Goal: Information Seeking & Learning: Learn about a topic

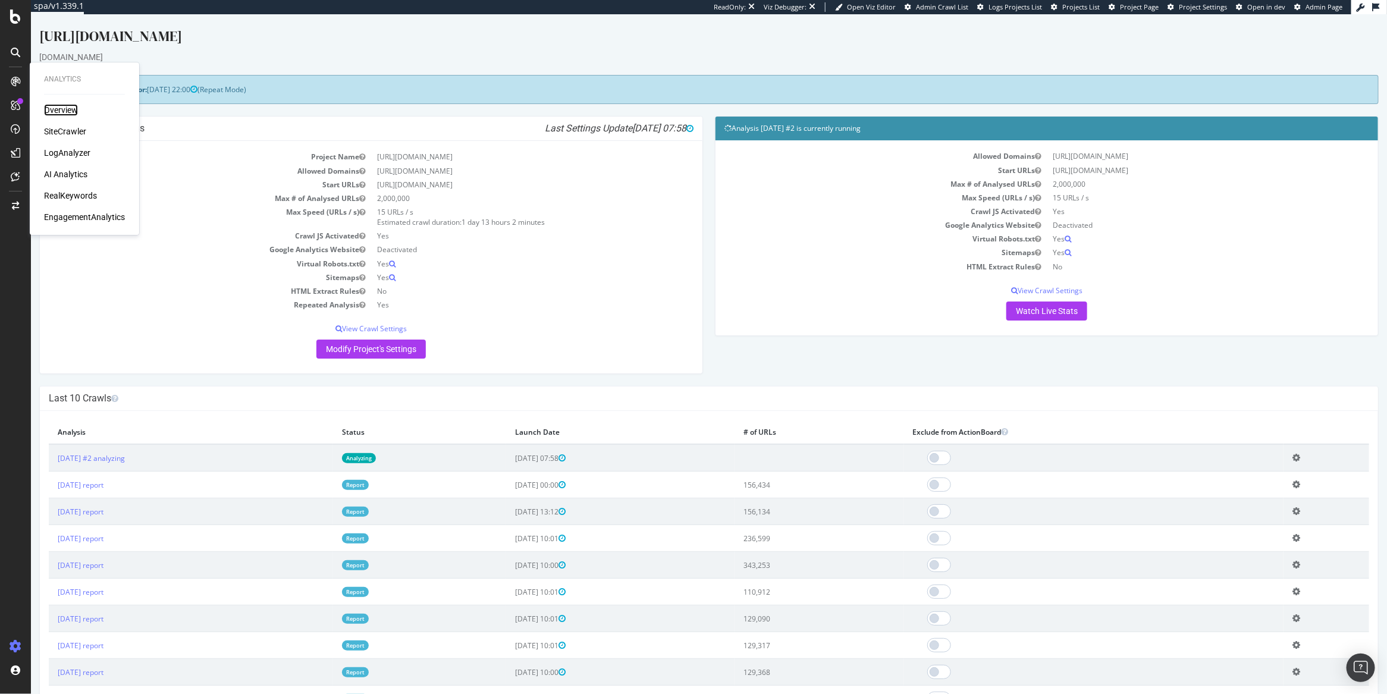
click at [58, 109] on div "Overview" at bounding box center [61, 110] width 34 height 12
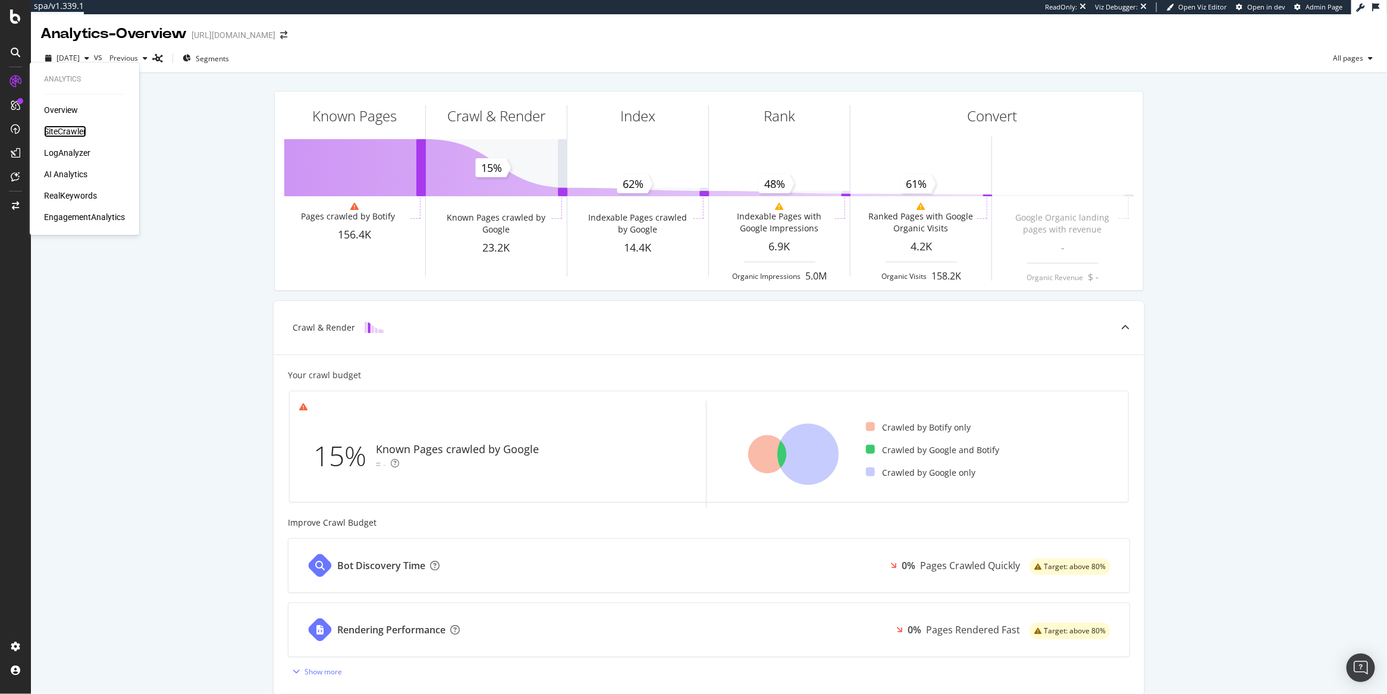
click at [61, 129] on div "SiteCrawler" at bounding box center [65, 131] width 42 height 12
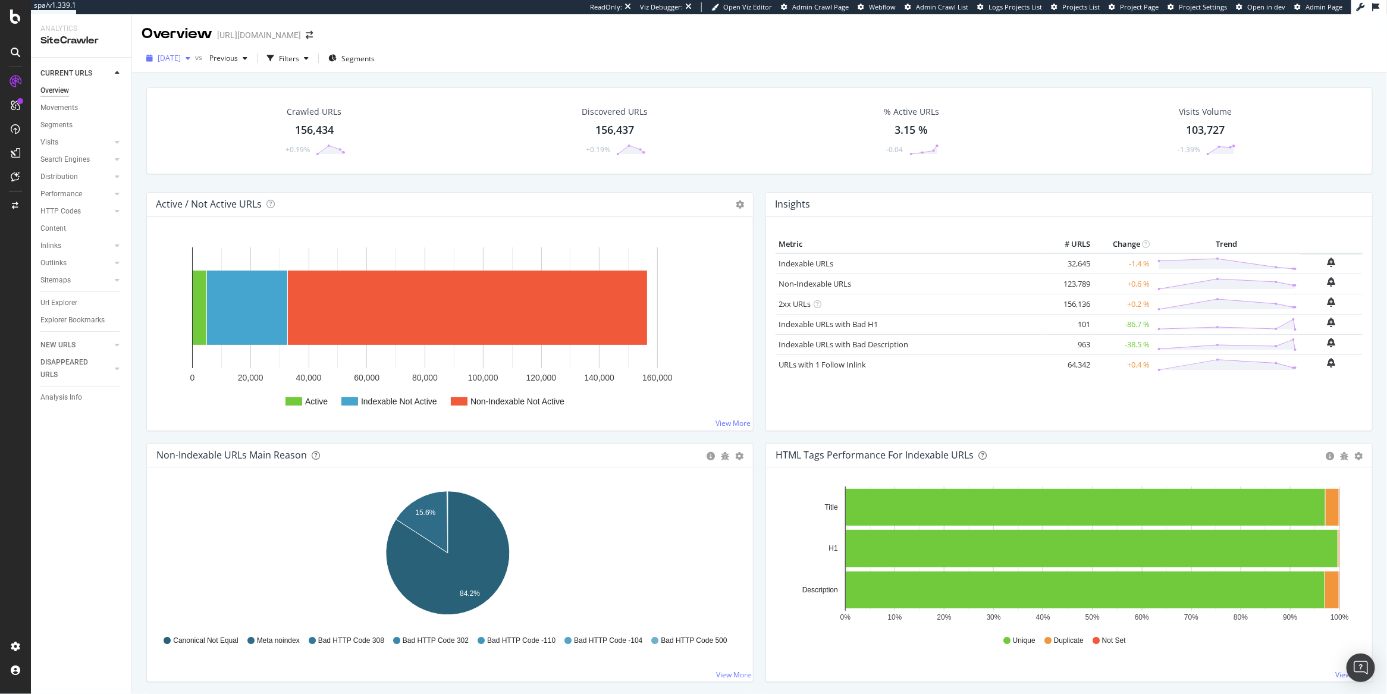
click at [181, 56] on span "[DATE]" at bounding box center [169, 58] width 23 height 10
click at [231, 154] on div "343K URLs" at bounding box center [247, 159] width 35 height 11
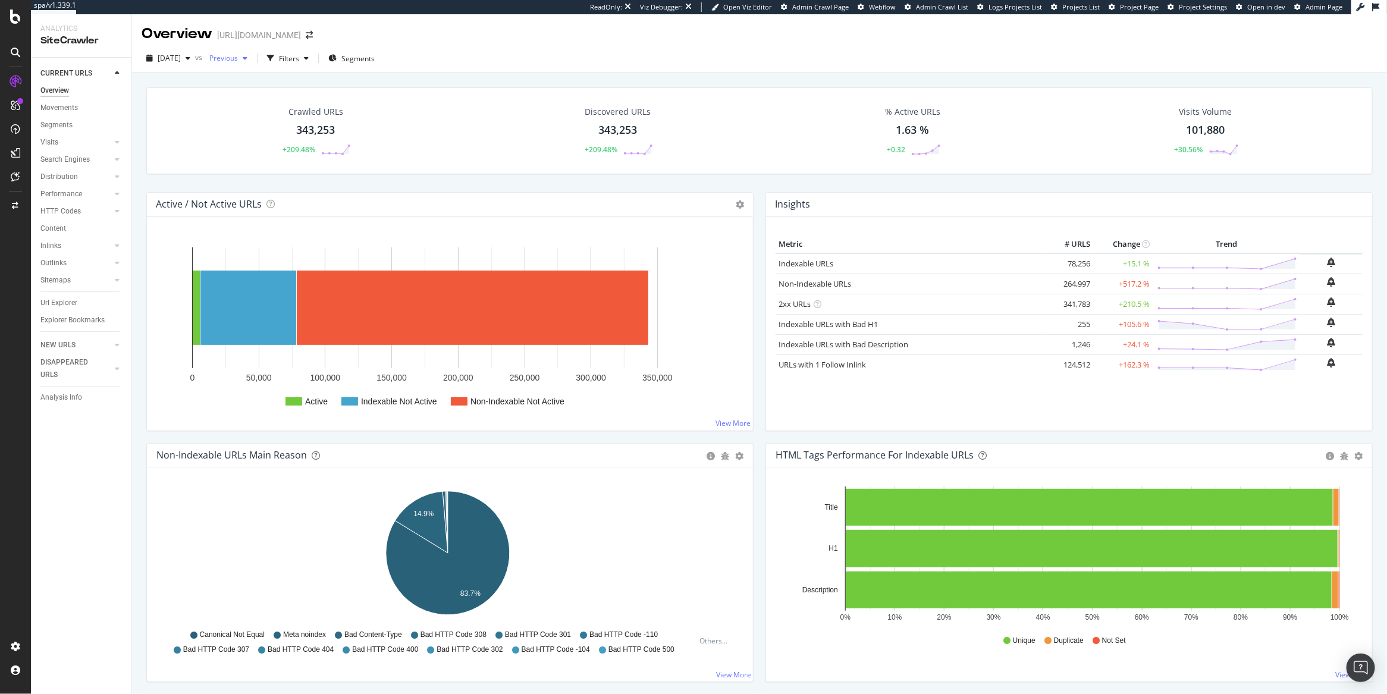
click at [238, 59] on span "Previous" at bounding box center [221, 58] width 33 height 10
click at [195, 58] on div "button" at bounding box center [188, 58] width 14 height 7
click at [210, 102] on div "2025 Oct. 9th" at bounding box center [191, 101] width 64 height 11
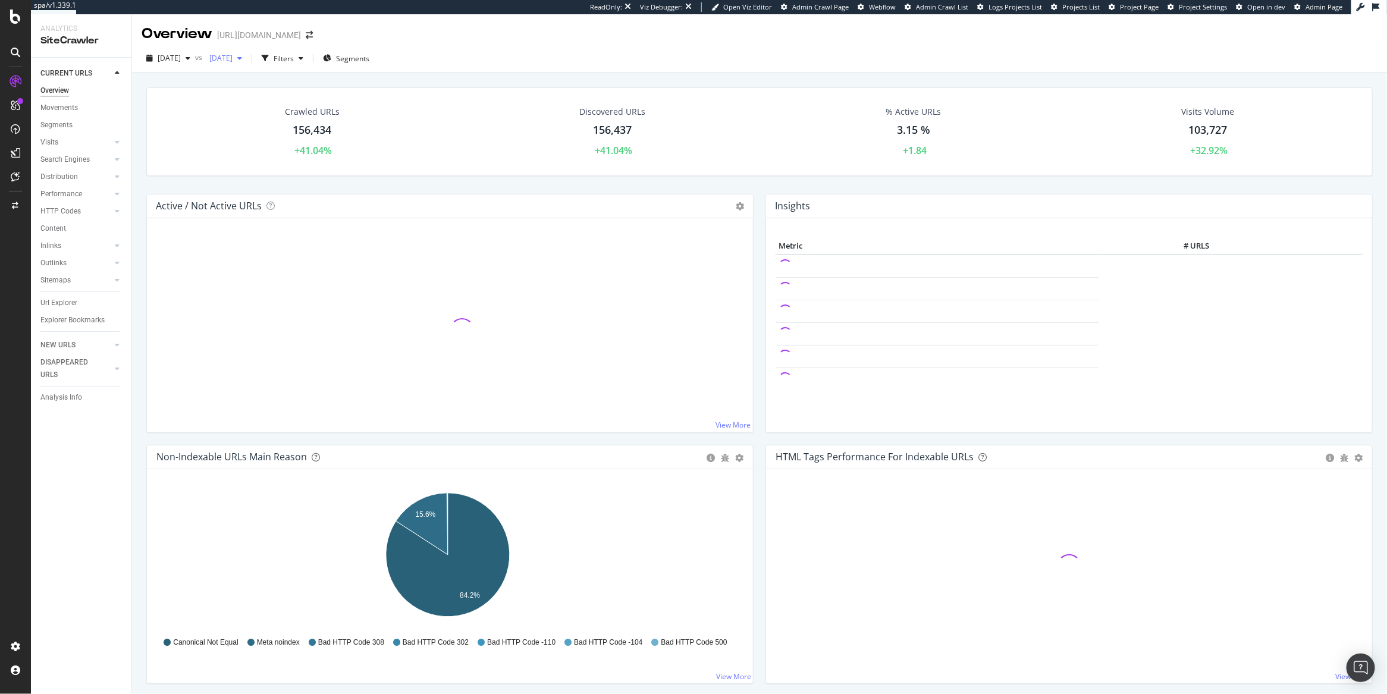
click at [233, 62] on span "2025 Sep. 6th" at bounding box center [219, 58] width 28 height 10
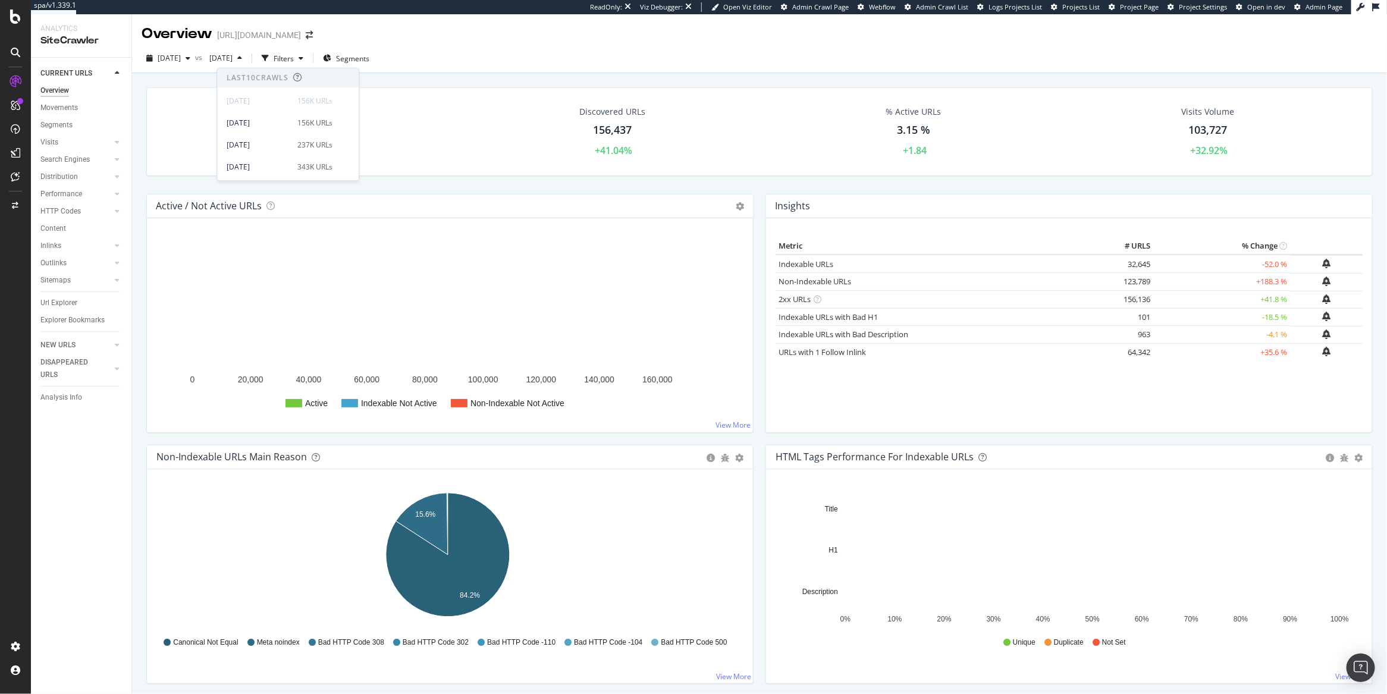
scroll to position [194, 0]
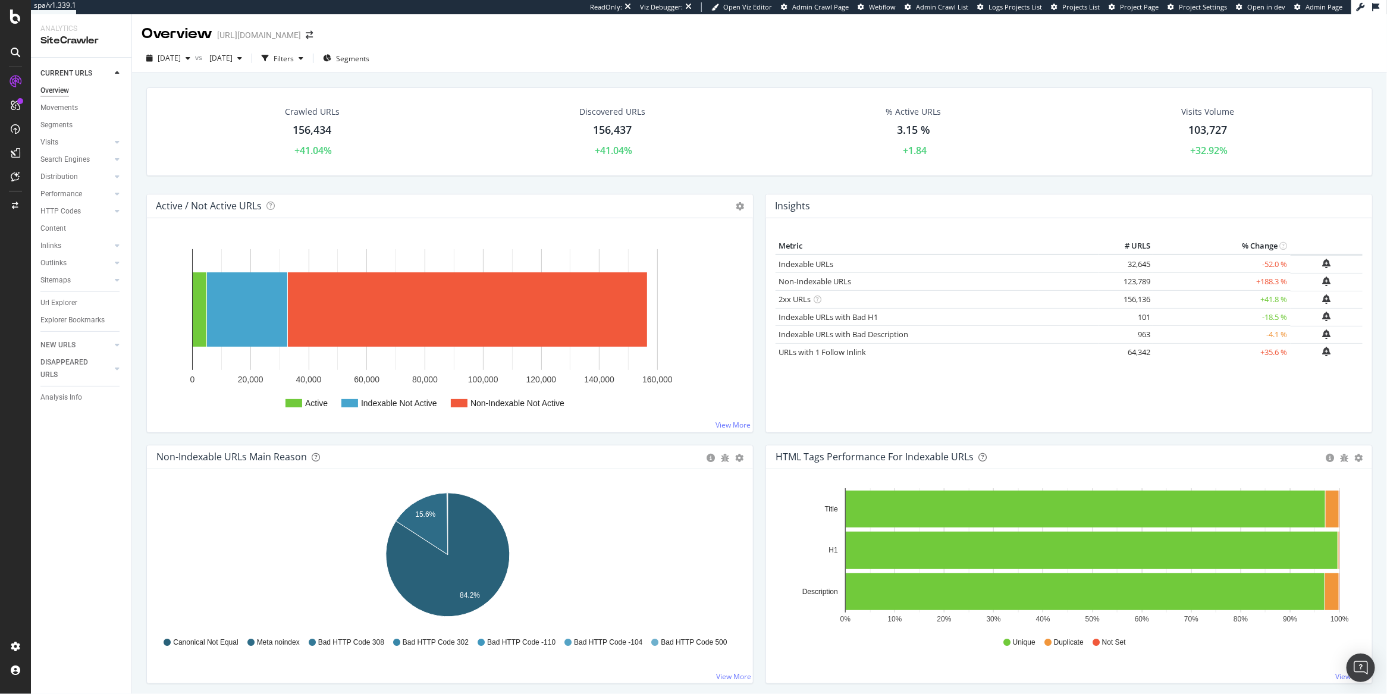
click at [410, 29] on div "Overview https://www.rula.com/" at bounding box center [759, 29] width 1255 height 30
click at [233, 60] on span "2025 Sep. 6th" at bounding box center [219, 58] width 28 height 10
click at [297, 164] on div "343K URLs" at bounding box center [314, 167] width 35 height 11
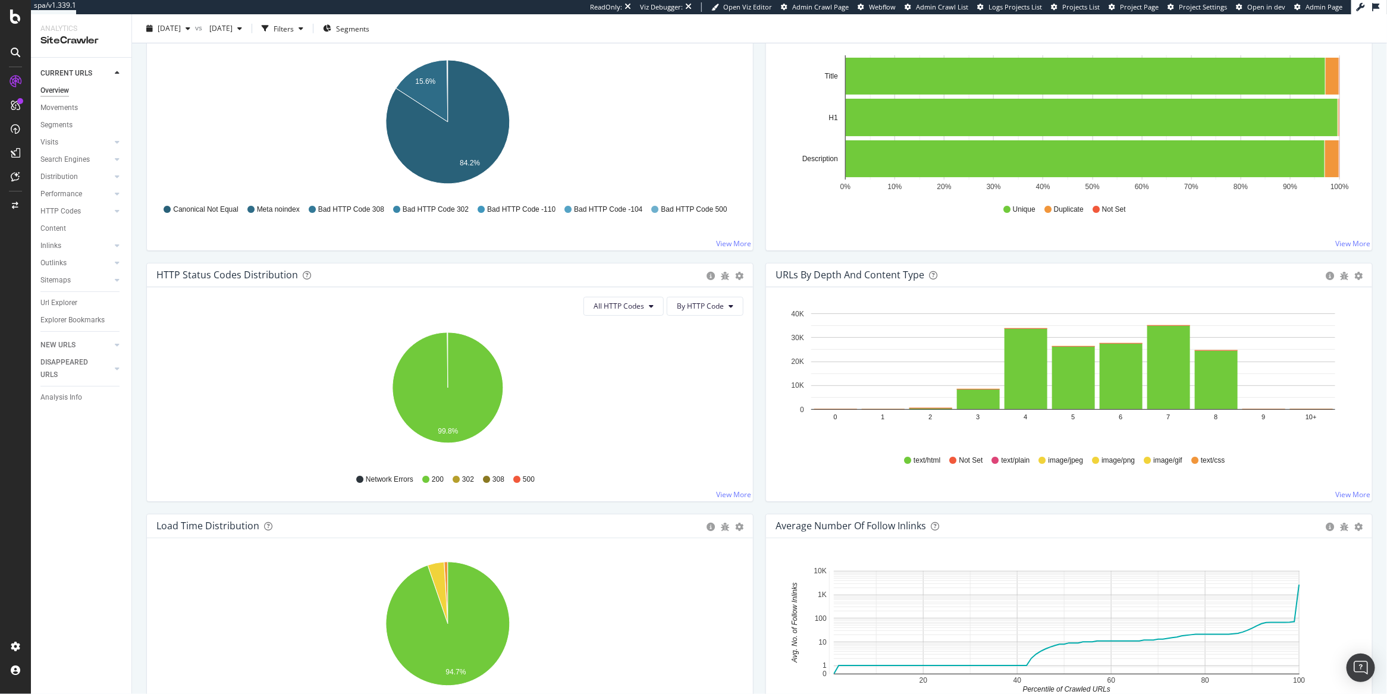
scroll to position [26, 0]
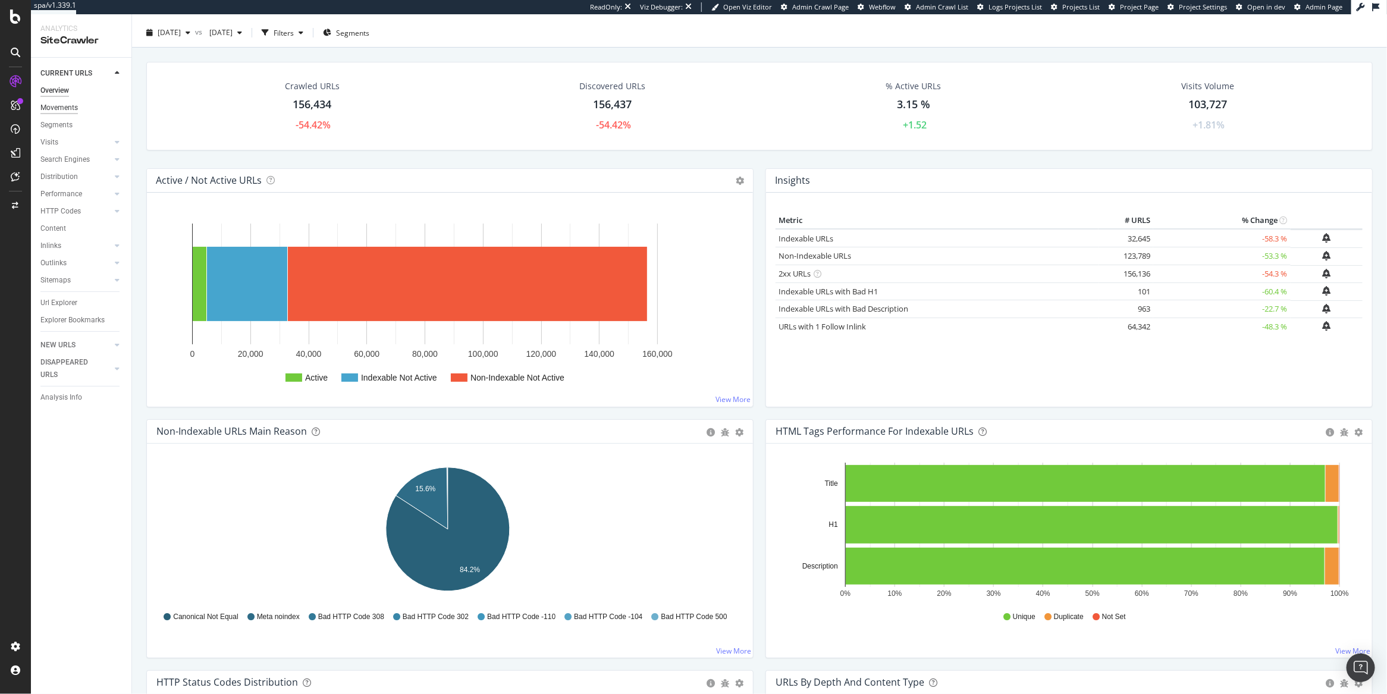
click at [71, 112] on div "Movements" at bounding box center [58, 108] width 37 height 12
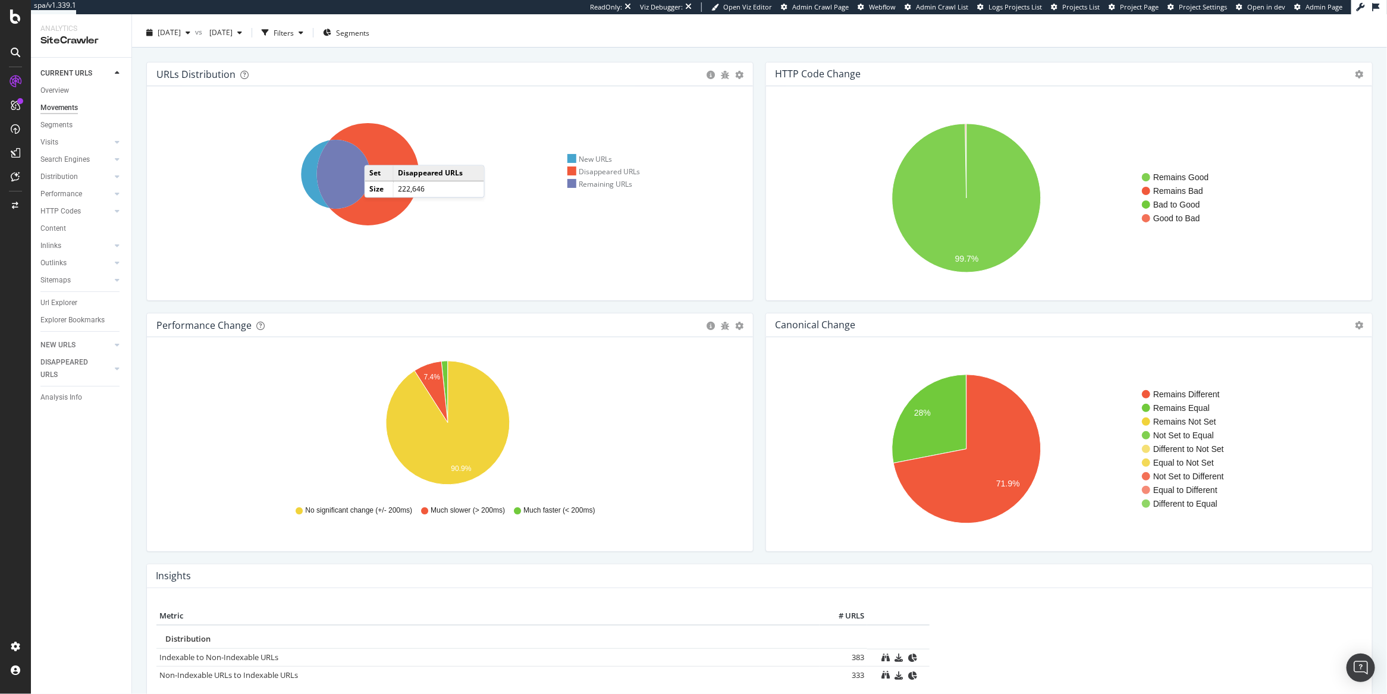
click at [376, 153] on icon at bounding box center [368, 174] width 102 height 102
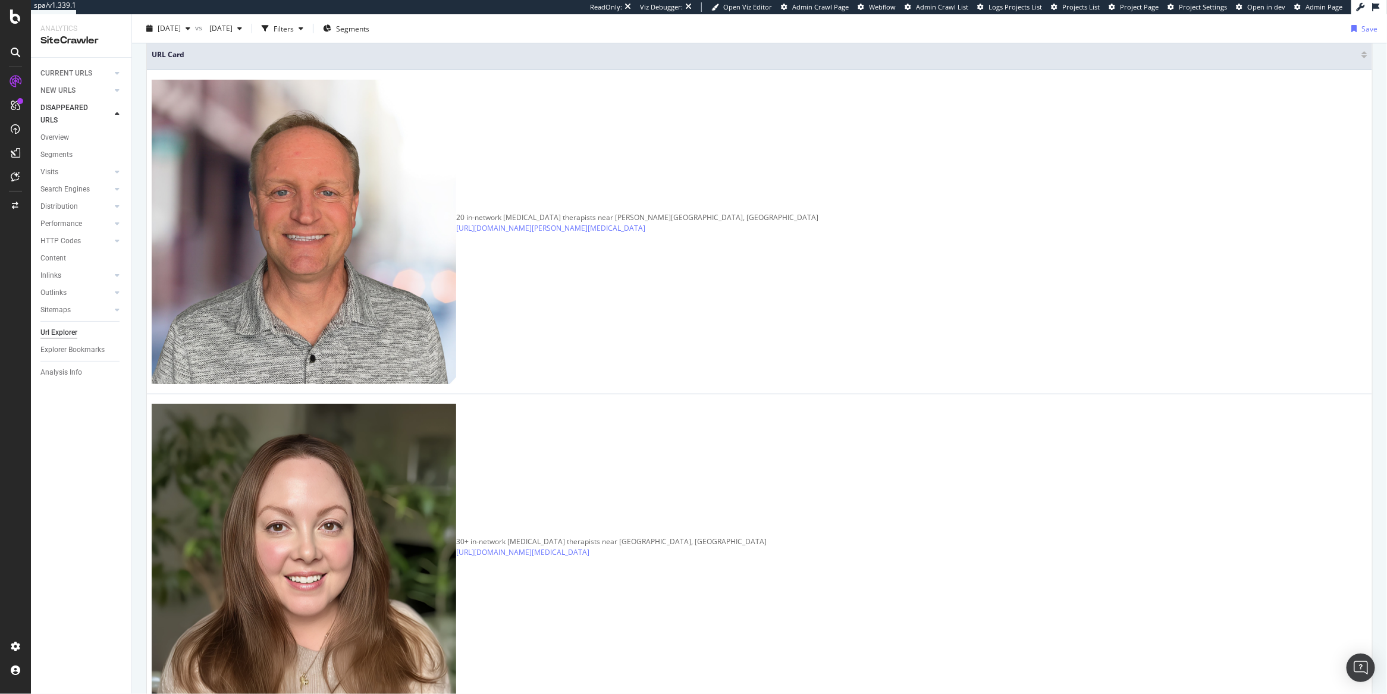
scroll to position [123, 0]
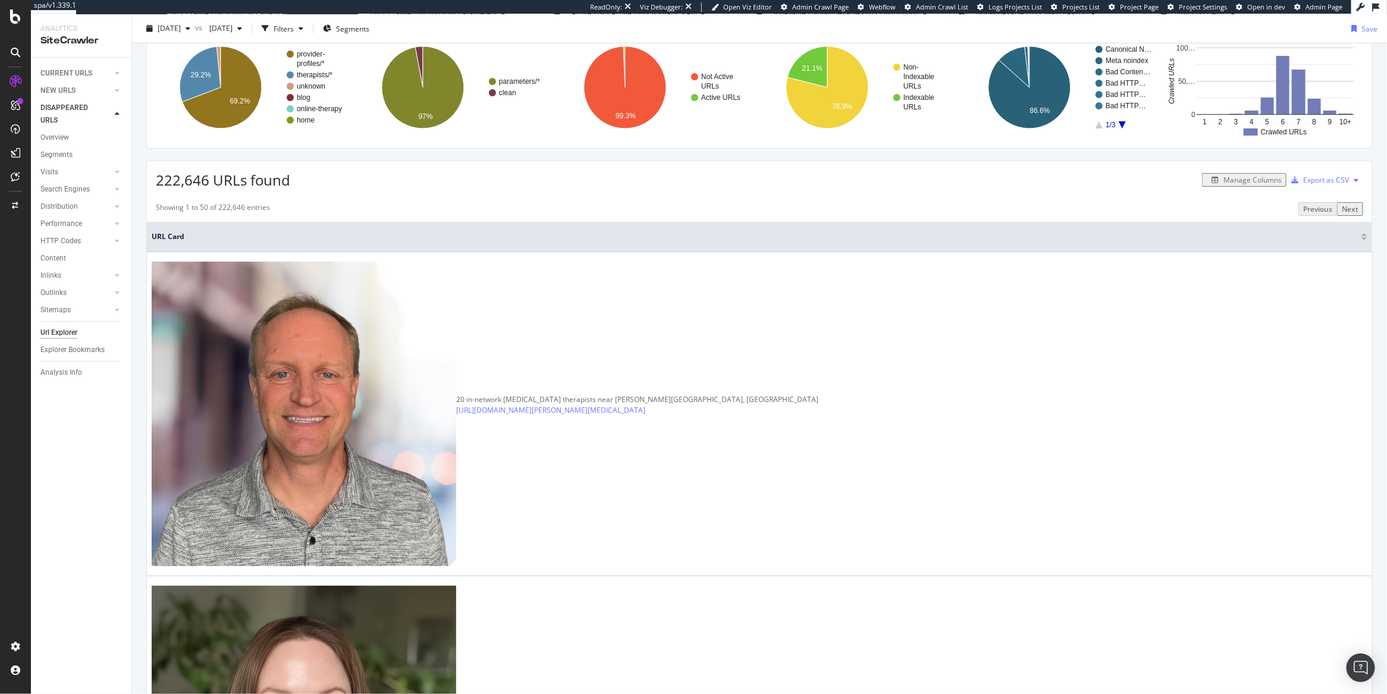
drag, startPoint x: 1353, startPoint y: 282, endPoint x: 1368, endPoint y: 282, distance: 15.5
click at [1361, 236] on div at bounding box center [1364, 234] width 6 height 3
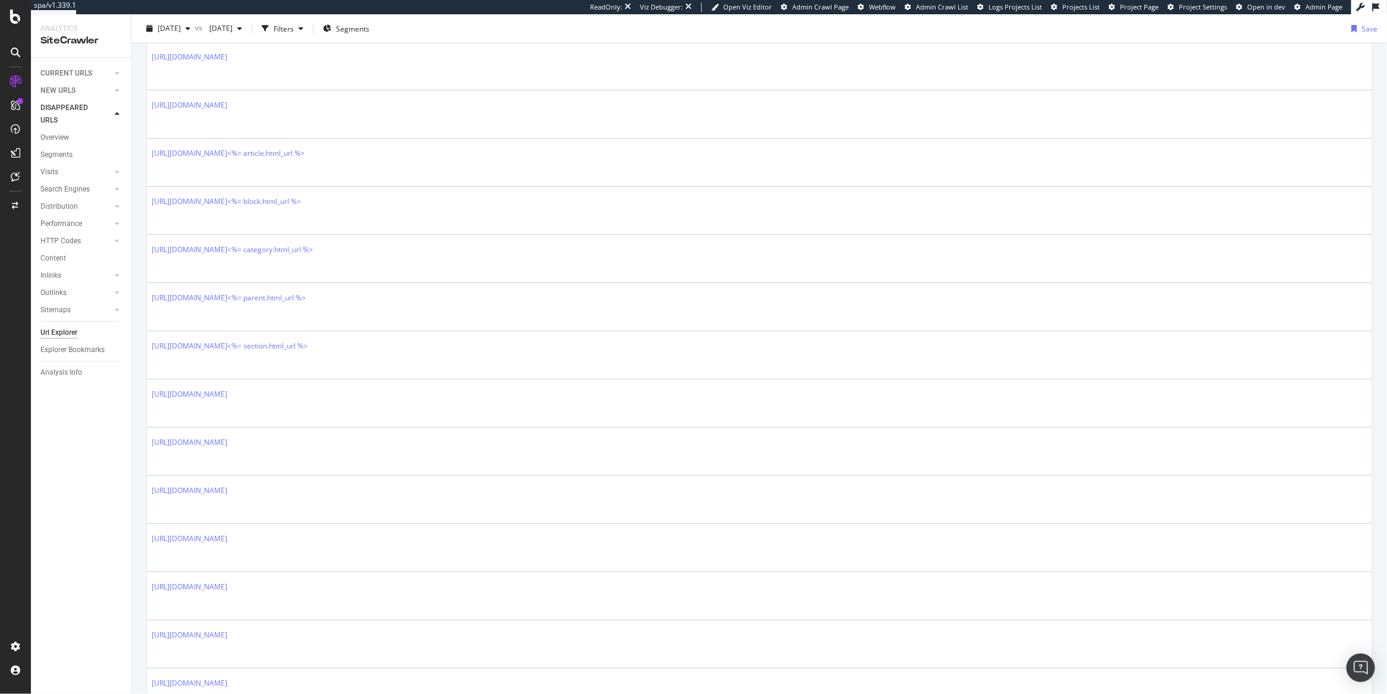
scroll to position [22, 0]
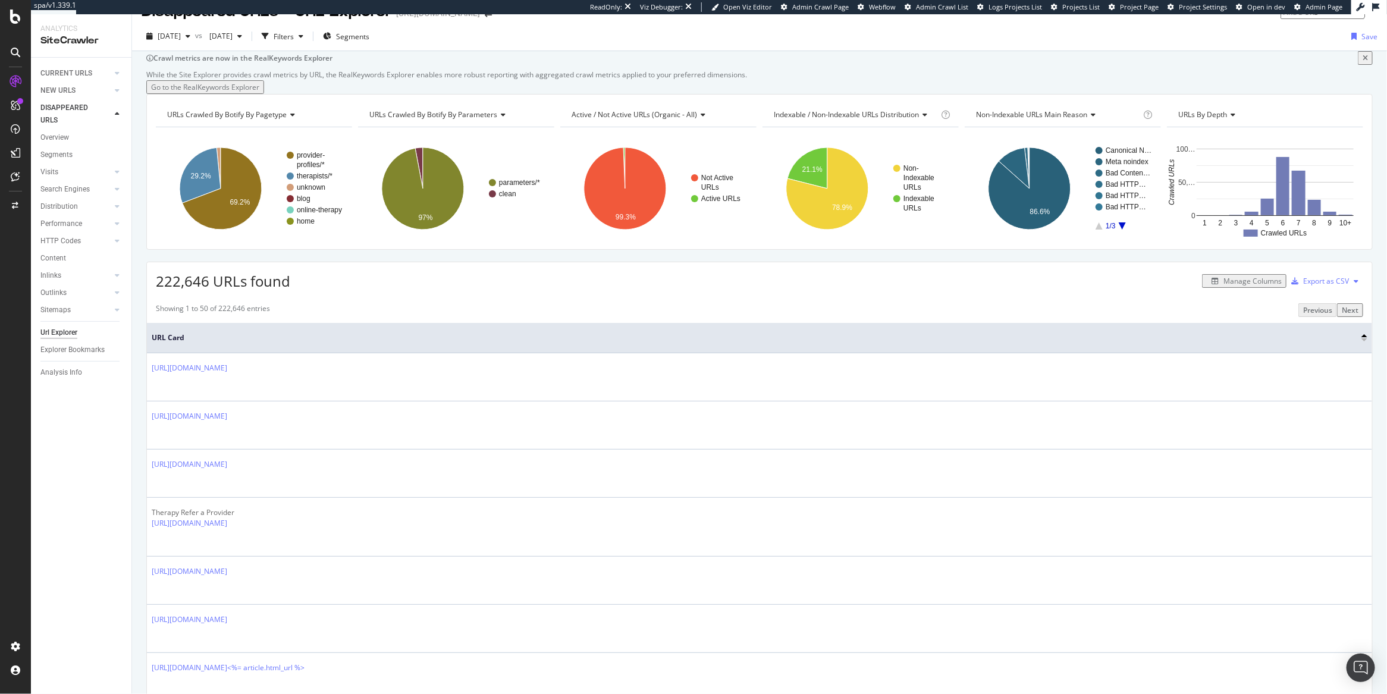
click at [1361, 337] on div at bounding box center [1364, 335] width 6 height 3
click at [1324, 286] on div "Export as CSV" at bounding box center [1326, 281] width 46 height 10
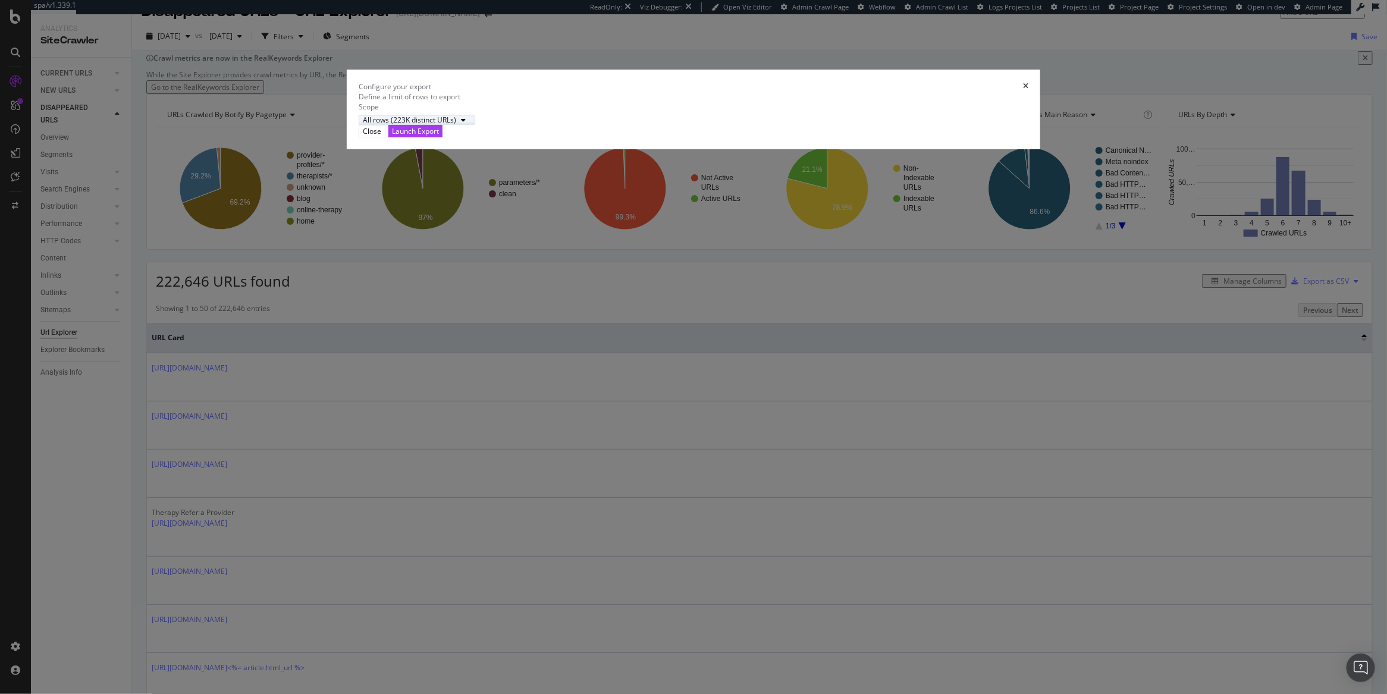
click at [456, 124] on div "All rows (223K distinct URLs)" at bounding box center [409, 120] width 93 height 7
click at [711, 125] on div "All rows (223K distinct URLs)" at bounding box center [694, 120] width 670 height 10
click at [439, 136] on div "Launch Export" at bounding box center [415, 131] width 47 height 10
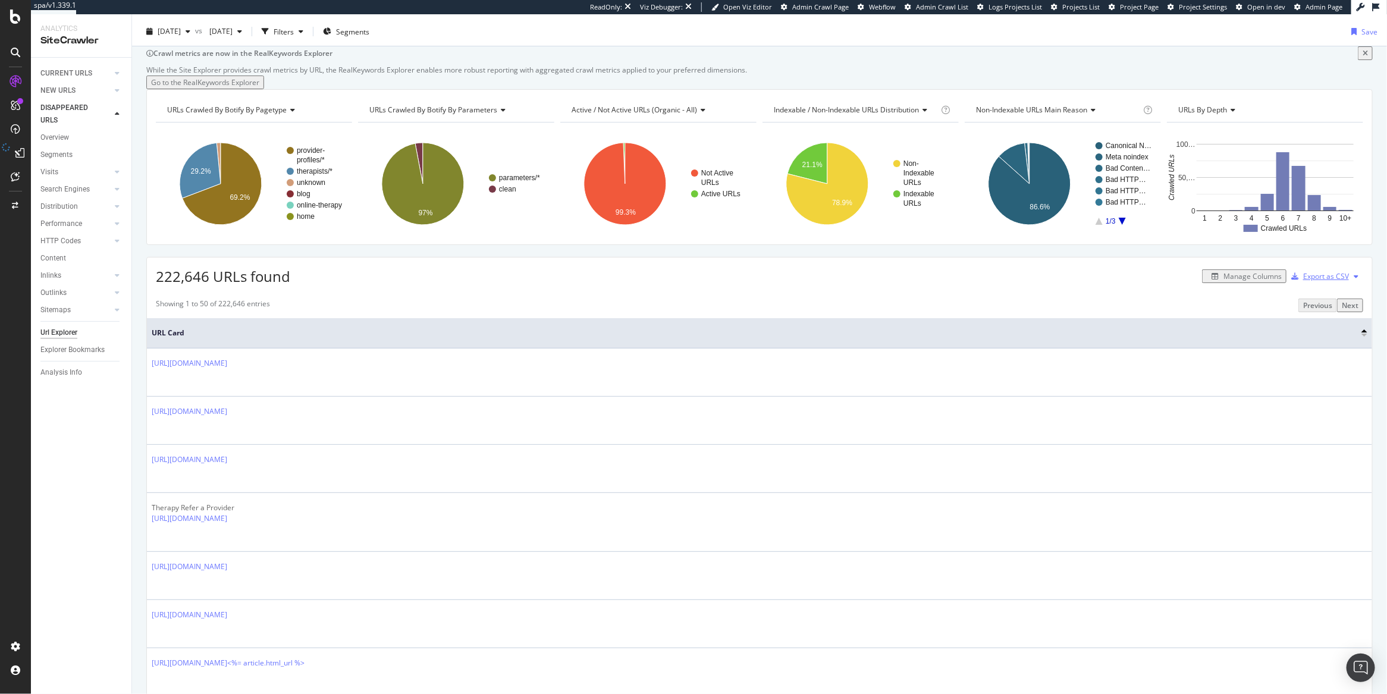
scroll to position [0, 0]
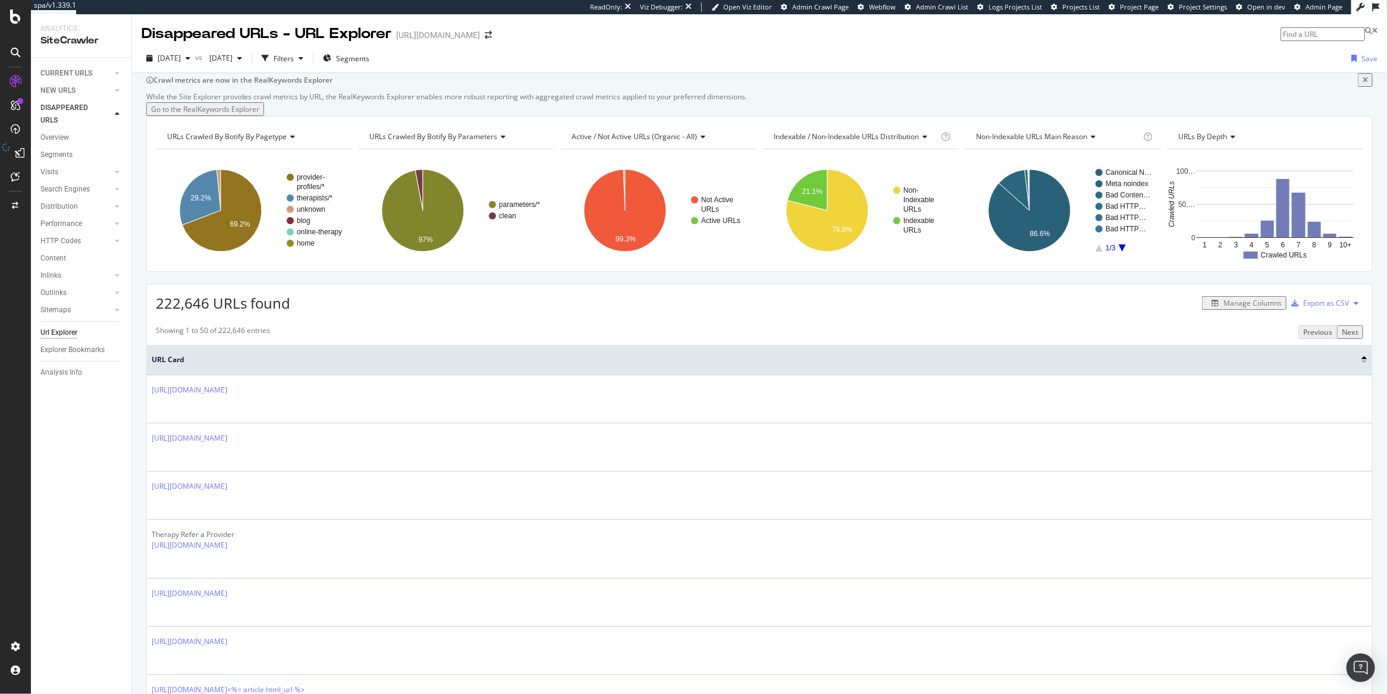
click at [1348, 337] on div "Next" at bounding box center [1350, 332] width 17 height 10
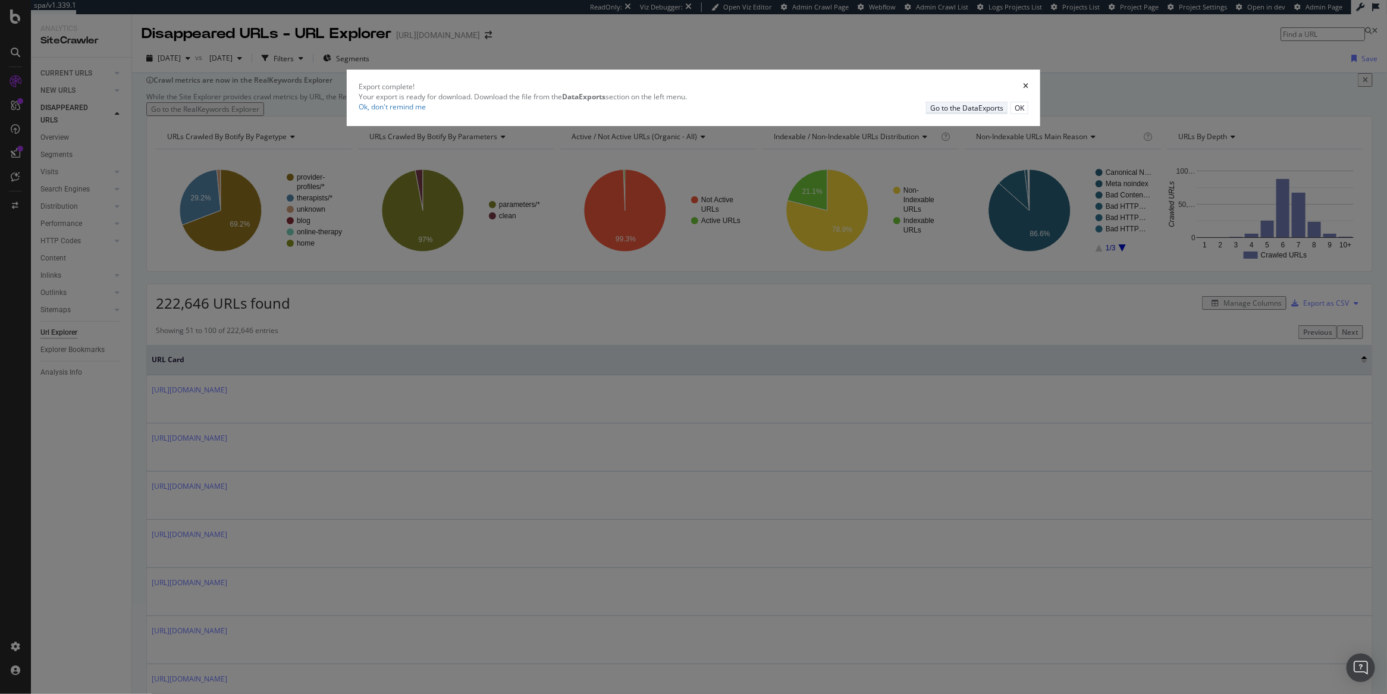
click at [930, 113] on div "Go to the DataExports" at bounding box center [966, 108] width 73 height 10
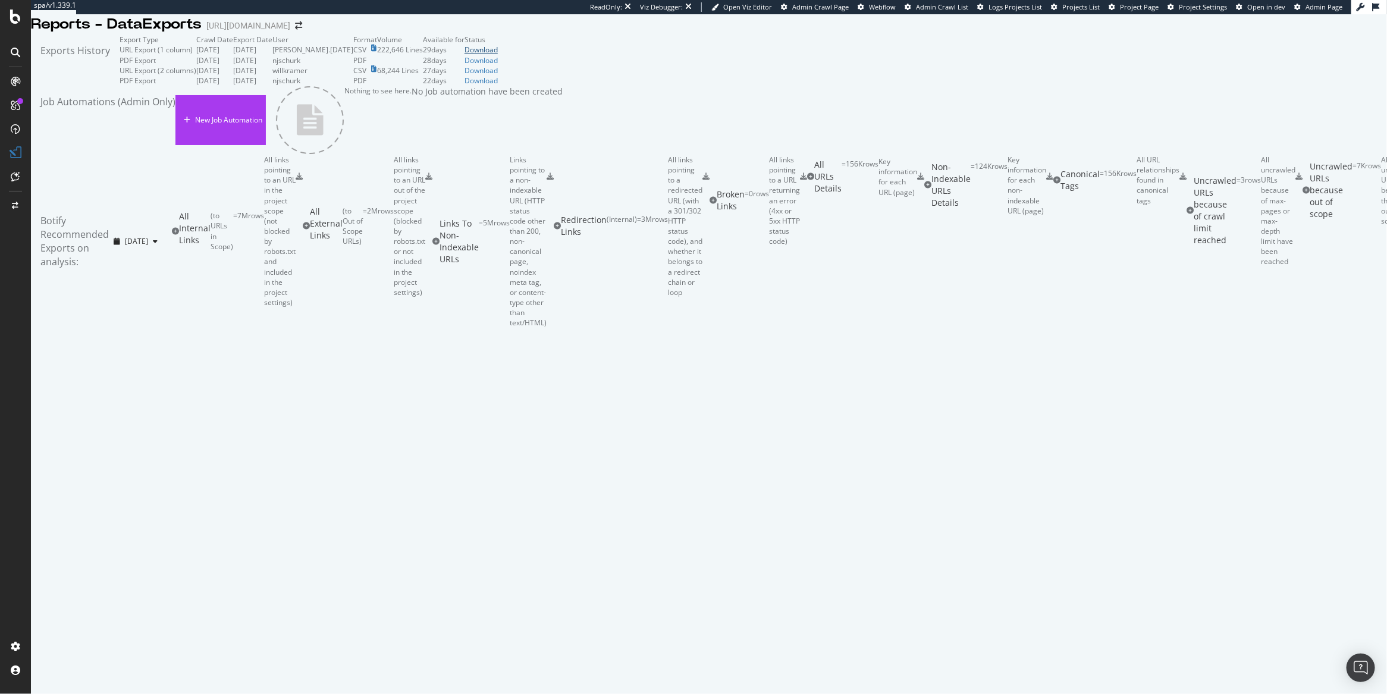
click at [498, 55] on div "Download" at bounding box center [480, 50] width 33 height 10
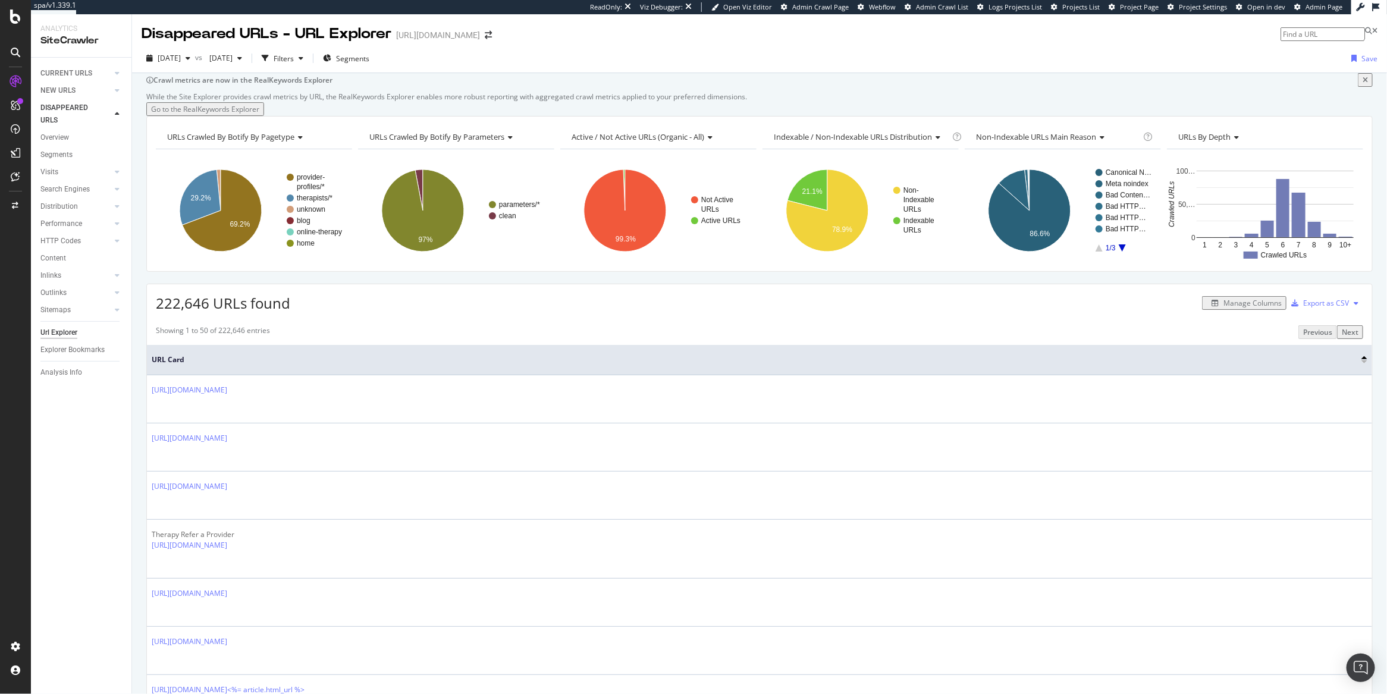
click at [1235, 308] on div "Manage Columns" at bounding box center [1252, 303] width 58 height 10
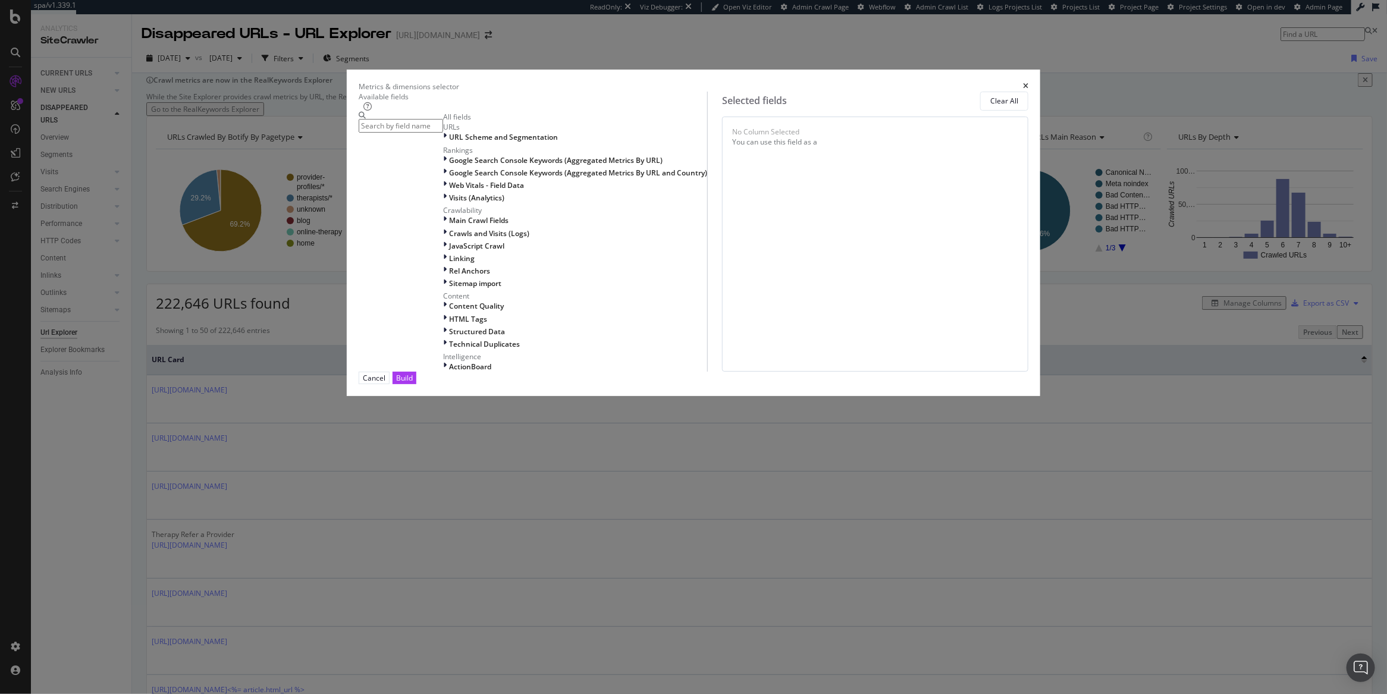
scroll to position [118, 0]
click at [1023, 90] on icon "times" at bounding box center [1025, 86] width 5 height 7
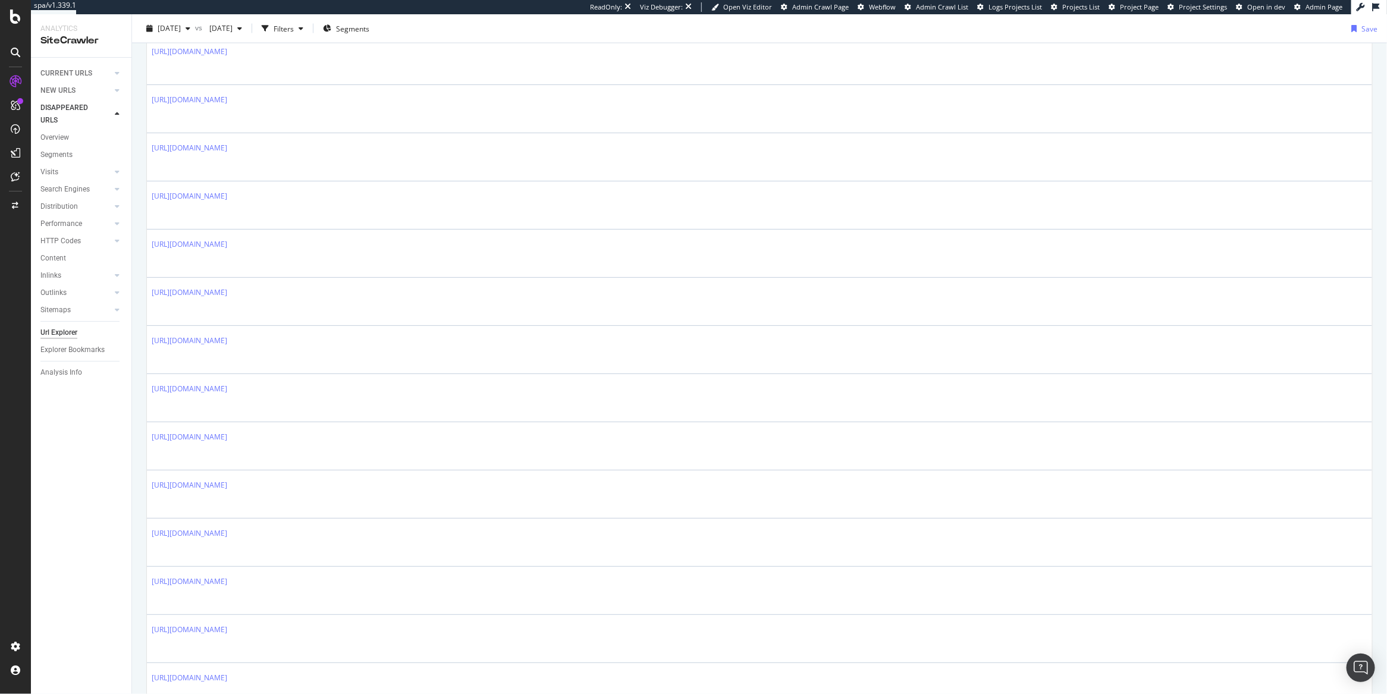
scroll to position [1434, 0]
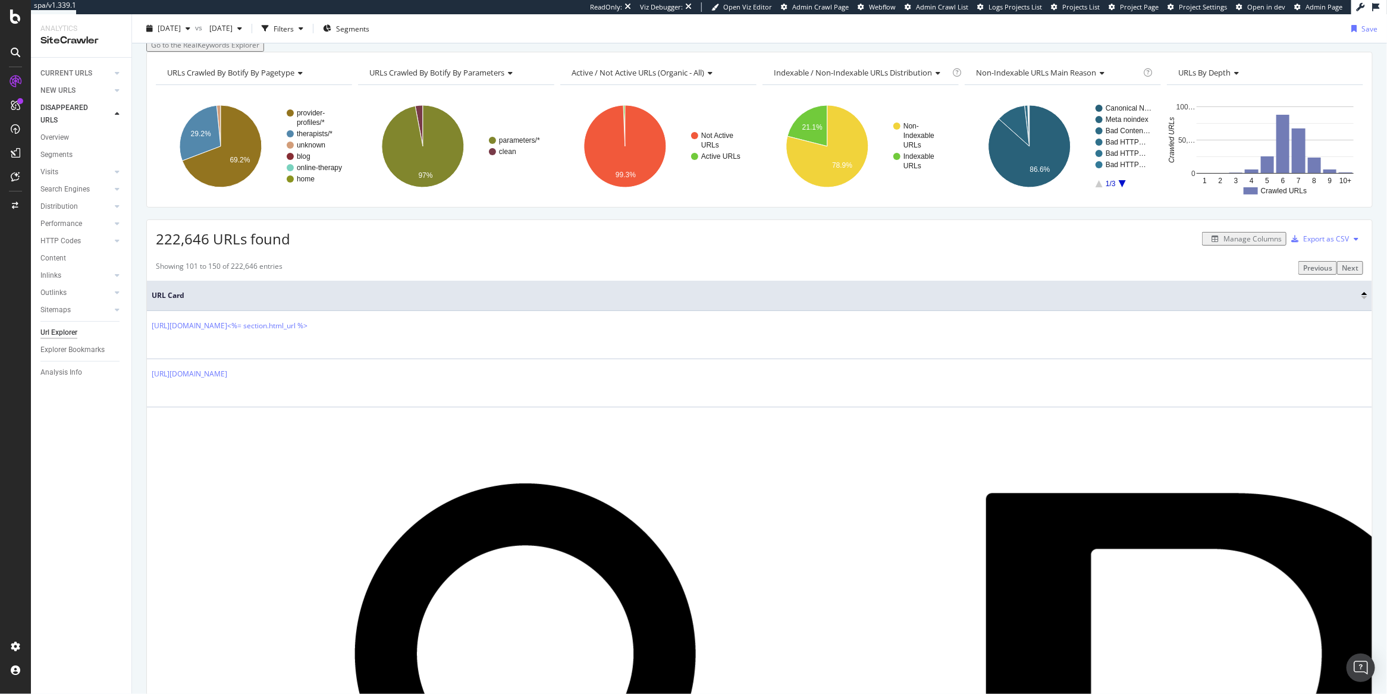
scroll to position [78, 0]
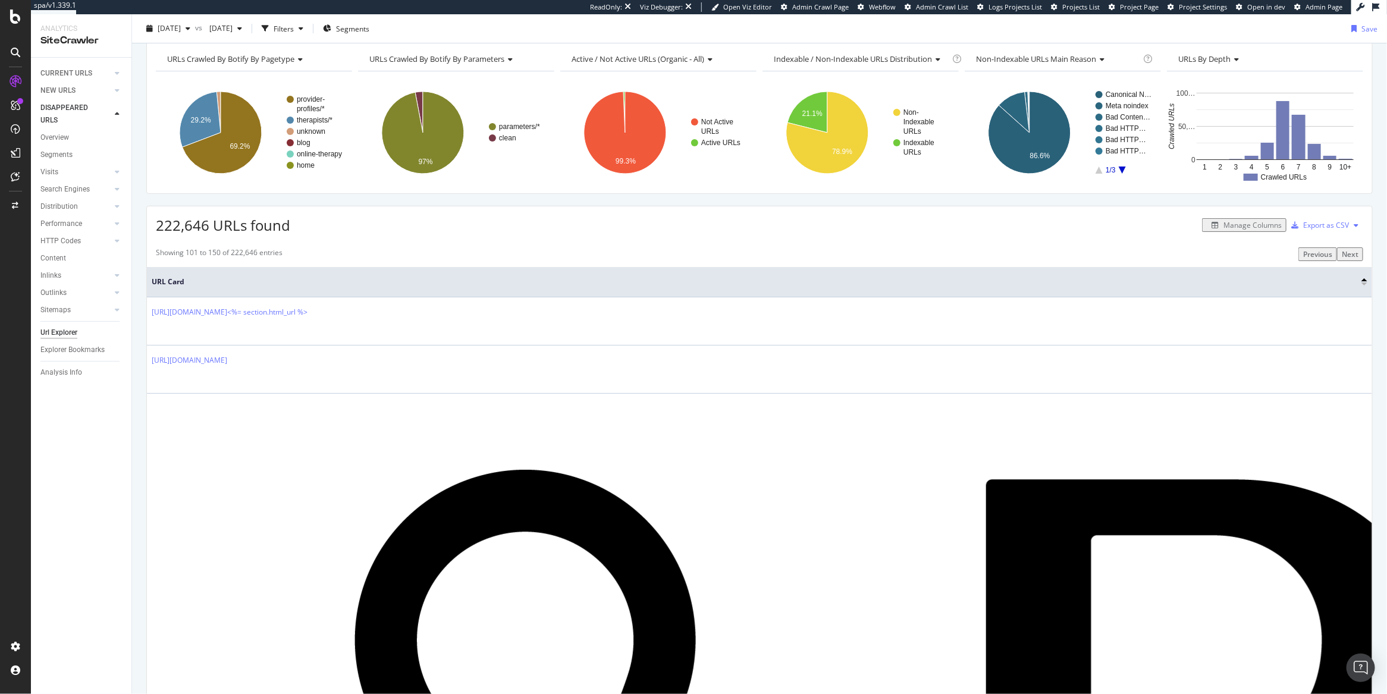
click at [1223, 230] on div "Manage Columns" at bounding box center [1252, 225] width 58 height 10
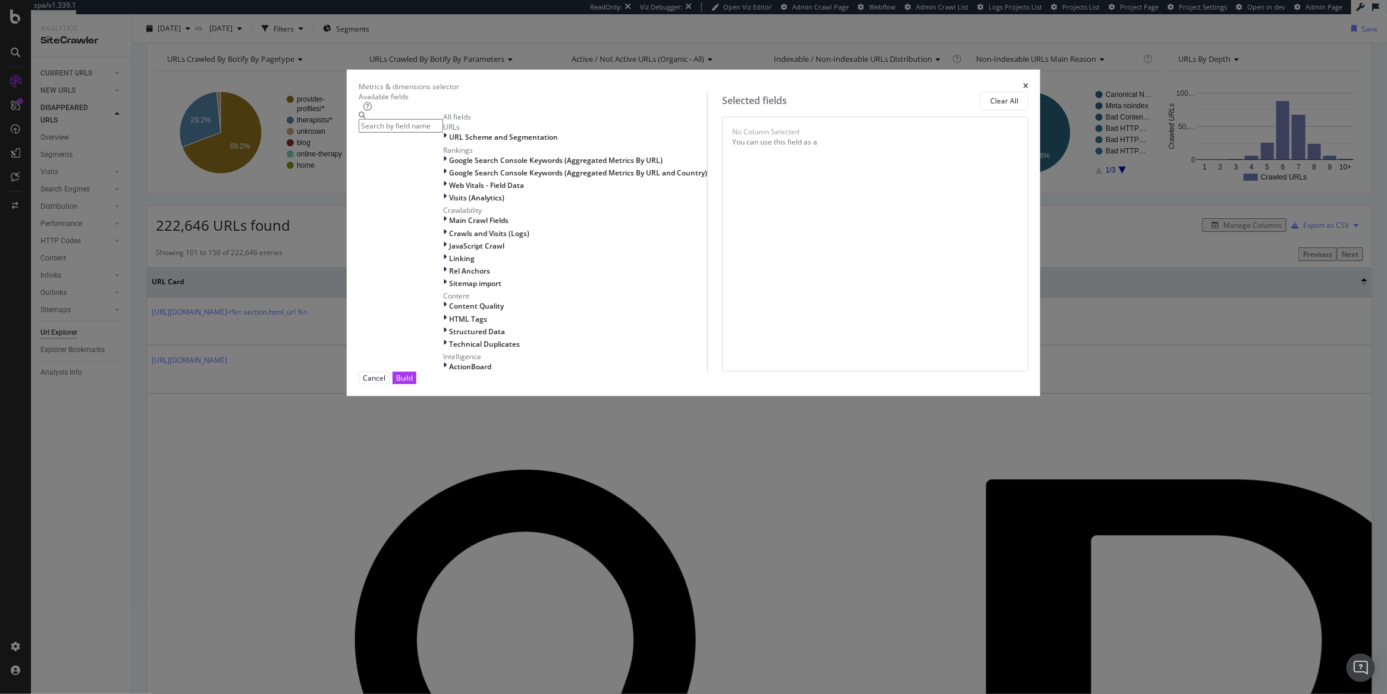
click at [459, 132] on div "URLs" at bounding box center [575, 127] width 264 height 10
click at [449, 142] on div "modal" at bounding box center [446, 137] width 6 height 10
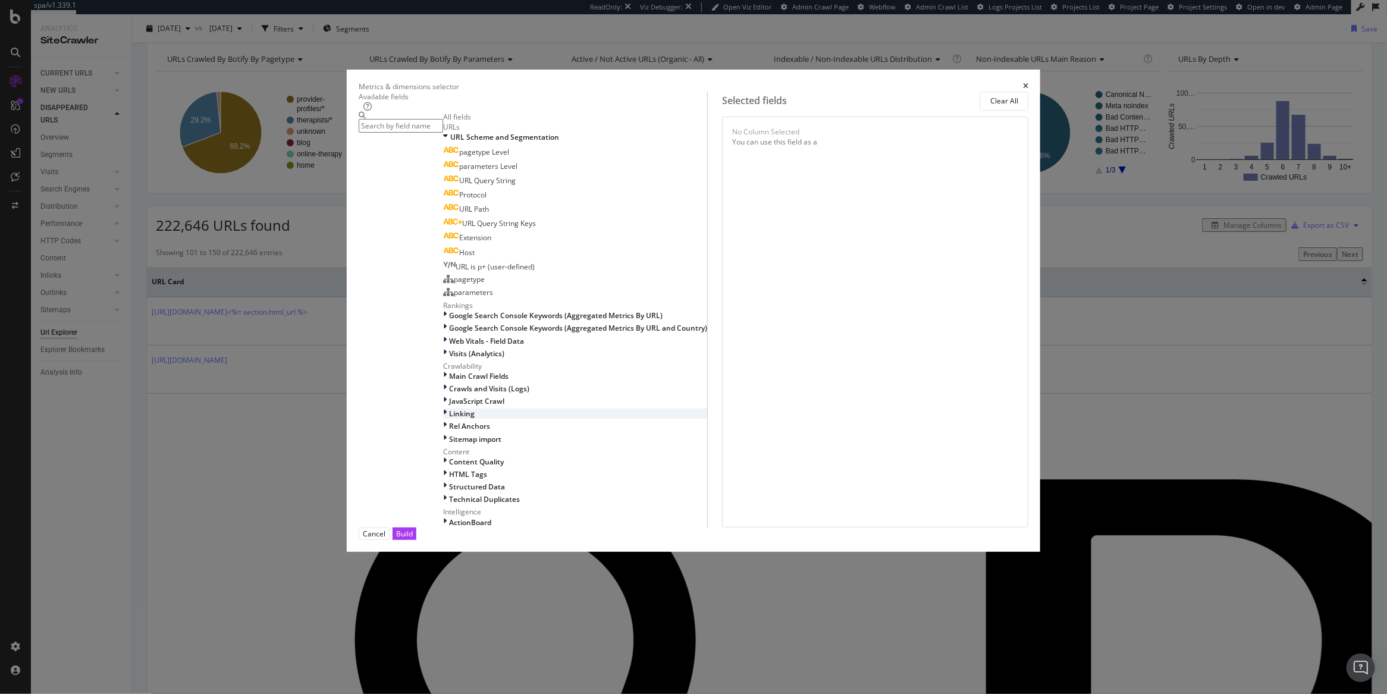
scroll to position [0, 0]
click at [446, 142] on div "URL Scheme and Segmentation" at bounding box center [575, 137] width 264 height 10
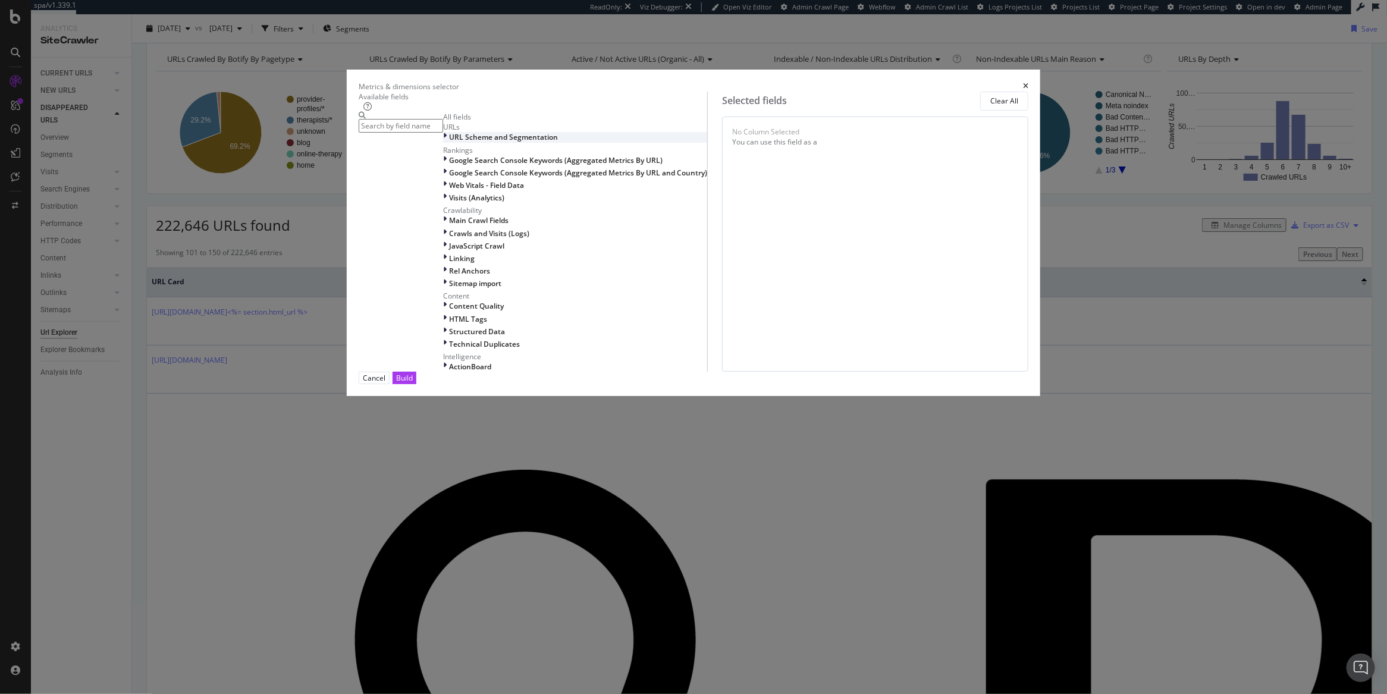
click at [447, 142] on icon "modal" at bounding box center [445, 137] width 4 height 10
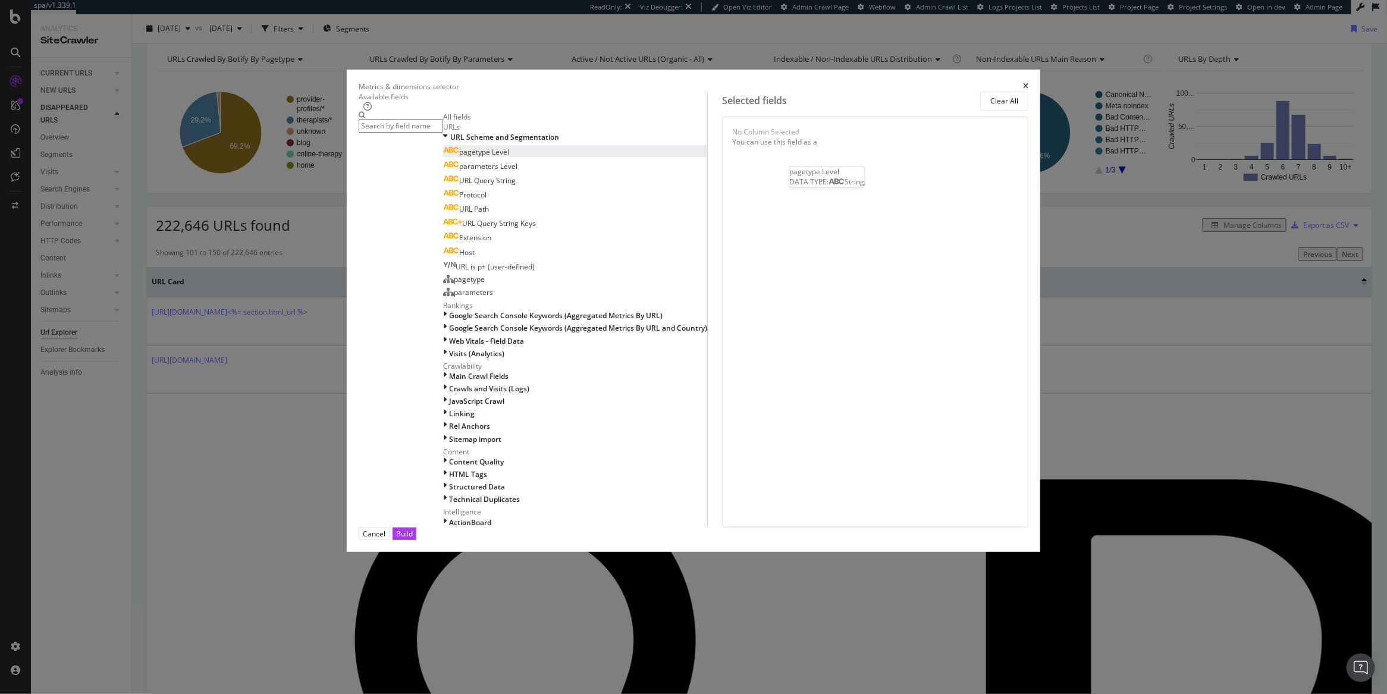
click at [509, 157] on div "pagetype Level" at bounding box center [476, 152] width 66 height 10
click at [501, 171] on span "parameters Level" at bounding box center [488, 166] width 58 height 10
click at [806, 141] on div "pagetype Level" at bounding box center [769, 134] width 74 height 14
click at [806, 141] on icon "times" at bounding box center [803, 134] width 5 height 14
click at [815, 141] on icon "times" at bounding box center [811, 134] width 5 height 14
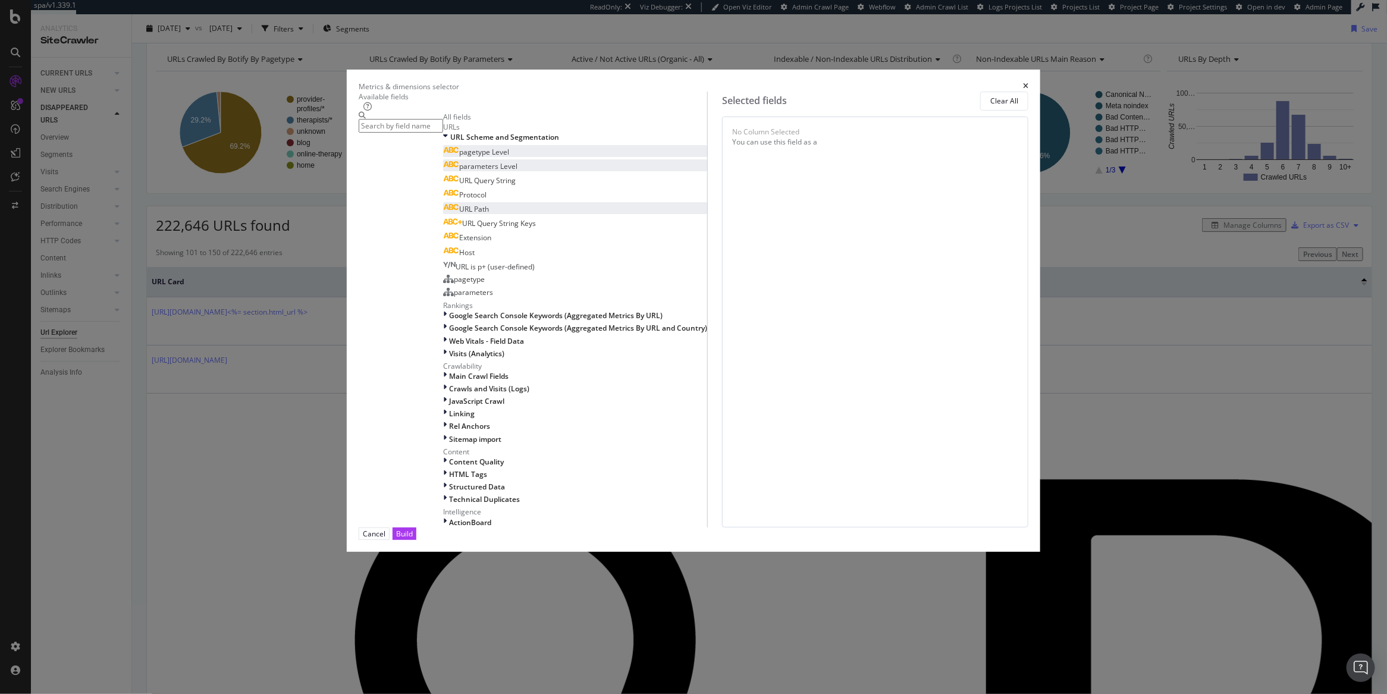
click at [489, 214] on div "URL Path" at bounding box center [466, 209] width 46 height 10
drag, startPoint x: 775, startPoint y: 253, endPoint x: 746, endPoint y: 217, distance: 46.2
click at [775, 253] on div "URL Path You can use this field as a To pick up a draggable item, press the spa…" at bounding box center [875, 322] width 306 height 411
click at [732, 139] on div "modal" at bounding box center [733, 133] width 3 height 12
click at [781, 139] on div "URL Path" at bounding box center [766, 133] width 30 height 12
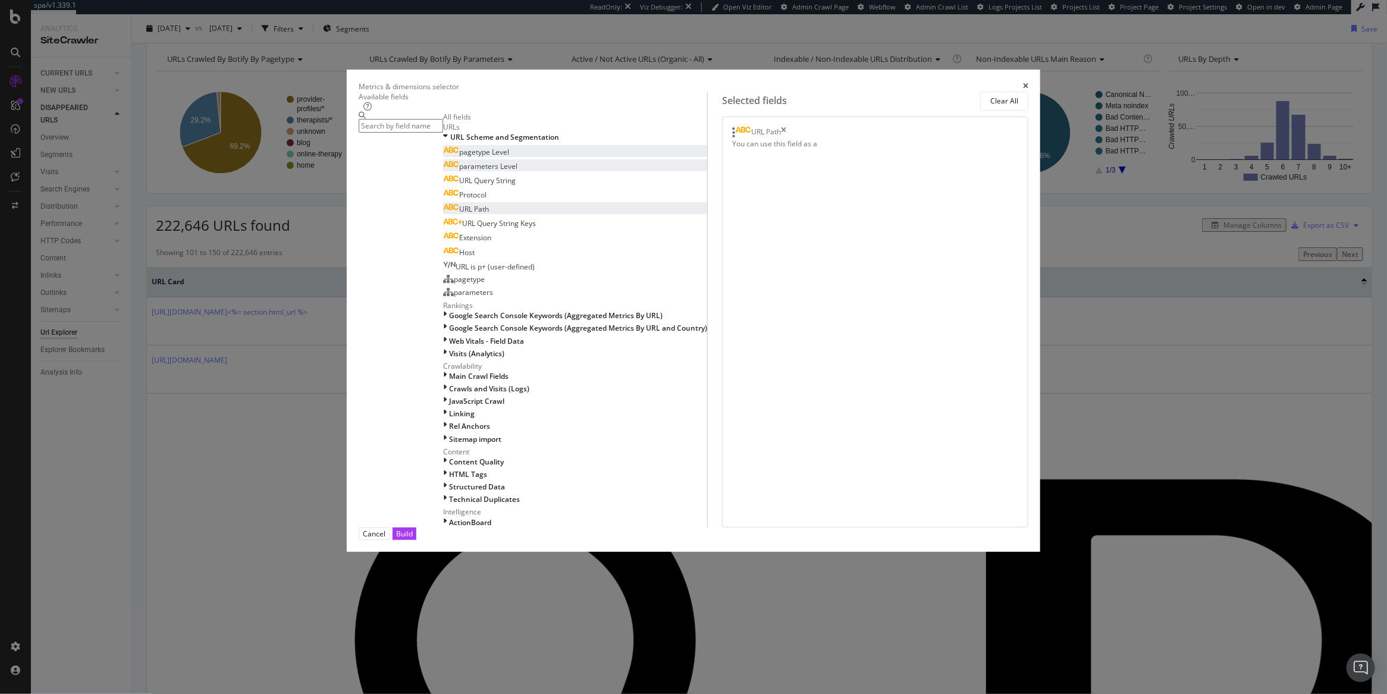
click at [781, 139] on div "URL Path" at bounding box center [766, 133] width 30 height 12
click at [732, 139] on icon "modal" at bounding box center [733, 133] width 3 height 12
click at [413, 539] on div "Build" at bounding box center [404, 533] width 17 height 11
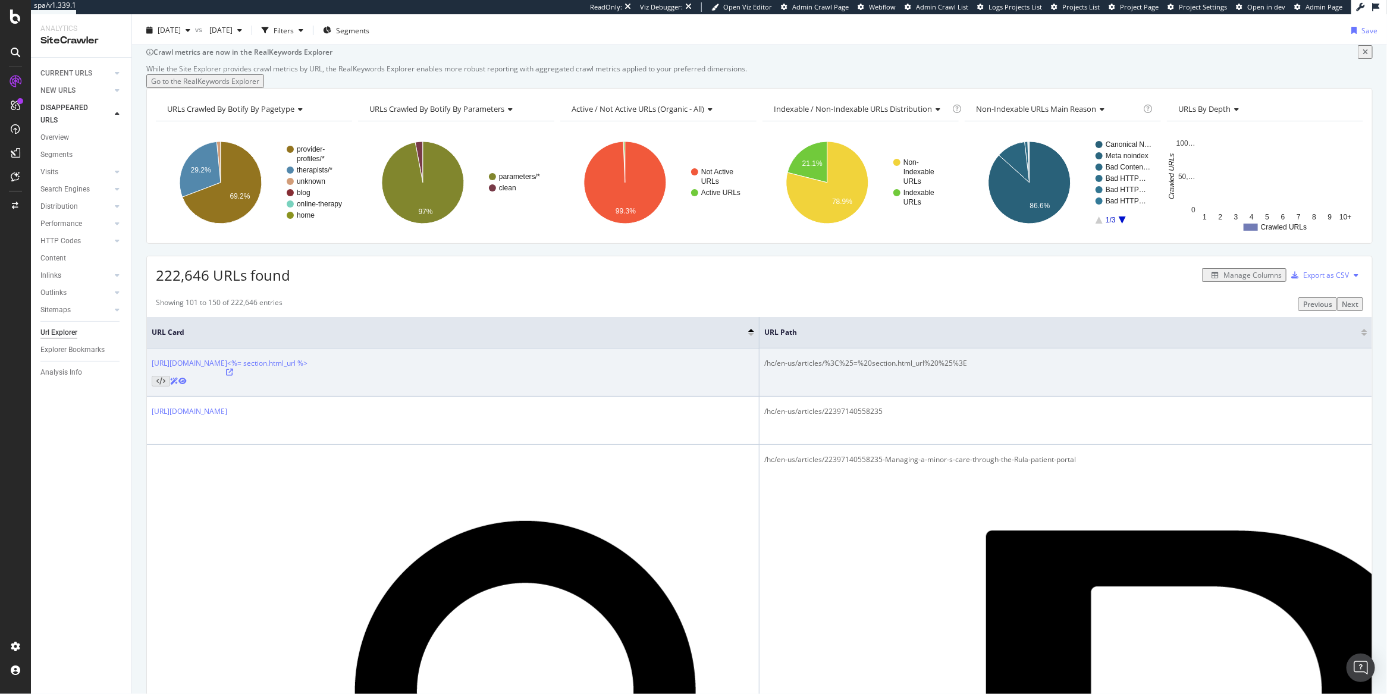
scroll to position [37, 0]
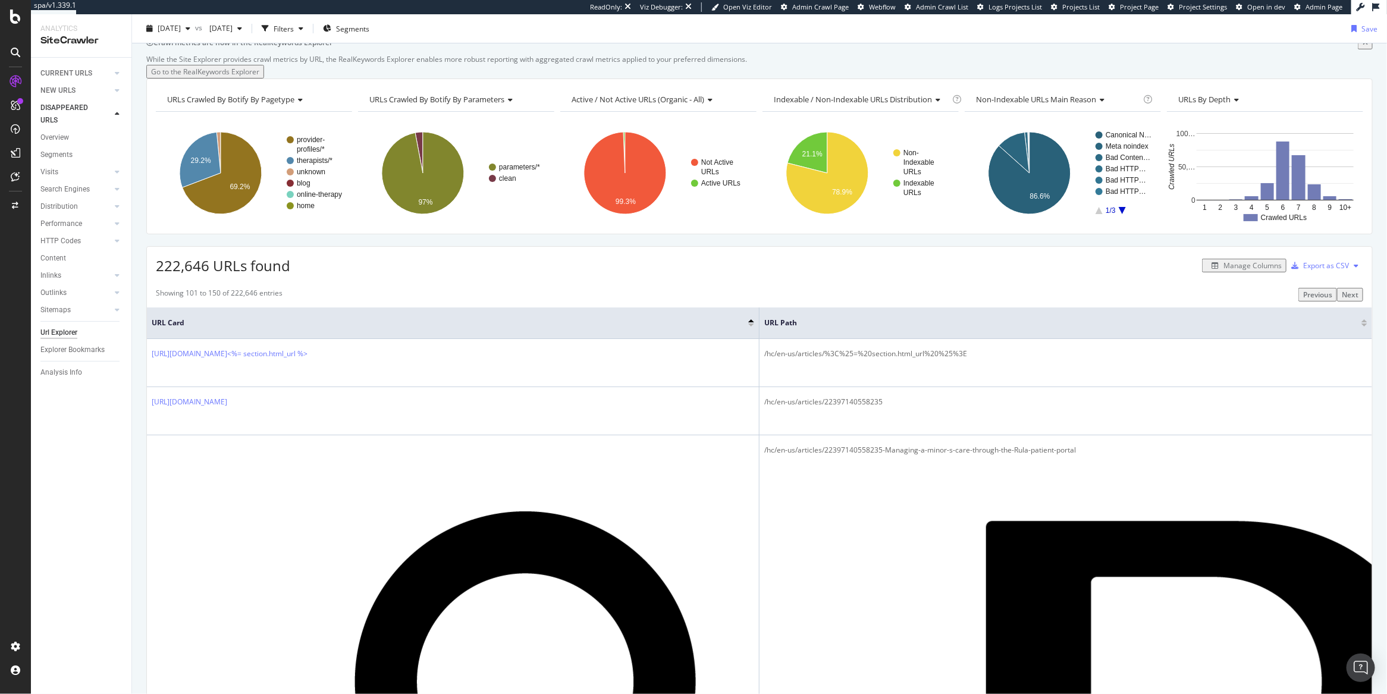
click at [1238, 271] on div "Manage Columns" at bounding box center [1244, 265] width 75 height 10
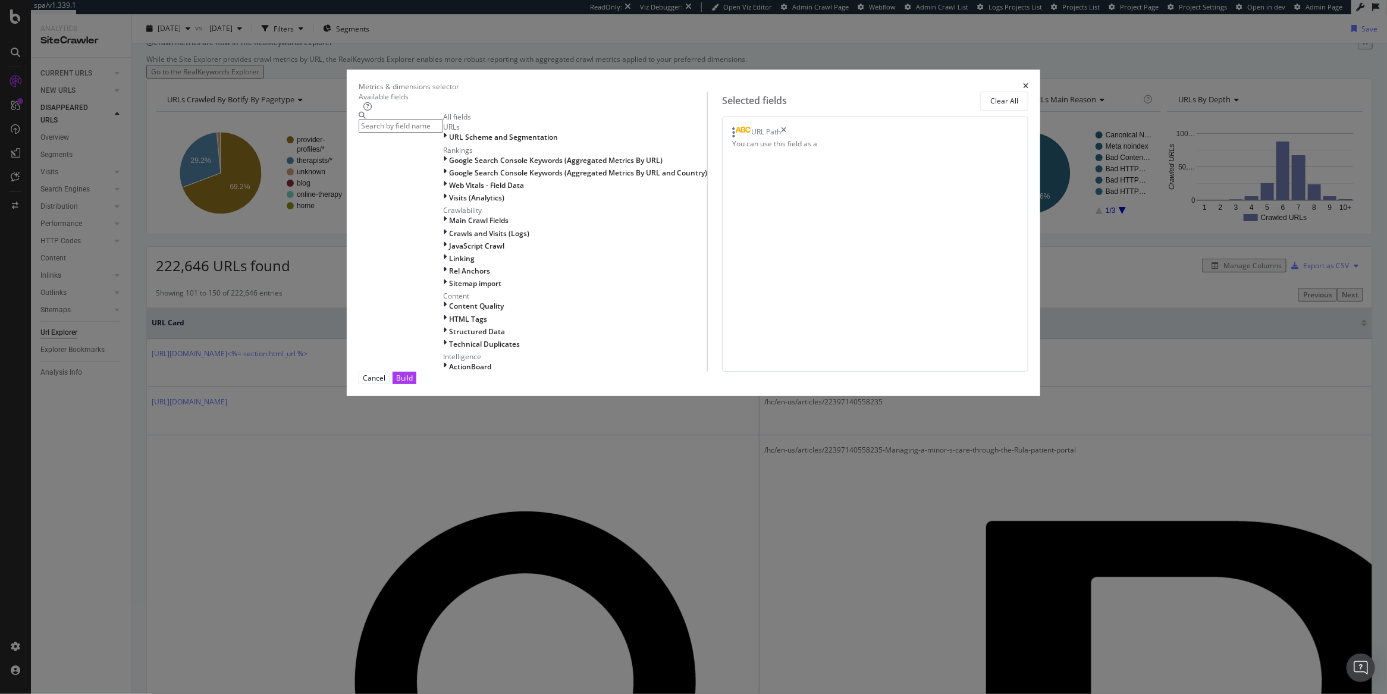
click at [786, 139] on icon "times" at bounding box center [783, 133] width 5 height 12
click at [447, 142] on icon "modal" at bounding box center [445, 137] width 4 height 10
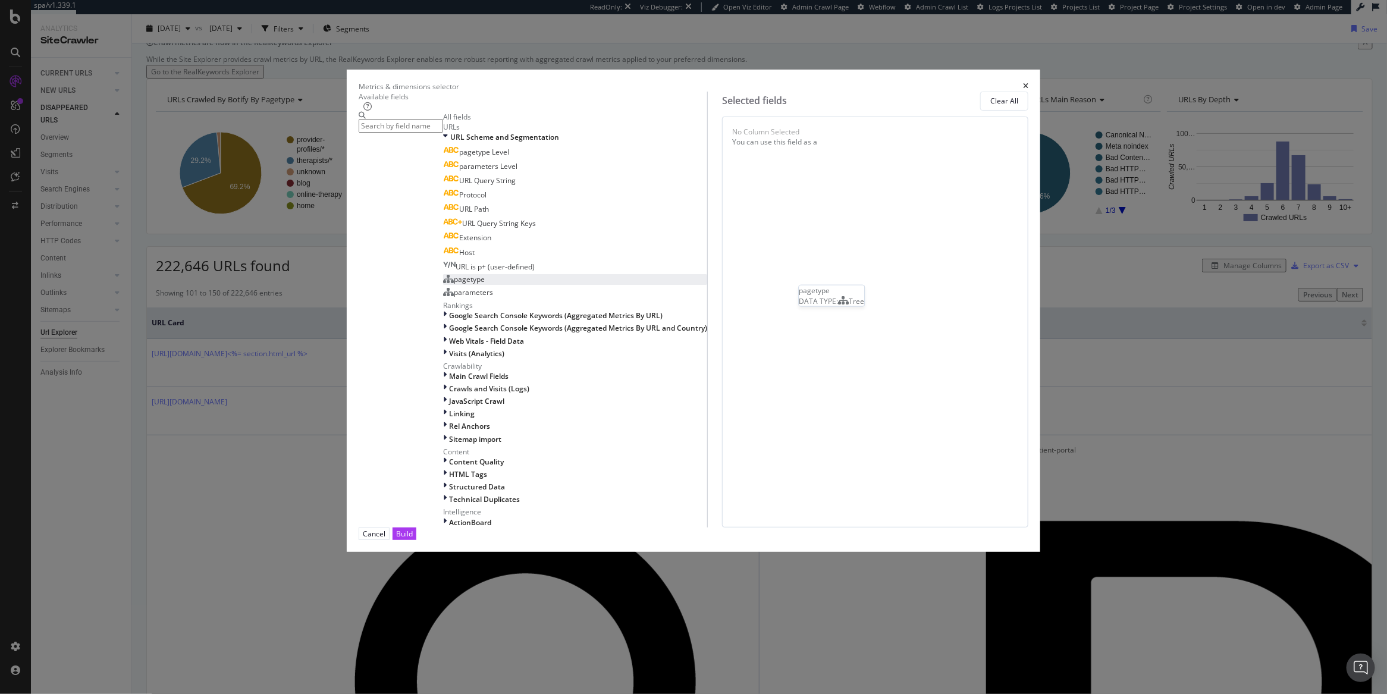
scroll to position [19, 0]
click at [475, 257] on span "Host" at bounding box center [466, 252] width 15 height 10
click at [416, 540] on button "Build" at bounding box center [404, 533] width 24 height 12
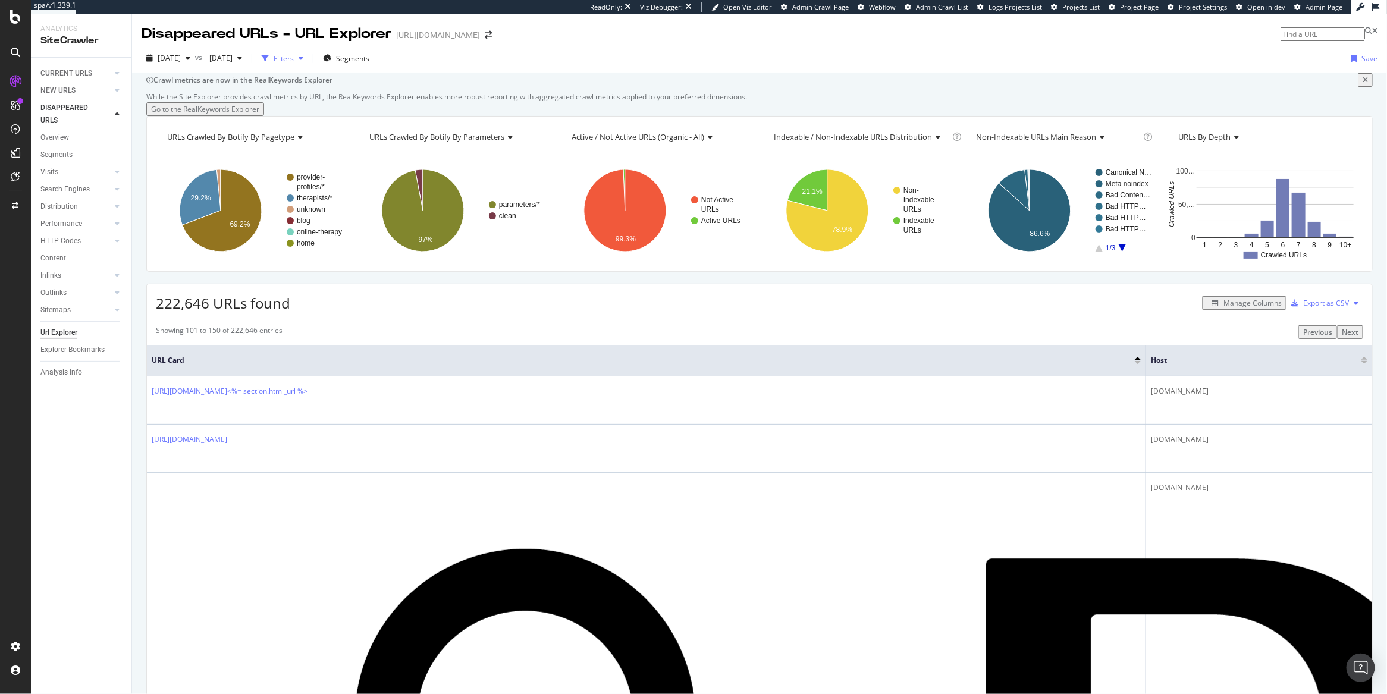
click at [294, 55] on div "Filters" at bounding box center [284, 59] width 20 height 10
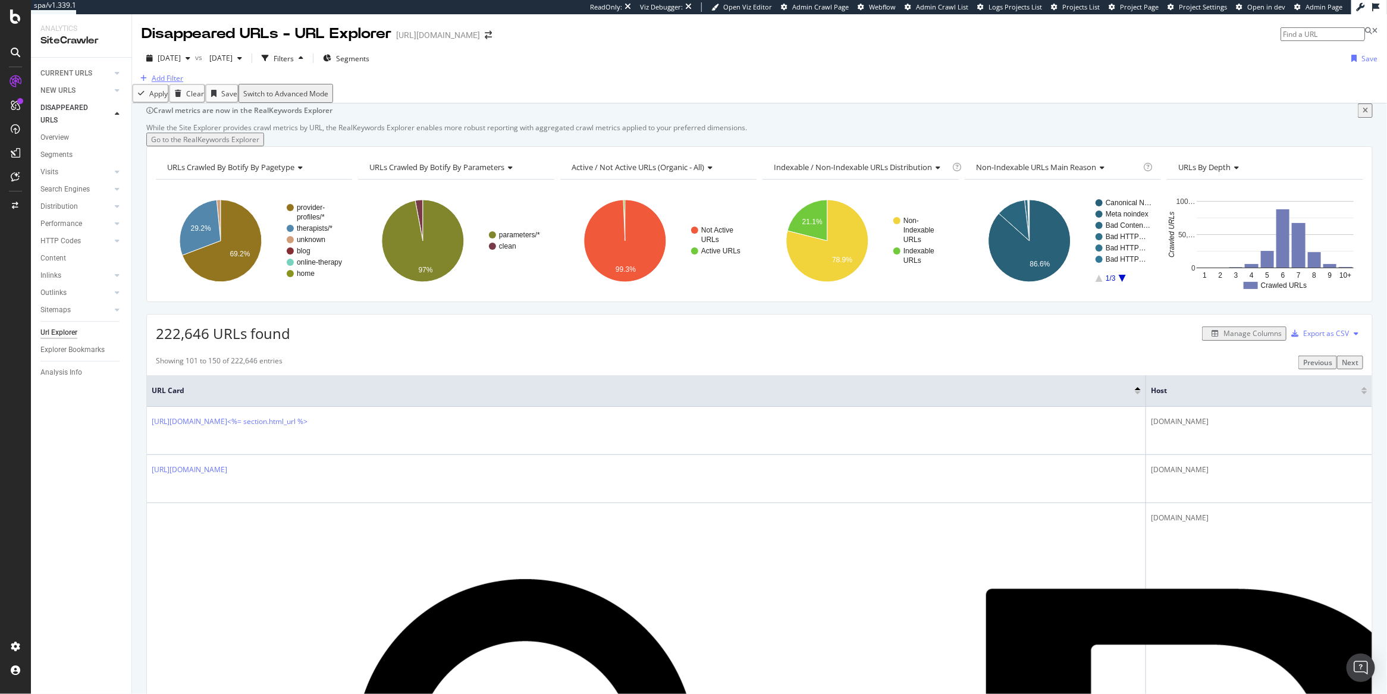
click at [174, 83] on div "Add Filter" at bounding box center [168, 78] width 32 height 10
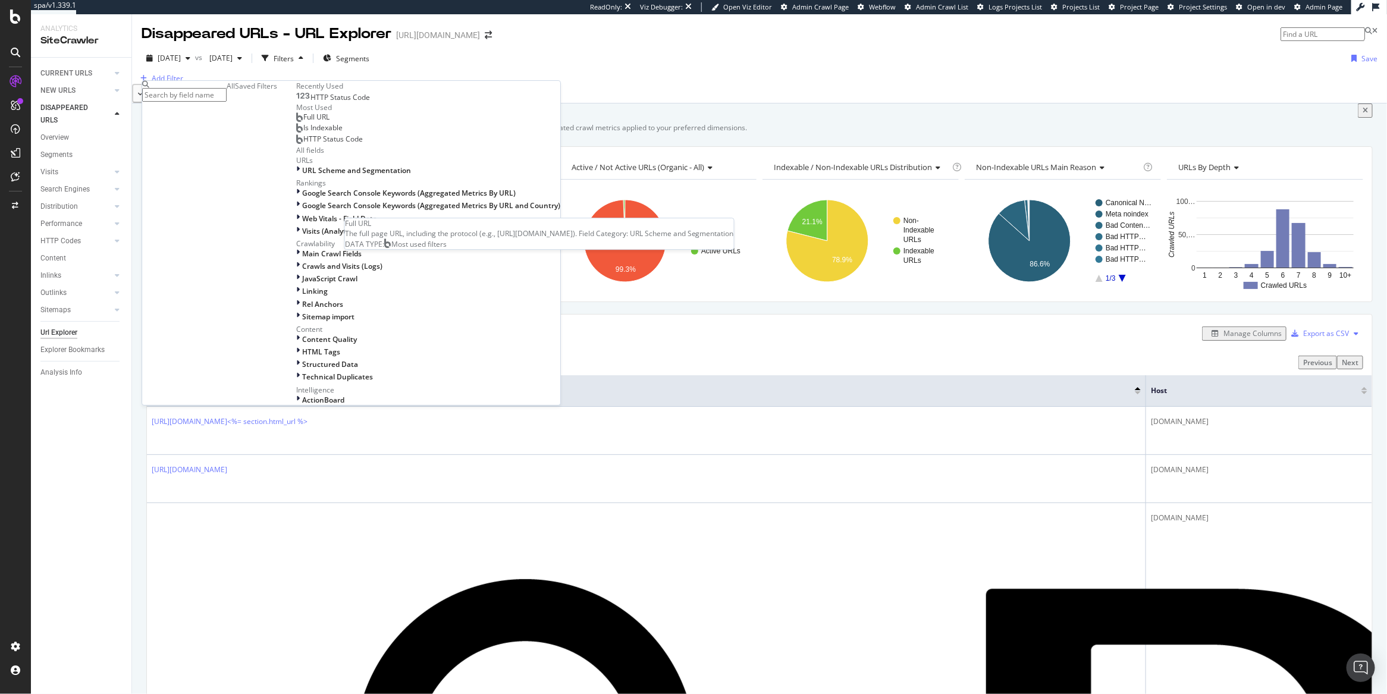
type input "3"
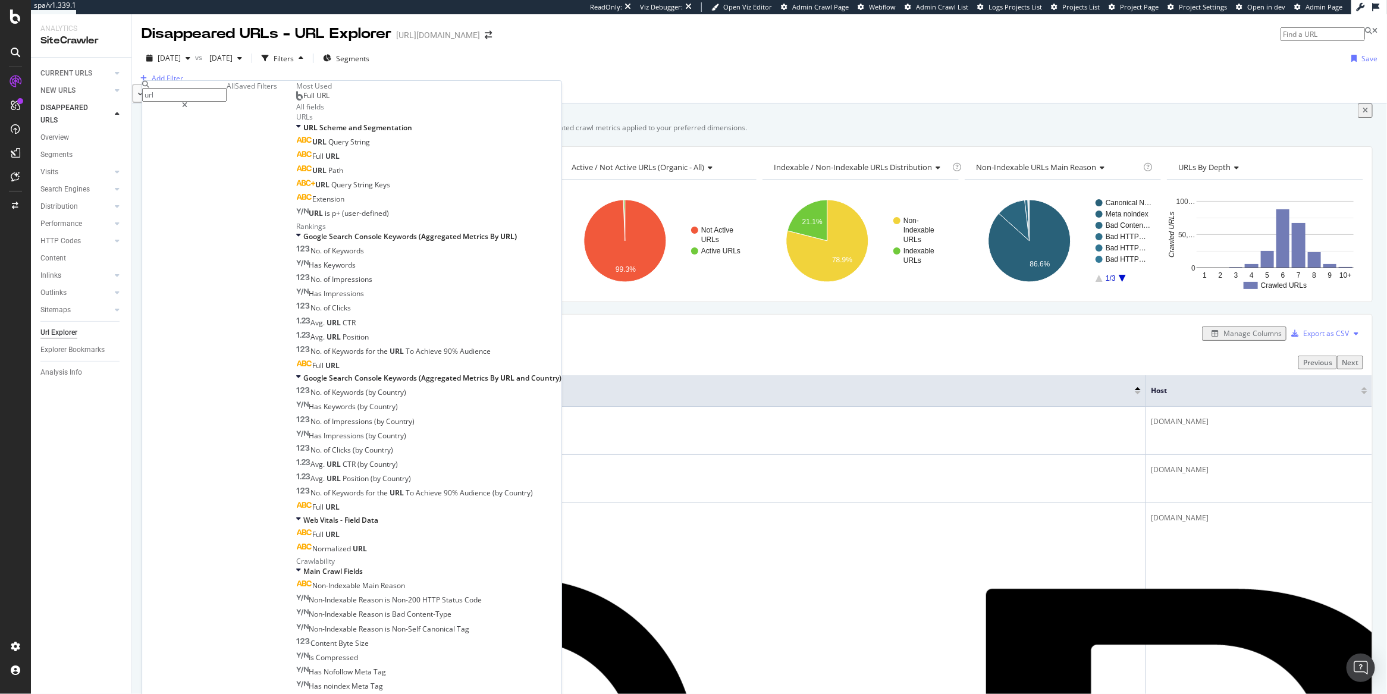
type input "url"
click at [296, 101] on div "Full URL" at bounding box center [312, 96] width 33 height 10
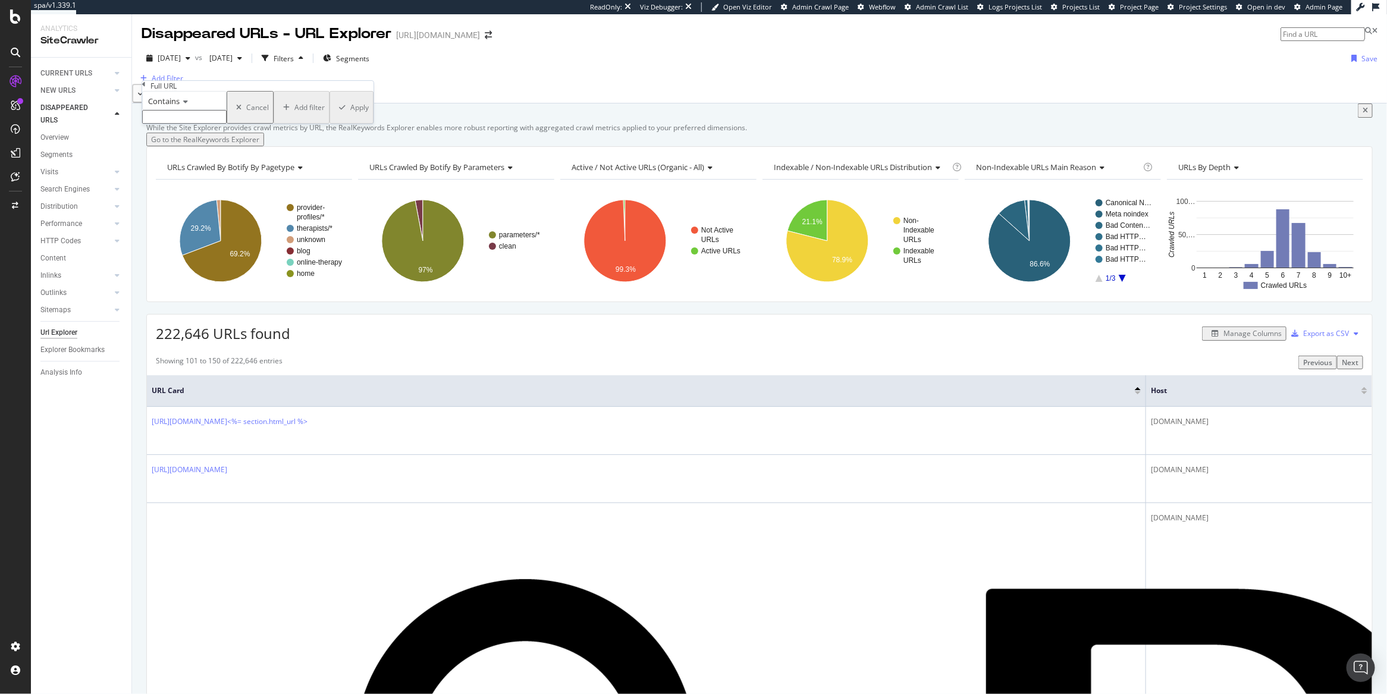
click at [215, 124] on input "text" at bounding box center [184, 117] width 84 height 14
type input "patient."
click at [349, 116] on div "Apply" at bounding box center [358, 111] width 18 height 10
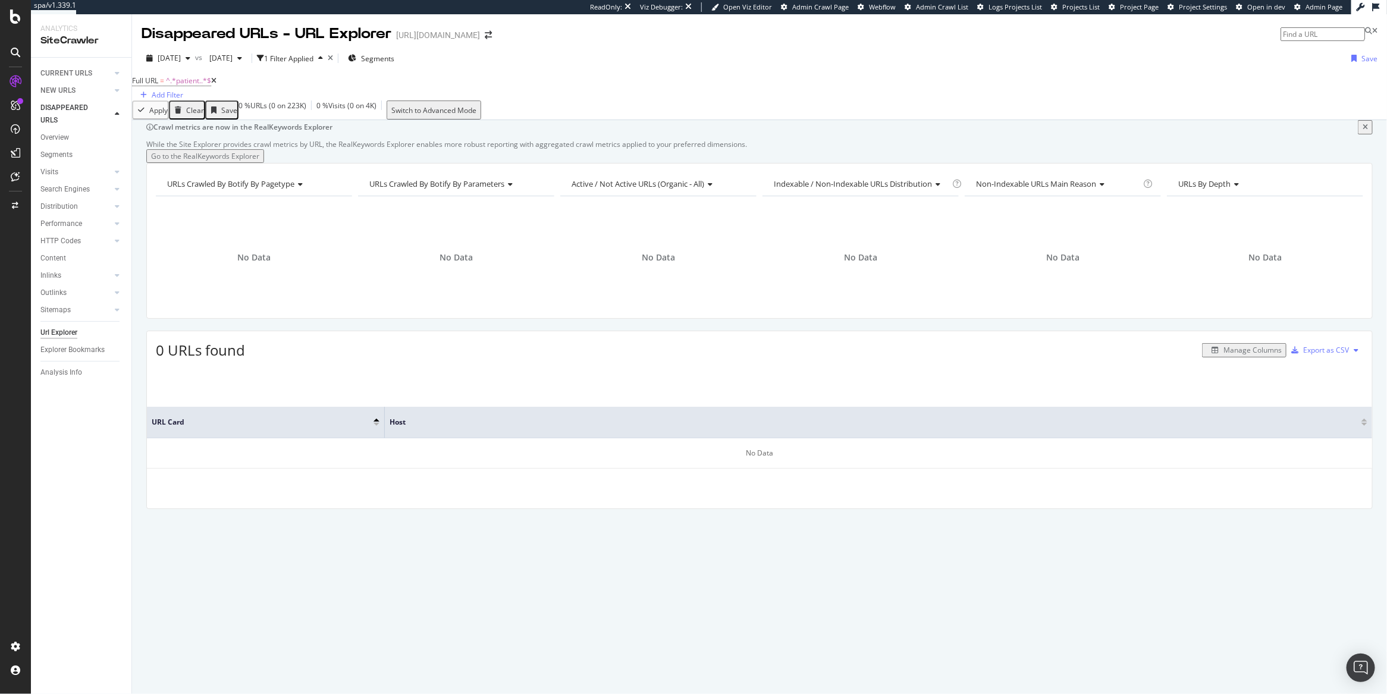
click at [216, 84] on icon at bounding box center [213, 80] width 5 height 7
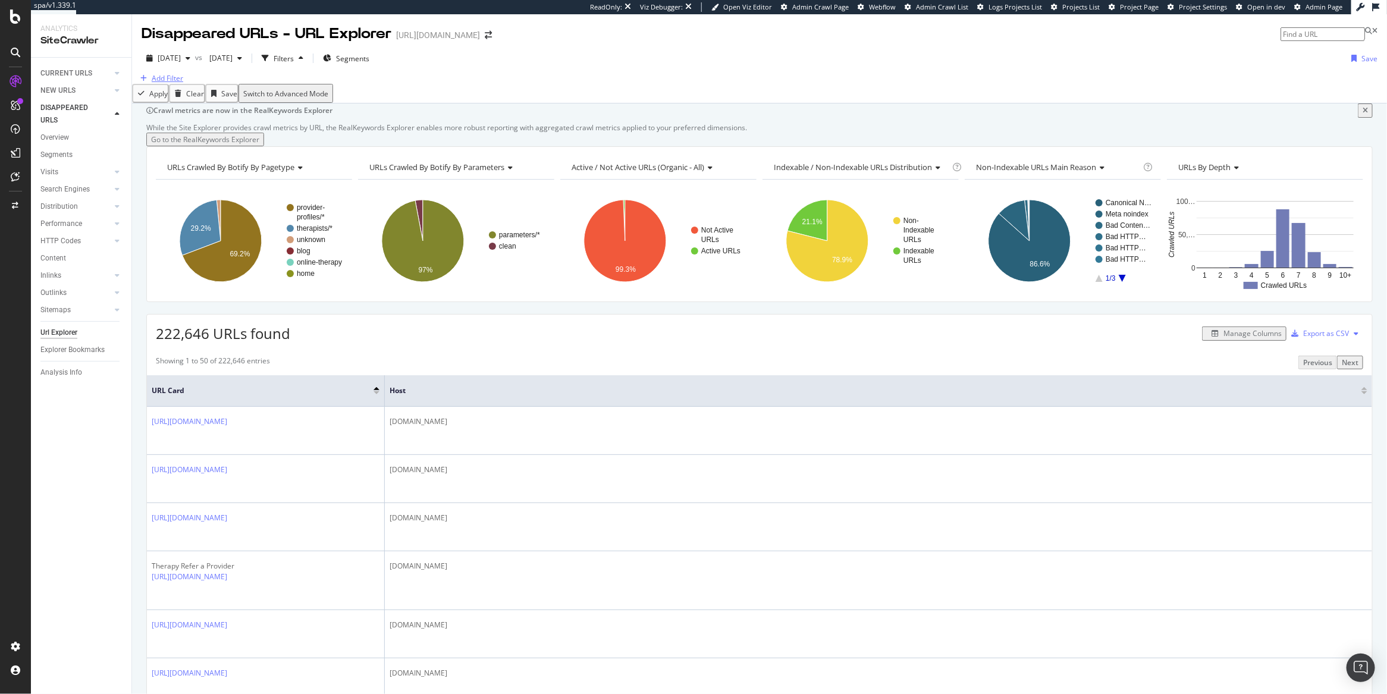
click at [175, 83] on div "Add Filter" at bounding box center [168, 78] width 32 height 10
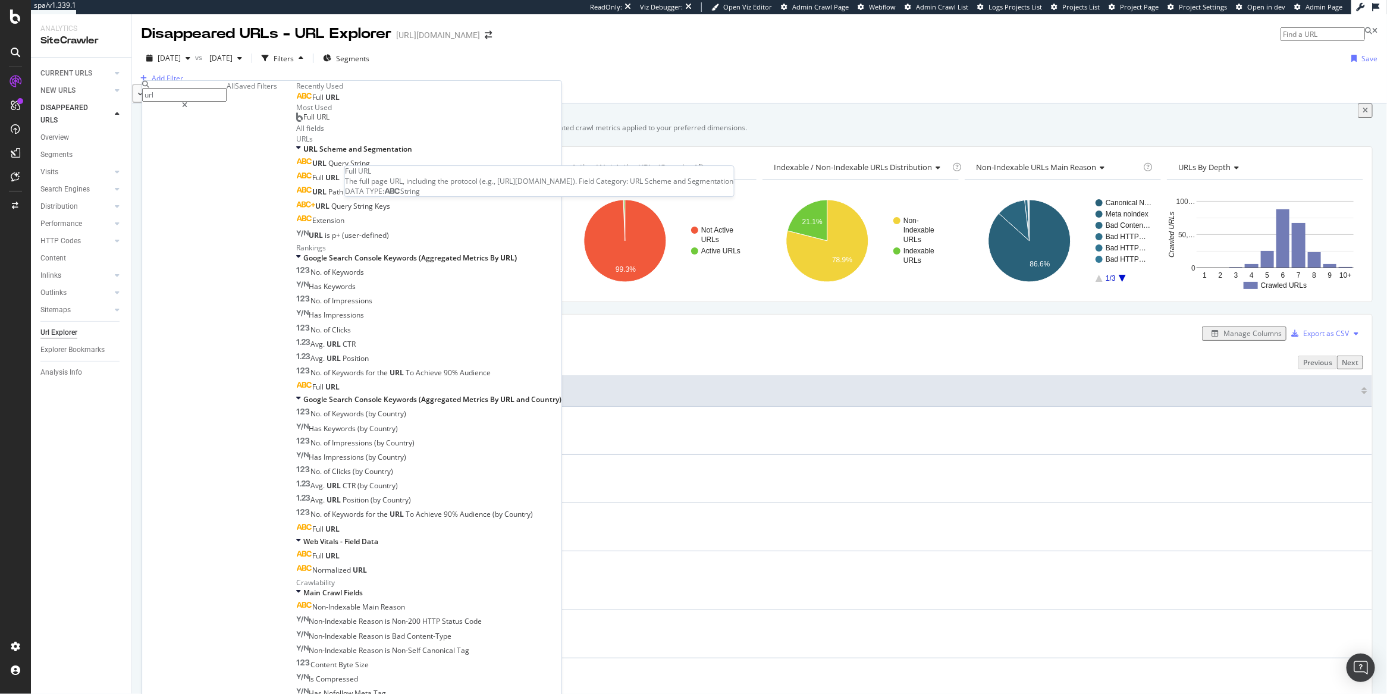
click at [312, 102] on span "Full" at bounding box center [318, 97] width 13 height 10
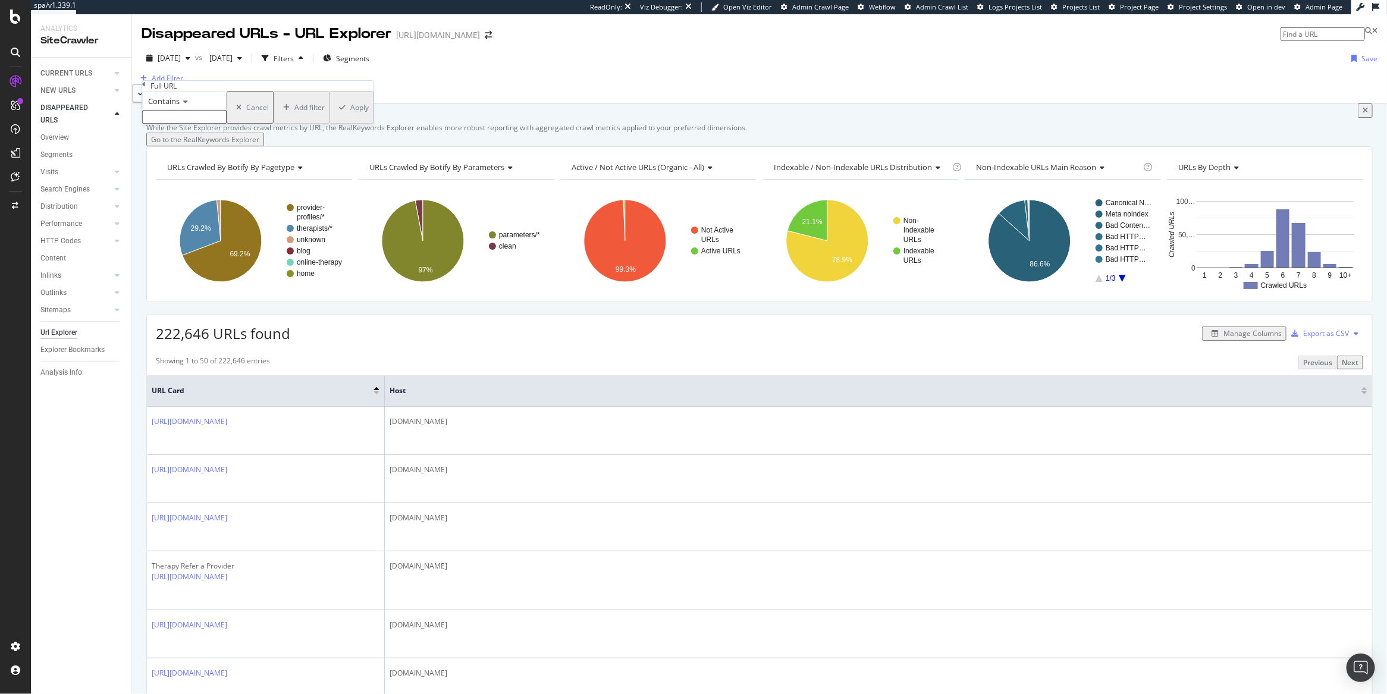
click at [194, 124] on input "text" at bounding box center [184, 117] width 84 height 14
type input "patientsupport"
click at [349, 116] on div "Apply" at bounding box center [358, 111] width 18 height 10
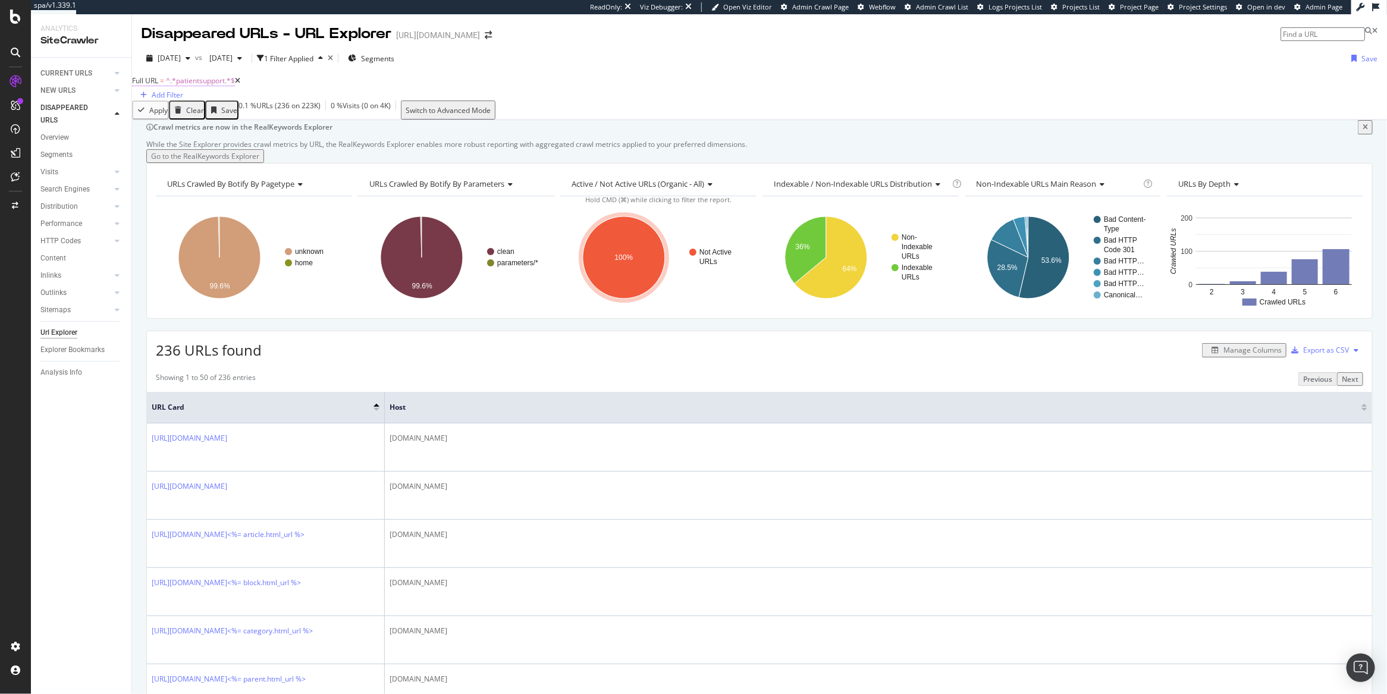
click at [211, 86] on span "^.*patientsupport.*$" at bounding box center [200, 81] width 69 height 10
click at [203, 123] on input "patientsupport" at bounding box center [184, 116] width 84 height 14
click at [227, 123] on input "patientsupport" at bounding box center [184, 116] width 84 height 14
type input "patient"
click at [349, 115] on div "Apply" at bounding box center [358, 110] width 18 height 10
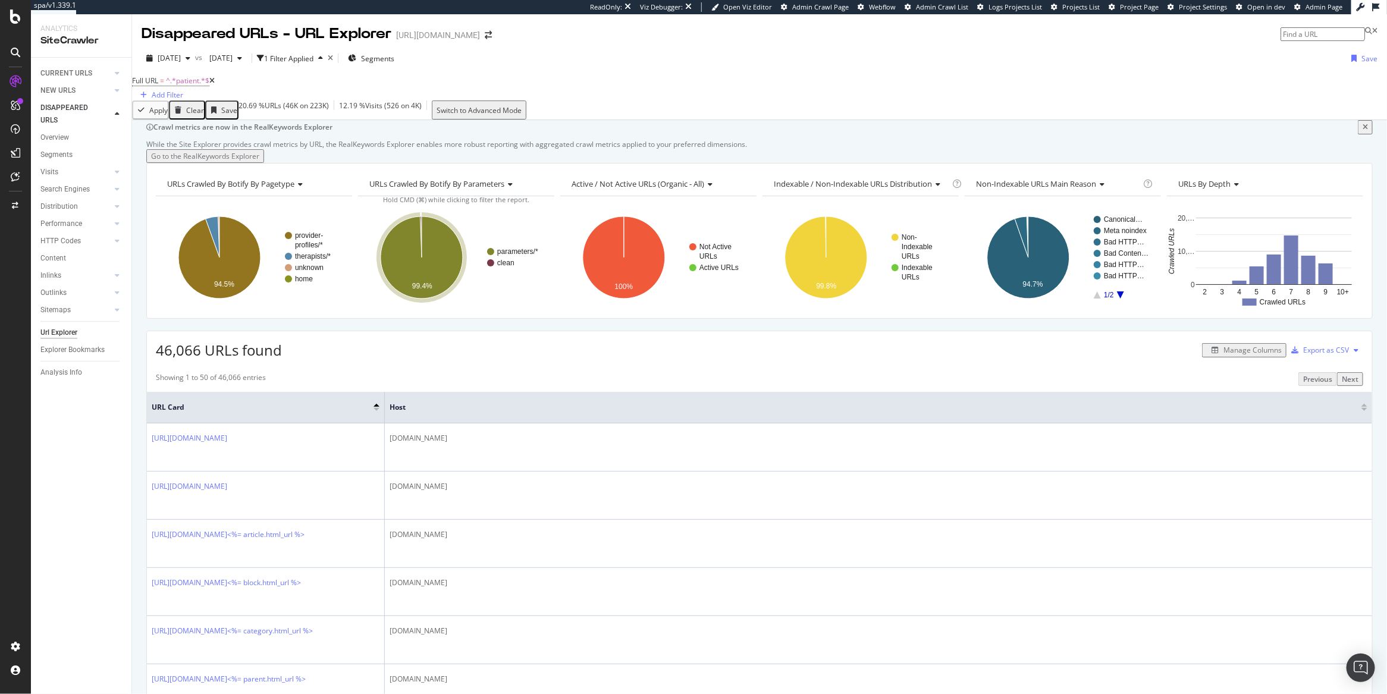
click at [215, 84] on icon at bounding box center [211, 80] width 5 height 7
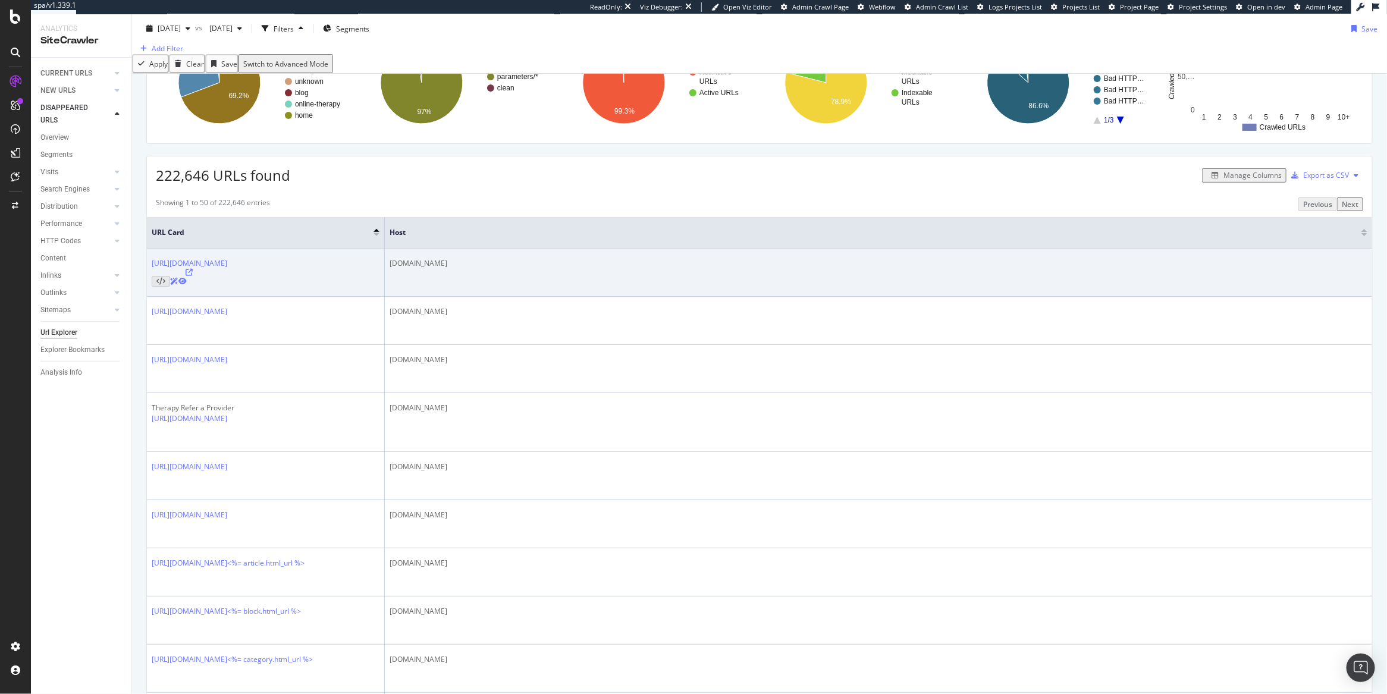
scroll to position [82, 0]
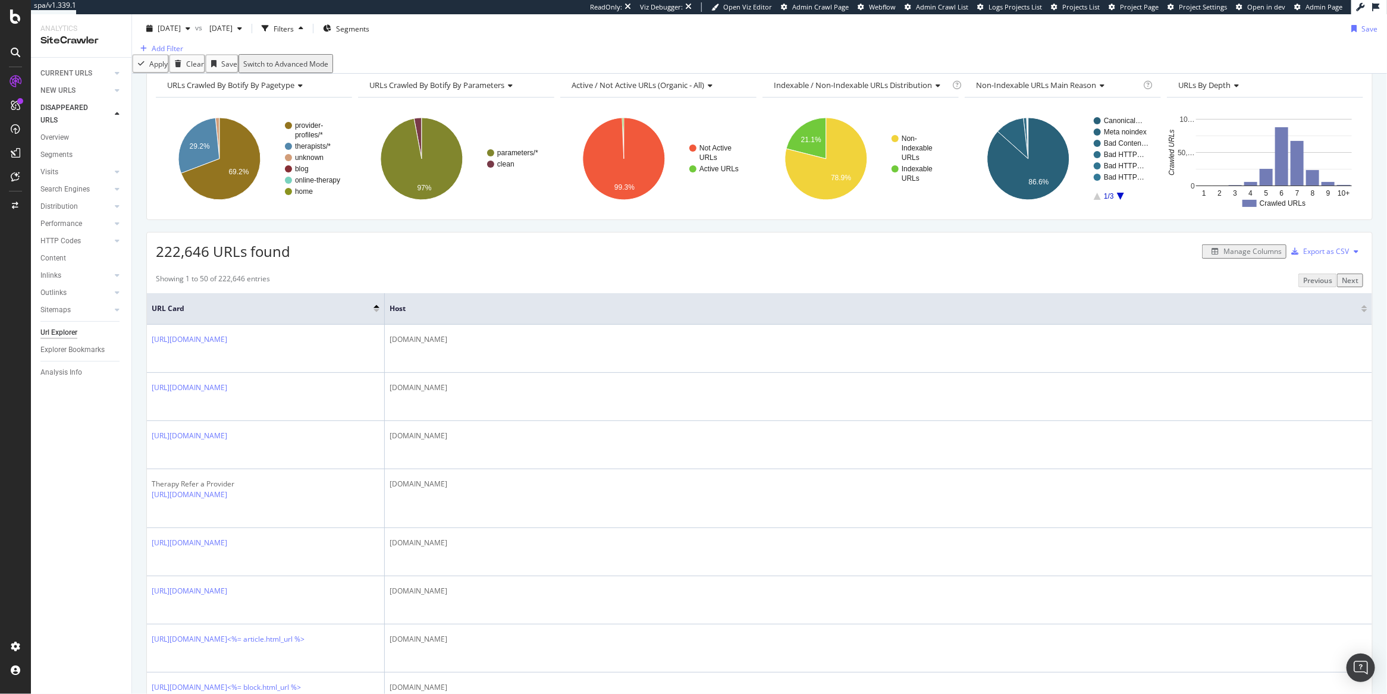
click at [1361, 308] on div at bounding box center [1364, 306] width 6 height 3
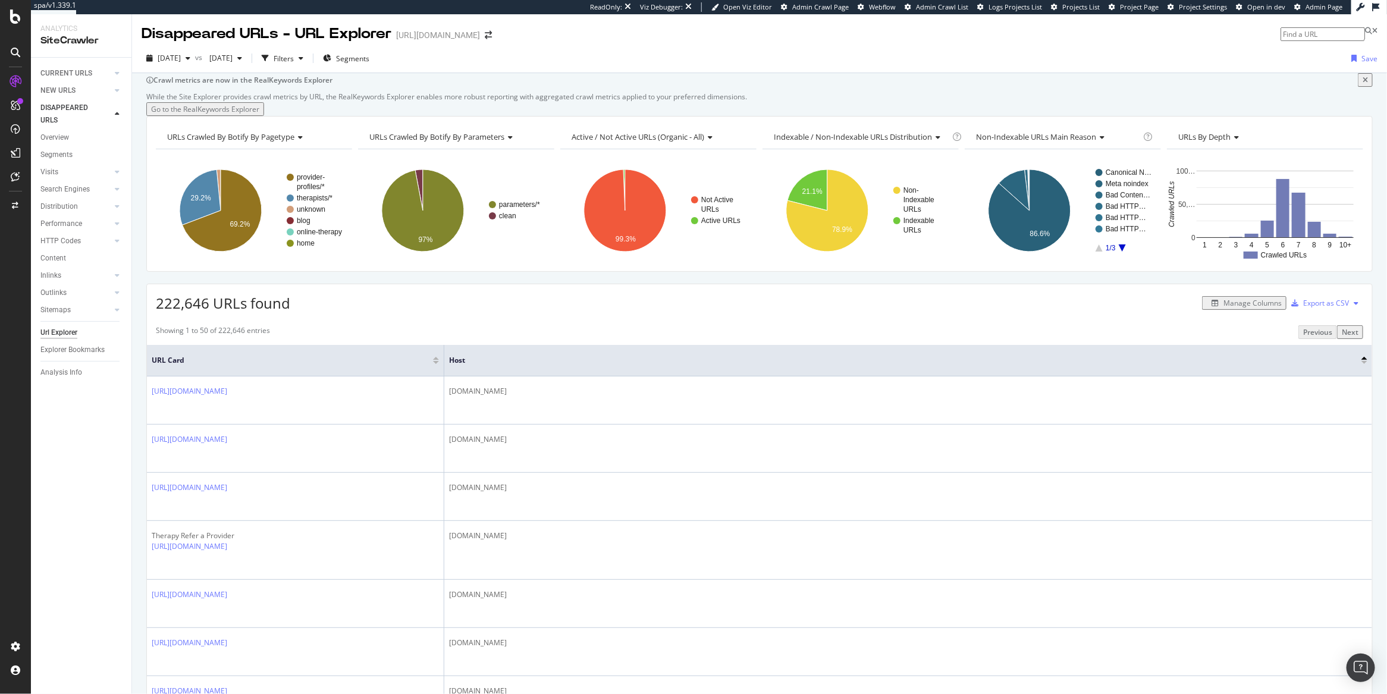
click at [1361, 360] on div at bounding box center [1364, 358] width 6 height 3
click at [1361, 364] on div at bounding box center [1364, 362] width 6 height 3
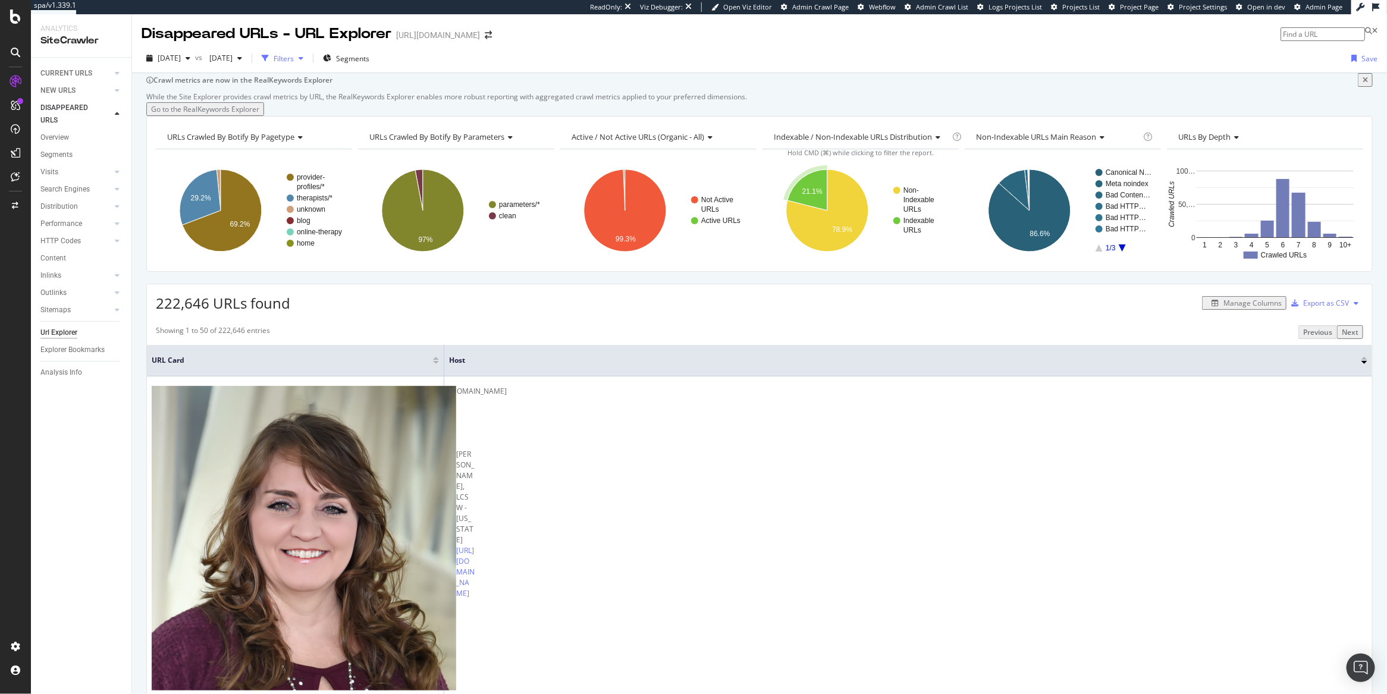
click at [294, 60] on div "Filters" at bounding box center [284, 59] width 20 height 10
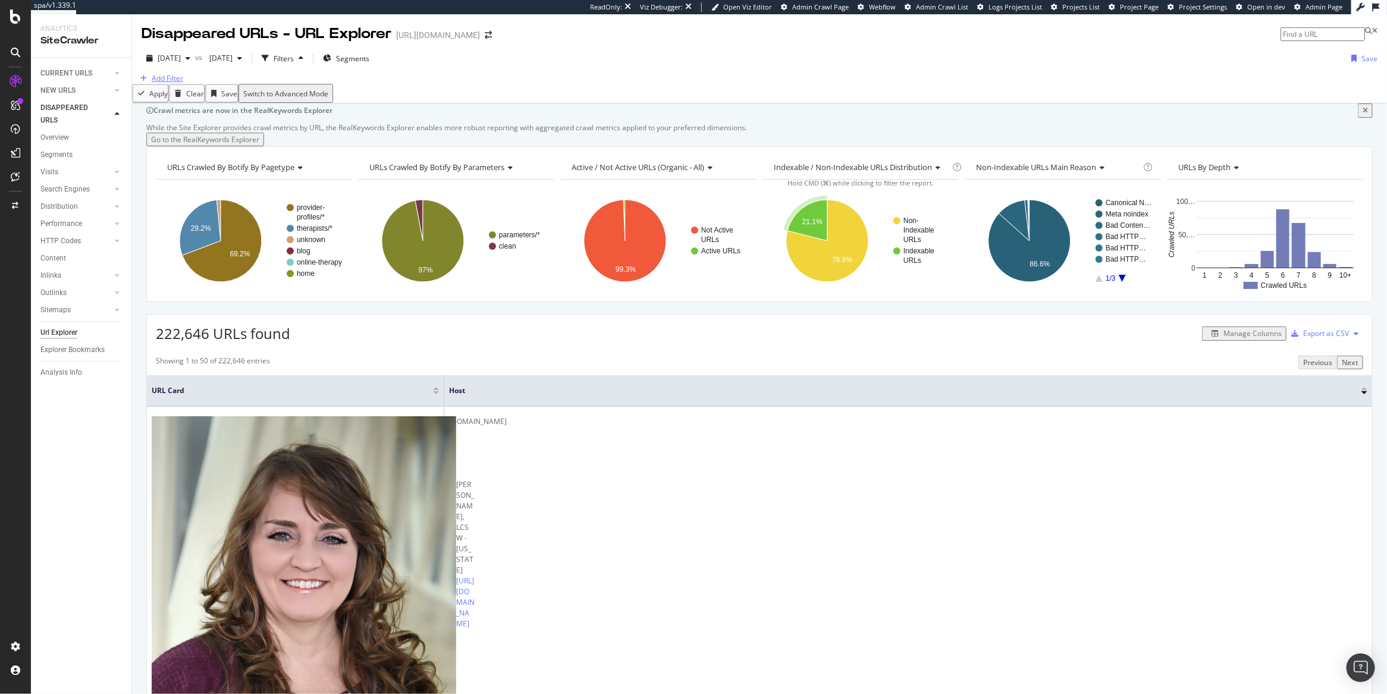
click at [176, 83] on div "Add Filter" at bounding box center [168, 78] width 32 height 10
type input "j"
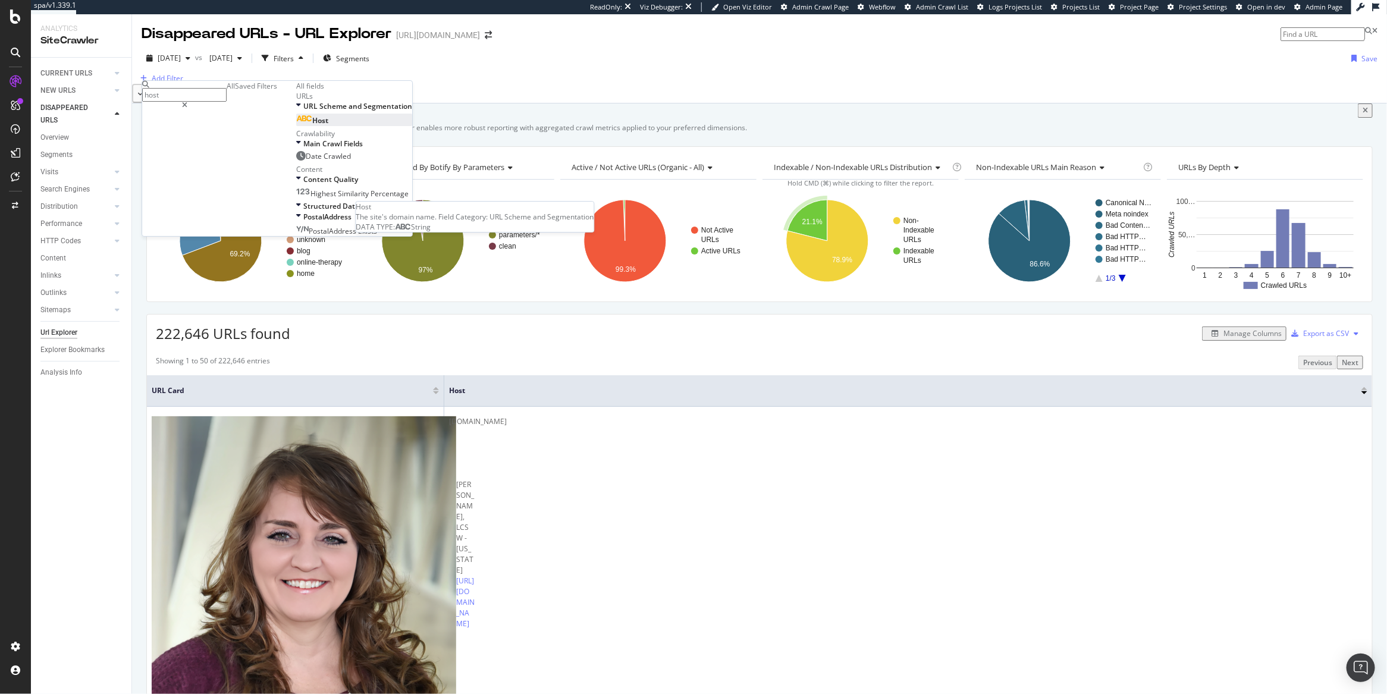
type input "host"
click at [312, 125] on span "Host" at bounding box center [320, 120] width 16 height 10
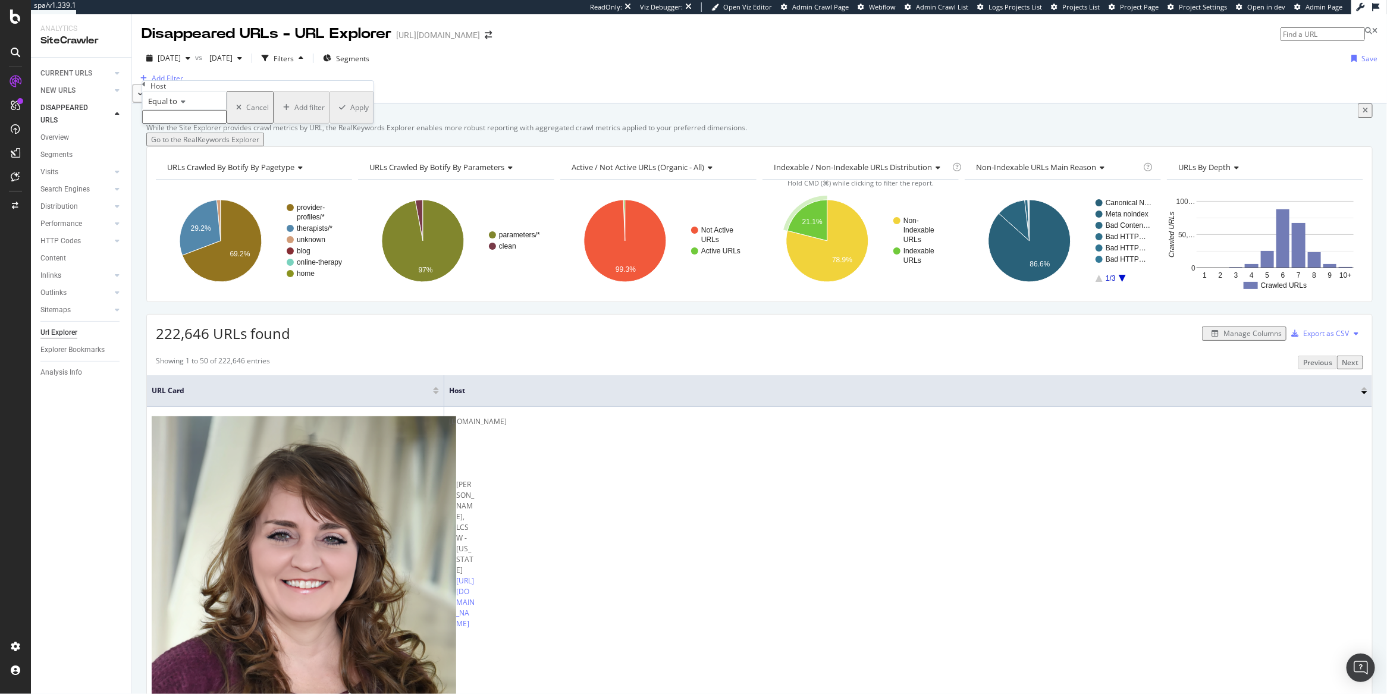
click at [180, 124] on input "text" at bounding box center [184, 117] width 84 height 14
click at [176, 135] on span "www.rula.com" at bounding box center [161, 130] width 30 height 10
type input "www.rula.com"
click at [333, 115] on div "button" at bounding box center [341, 111] width 16 height 7
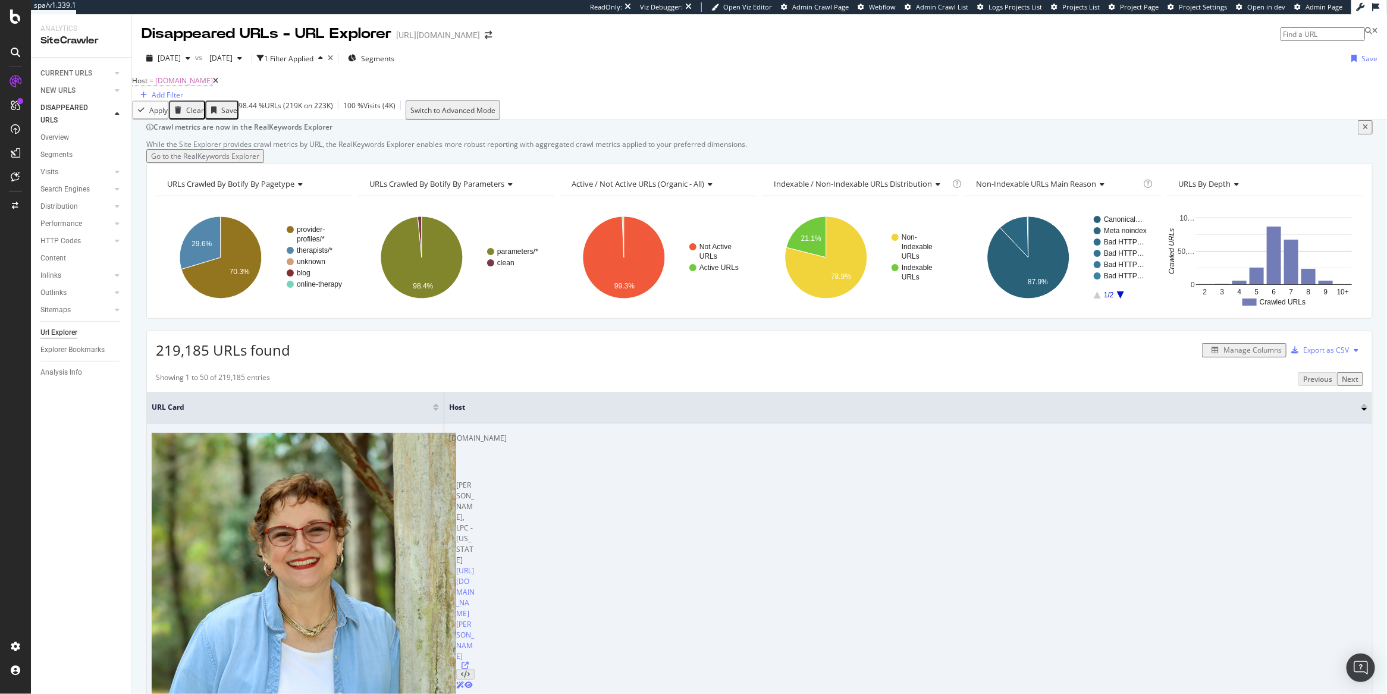
click at [464, 682] on icon at bounding box center [468, 685] width 8 height 7
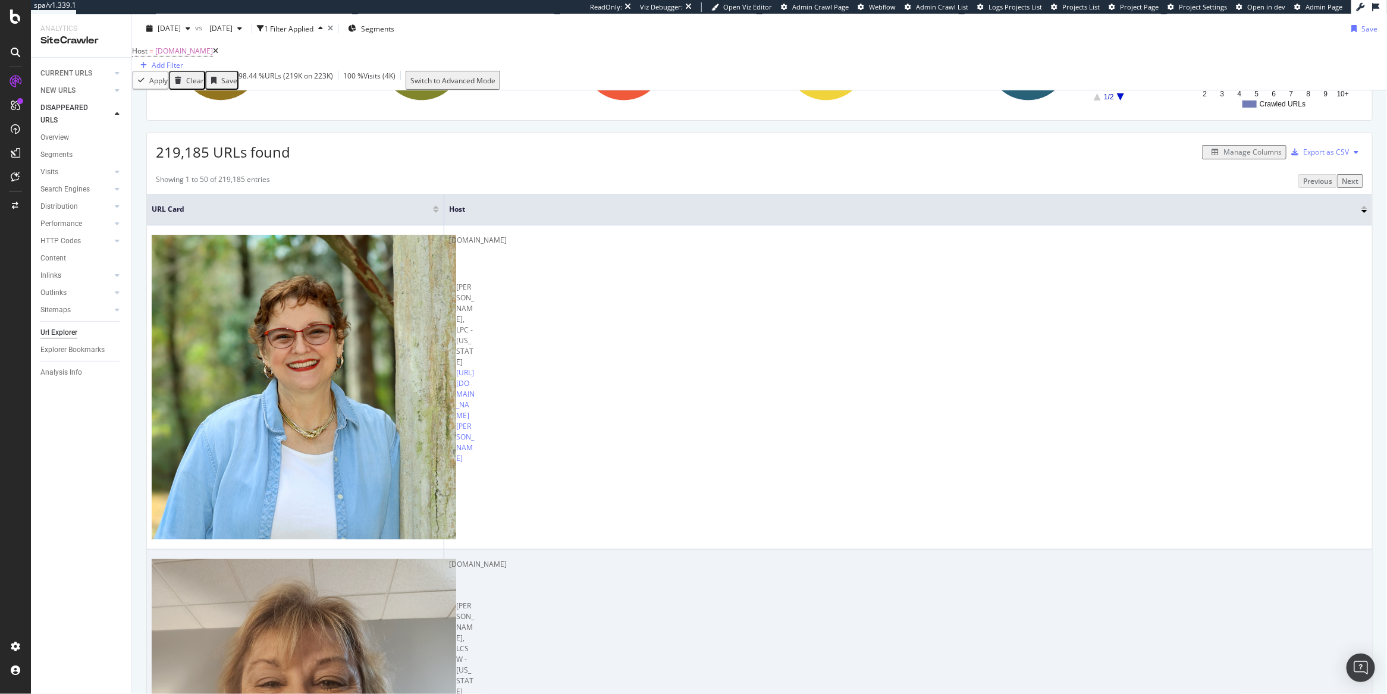
scroll to position [208, 0]
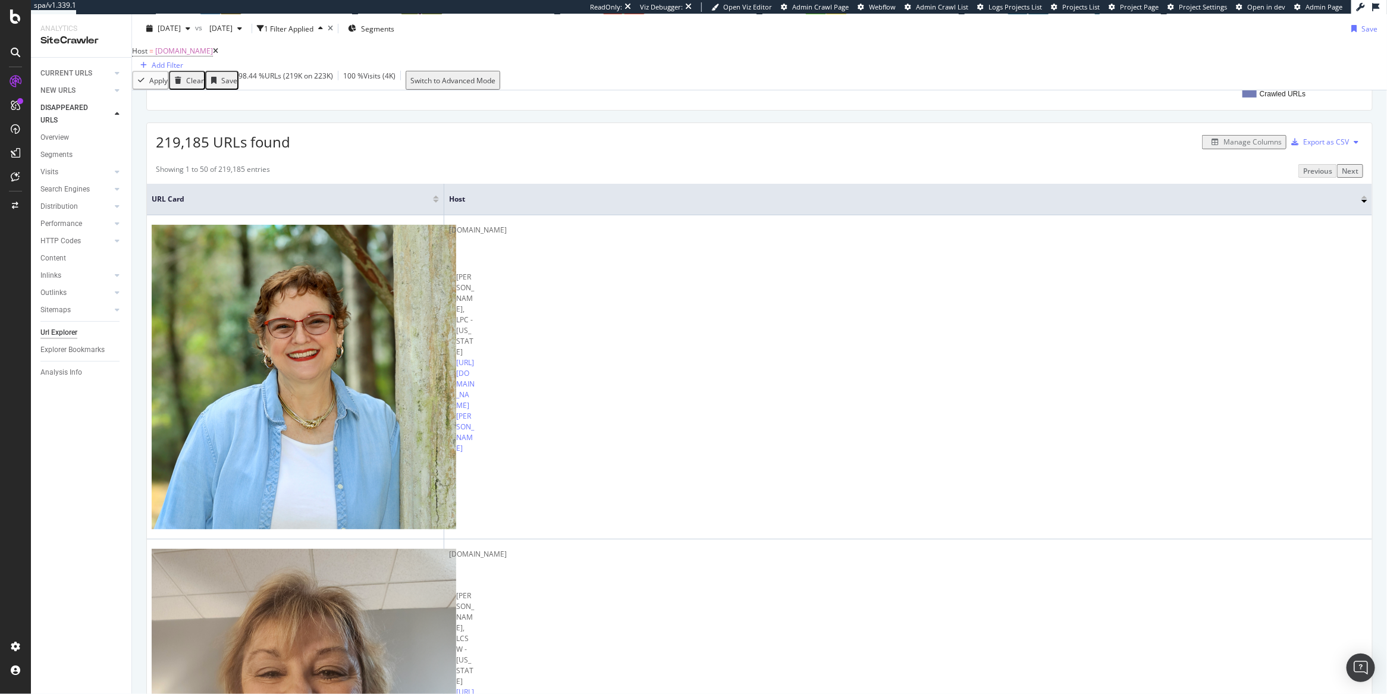
click at [433, 199] on div at bounding box center [436, 197] width 6 height 3
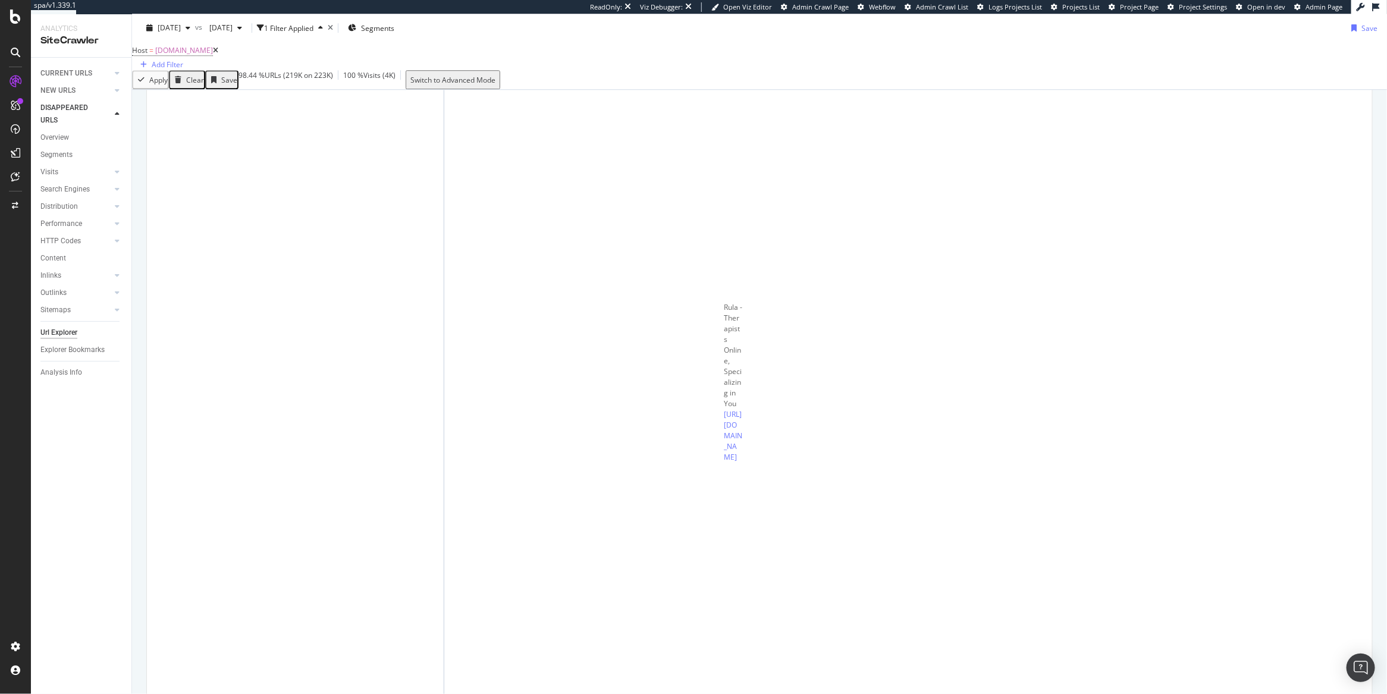
scroll to position [2124, 0]
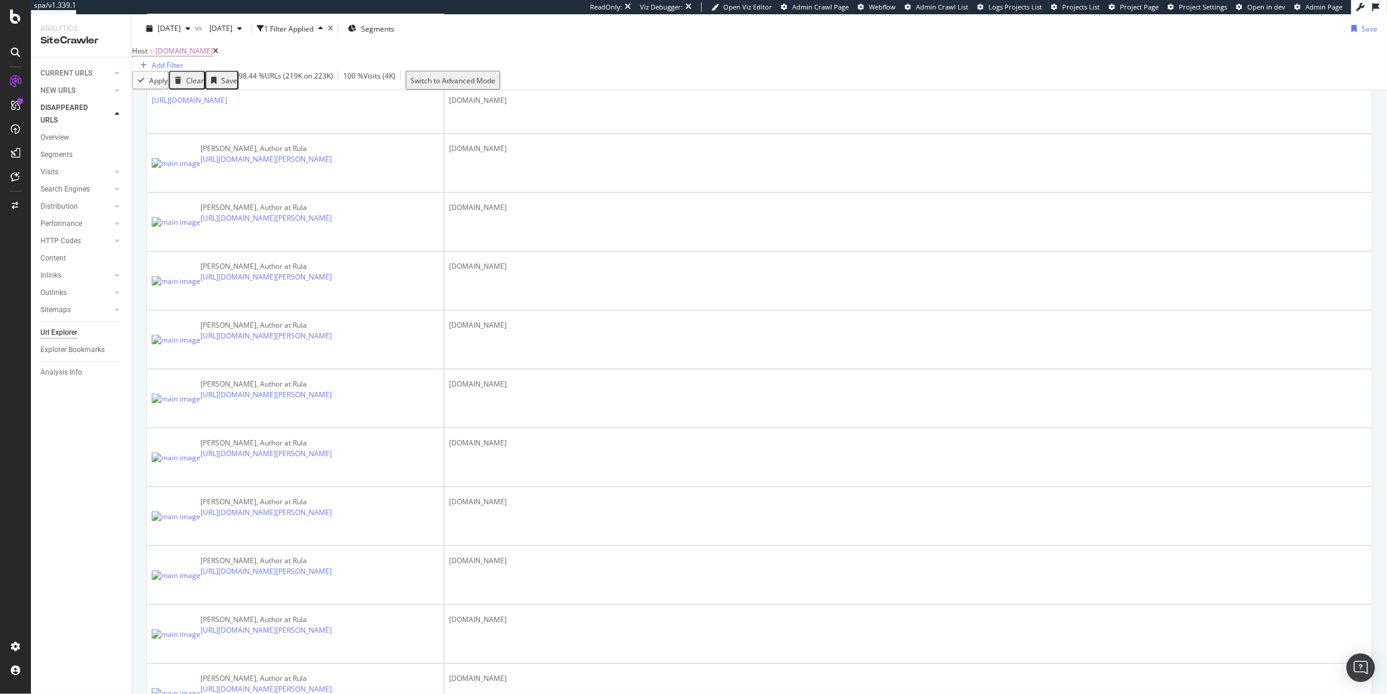
scroll to position [0, 0]
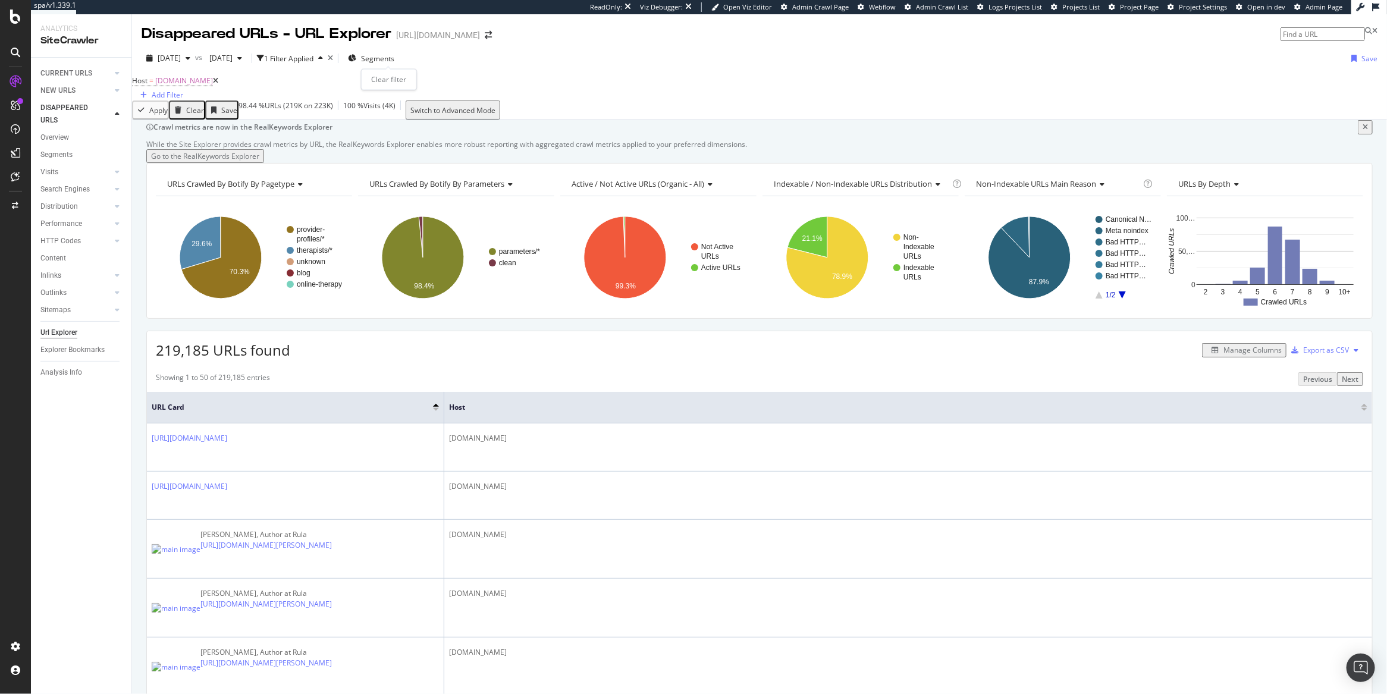
click at [333, 59] on icon "times" at bounding box center [330, 58] width 5 height 7
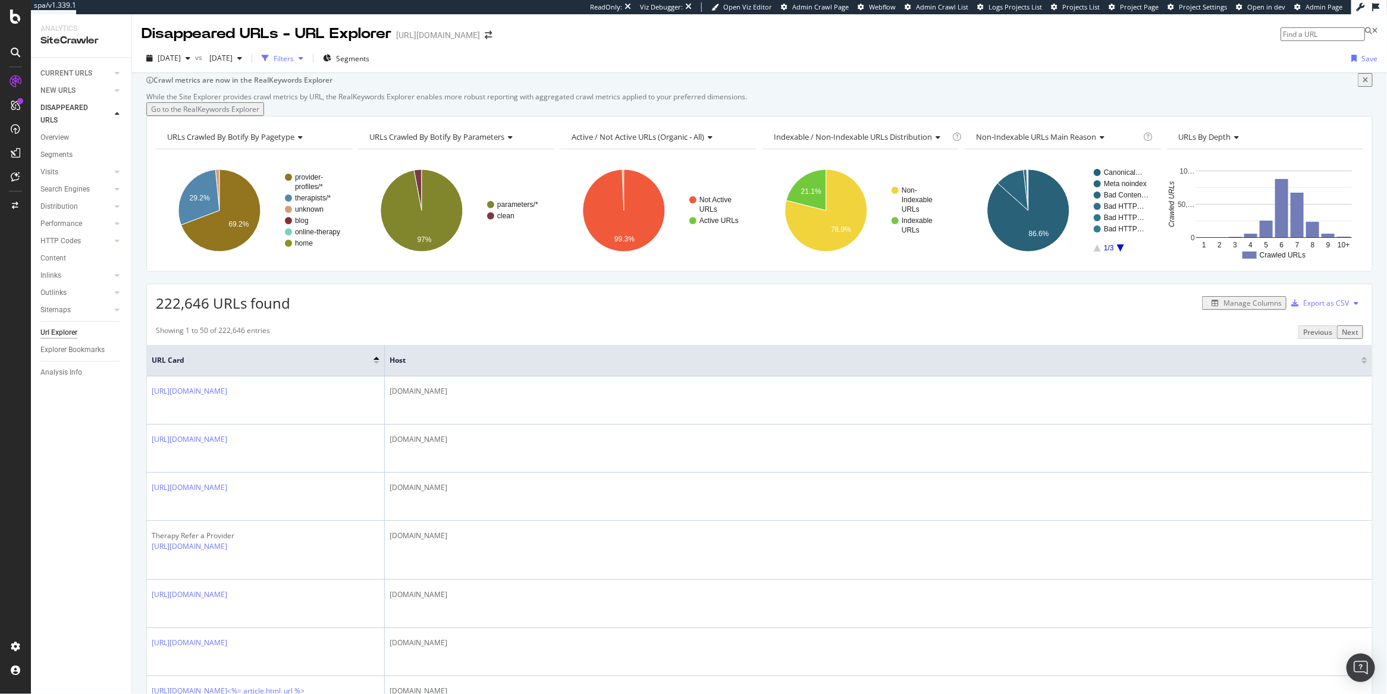
click at [308, 59] on div "button" at bounding box center [301, 58] width 14 height 7
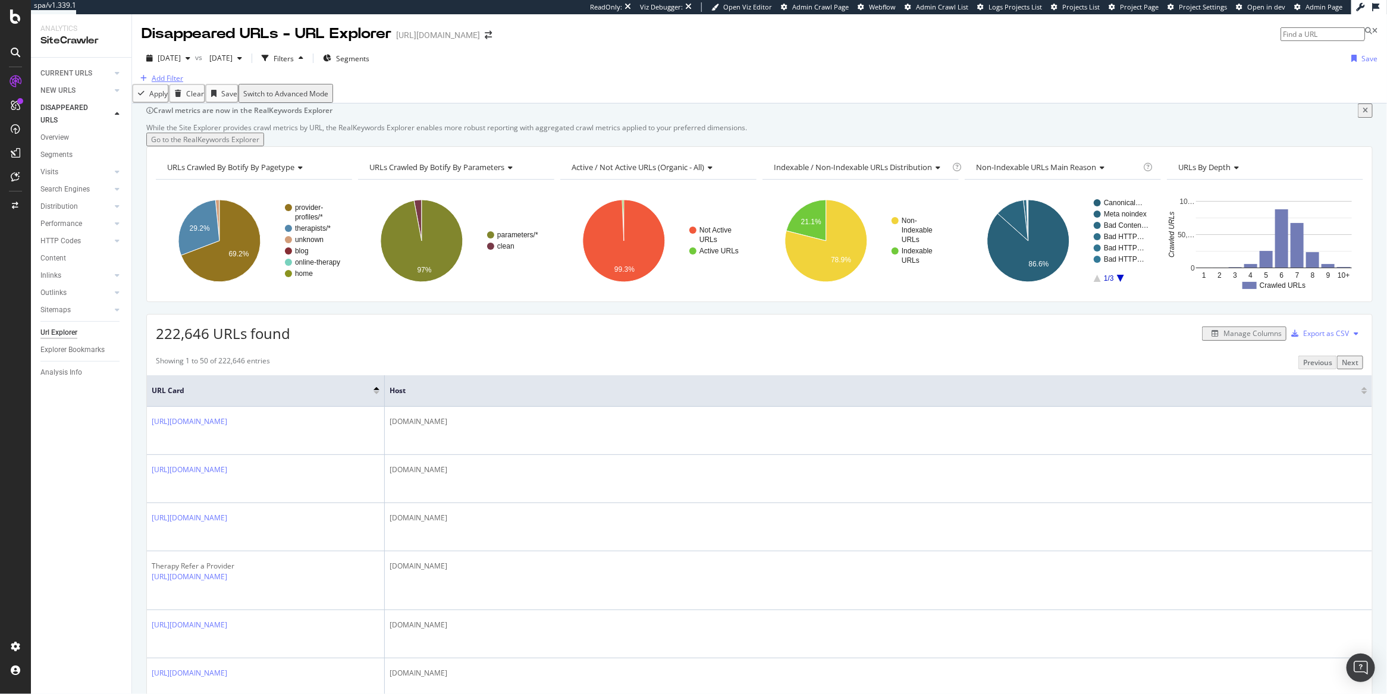
click at [162, 83] on div "Add Filter" at bounding box center [168, 78] width 32 height 10
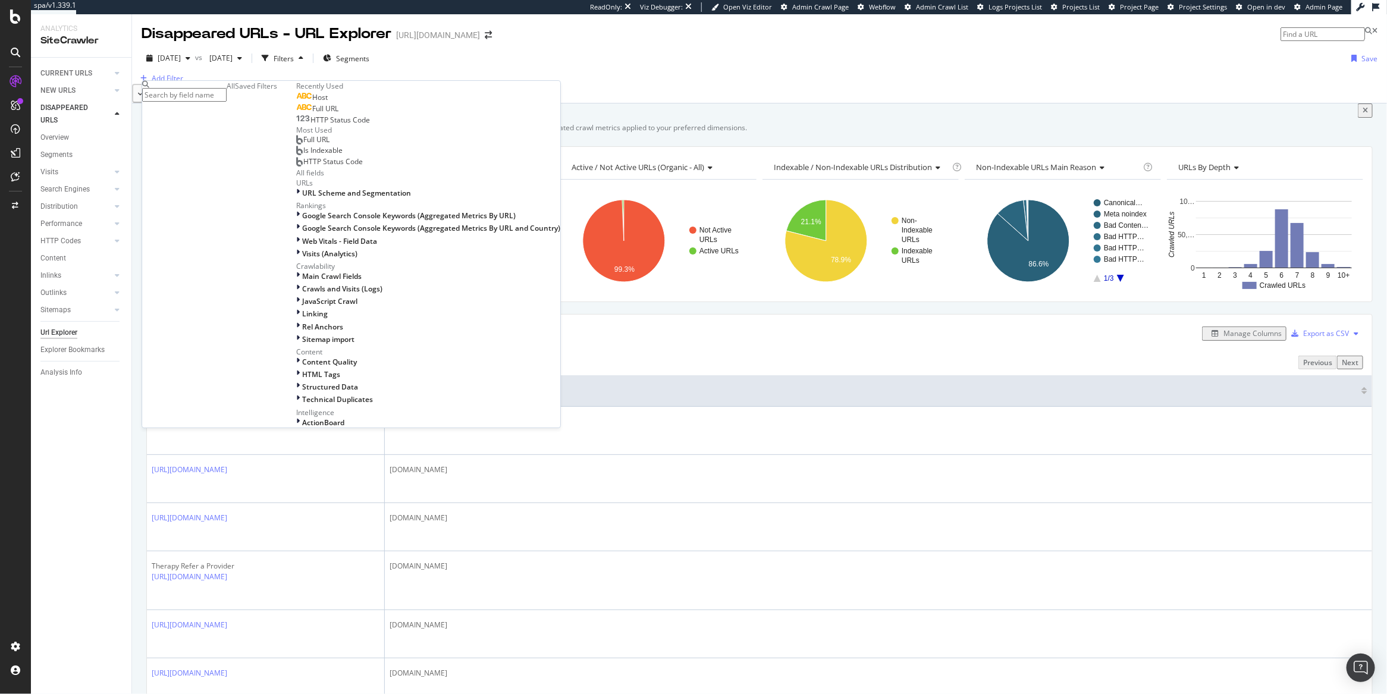
click at [312, 114] on span "Full URL" at bounding box center [325, 108] width 26 height 10
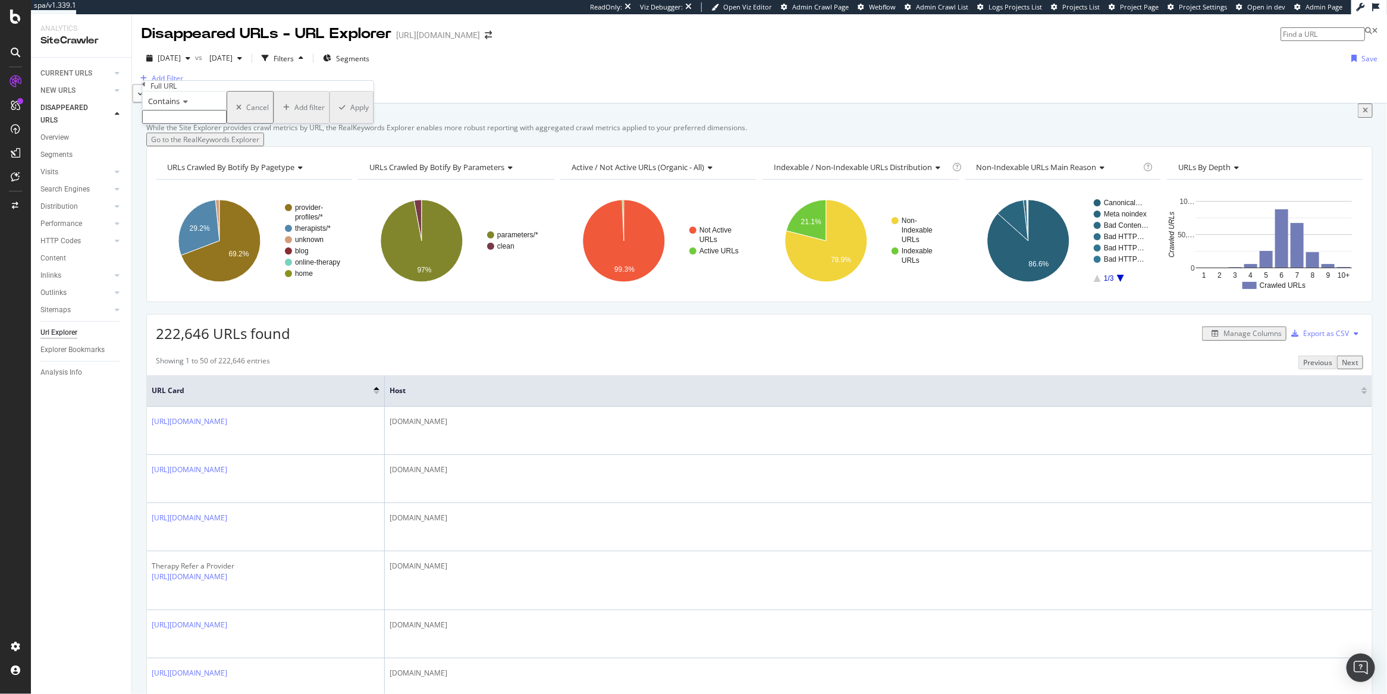
click at [178, 124] on input "text" at bounding box center [184, 117] width 84 height 14
paste input "https://www.rula.com/therapists/ca/newport-beach?page=2"
type input "https://www.rula.com/therapists/ca/newport-beach?page=2"
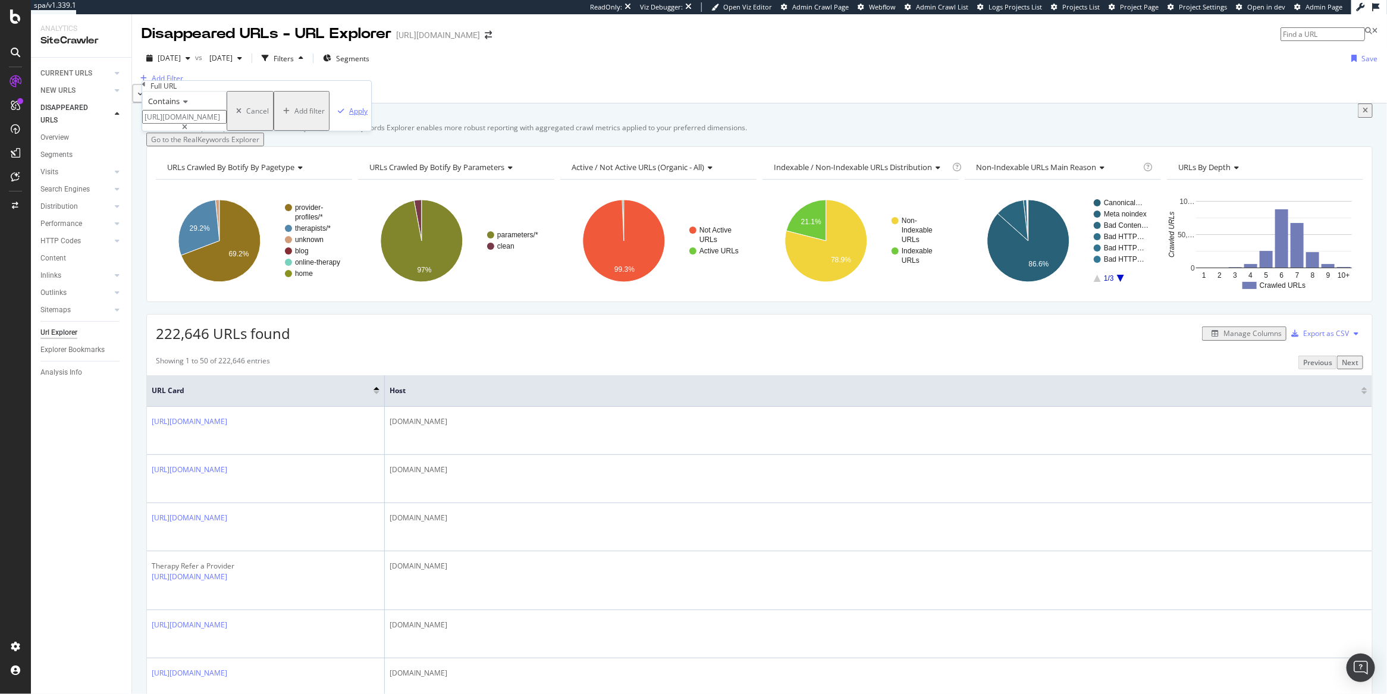
click at [349, 116] on div "Apply" at bounding box center [358, 111] width 18 height 10
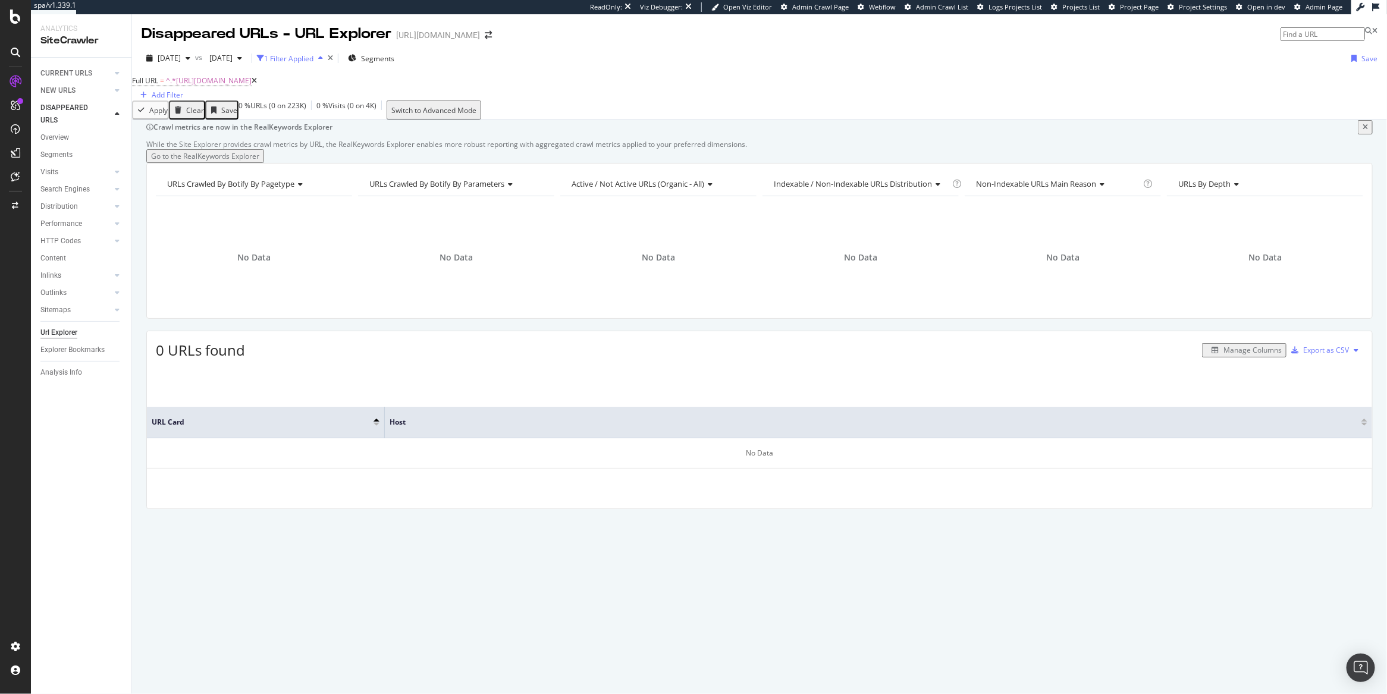
click at [313, 61] on div "1 Filter Applied" at bounding box center [288, 59] width 49 height 10
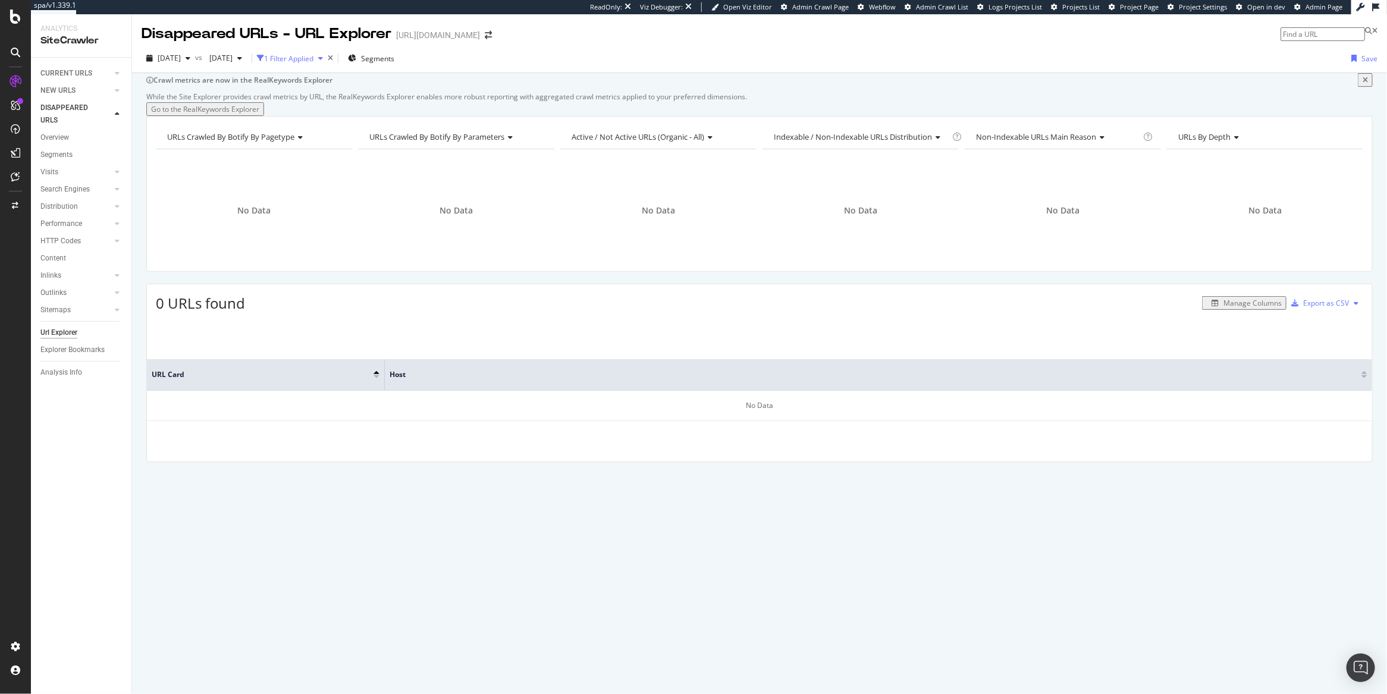
click at [313, 61] on div "1 Filter Applied" at bounding box center [288, 59] width 49 height 10
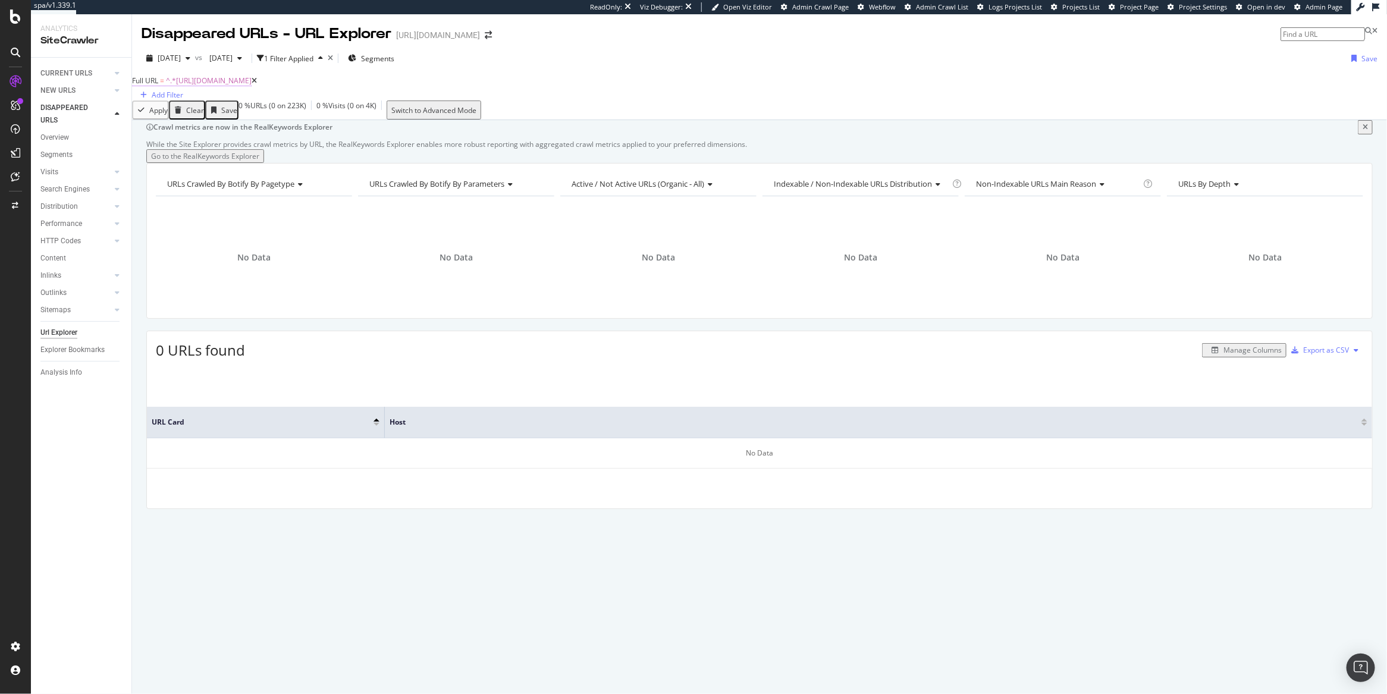
click at [252, 86] on span "^.*https://www.rula.com/therapists/ca/newport-beach?page=2.*$" at bounding box center [209, 81] width 86 height 10
drag, startPoint x: 243, startPoint y: 140, endPoint x: 95, endPoint y: 137, distance: 148.1
click at [95, 137] on body "spa/v1.339.1 ReadOnly: Viz Debugger: Open Viz Editor Admin Crawl Page Webflow A…" at bounding box center [693, 347] width 1387 height 694
paste input "https://www.rula.com/therapists/ca/newport-beach?page=2"
drag, startPoint x: 231, startPoint y: 139, endPoint x: 153, endPoint y: 119, distance: 80.5
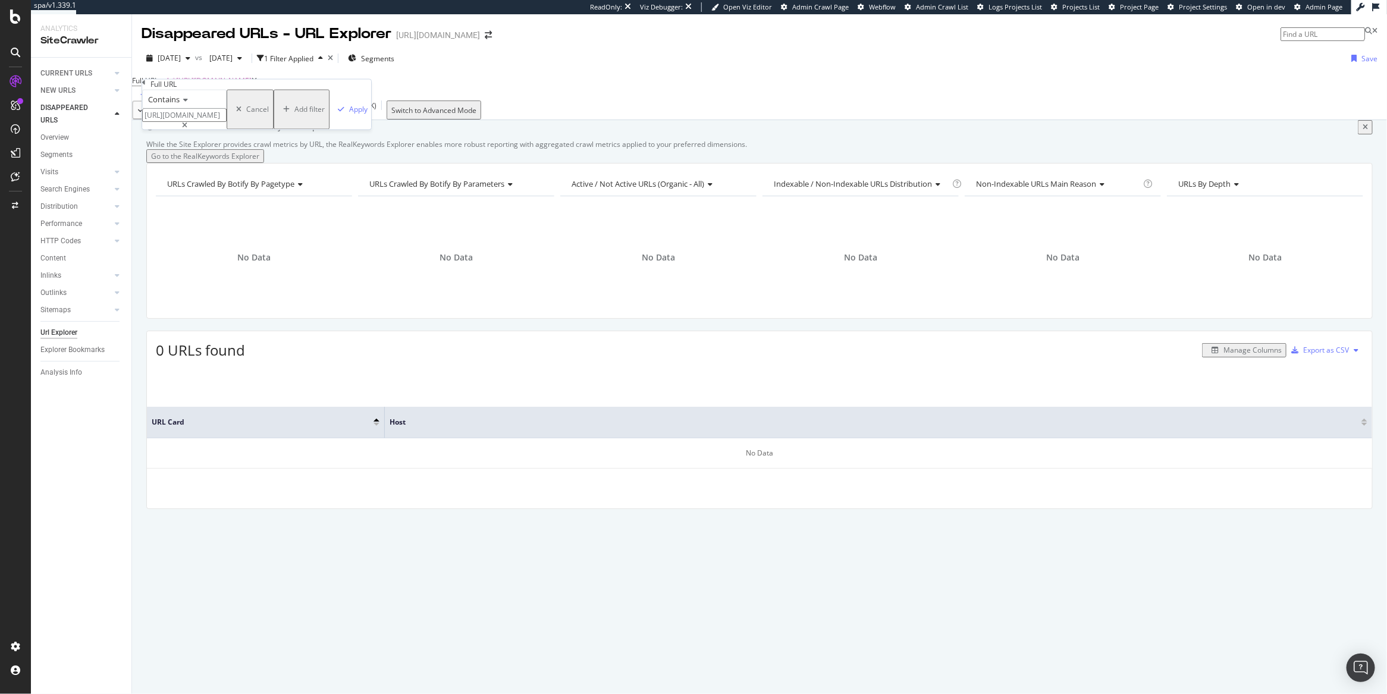
click at [153, 119] on div "Contains https://www.rula.com/therapists/ca/newport-beach?page=2" at bounding box center [184, 110] width 84 height 40
click at [210, 123] on input "?page=2" at bounding box center [184, 116] width 84 height 14
type input "?page="
click at [265, 130] on div "Contains ?page= Cancel Add filter Apply" at bounding box center [256, 110] width 229 height 40
click at [349, 115] on div "Apply" at bounding box center [358, 110] width 18 height 10
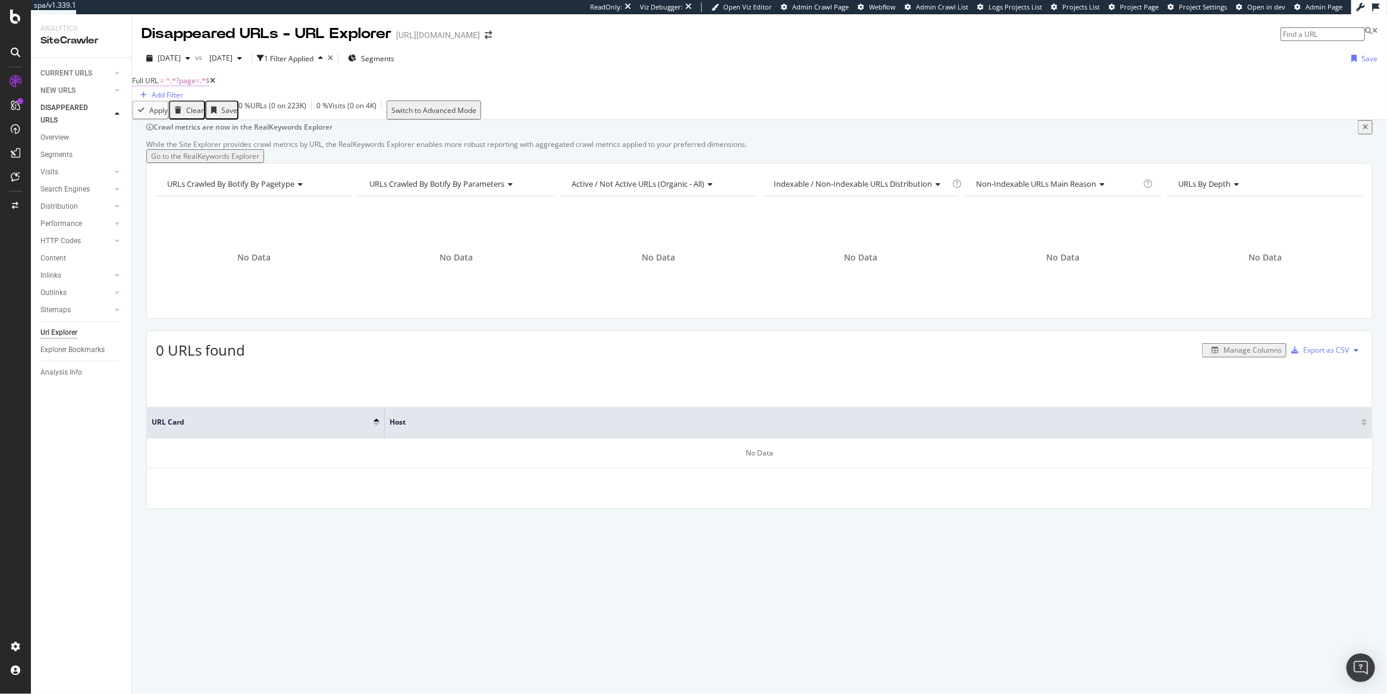
click at [210, 86] on span "^.*?page=.*$" at bounding box center [188, 81] width 44 height 10
click at [186, 104] on icon at bounding box center [184, 100] width 8 height 7
click at [186, 123] on input "?page=" at bounding box center [184, 116] width 84 height 14
click at [188, 123] on input "?page=" at bounding box center [184, 116] width 84 height 14
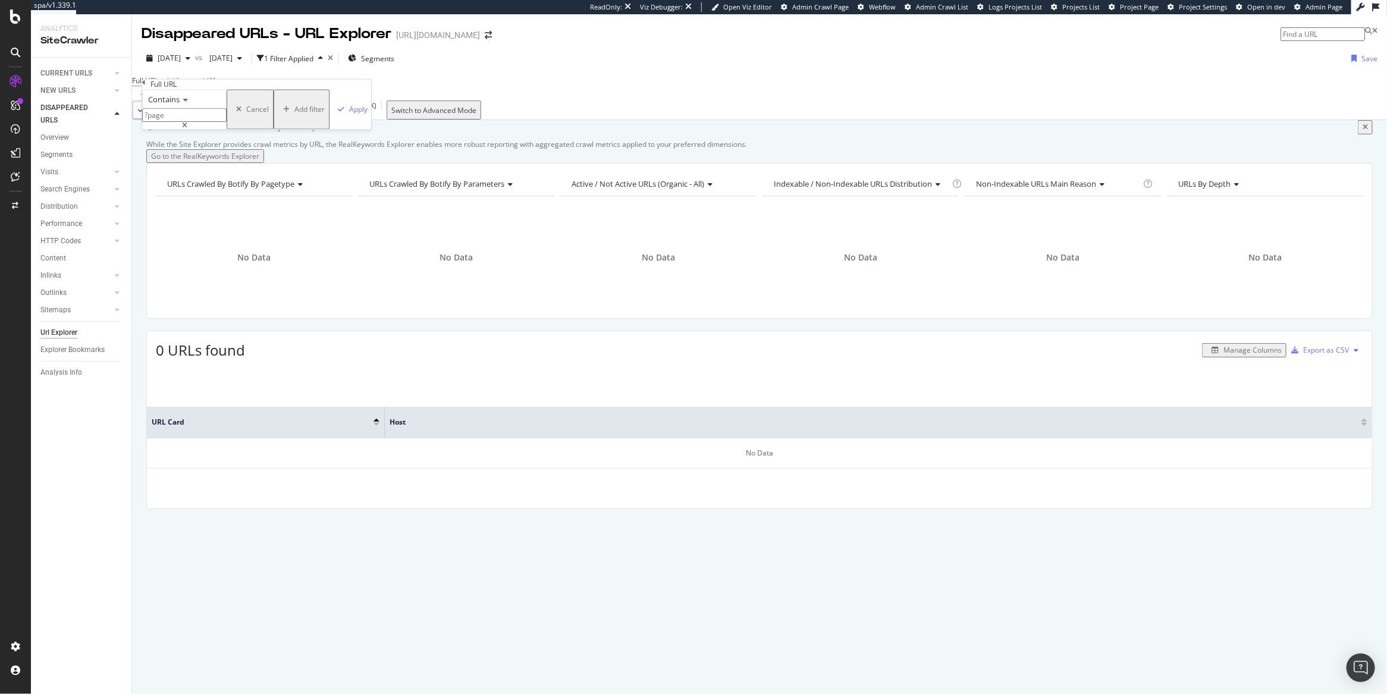
click at [160, 123] on input "?page" at bounding box center [184, 116] width 84 height 14
type input "page"
click at [284, 130] on div "Contains page Cancel Add filter Apply" at bounding box center [256, 110] width 229 height 40
click at [349, 115] on div "Apply" at bounding box center [358, 110] width 18 height 10
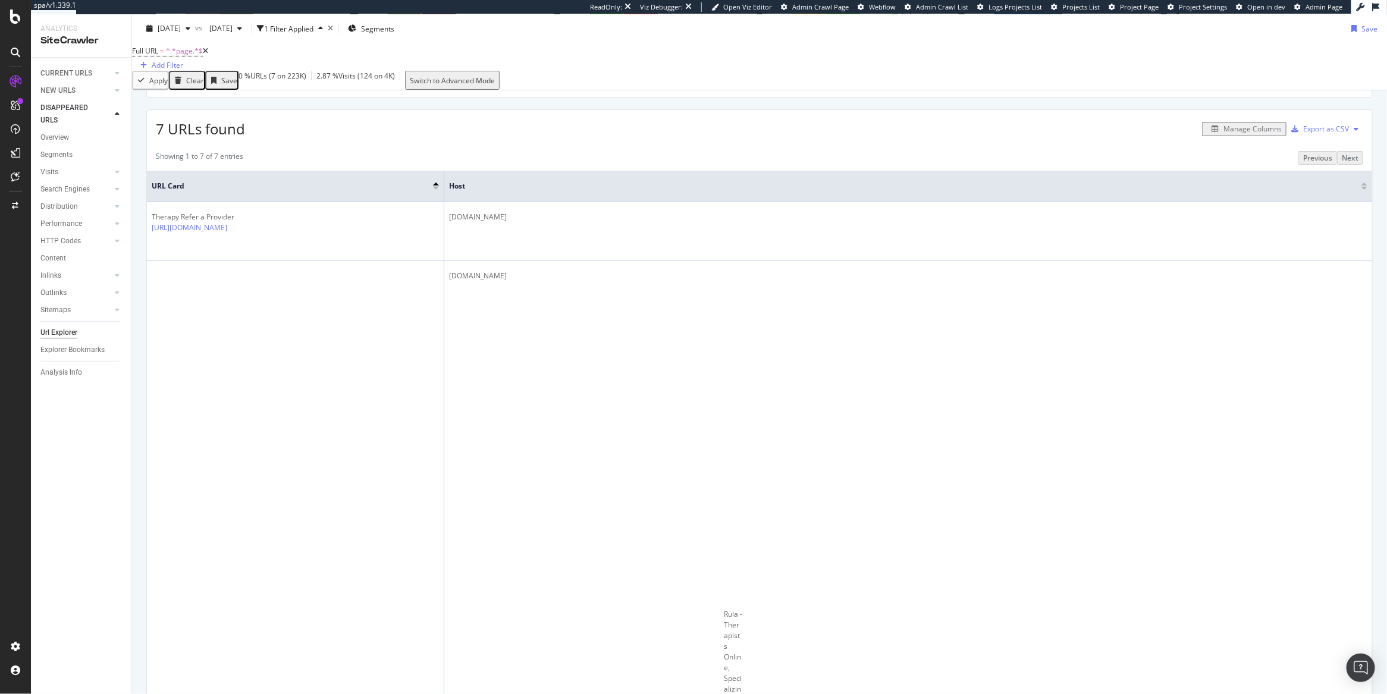
scroll to position [249, 0]
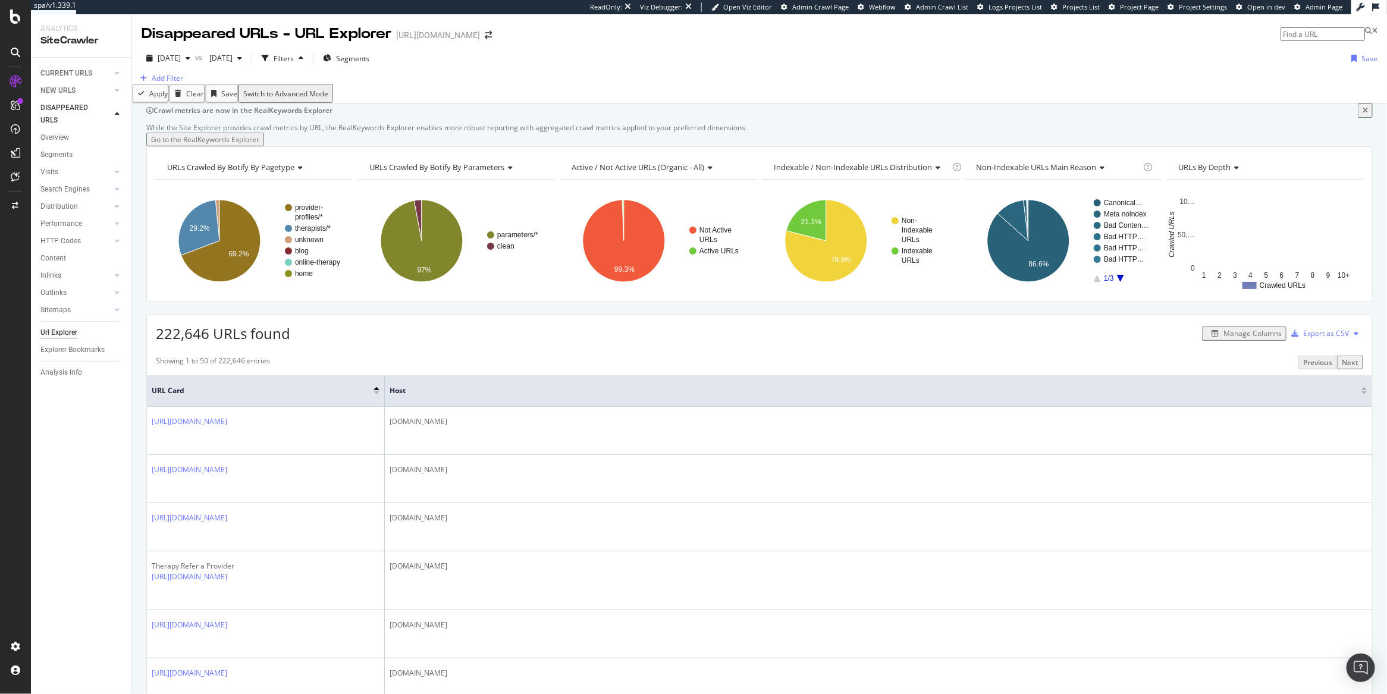
scroll to position [180, 0]
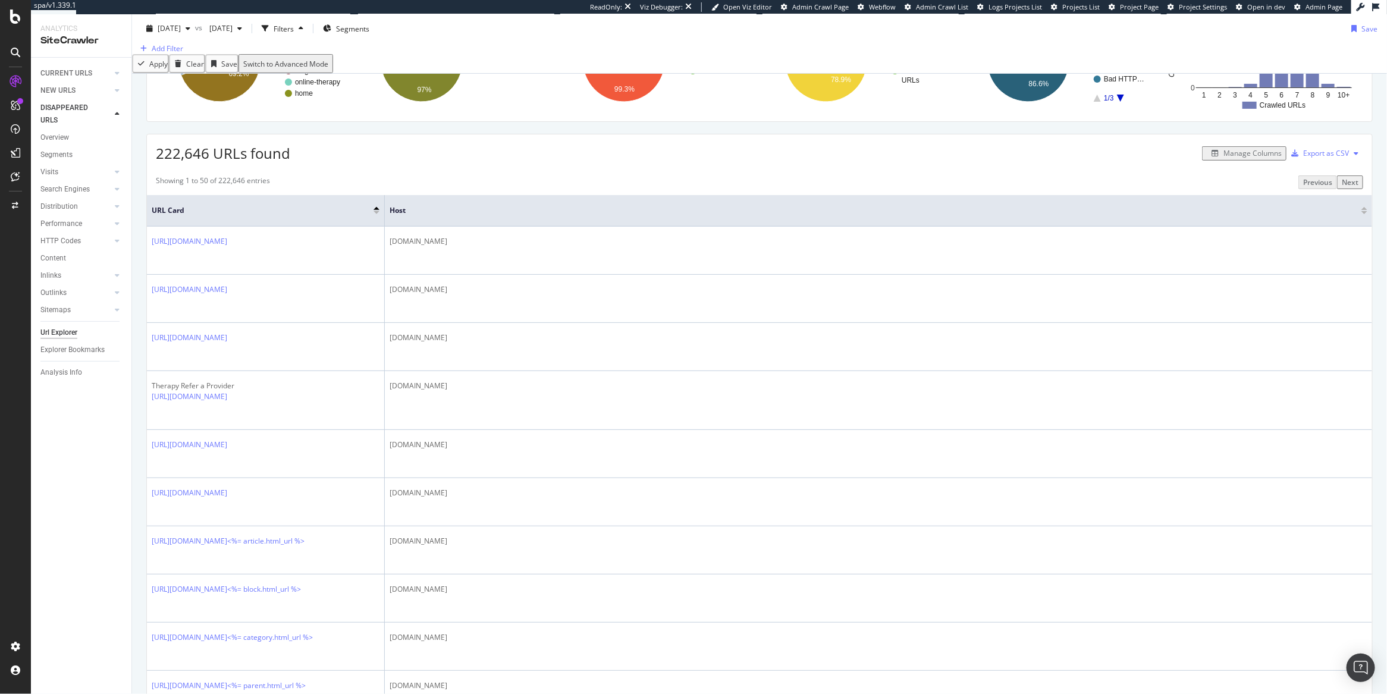
click at [1361, 210] on div at bounding box center [1364, 208] width 6 height 3
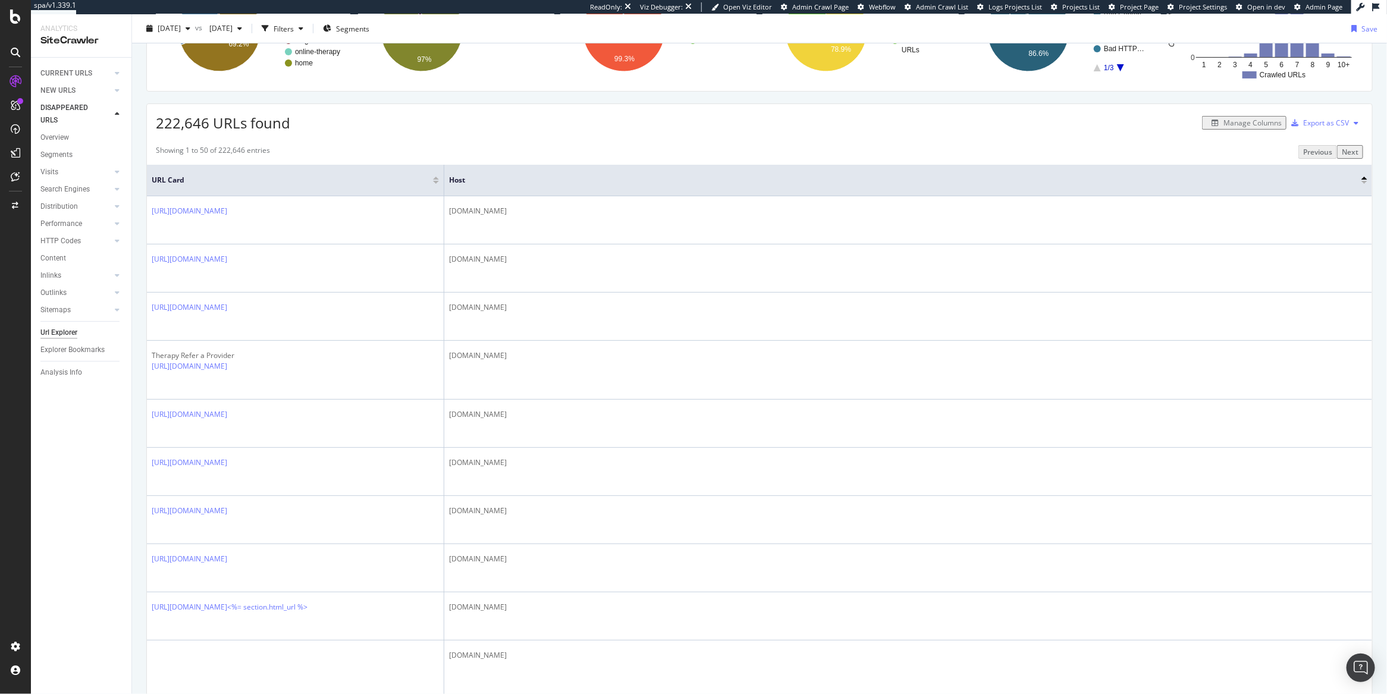
scroll to position [127, 0]
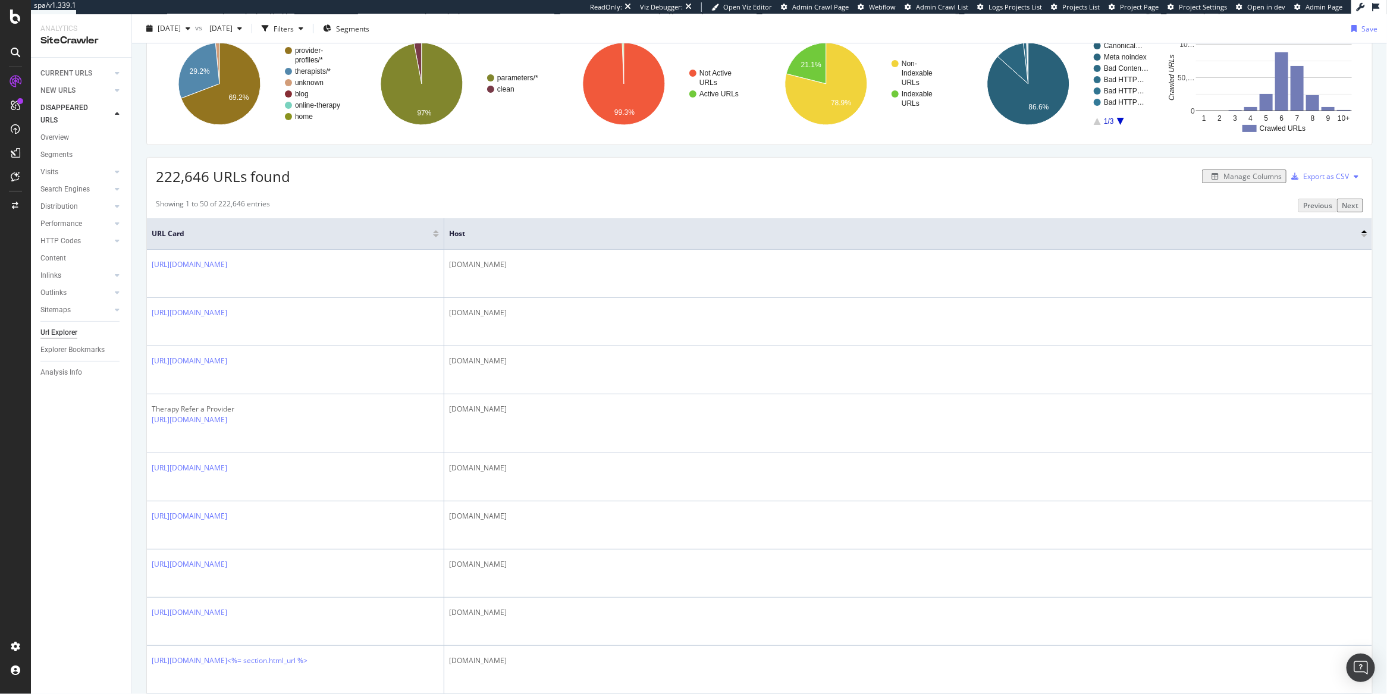
click at [1361, 233] on div at bounding box center [1364, 231] width 6 height 3
click at [1361, 237] on div at bounding box center [1364, 235] width 6 height 3
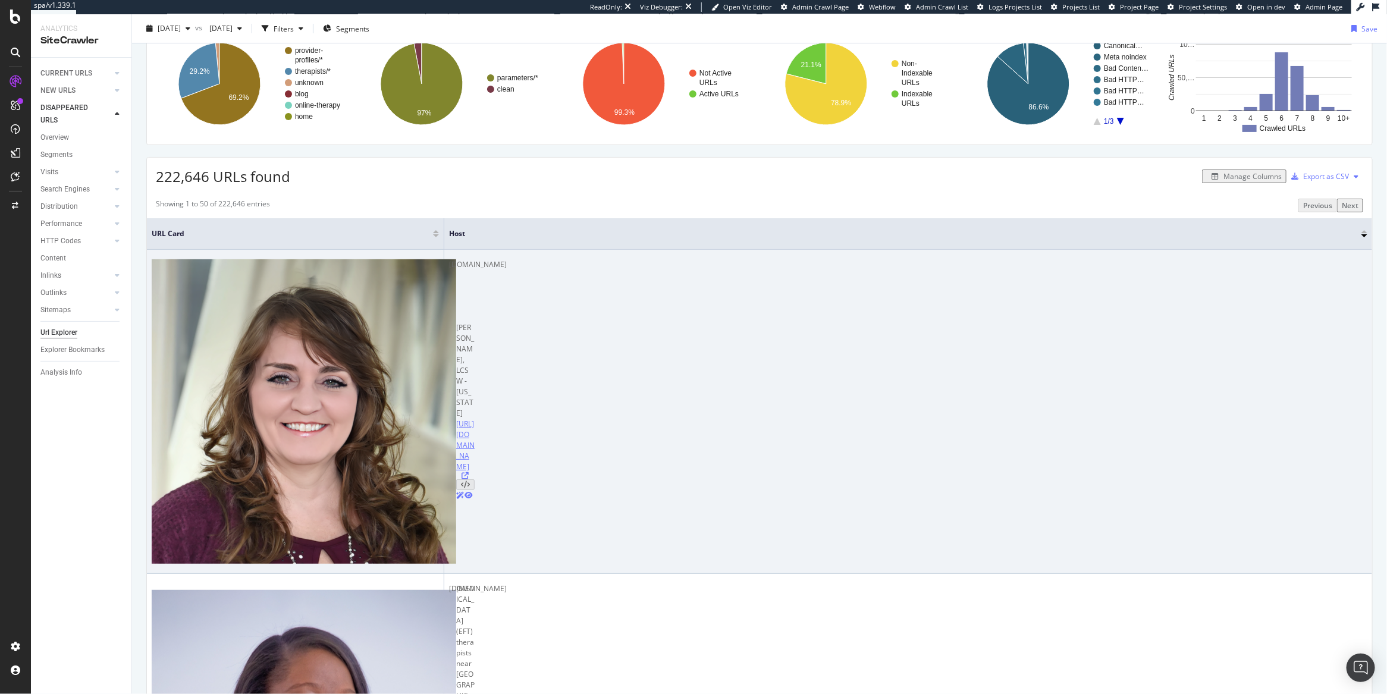
click at [456, 419] on link "https://www.rula.com/providers/OK/1619212776-ginger-davis?specialization=Coping…" at bounding box center [465, 445] width 18 height 53
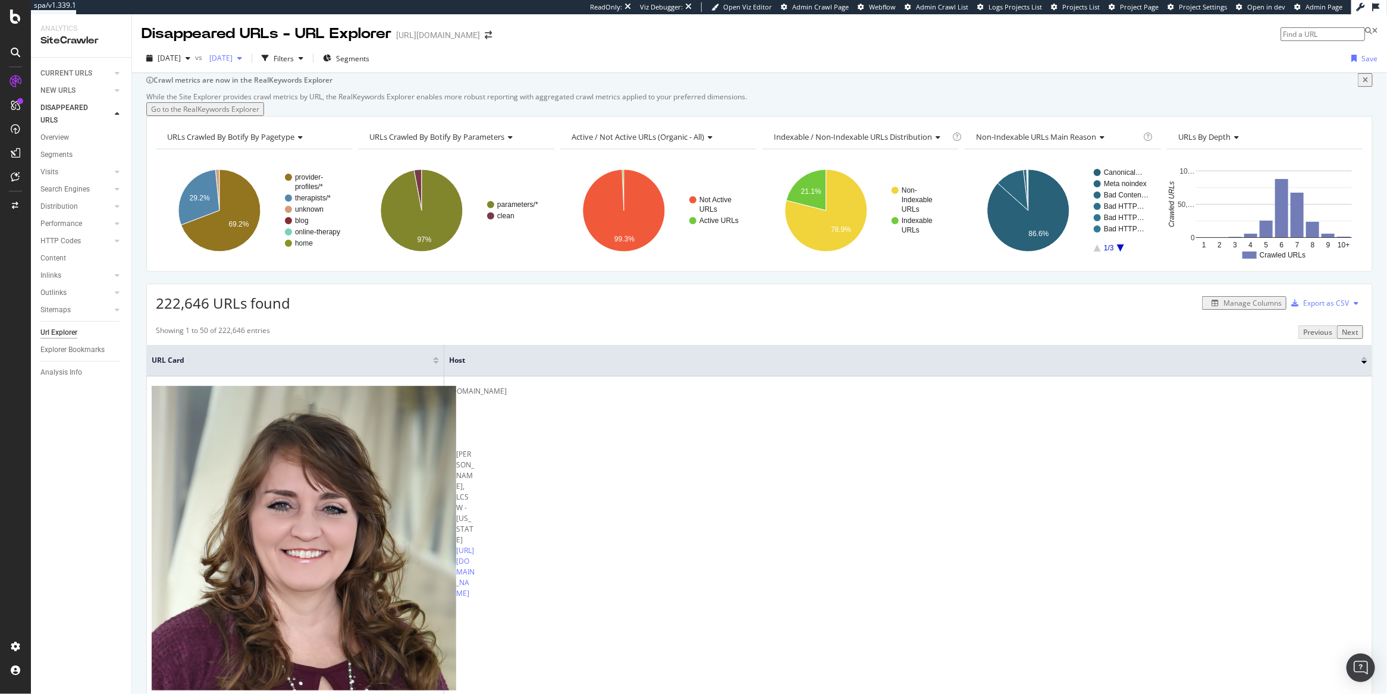
click at [233, 55] on span "2025 Sep. 20th" at bounding box center [219, 58] width 28 height 10
click at [167, 61] on span "2025 Oct. 9th" at bounding box center [169, 58] width 23 height 10
drag, startPoint x: 213, startPoint y: 43, endPoint x: 219, endPoint y: 50, distance: 9.3
click at [213, 42] on div "Disappeared URLs - URL Explorer" at bounding box center [267, 34] width 250 height 20
click at [70, 73] on div "CURRENT URLS" at bounding box center [66, 73] width 52 height 12
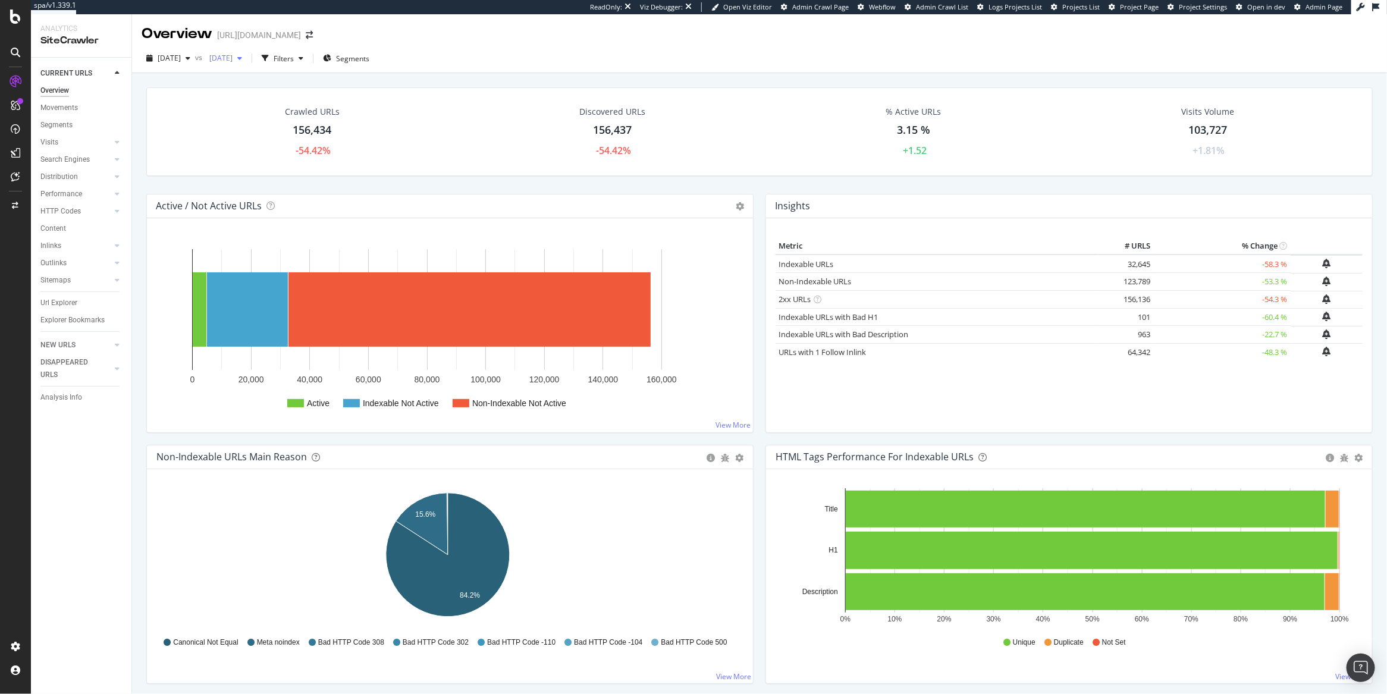
click at [233, 61] on span "2025 Sep. 20th" at bounding box center [219, 58] width 28 height 10
click at [154, 325] on div "Active Indexable Not Active Non-Indexable Not Active 0 20,000 40,000 60,000 80,…" at bounding box center [450, 325] width 606 height 214
click at [153, 326] on div "Active Indexable Not Active Non-Indexable Not Active 0 20,000 40,000 60,000 80,…" at bounding box center [450, 325] width 606 height 214
click at [233, 58] on span "2025 Sep. 20th" at bounding box center [219, 58] width 28 height 10
click at [335, 169] on span at bounding box center [342, 167] width 14 height 14
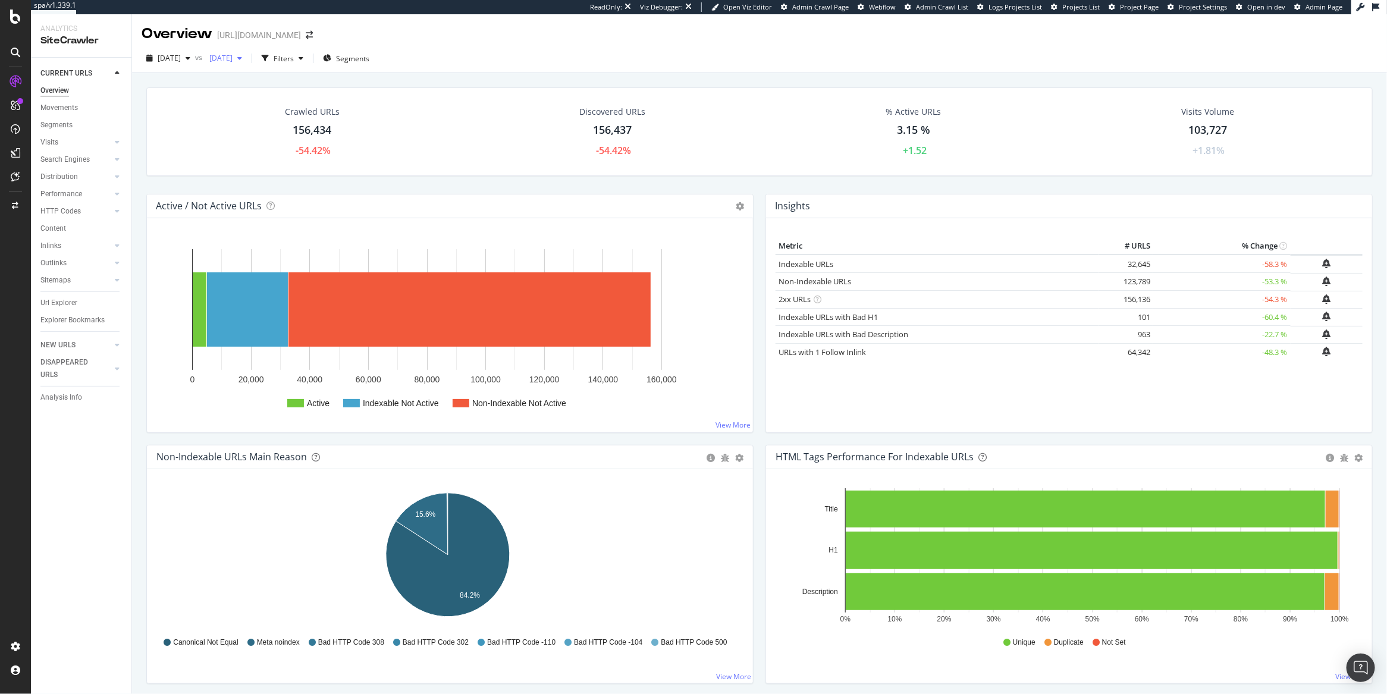
click at [233, 63] on span "2025 Sep. 20th" at bounding box center [219, 58] width 28 height 10
click at [339, 166] on icon at bounding box center [342, 167] width 7 height 7
click at [233, 60] on span "2025 Sep. 20th" at bounding box center [219, 58] width 28 height 10
click at [257, 99] on div "2025 Oct. 9th" at bounding box center [259, 101] width 64 height 11
click at [77, 52] on div "Analytics SiteCrawler" at bounding box center [81, 35] width 101 height 43
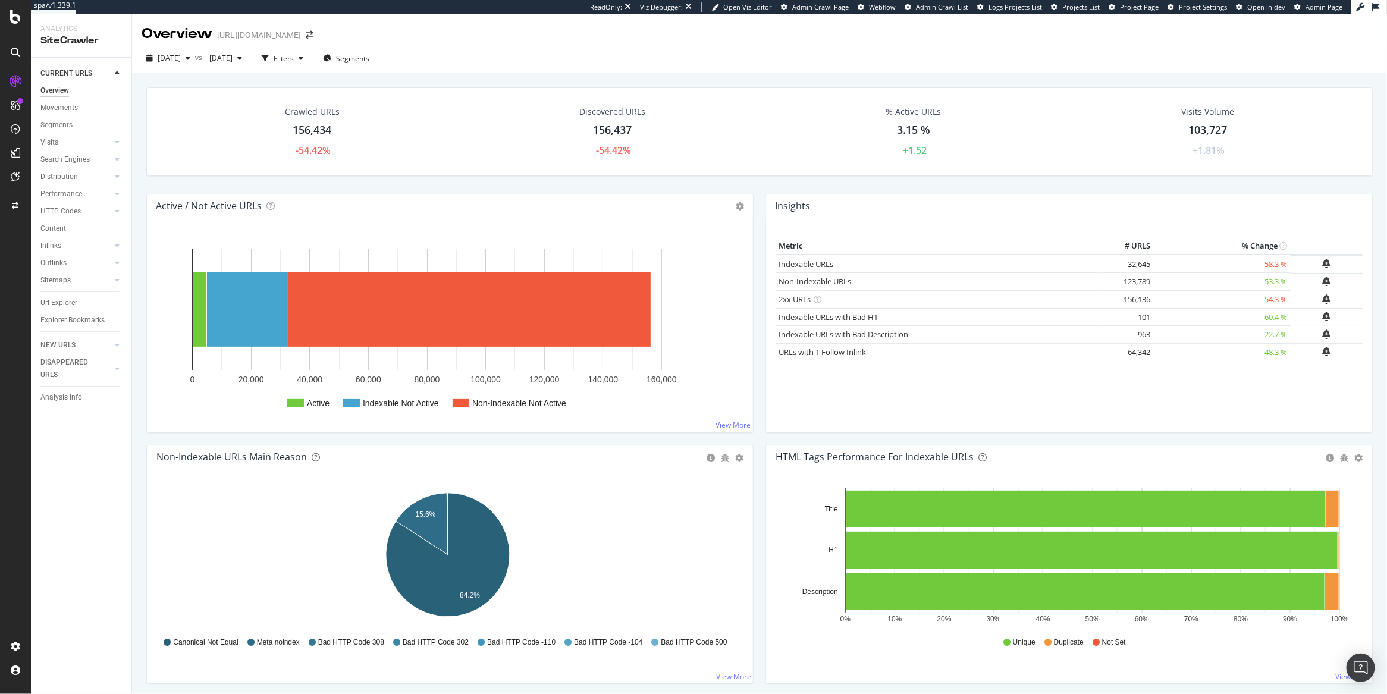
click at [76, 37] on div "SiteCrawler" at bounding box center [80, 41] width 81 height 14
click at [73, 274] on link "Sitemaps" at bounding box center [75, 280] width 71 height 12
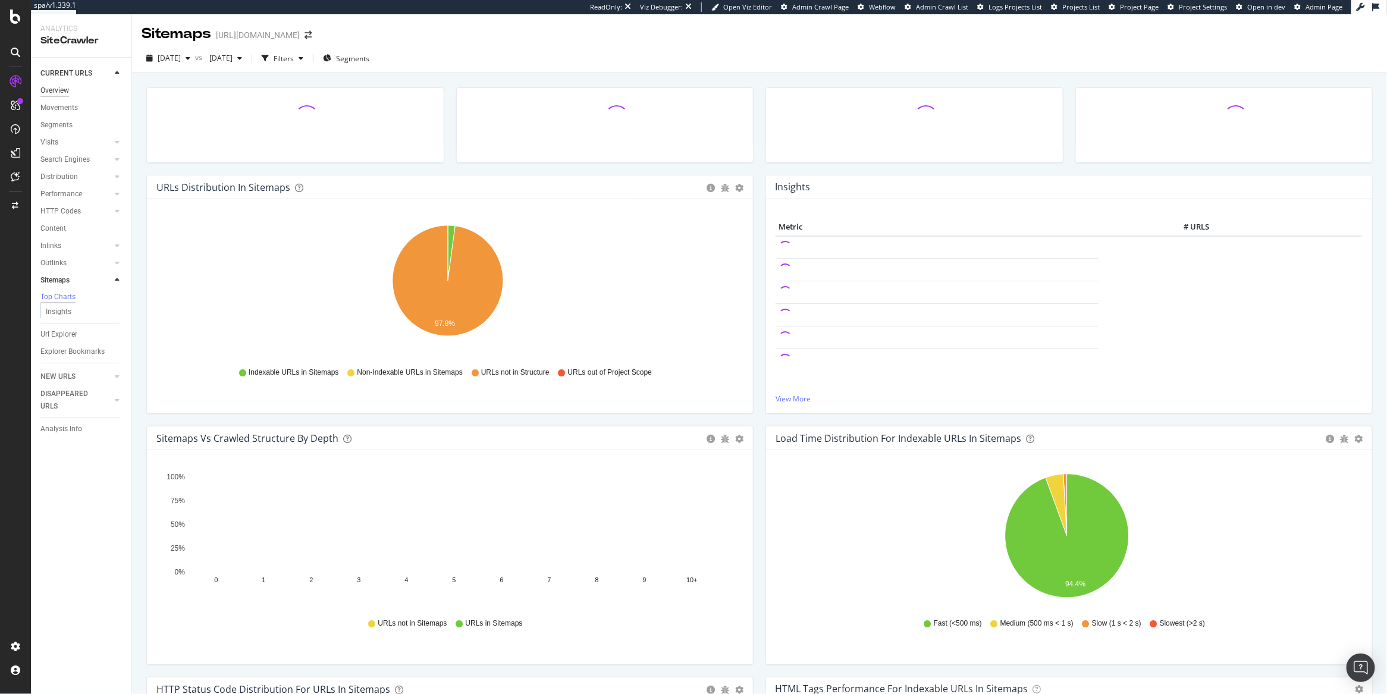
click at [68, 89] on div "Overview" at bounding box center [54, 90] width 29 height 12
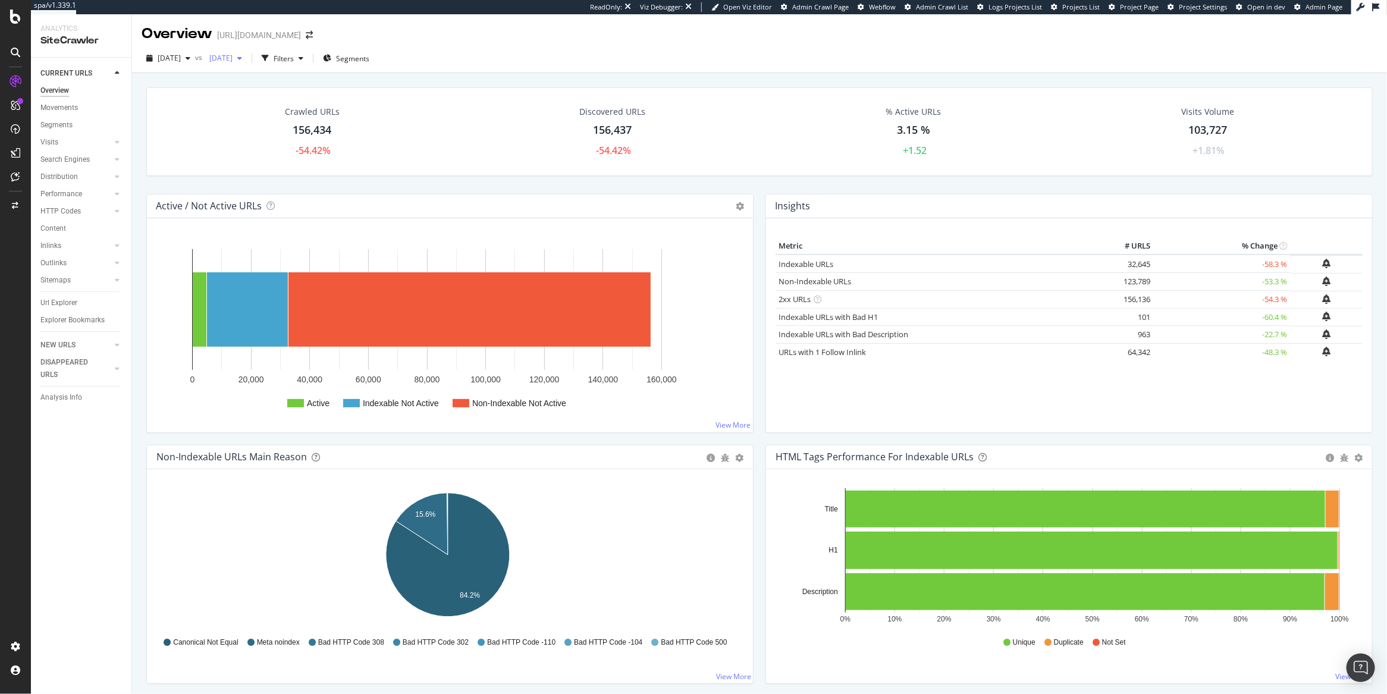
click at [233, 62] on span "2025 Sep. 20th" at bounding box center [219, 58] width 28 height 10
click at [247, 56] on div "button" at bounding box center [240, 58] width 14 height 7
click at [58, 77] on div "CURRENT URLS" at bounding box center [66, 73] width 52 height 12
click at [20, 78] on icon at bounding box center [16, 82] width 12 height 12
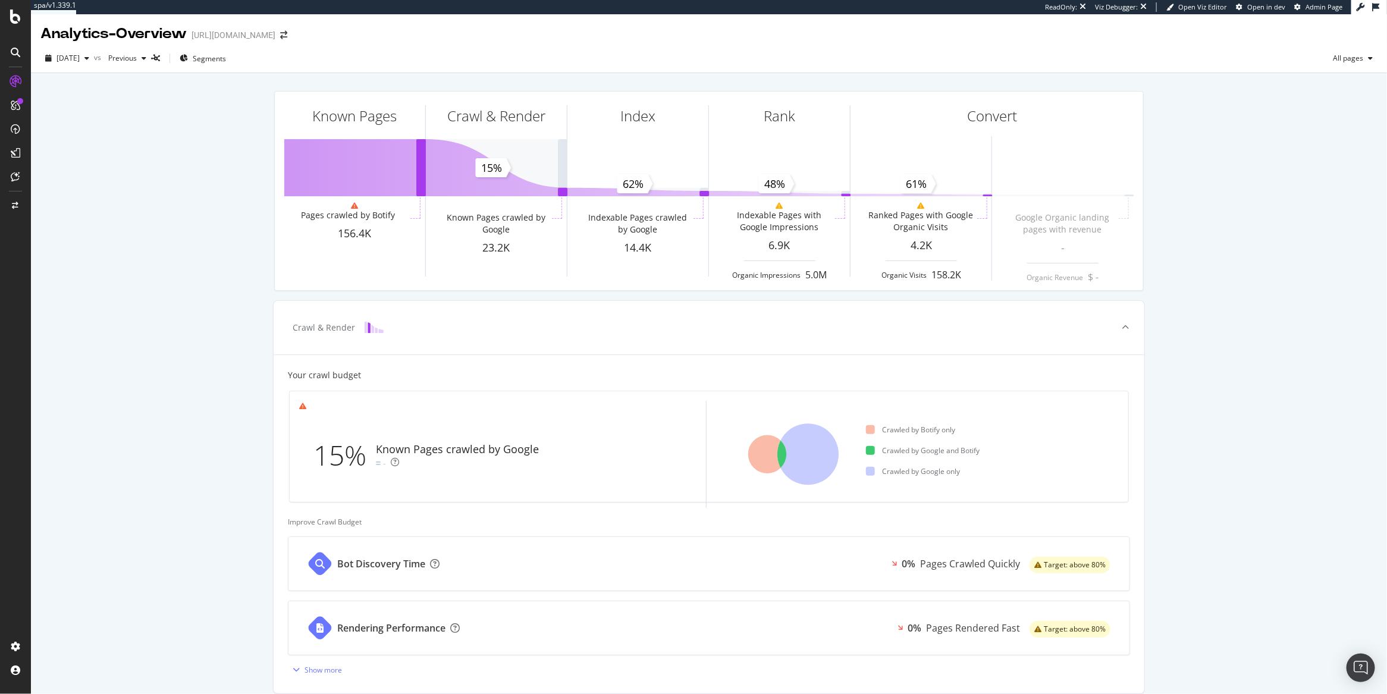
drag, startPoint x: 112, startPoint y: 139, endPoint x: 119, endPoint y: 141, distance: 7.4
click at [112, 139] on div "Known Pages Pages crawled by Botify 156.4K Crawl & Render Known Pages crawled b…" at bounding box center [709, 505] width 1356 height 865
click at [77, 110] on div "Overview" at bounding box center [61, 110] width 34 height 12
click at [73, 130] on div "SiteCrawler" at bounding box center [65, 131] width 42 height 12
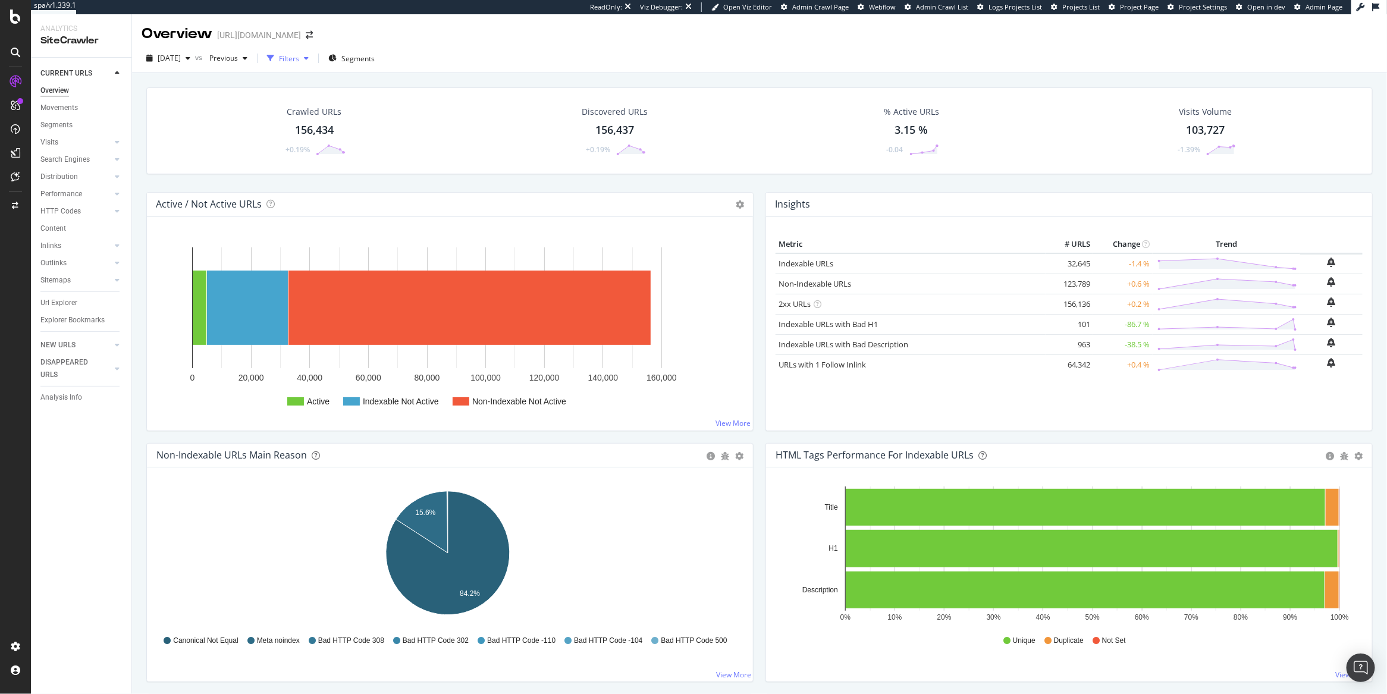
click at [309, 59] on icon "button" at bounding box center [306, 58] width 5 height 7
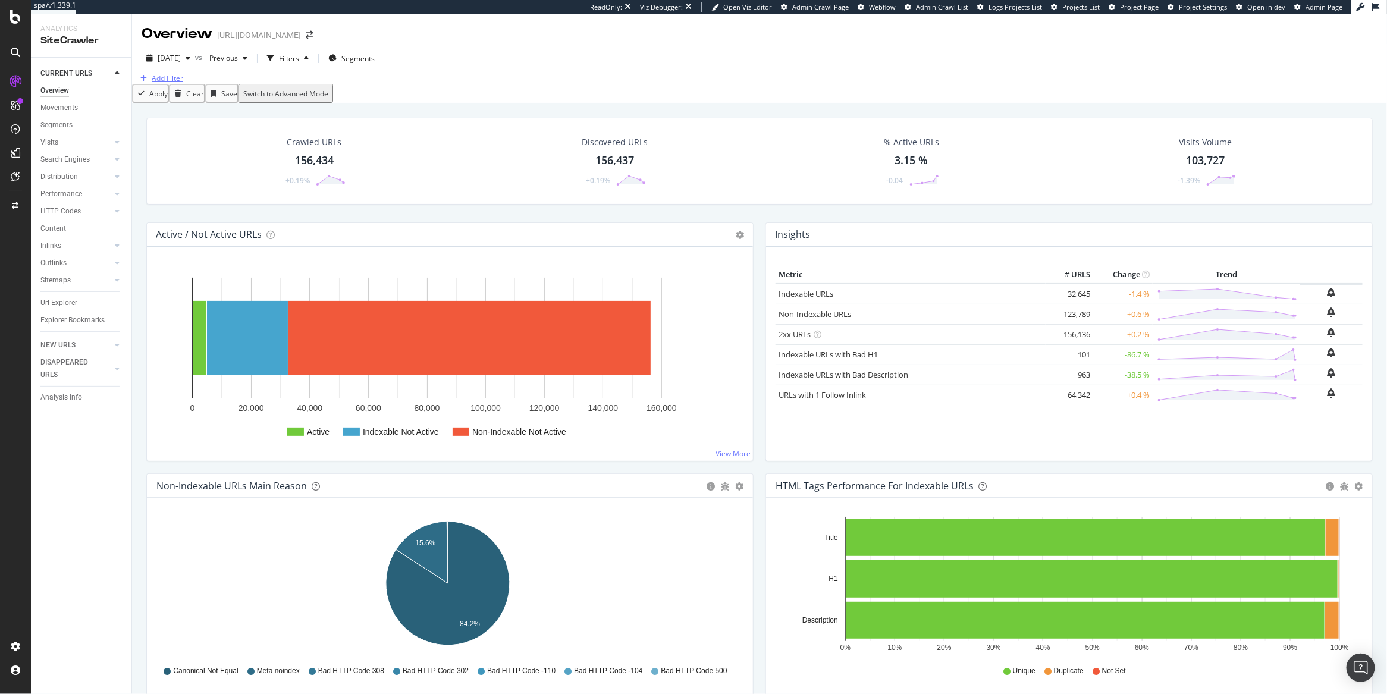
click at [180, 83] on div "Add Filter" at bounding box center [168, 78] width 32 height 10
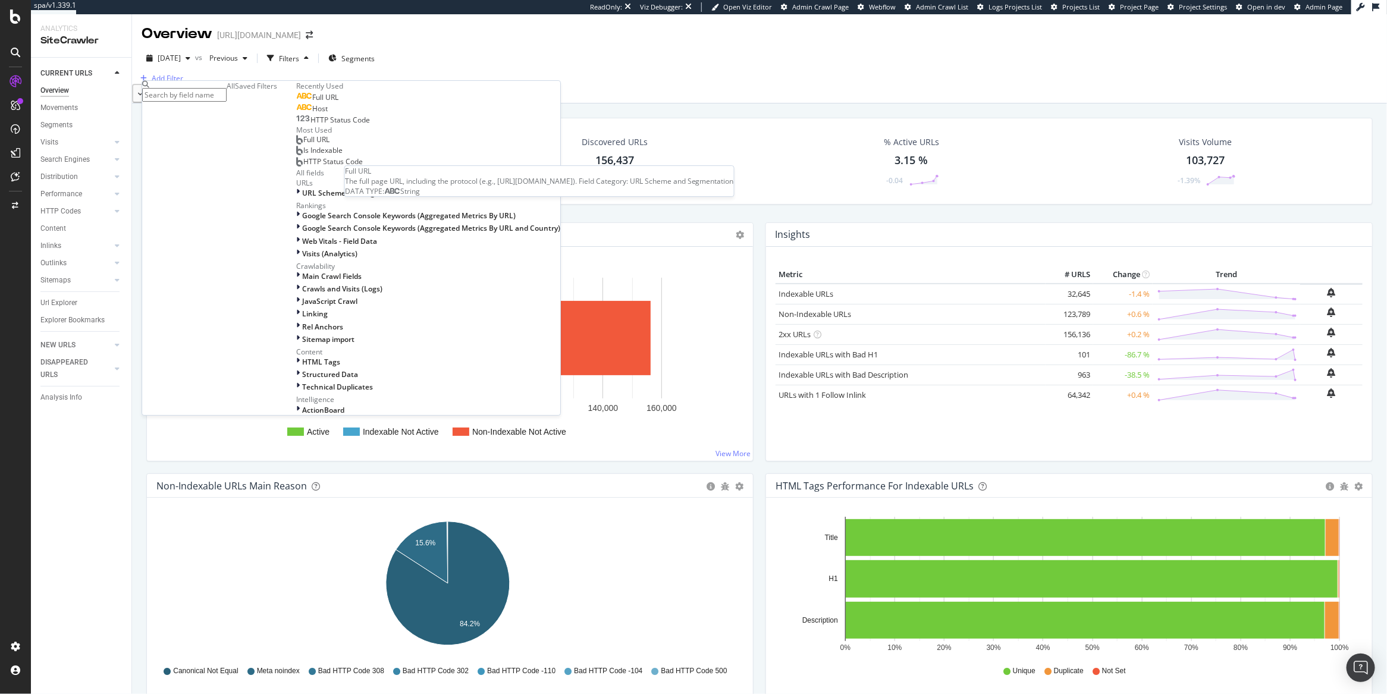
click at [296, 102] on div "Full URL" at bounding box center [317, 98] width 42 height 10
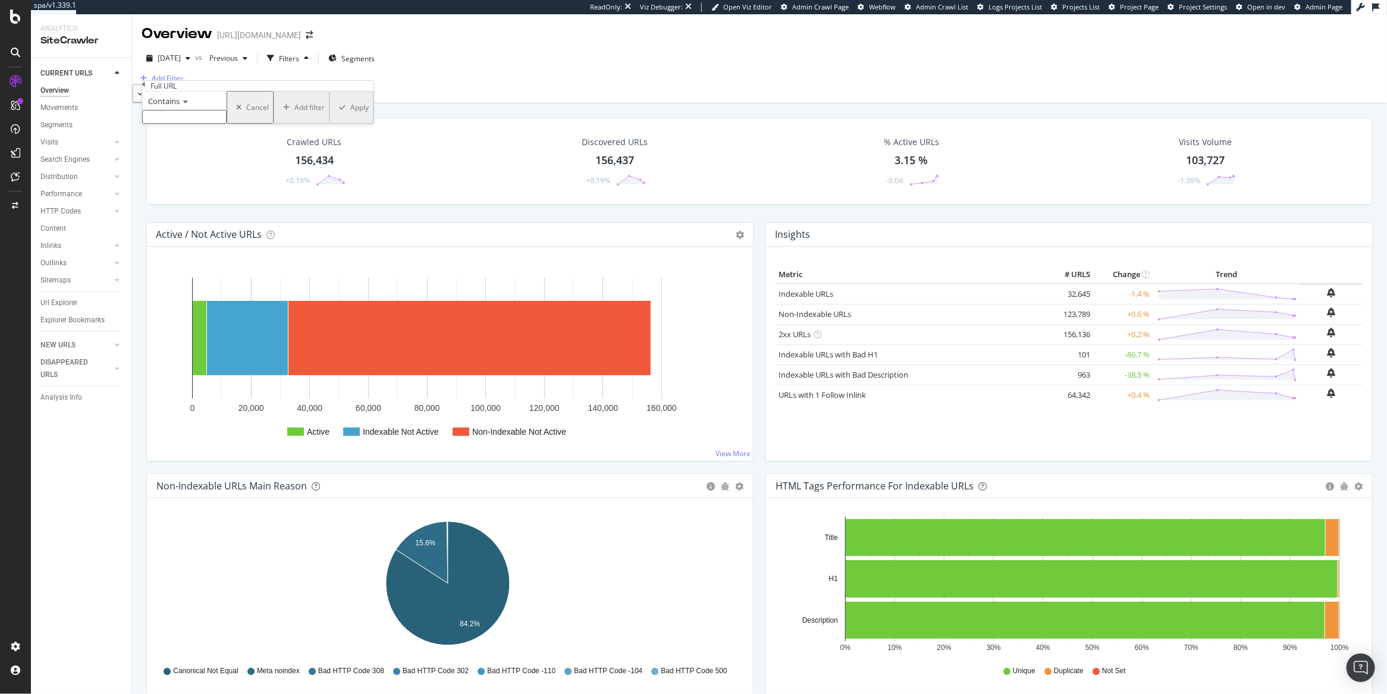
click at [220, 124] on input "text" at bounding box center [184, 117] width 84 height 14
paste input "https://www.rula.com/therapists/co?specialization=Bipolar+Disorder"
type input "https://www.rula.com/therapists/co?specialization=Bipolar+Disorder"
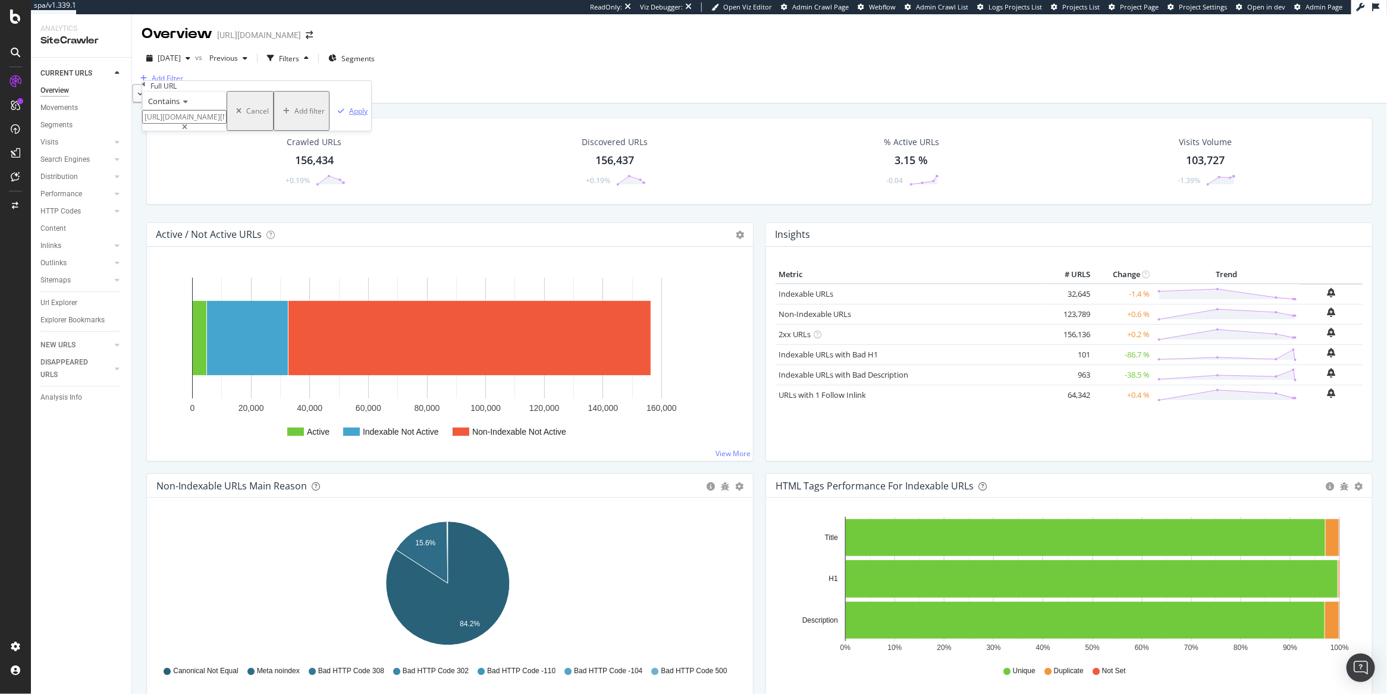
click at [349, 116] on div "Apply" at bounding box center [358, 111] width 18 height 10
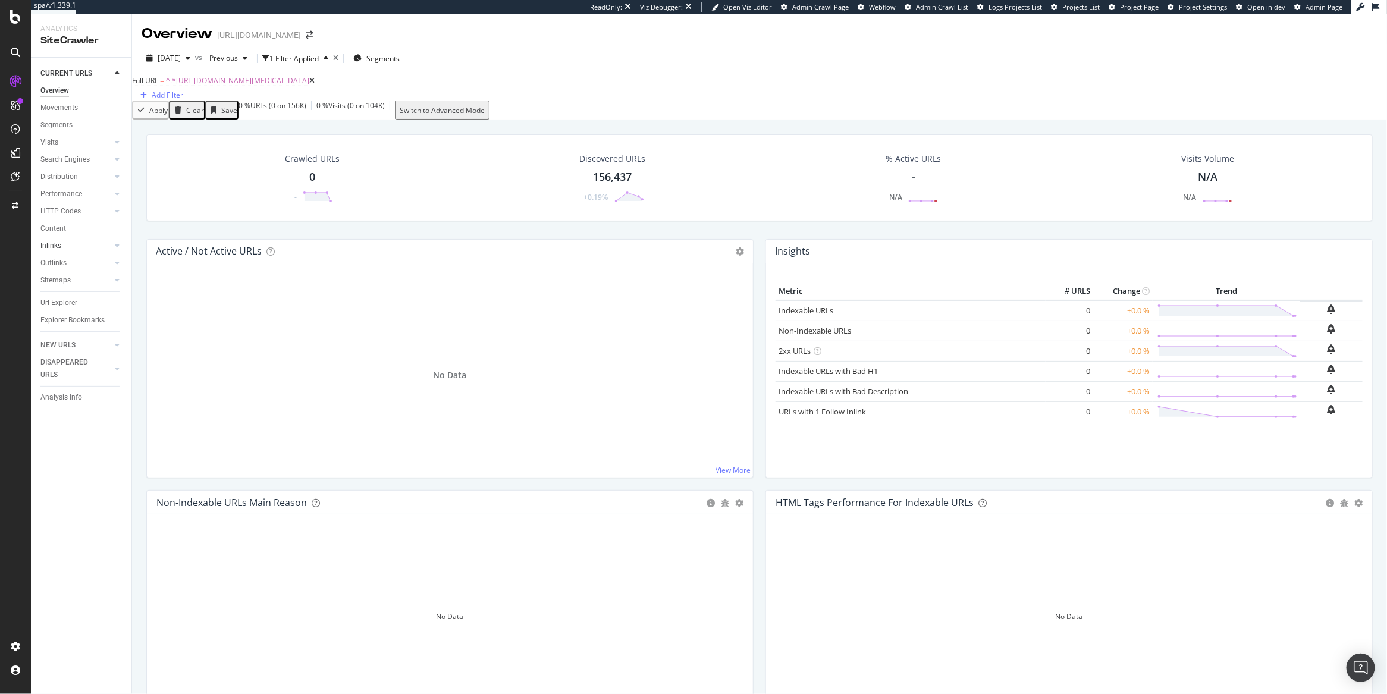
click at [67, 242] on link "Inlinks" at bounding box center [75, 246] width 71 height 12
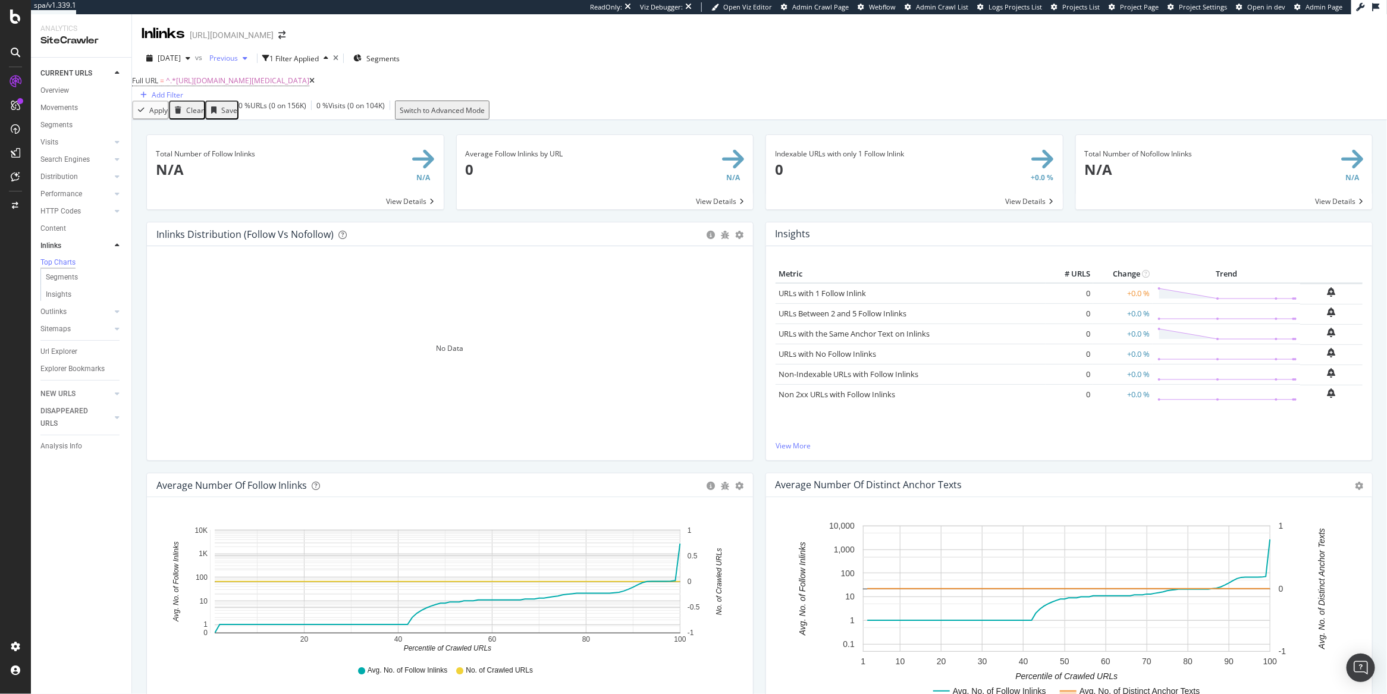
click at [238, 58] on span "Previous" at bounding box center [221, 58] width 33 height 10
click at [265, 165] on div "2025 Sep. 20th" at bounding box center [259, 167] width 64 height 11
click at [66, 90] on div "Overview" at bounding box center [54, 90] width 29 height 12
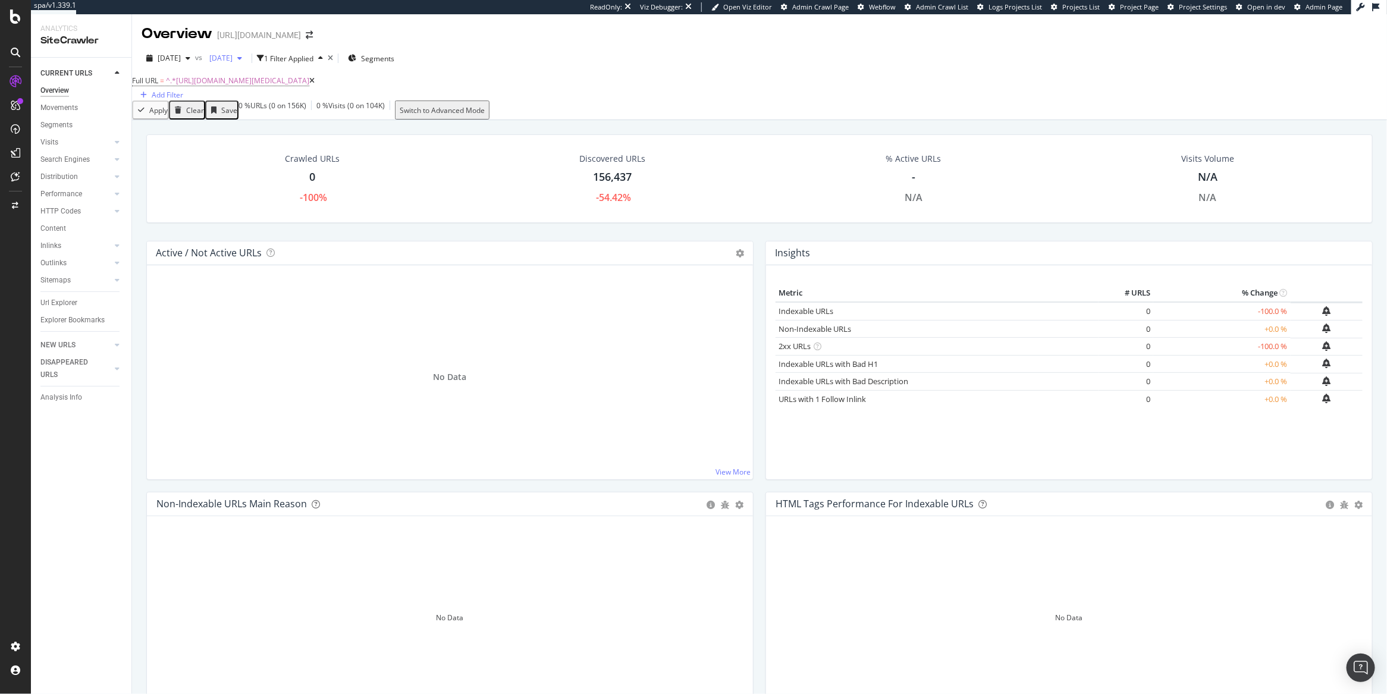
click at [233, 59] on span "2025 Sep. 20th" at bounding box center [219, 58] width 28 height 10
click at [271, 105] on div "2025 Oct. 4th" at bounding box center [259, 107] width 64 height 11
click at [68, 91] on div "Overview" at bounding box center [54, 90] width 29 height 12
click at [67, 107] on div "Movements" at bounding box center [58, 108] width 37 height 12
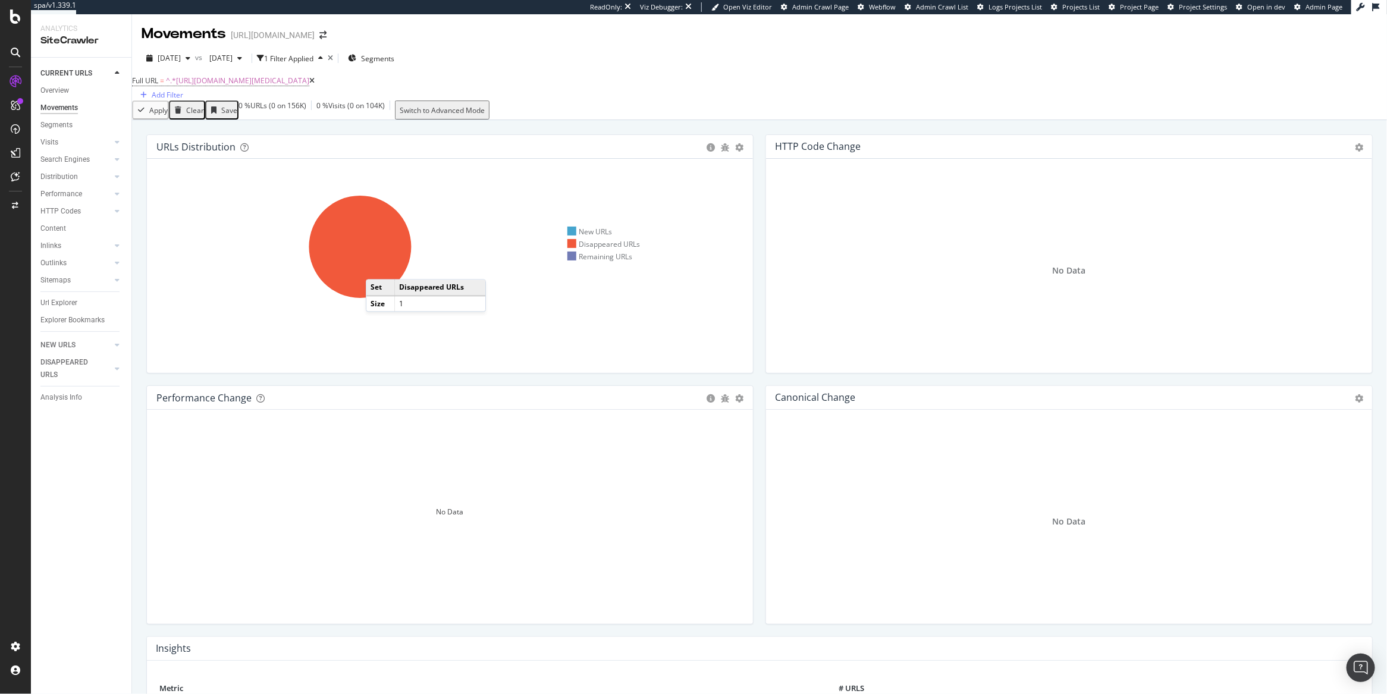
click at [378, 275] on icon at bounding box center [360, 247] width 102 height 102
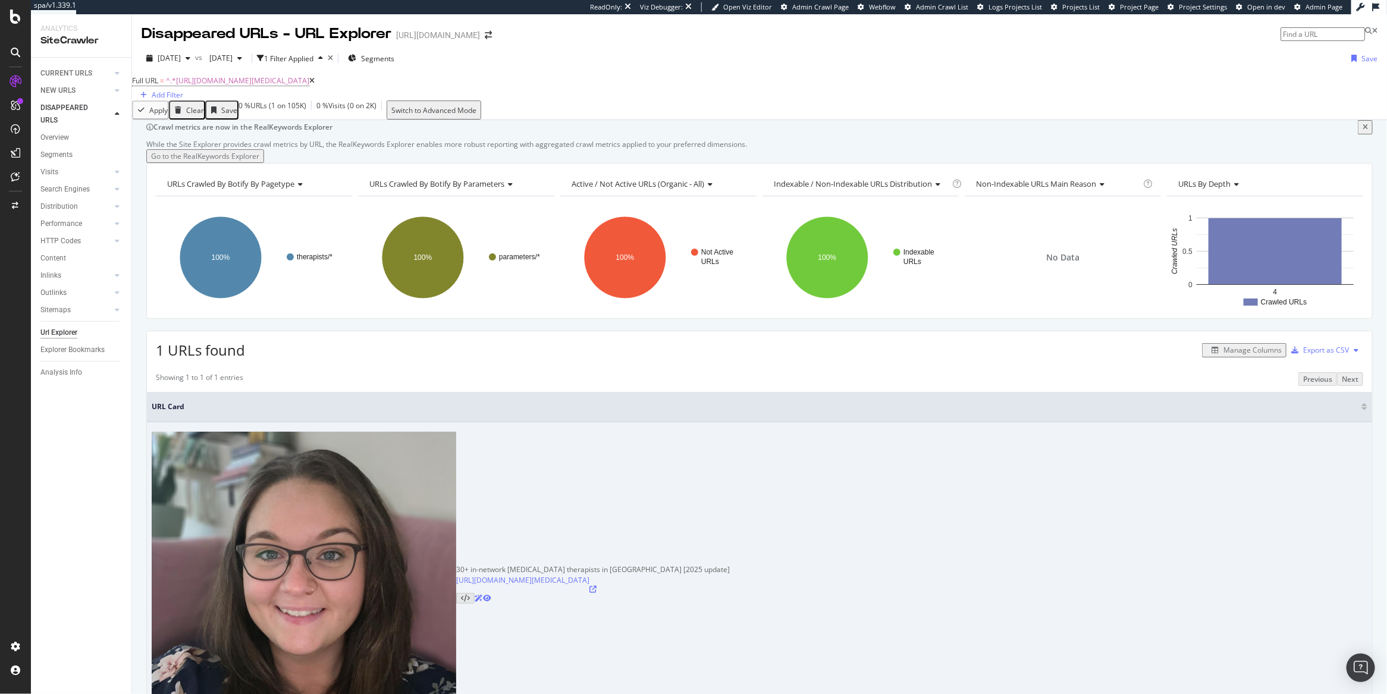
click at [483, 595] on icon at bounding box center [487, 598] width 8 height 7
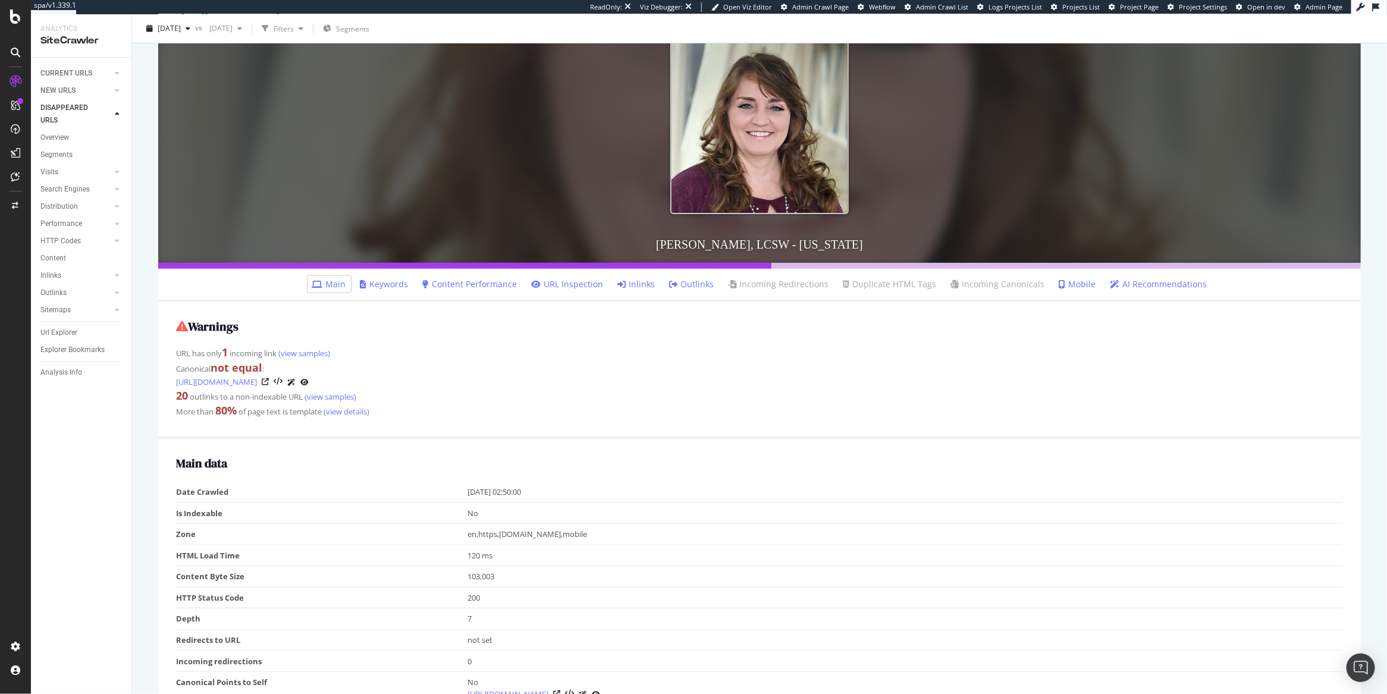
scroll to position [167, 0]
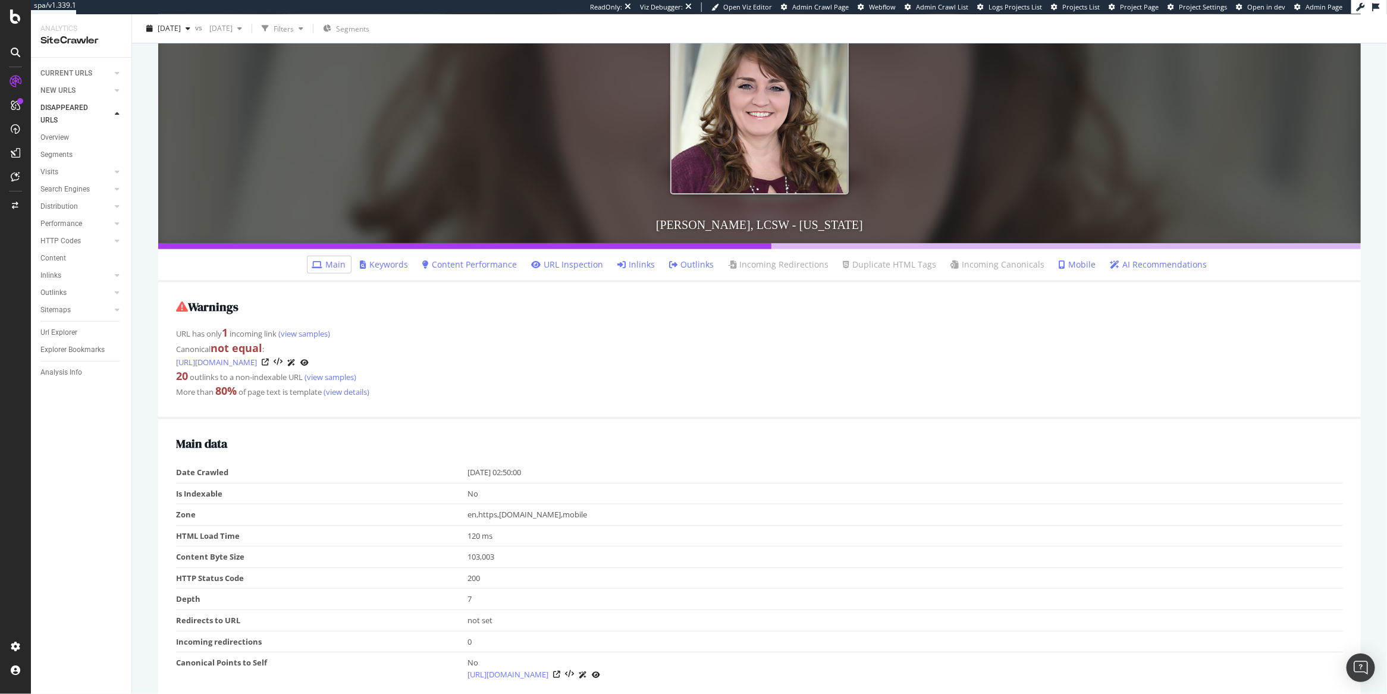
click at [624, 266] on icon at bounding box center [622, 264] width 8 height 8
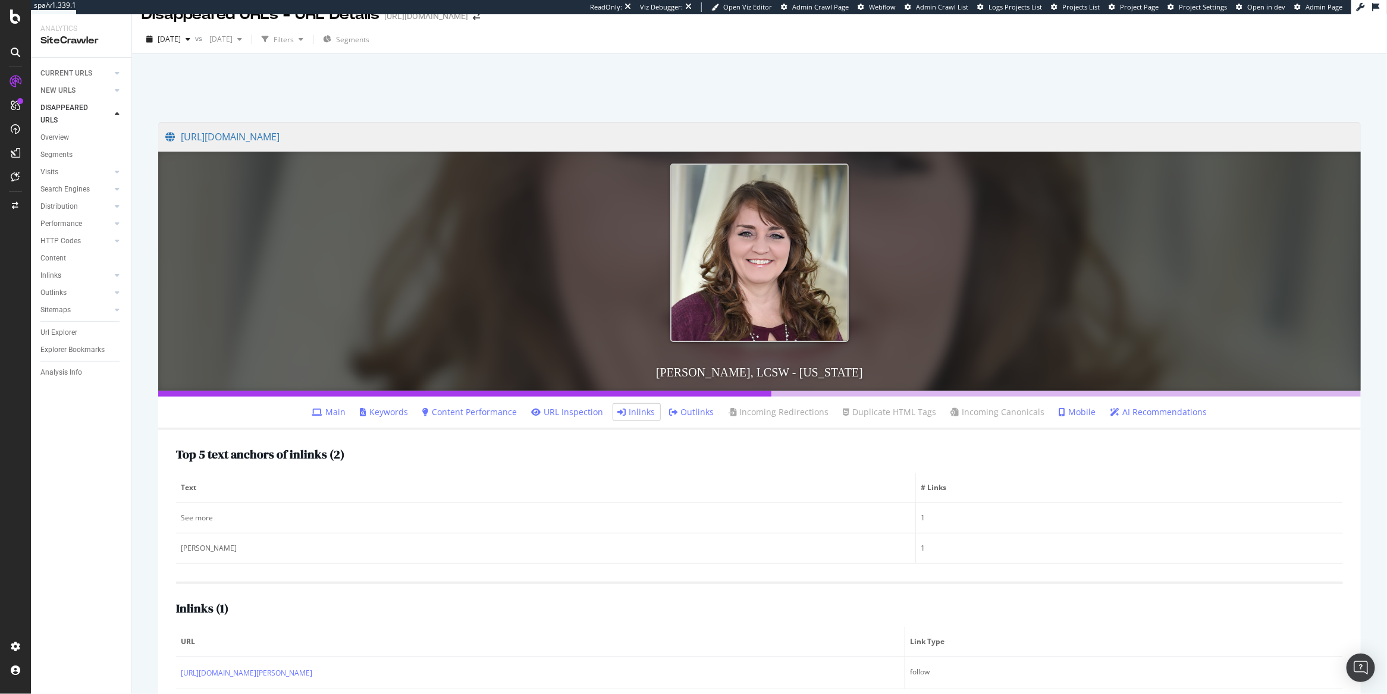
scroll to position [58, 0]
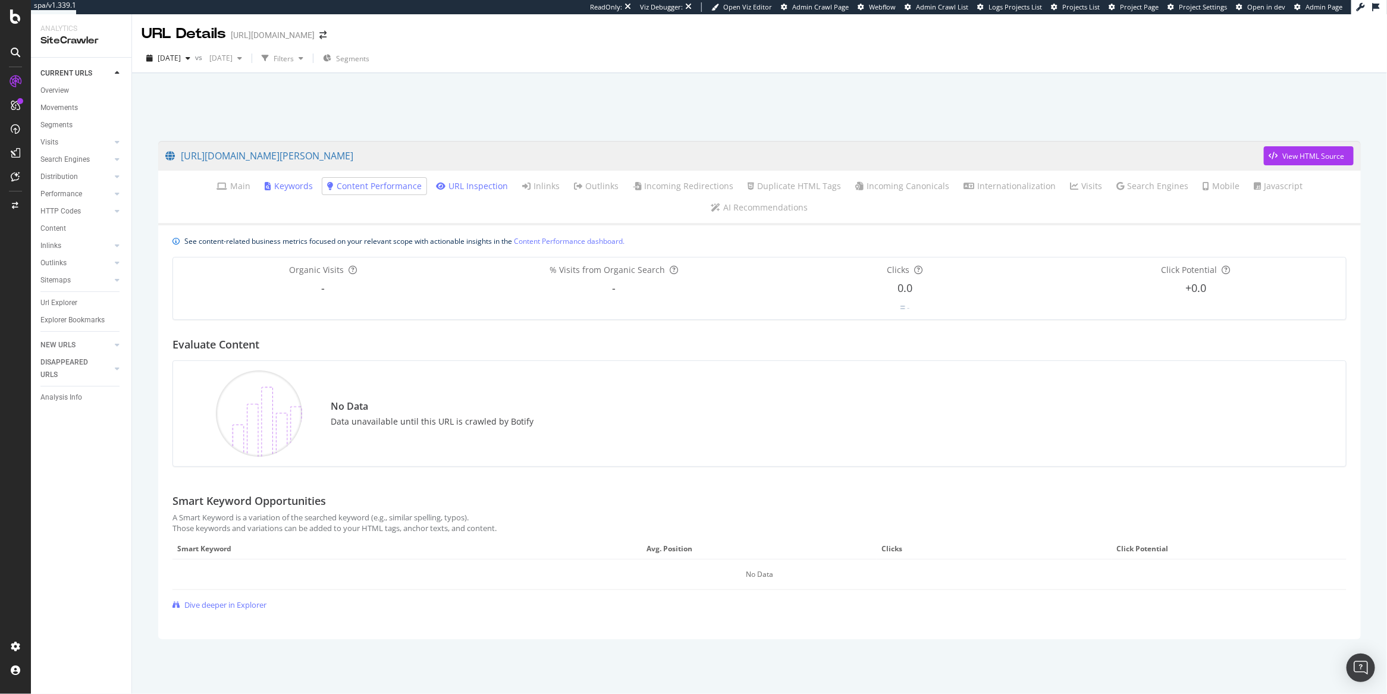
click at [440, 186] on link "URL Inspection" at bounding box center [472, 186] width 72 height 12
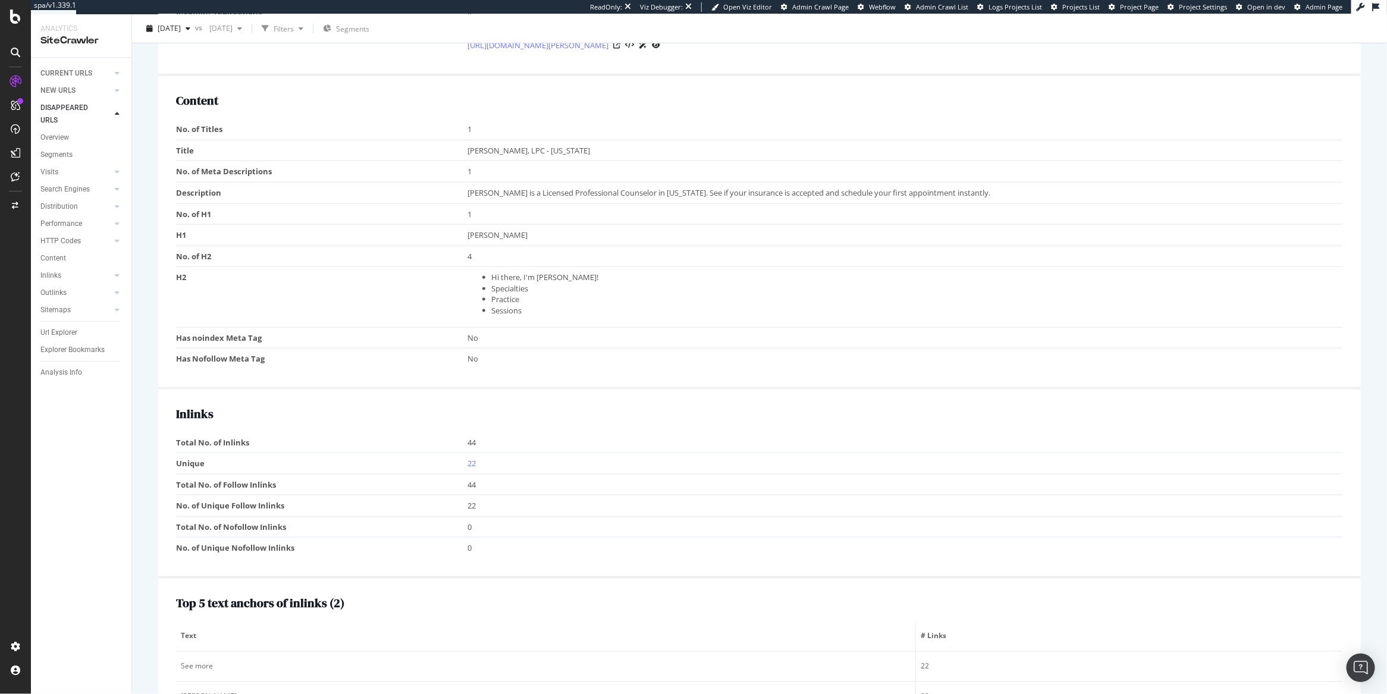
scroll to position [775, 0]
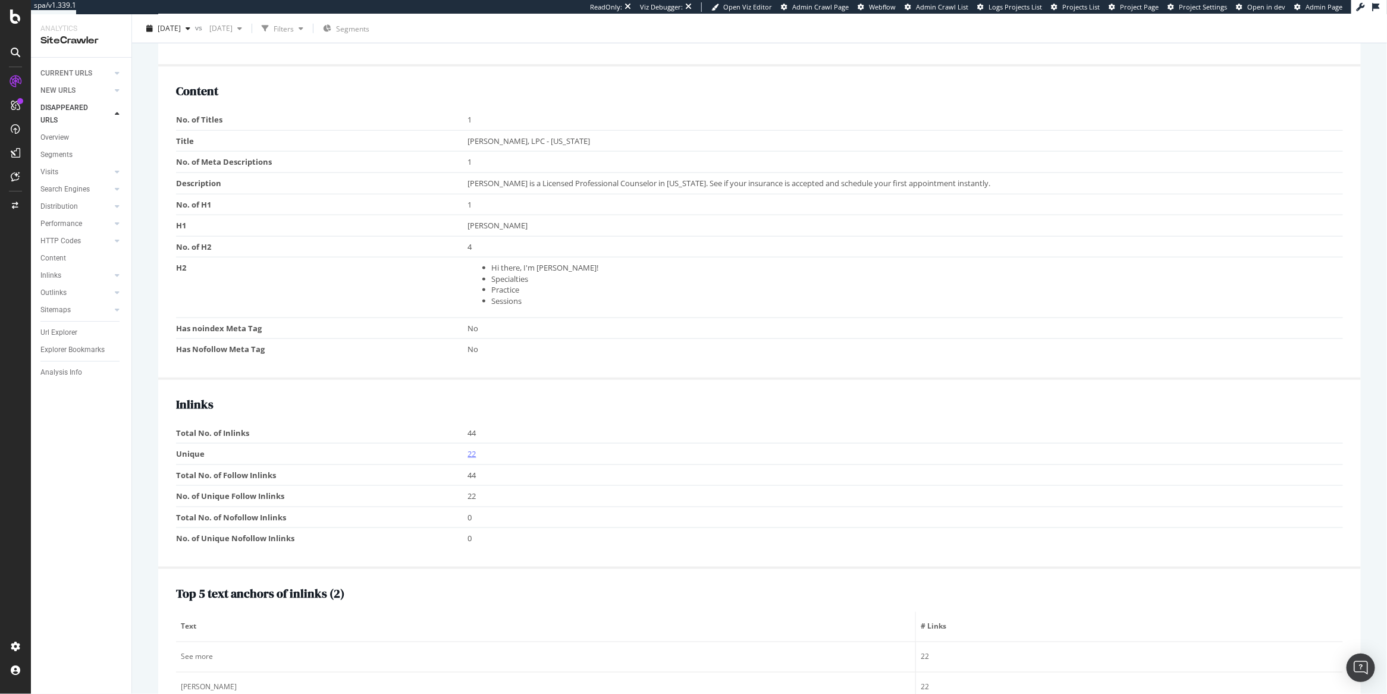
click at [468, 450] on link "22" at bounding box center [472, 453] width 8 height 11
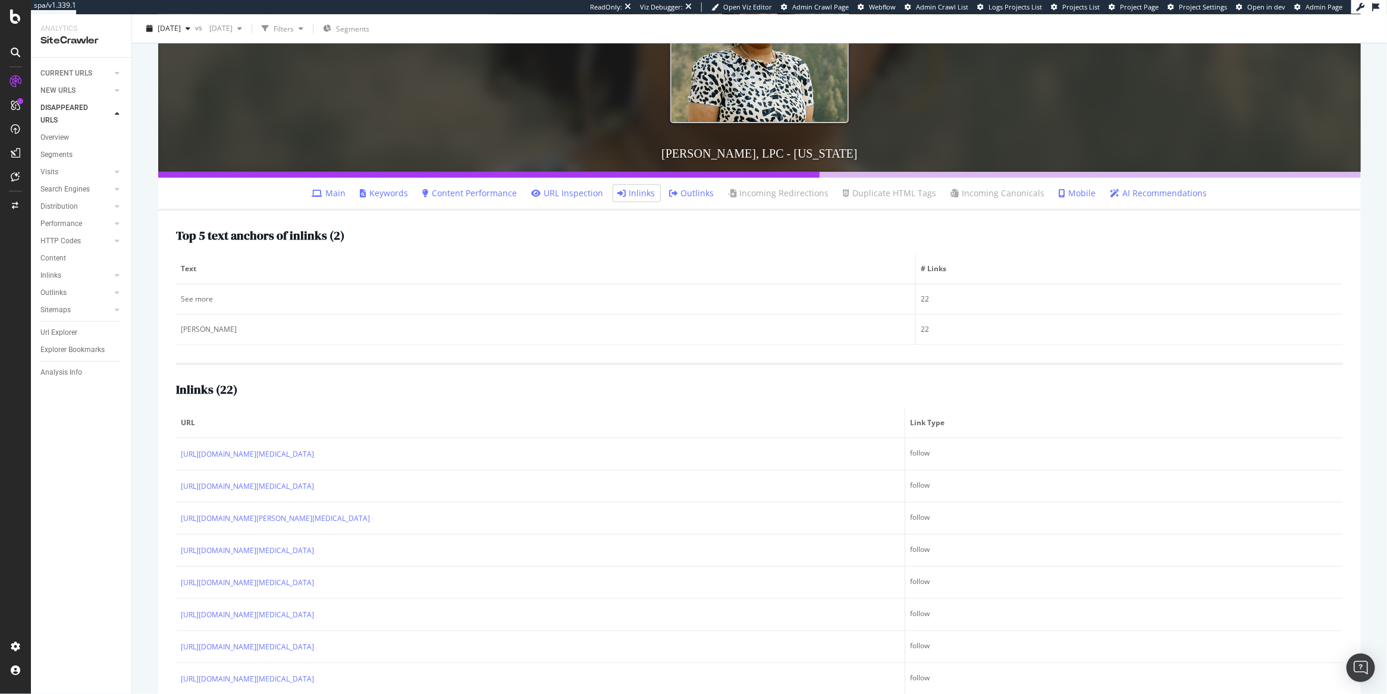
scroll to position [277, 0]
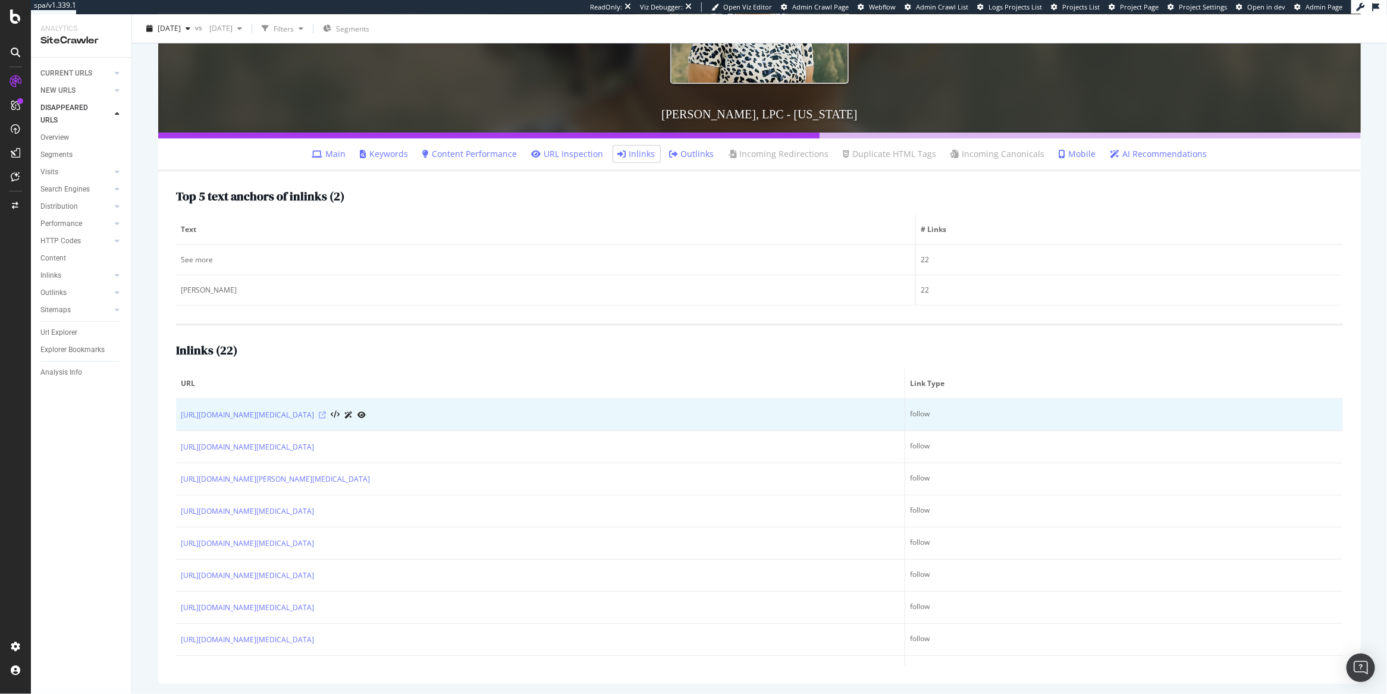
click at [326, 412] on icon at bounding box center [322, 415] width 7 height 7
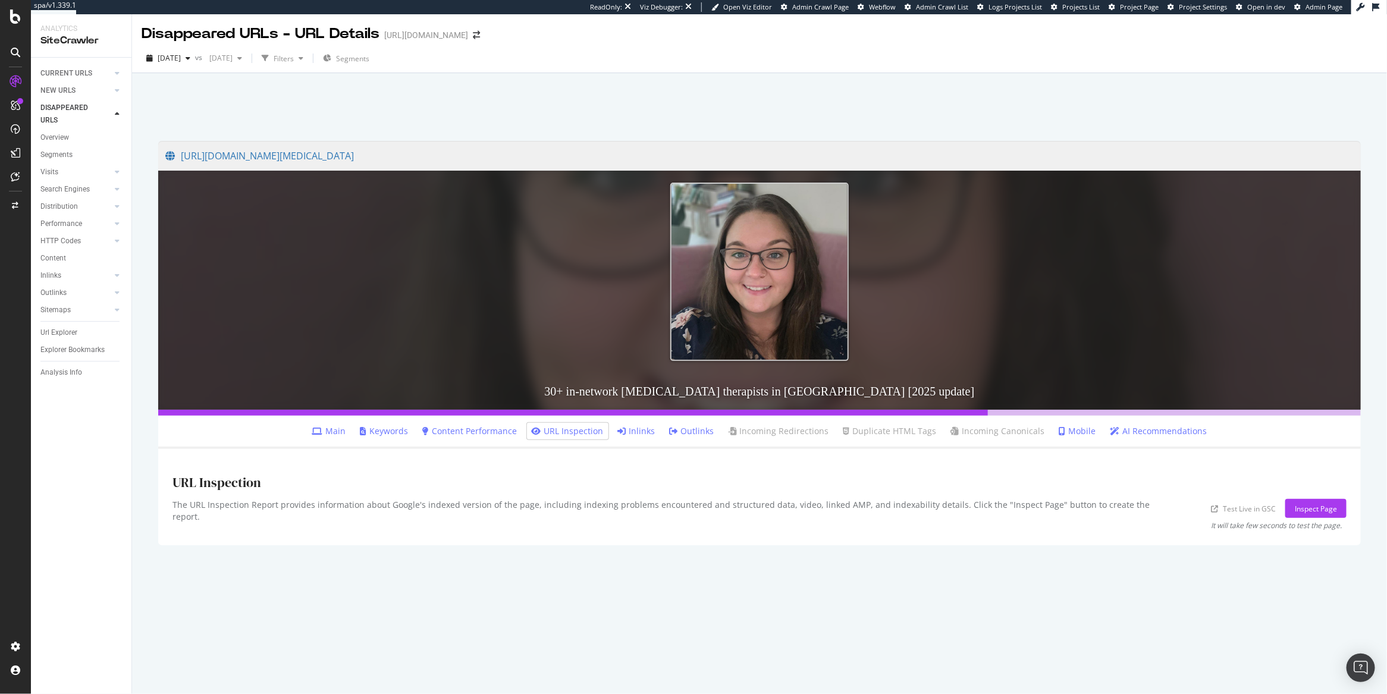
click at [641, 433] on link "Inlinks" at bounding box center [636, 431] width 37 height 12
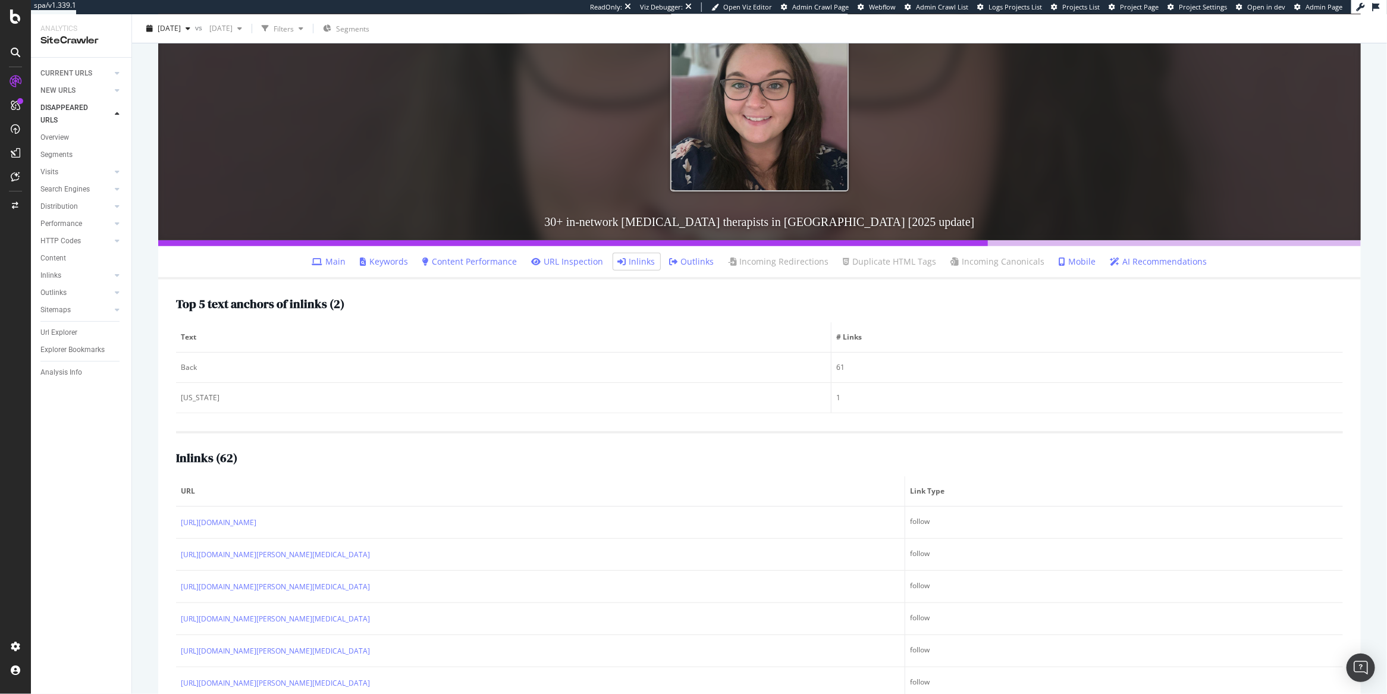
scroll to position [277, 0]
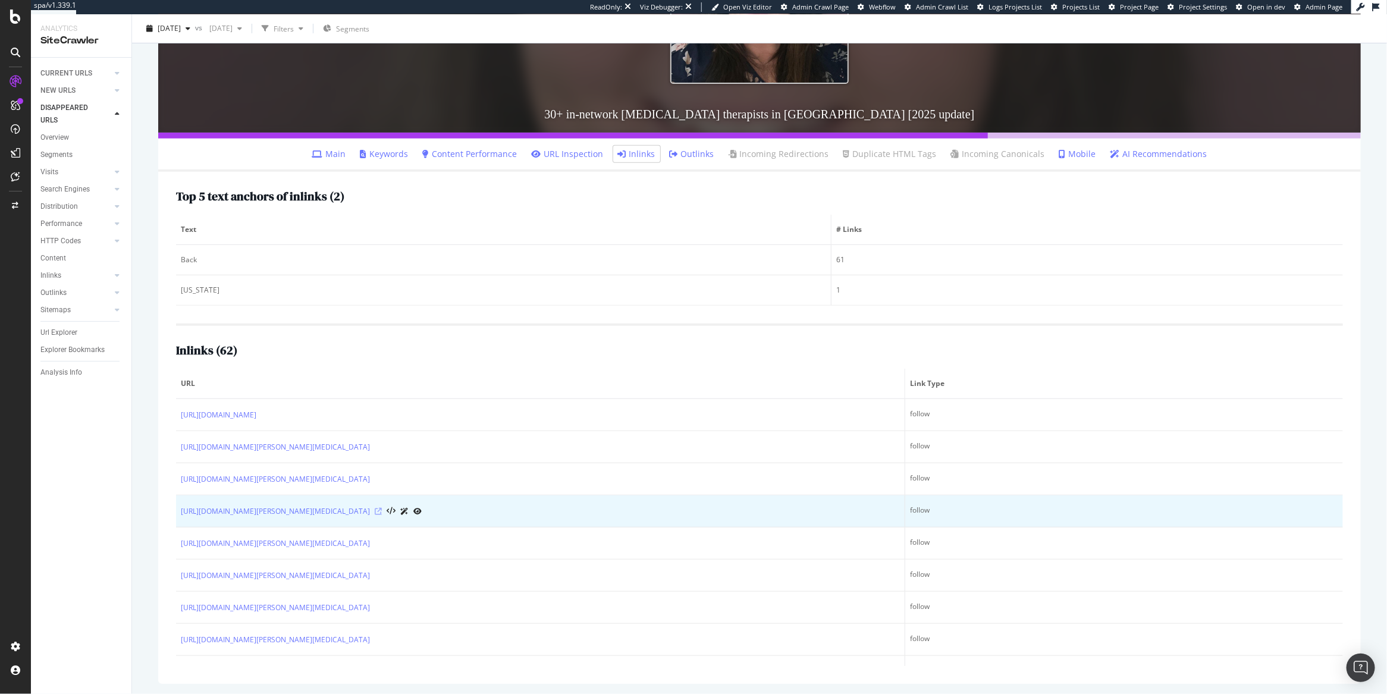
click at [382, 508] on icon at bounding box center [378, 511] width 7 height 7
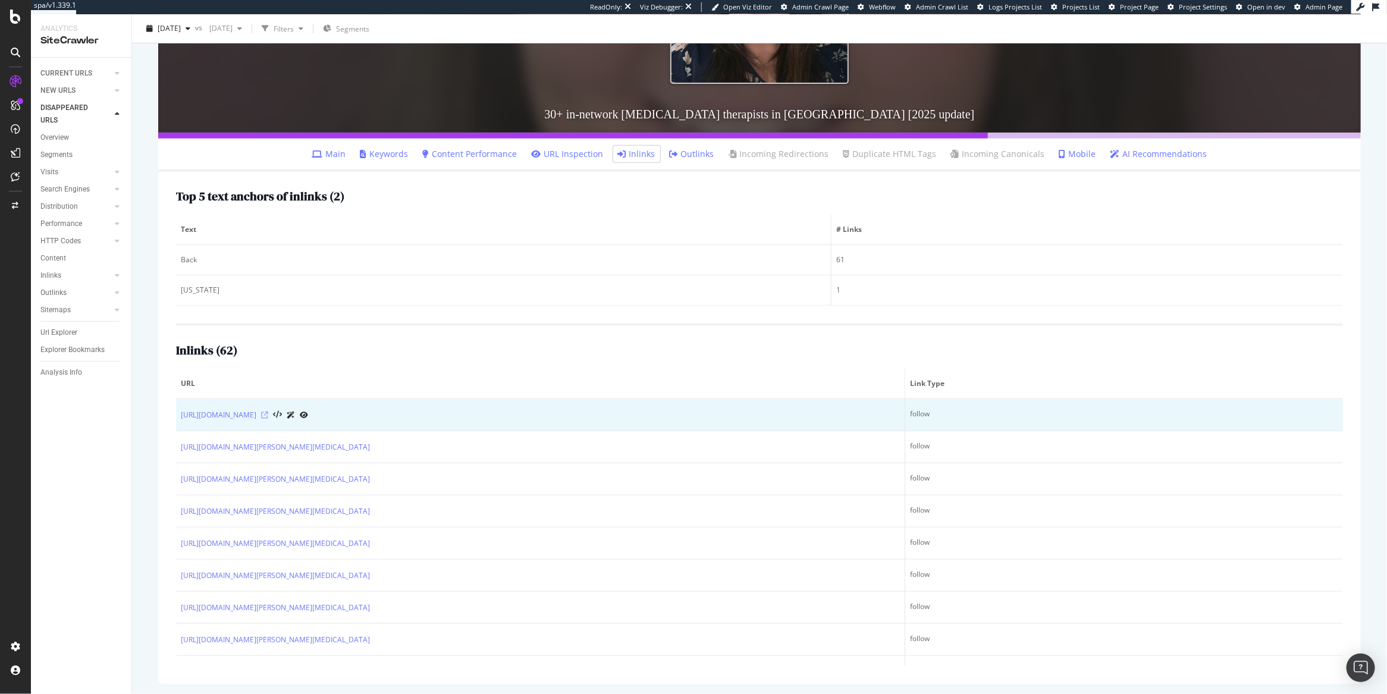
click at [268, 413] on icon at bounding box center [264, 415] width 7 height 7
click at [256, 416] on link "https://www.rula.com/therapists?specialization=Bipolar%20Disorder" at bounding box center [219, 415] width 76 height 12
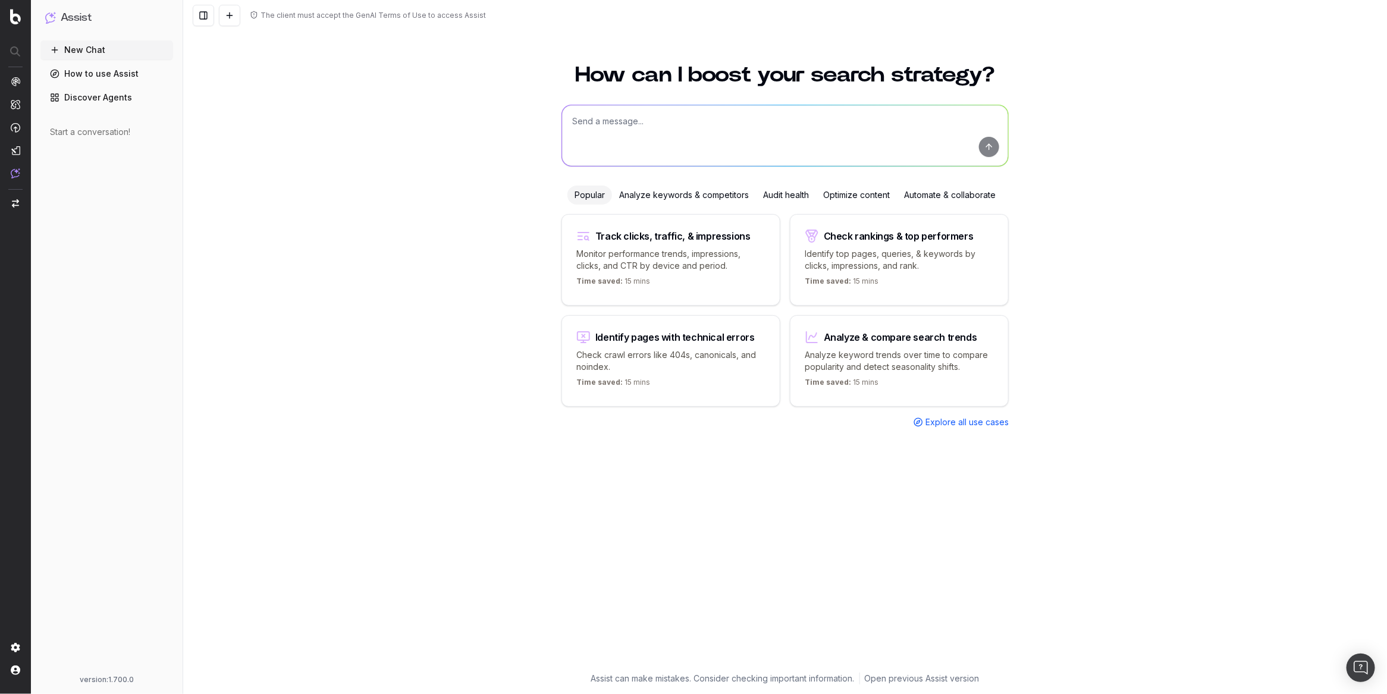
click at [624, 130] on textarea at bounding box center [785, 135] width 446 height 61
click at [20, 77] on img at bounding box center [16, 82] width 10 height 10
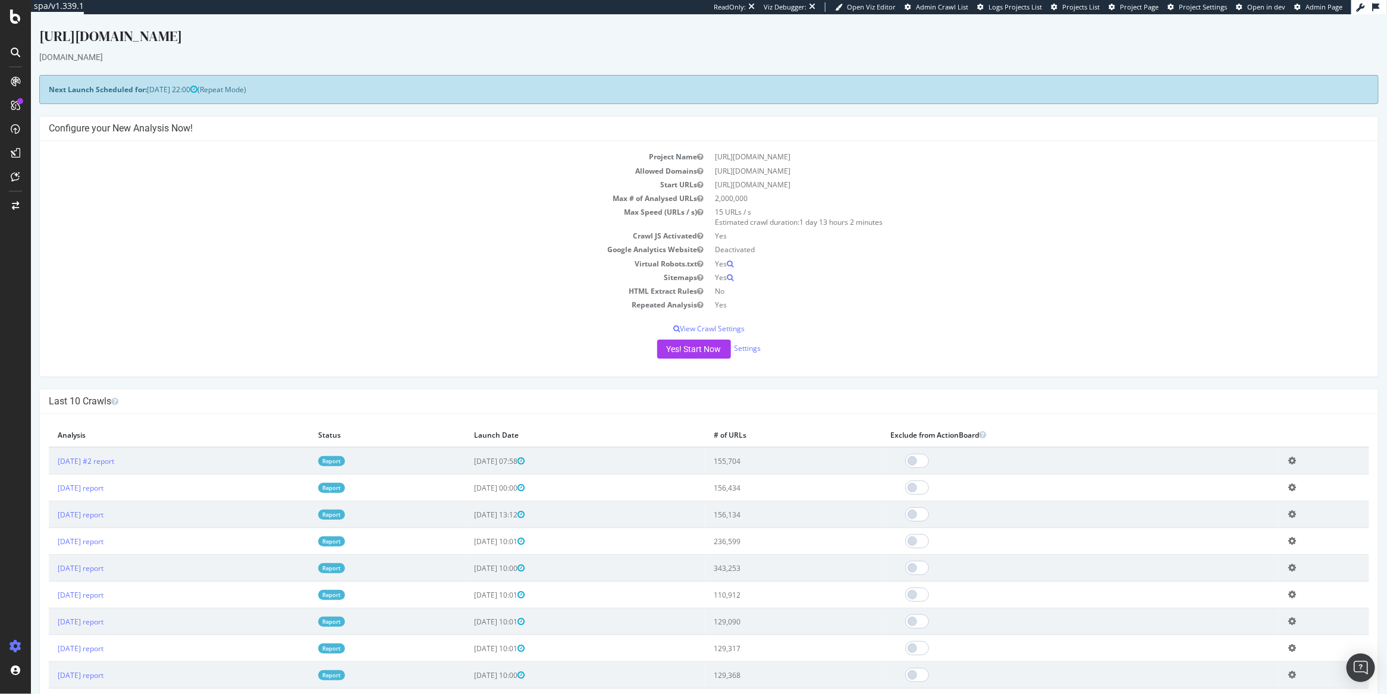
click at [197, 574] on td "2025 Sep. 20th report" at bounding box center [178, 568] width 260 height 27
click at [103, 540] on link "2025 Oct. 4th report" at bounding box center [80, 541] width 46 height 10
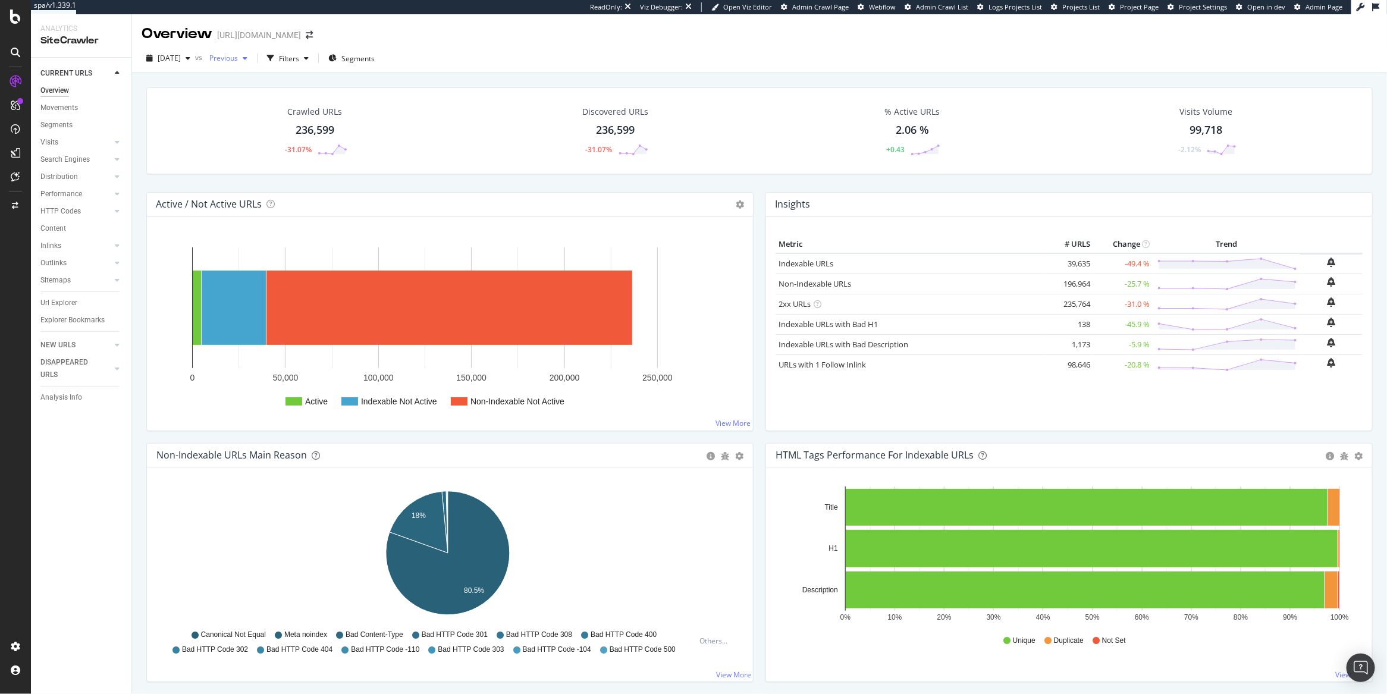
click at [238, 60] on span "Previous" at bounding box center [221, 58] width 33 height 10
click at [147, 120] on div "Crawled URLs 236,599 -31.07% Discovered URLs 236,599 -31.07% % Active URLs 2.06…" at bounding box center [759, 130] width 1226 height 87
click at [180, 64] on div "2025 Oct. 4th" at bounding box center [169, 58] width 54 height 18
click at [188, 102] on div "2025 Oct. 9th #2" at bounding box center [191, 101] width 64 height 11
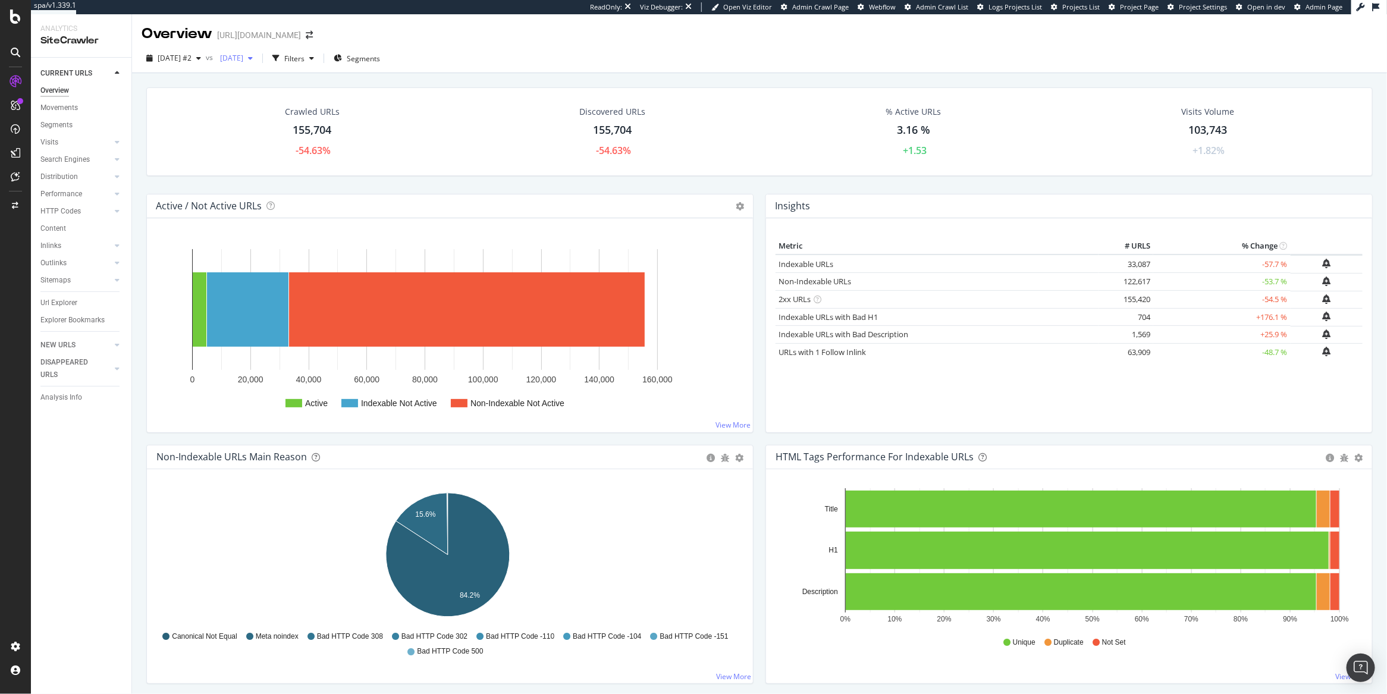
click at [243, 59] on span "2025 Sep. 20th" at bounding box center [229, 58] width 28 height 10
click at [275, 168] on div "2025 Oct. 4th" at bounding box center [269, 167] width 64 height 11
click at [62, 109] on div "Movements" at bounding box center [58, 108] width 37 height 12
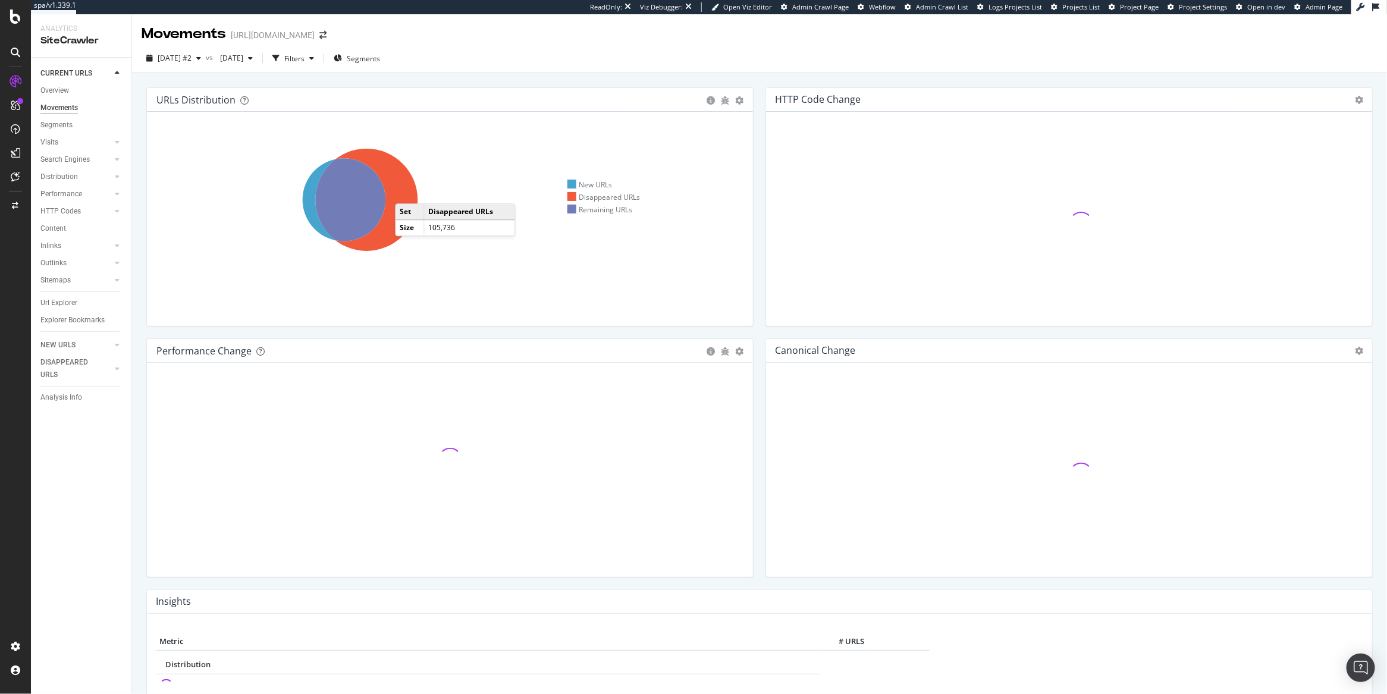
click at [407, 191] on icon at bounding box center [366, 200] width 102 height 102
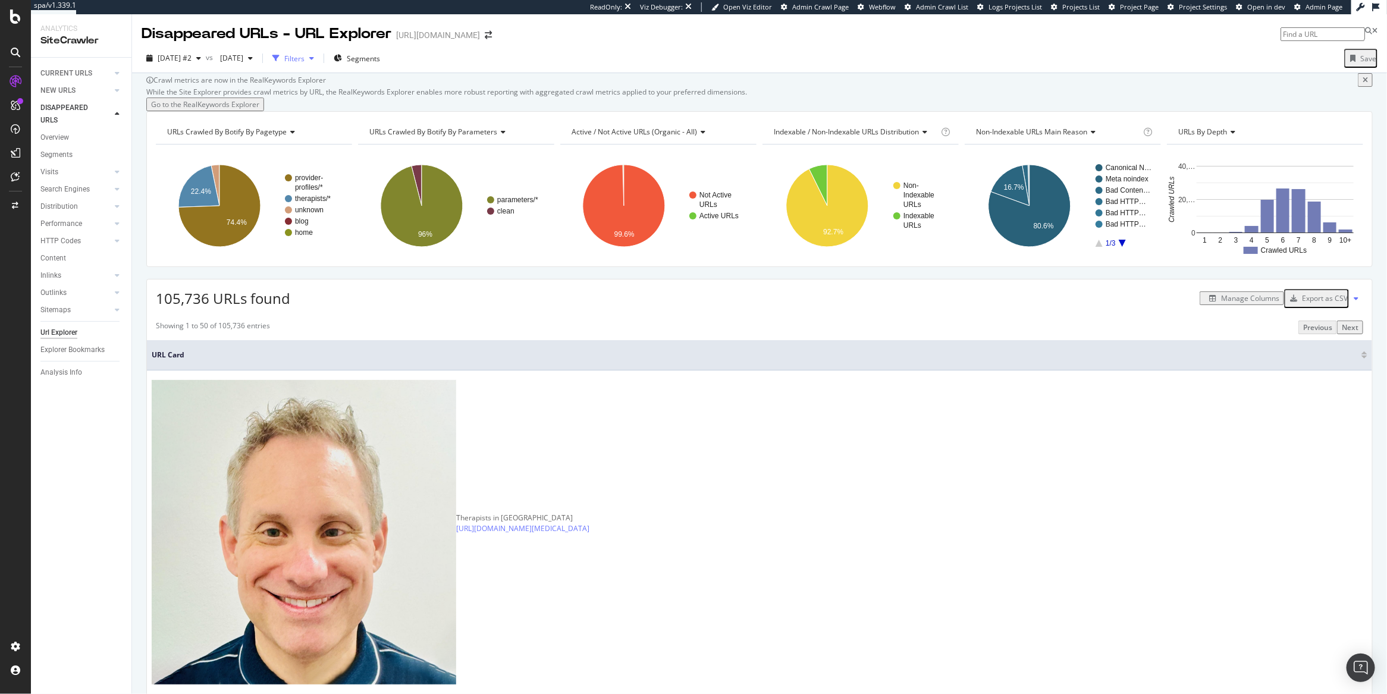
drag, startPoint x: 324, startPoint y: 56, endPoint x: 331, endPoint y: 57, distance: 7.2
click at [284, 56] on div "button" at bounding box center [276, 58] width 17 height 17
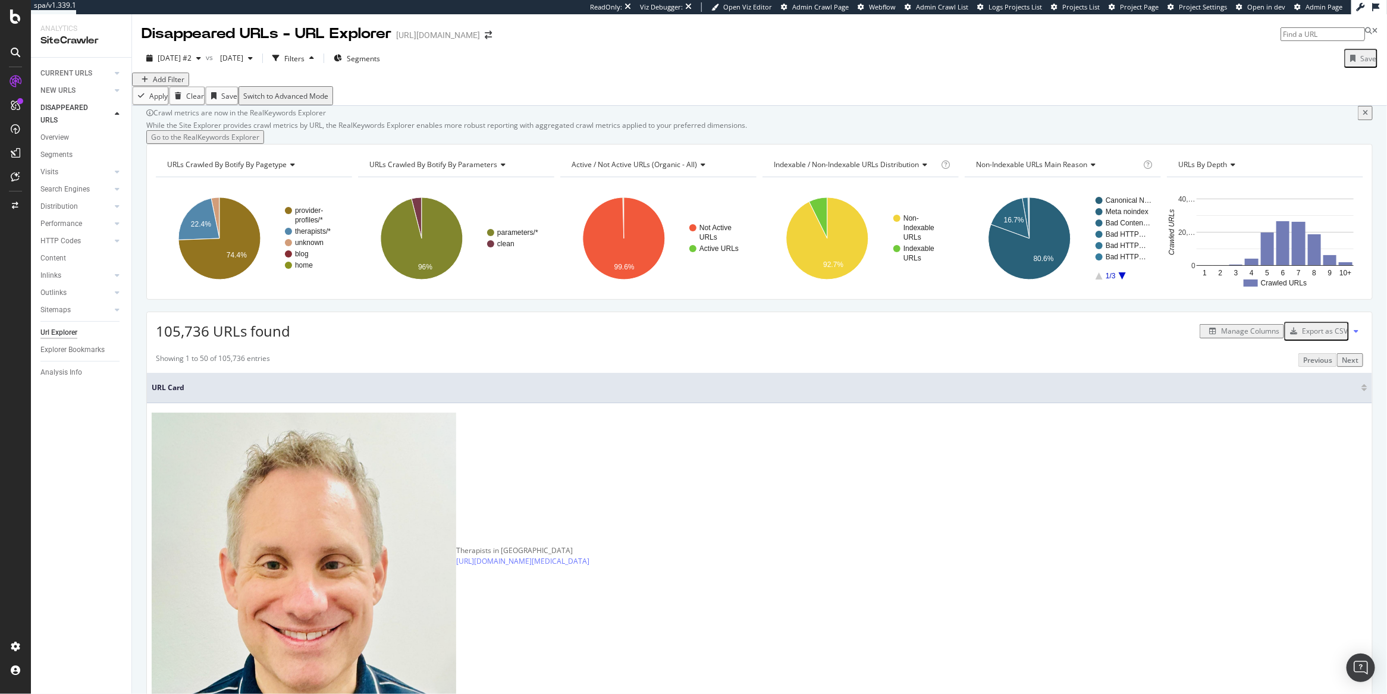
drag, startPoint x: 180, startPoint y: 93, endPoint x: 219, endPoint y: 93, distance: 39.8
click at [193, 86] on div "Add Filter" at bounding box center [759, 80] width 1255 height 14
click at [165, 84] on div "Add Filter" at bounding box center [169, 79] width 32 height 10
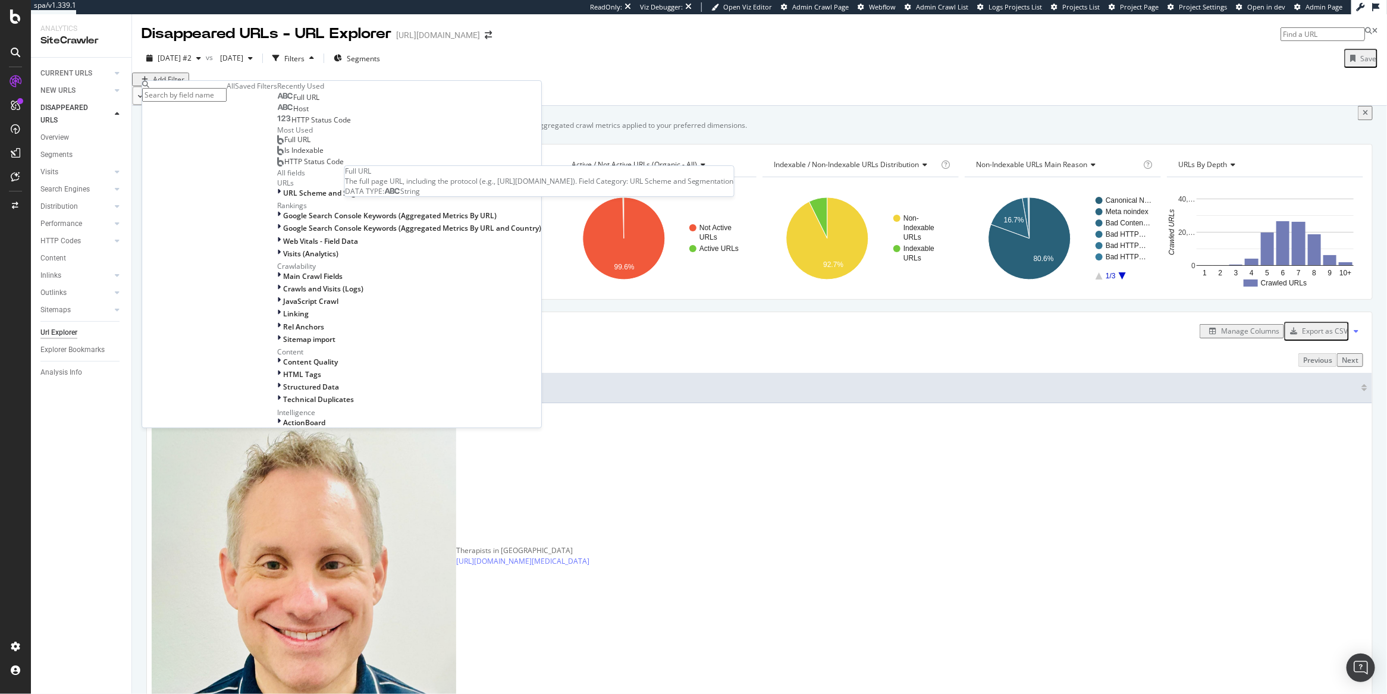
click at [293, 102] on span "Full URL" at bounding box center [306, 97] width 26 height 10
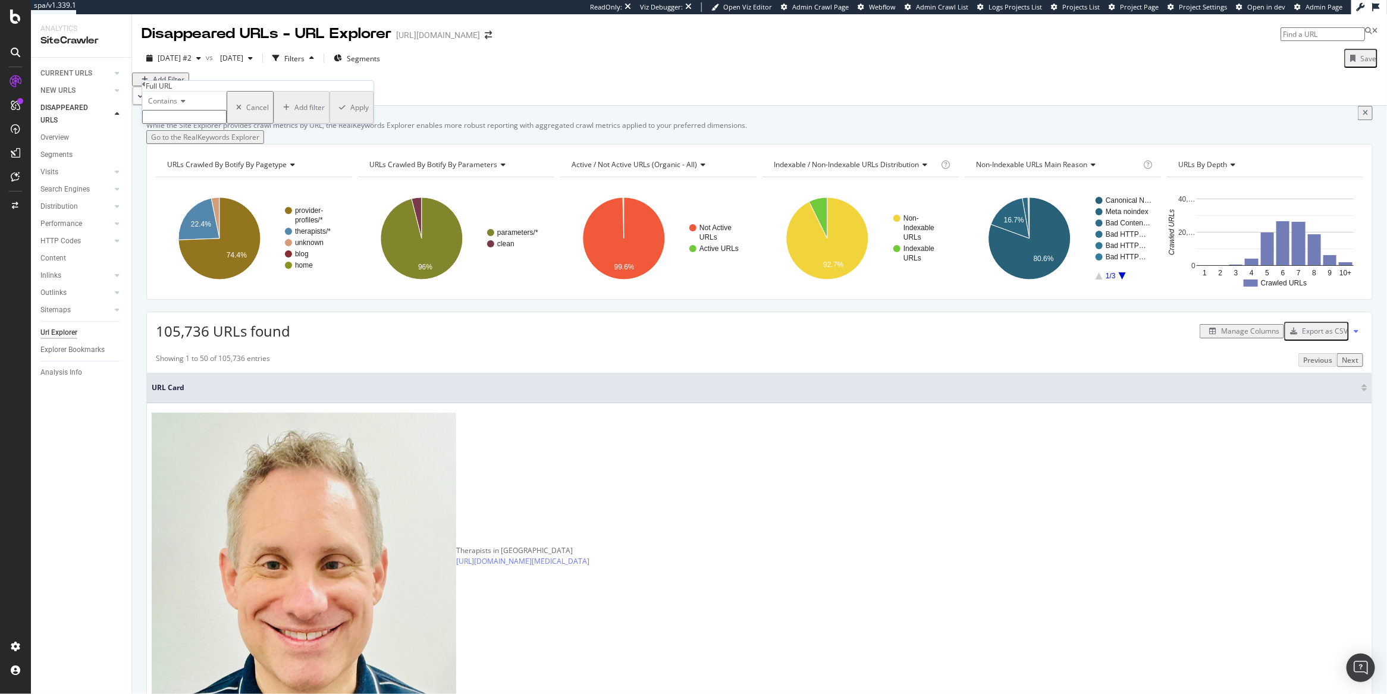
click at [186, 124] on div "Contains" at bounding box center [184, 107] width 84 height 33
click at [186, 110] on div "Contains" at bounding box center [184, 100] width 84 height 19
click at [197, 209] on span "Doesn't contain" at bounding box center [172, 204] width 52 height 10
click at [177, 124] on input "text" at bounding box center [184, 117] width 84 height 14
type input "-"
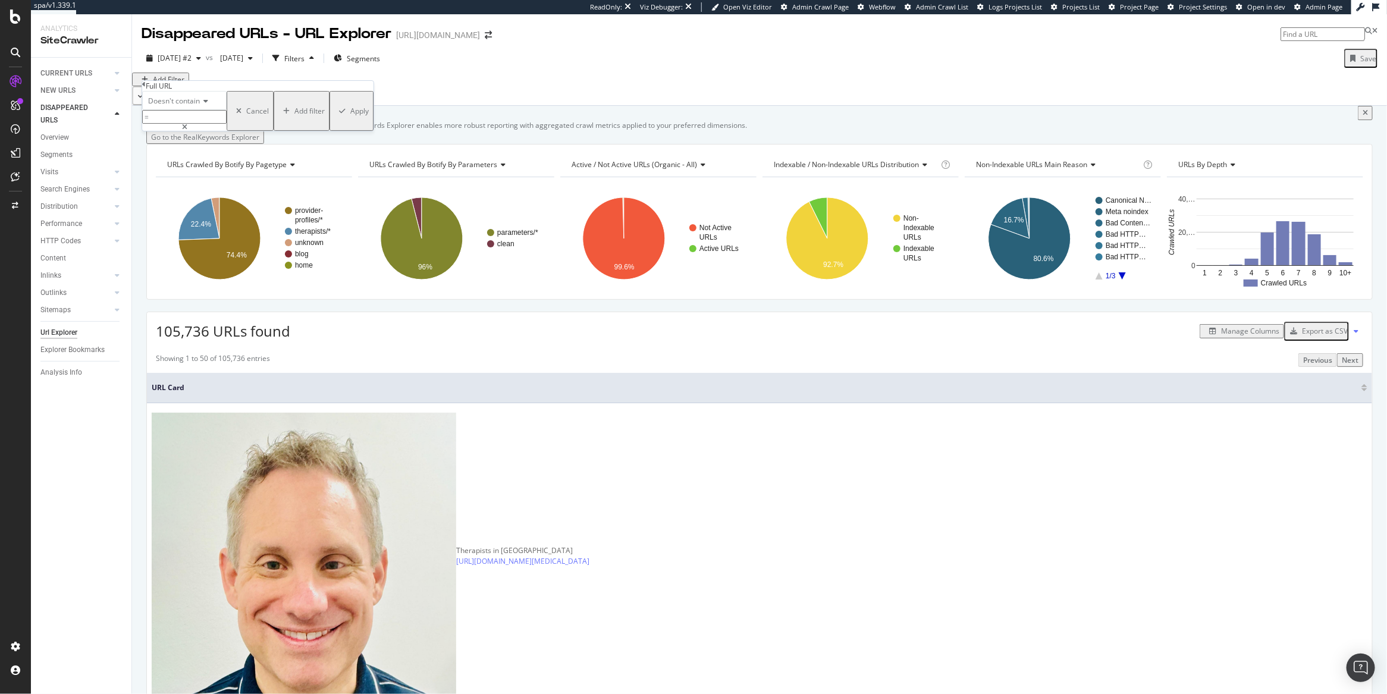
type input "="
click at [350, 116] on div "Apply" at bounding box center [359, 111] width 18 height 10
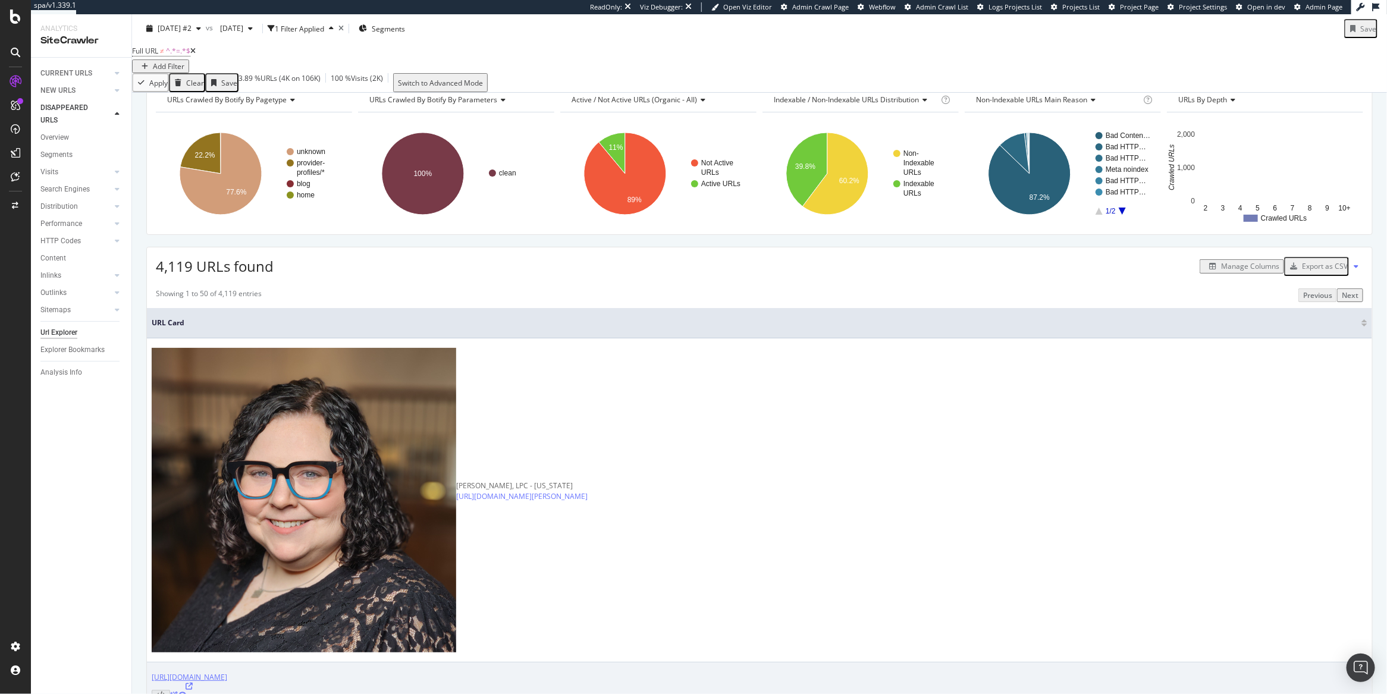
scroll to position [412, 0]
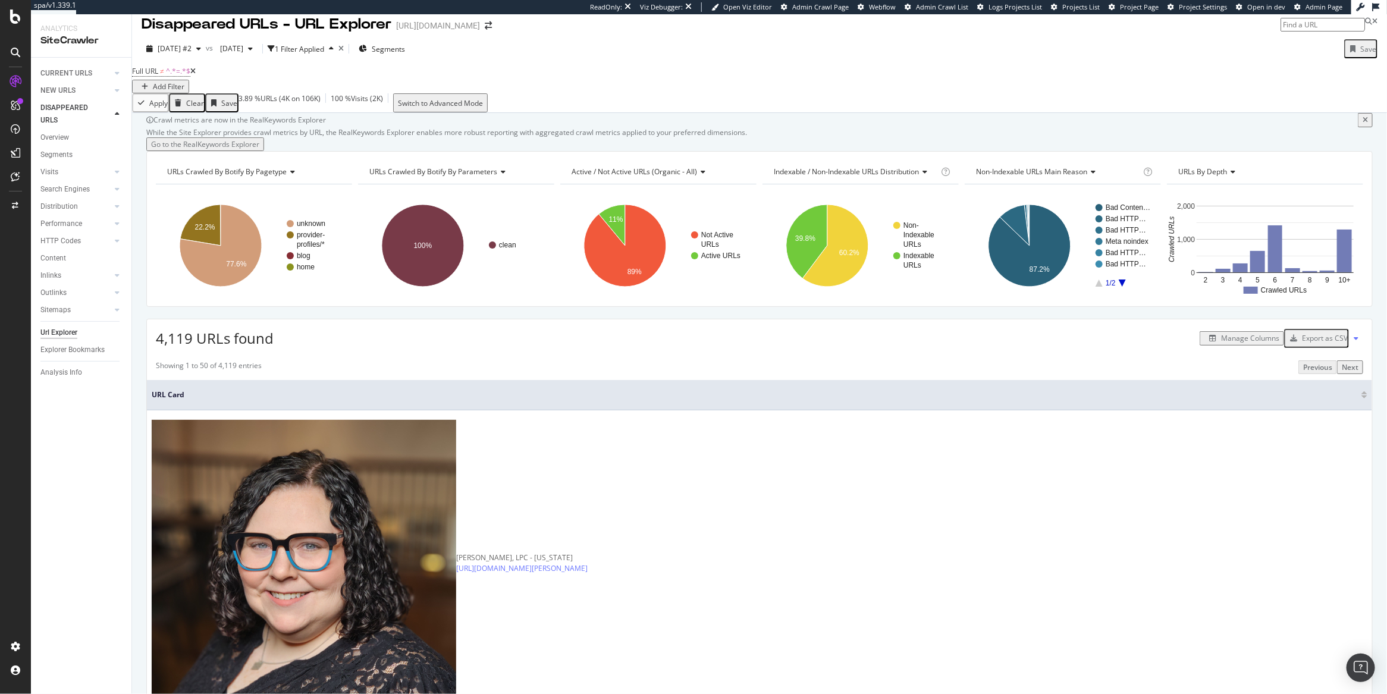
scroll to position [0, 0]
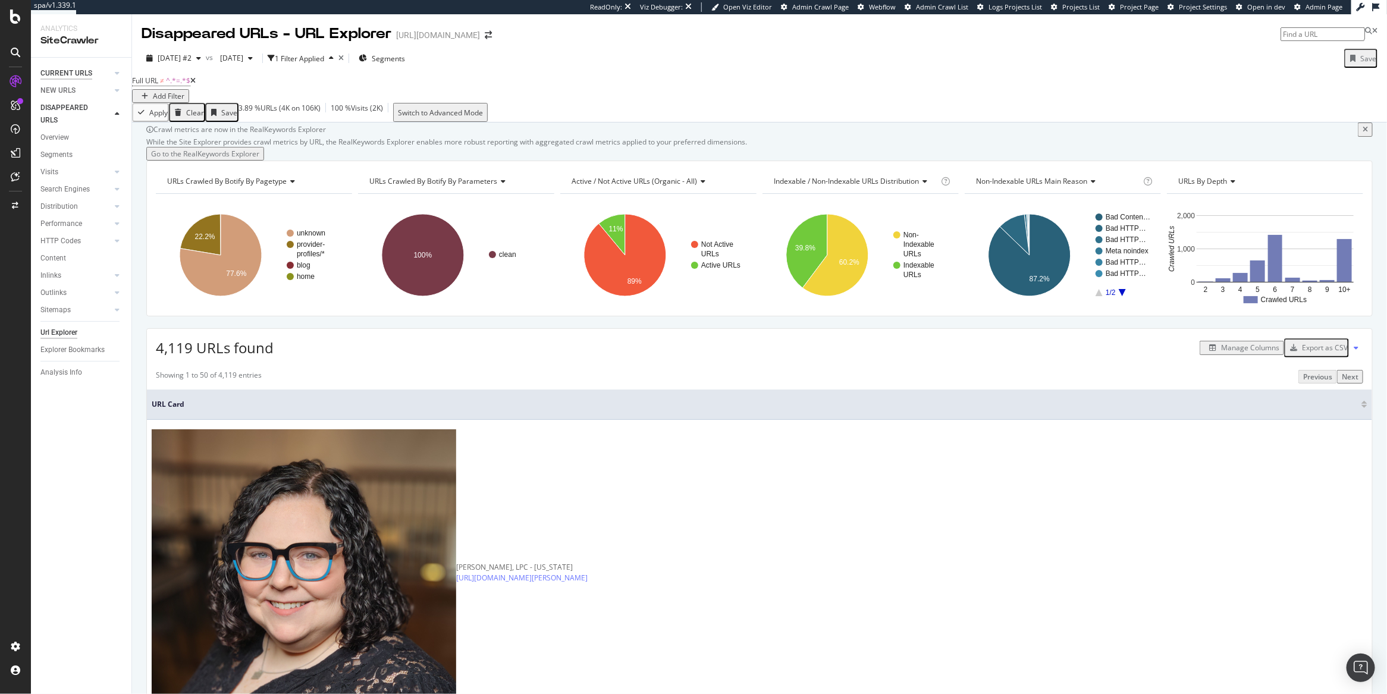
click at [73, 71] on div "CURRENT URLS" at bounding box center [66, 73] width 52 height 12
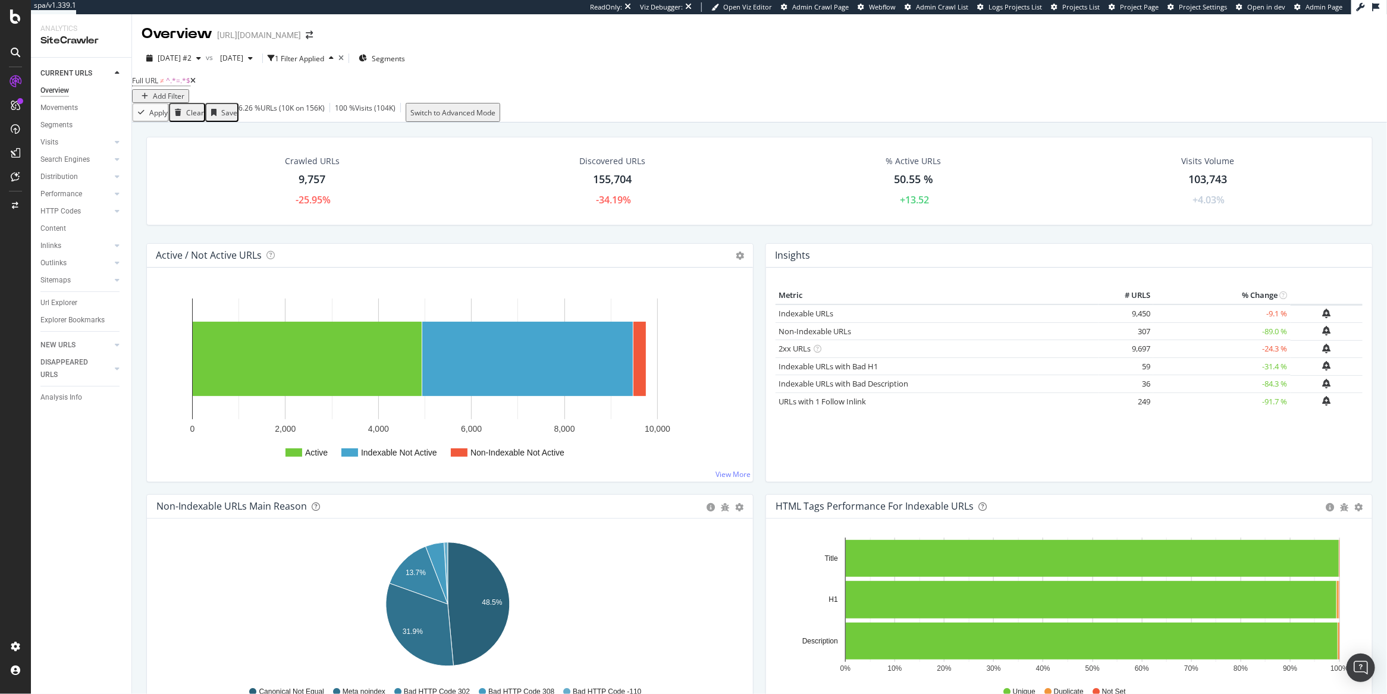
click at [196, 84] on icon at bounding box center [192, 80] width 5 height 7
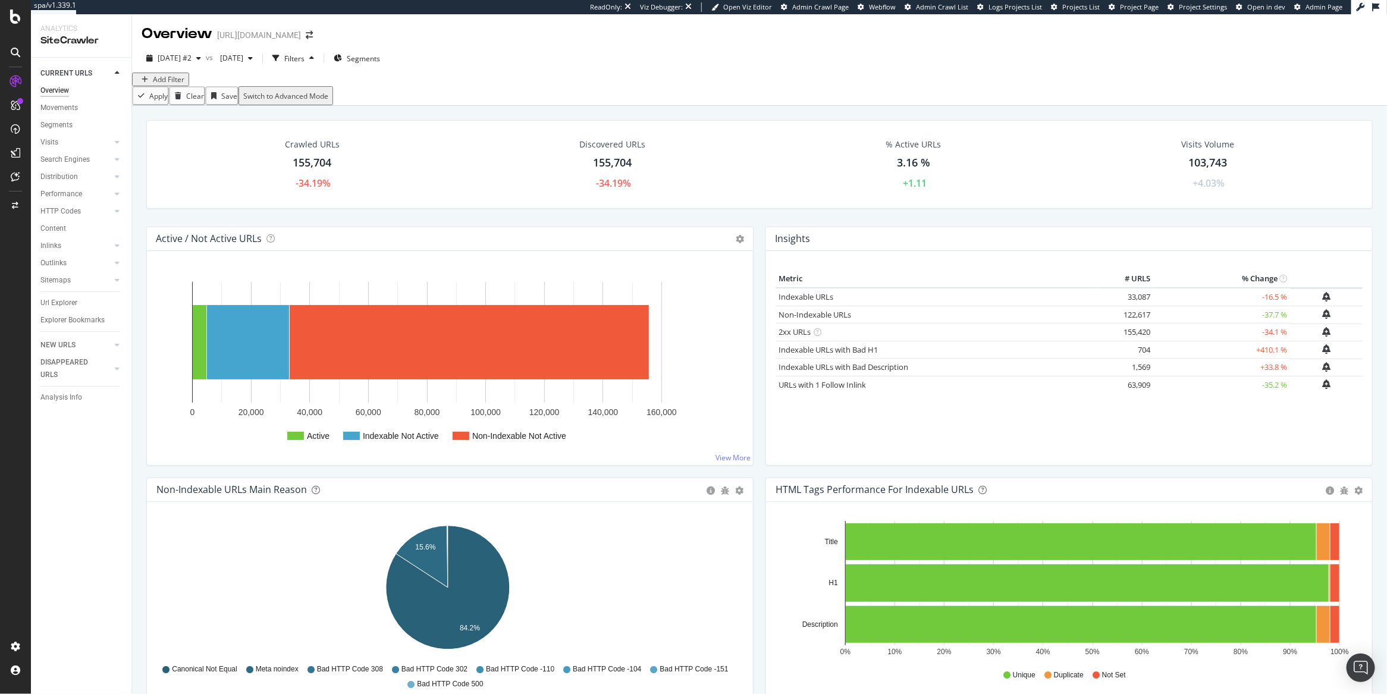
click at [172, 84] on div "Add Filter" at bounding box center [169, 79] width 32 height 10
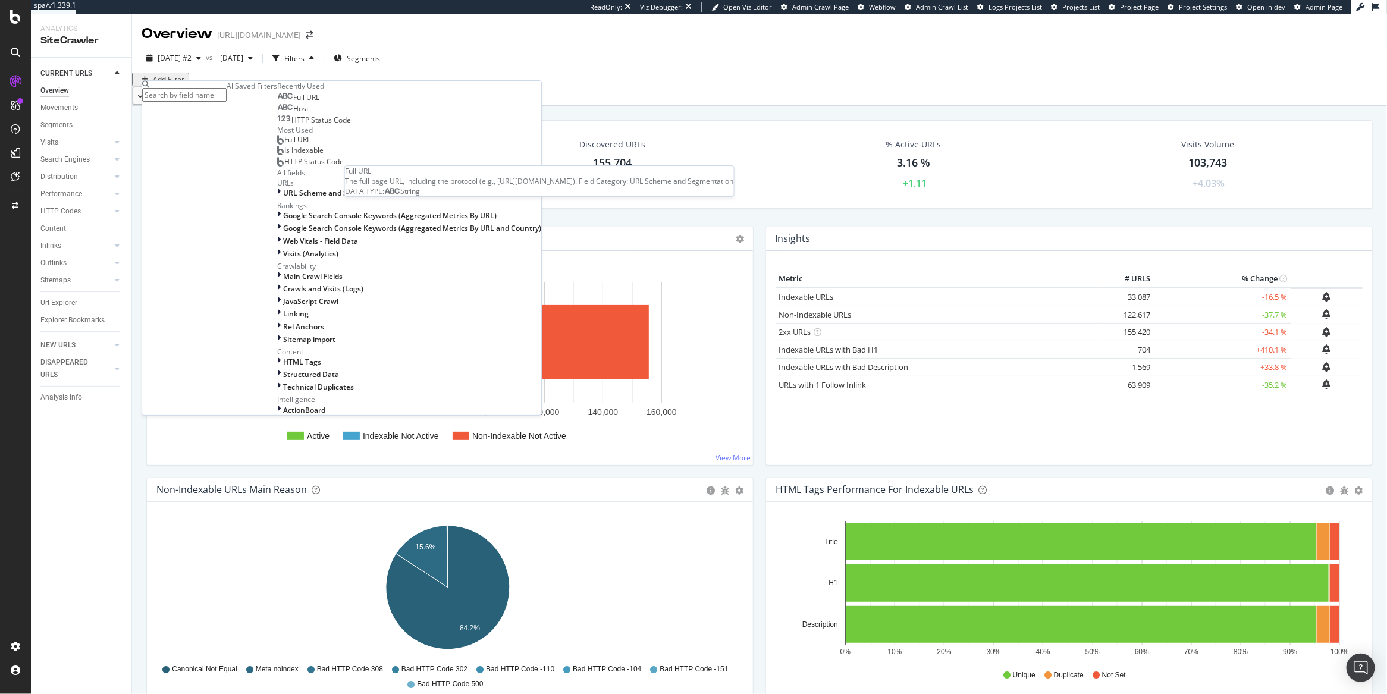
click at [293, 102] on span "Full URL" at bounding box center [306, 97] width 26 height 10
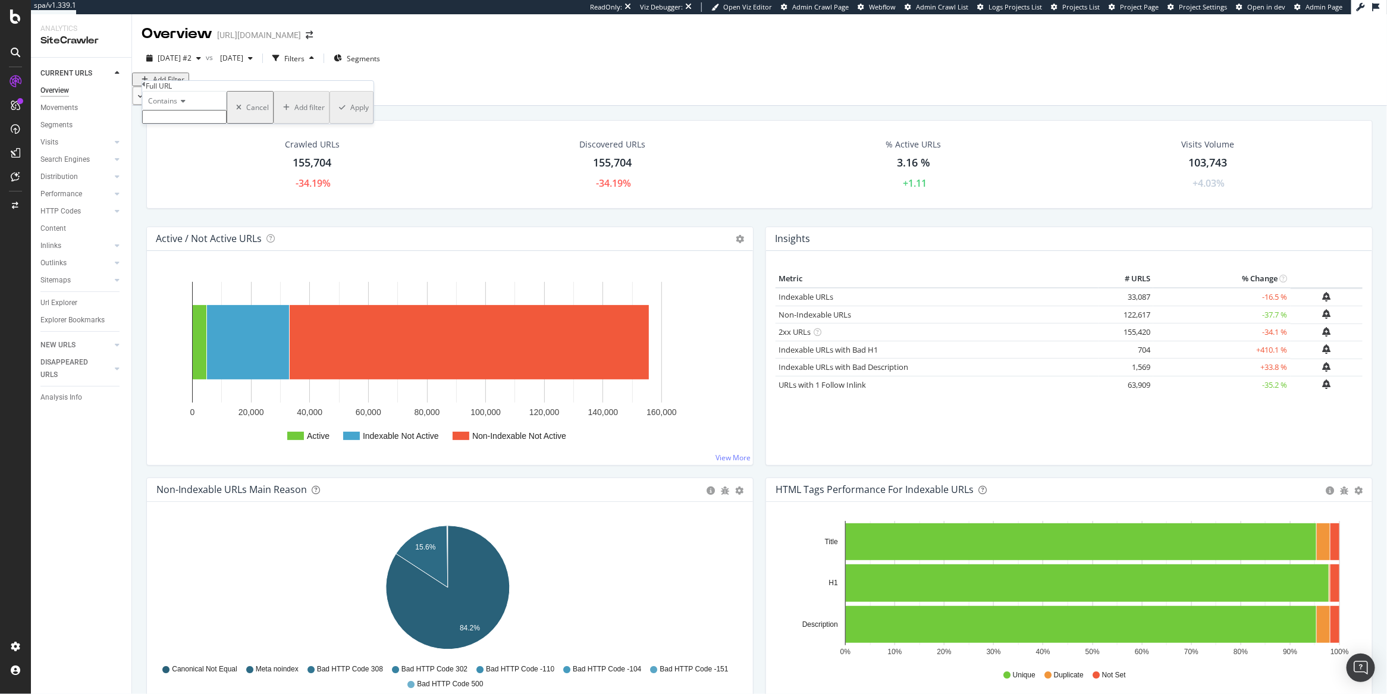
click at [194, 124] on input "text" at bounding box center [184, 117] width 84 height 14
paste input "https://www.rula.com/therapists/ca/sacramento?modality=Emotionally+Focused+Ther…"
type input "https://www.rula.com/therapists/ca/sacramento?modality=Emotionally+Focused+Ther…"
click at [350, 116] on div "Apply" at bounding box center [359, 111] width 18 height 10
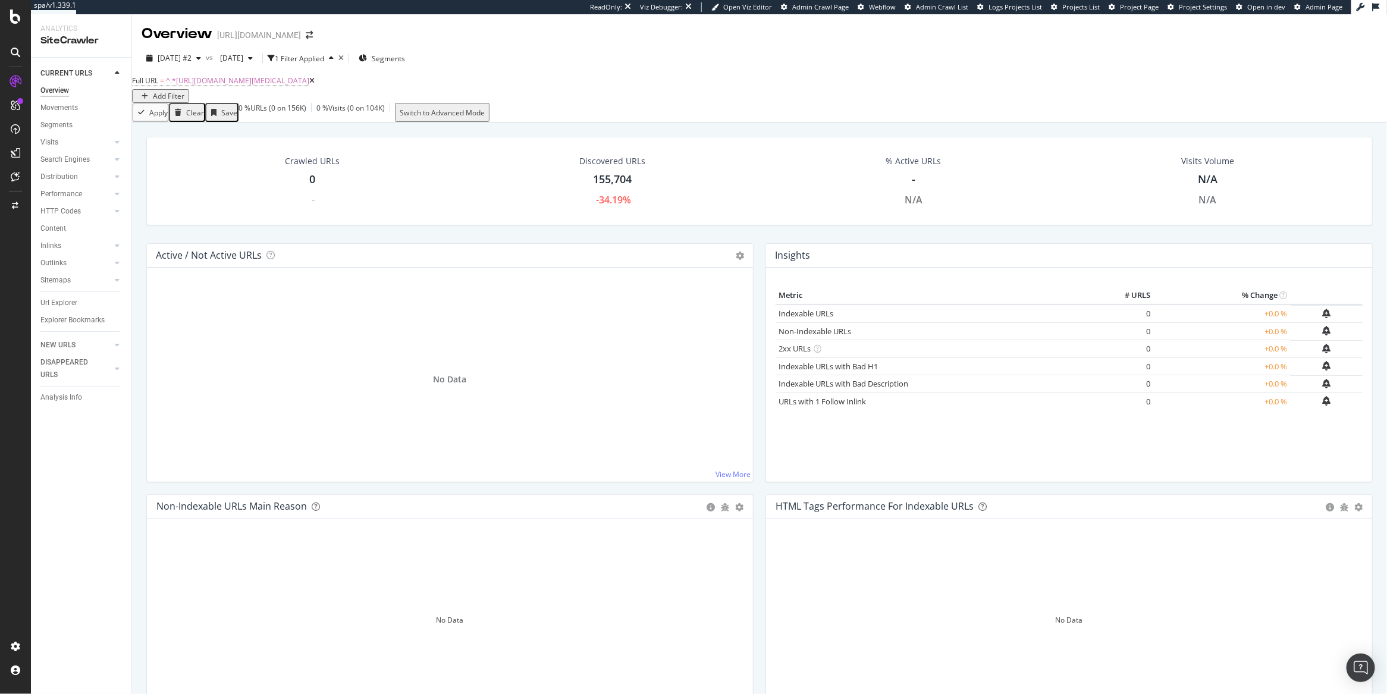
click at [315, 84] on icon at bounding box center [311, 80] width 5 height 7
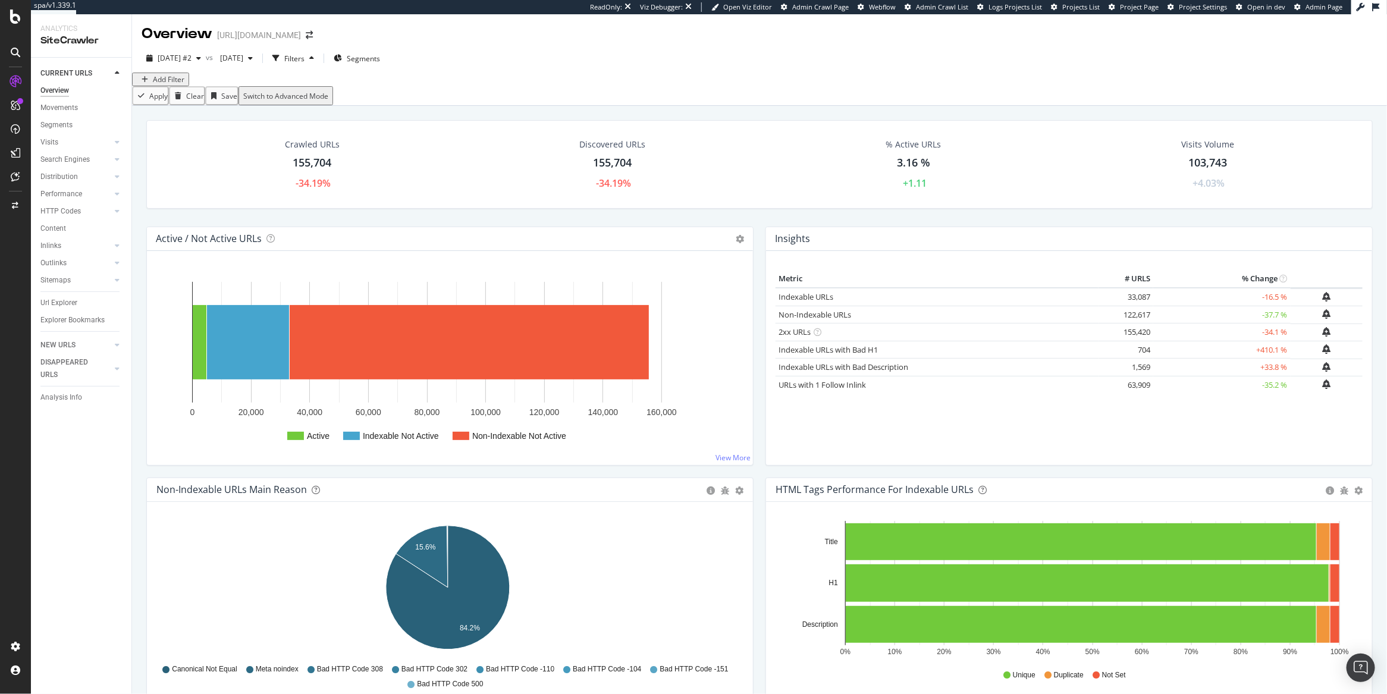
click at [182, 84] on div "Add Filter" at bounding box center [161, 79] width 48 height 10
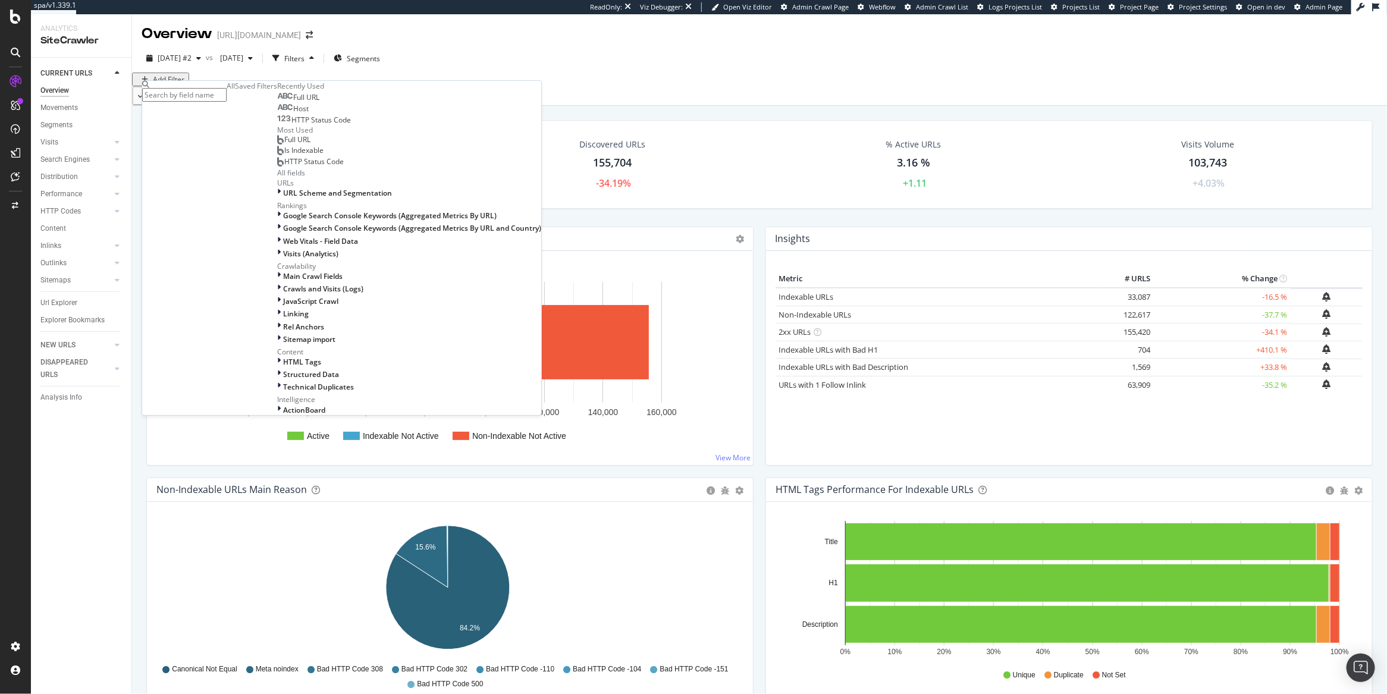
click at [293, 102] on span "Full URL" at bounding box center [306, 97] width 26 height 10
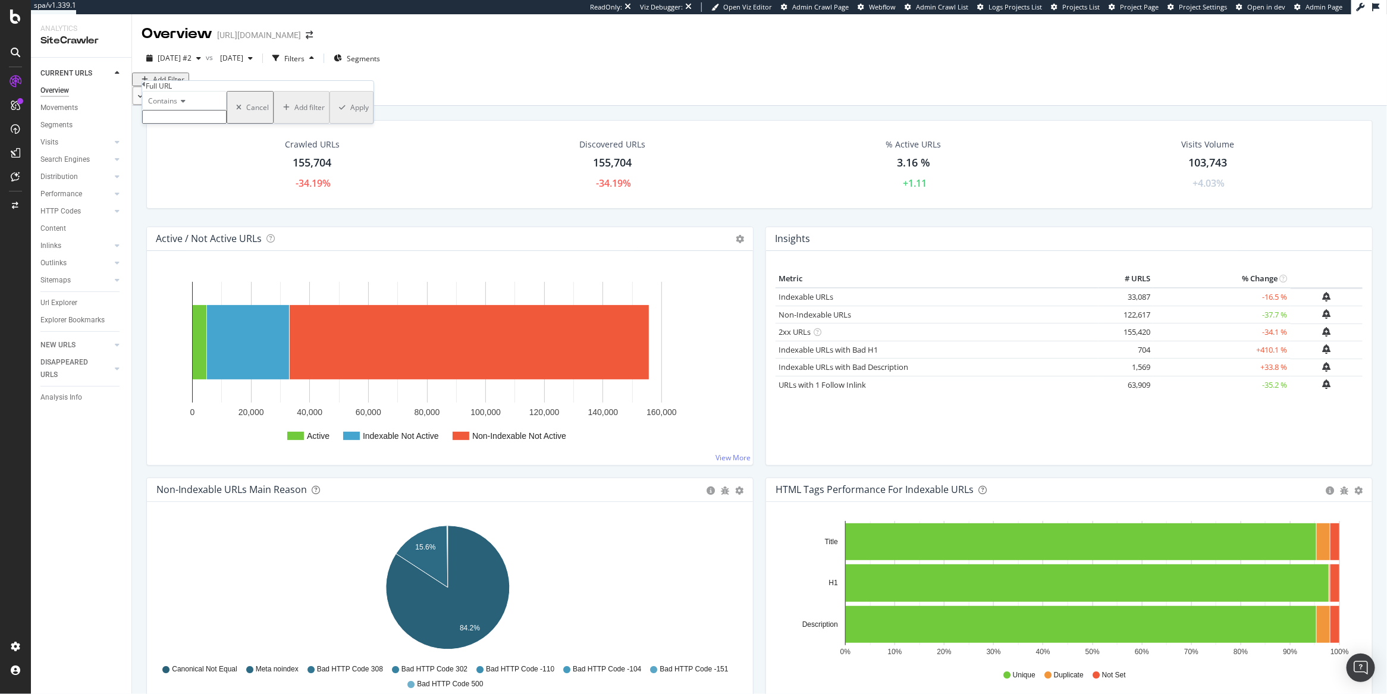
click at [192, 124] on input "text" at bounding box center [184, 117] width 84 height 14
paste input "https://www.rula.com/therapists/ca/sacramento?modality=Emotionally+Focused+Ther…"
type input "https://www.rula.com/therapists/ca/sacramento?modality=Emotionally+Focused+Ther…"
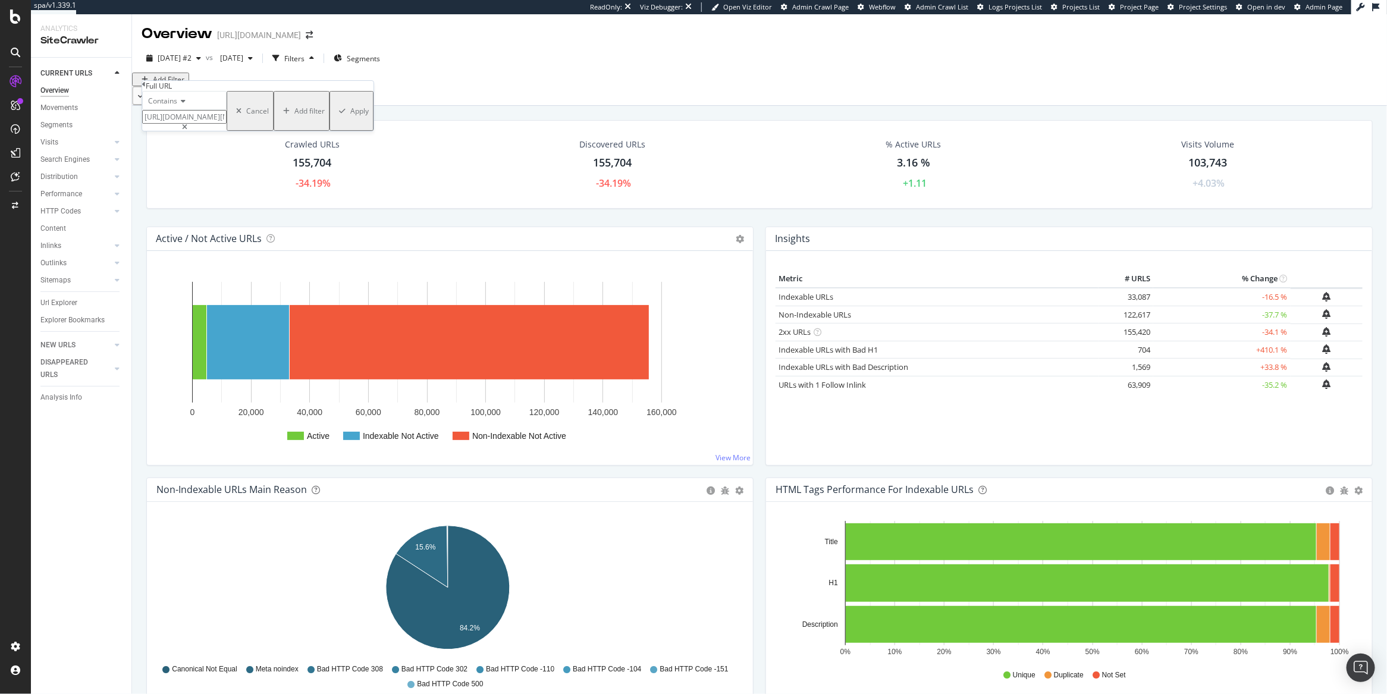
click at [350, 116] on div "Apply" at bounding box center [359, 111] width 18 height 10
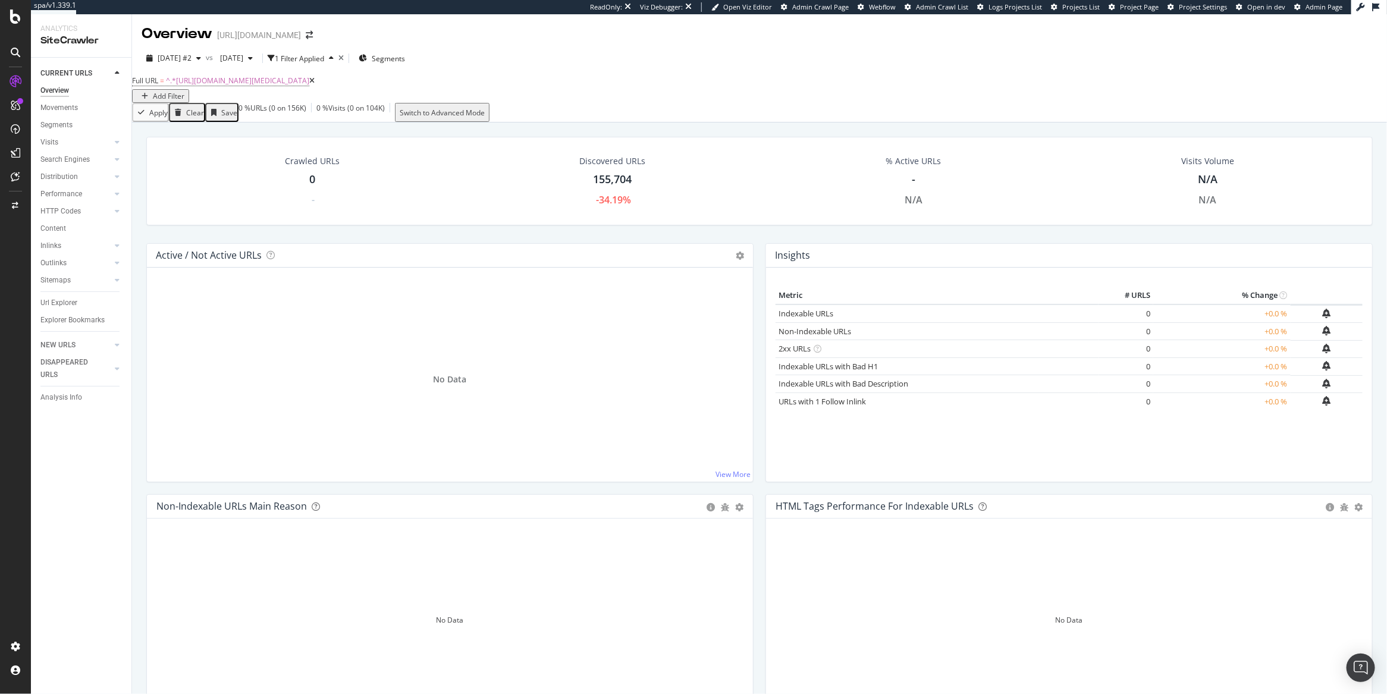
click at [315, 84] on icon at bounding box center [311, 80] width 5 height 7
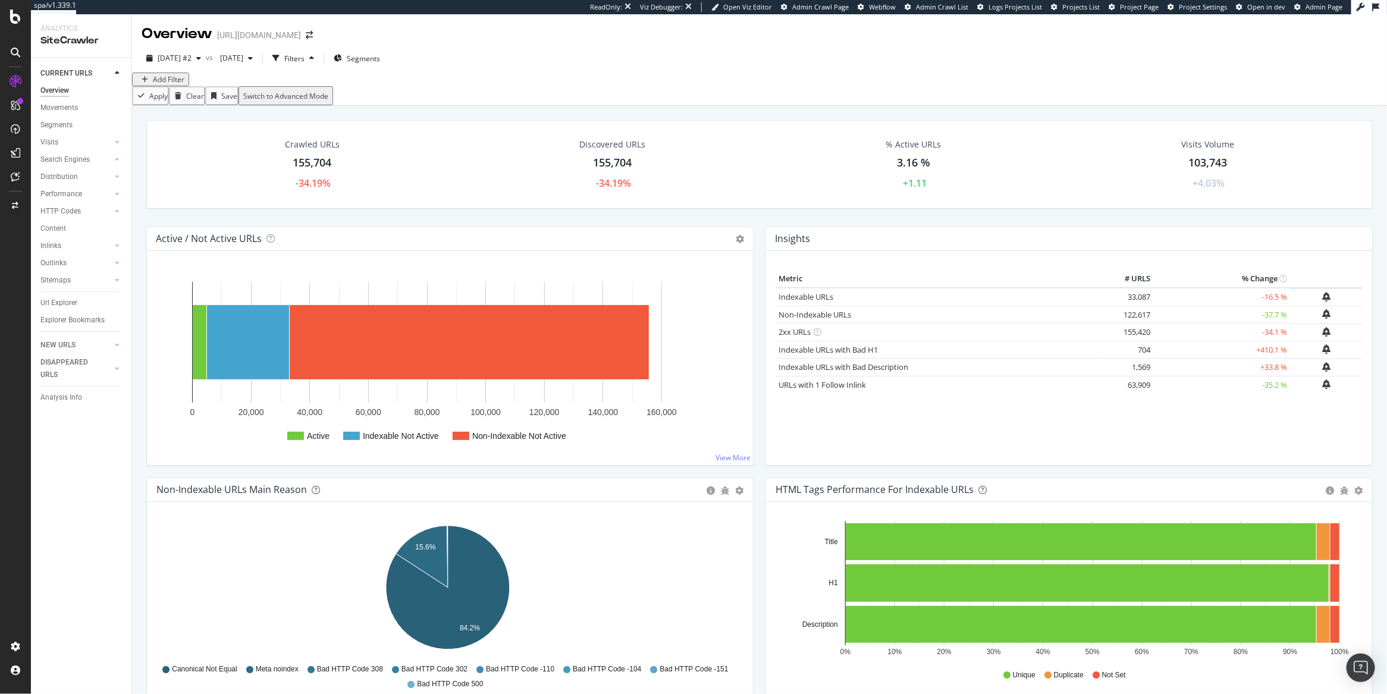
click at [176, 84] on div "Add Filter" at bounding box center [169, 79] width 32 height 10
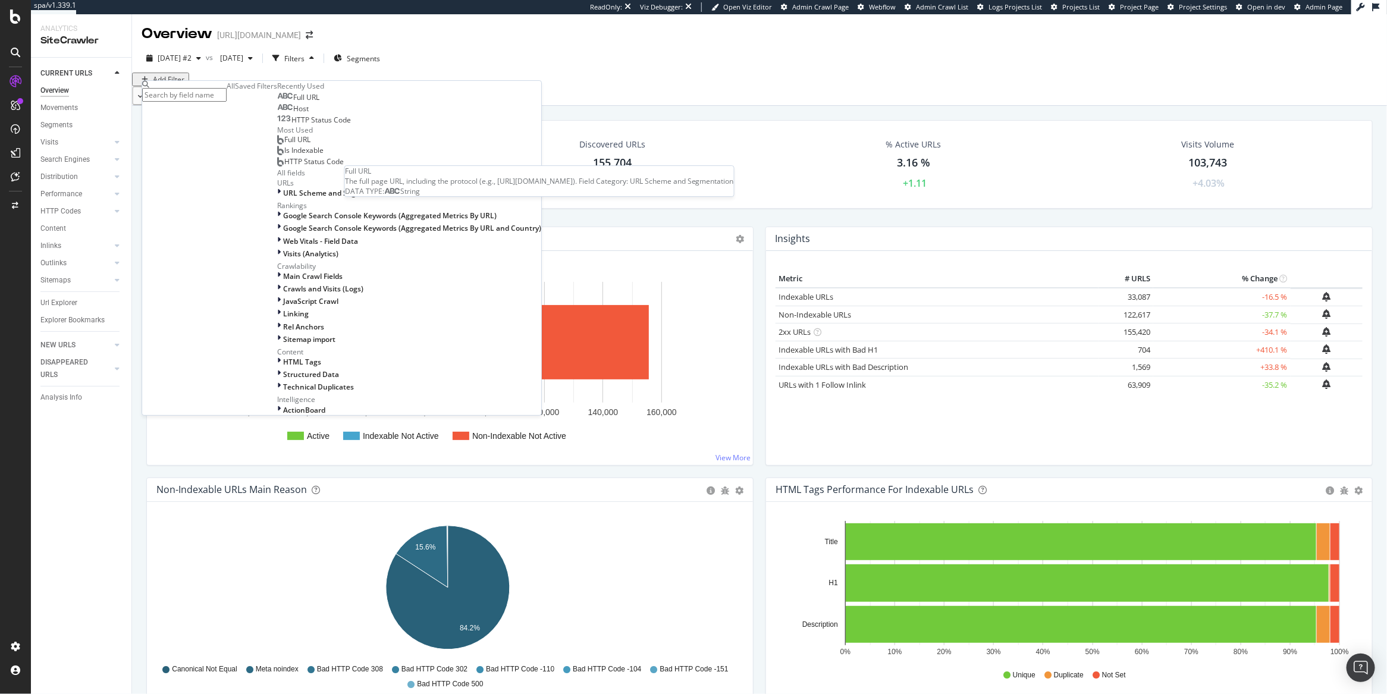
click at [293, 102] on span "Full URL" at bounding box center [306, 97] width 26 height 10
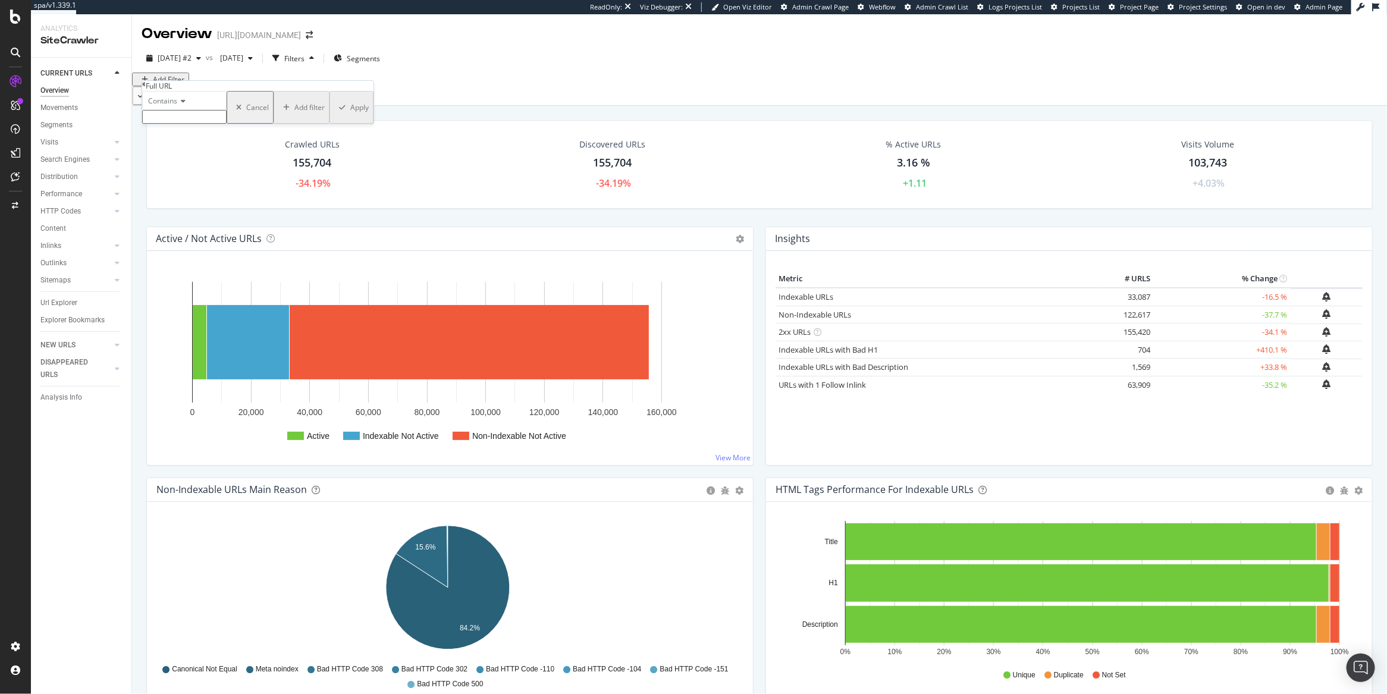
click at [190, 124] on input "text" at bounding box center [184, 117] width 84 height 14
type input "%"
click at [272, 131] on div "Contains % Cancel Add filter Apply" at bounding box center [257, 111] width 231 height 40
click at [350, 116] on div "Apply" at bounding box center [359, 111] width 18 height 10
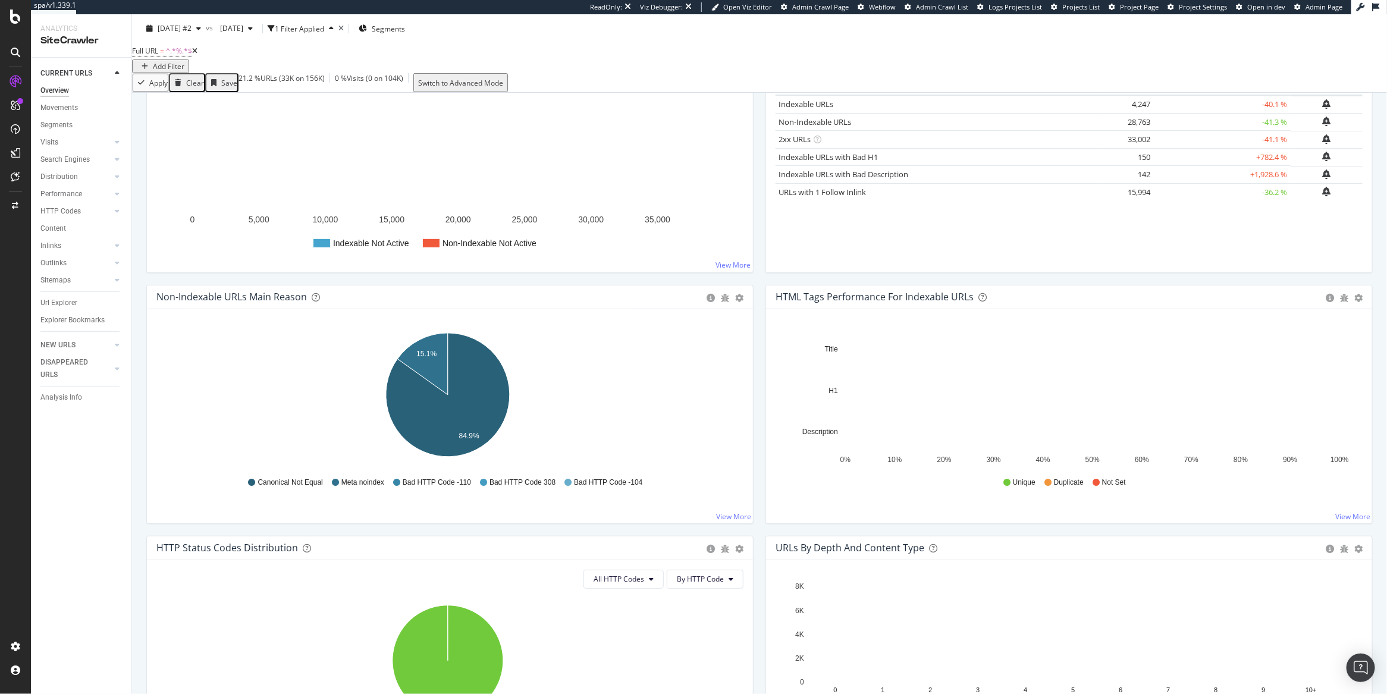
scroll to position [4, 0]
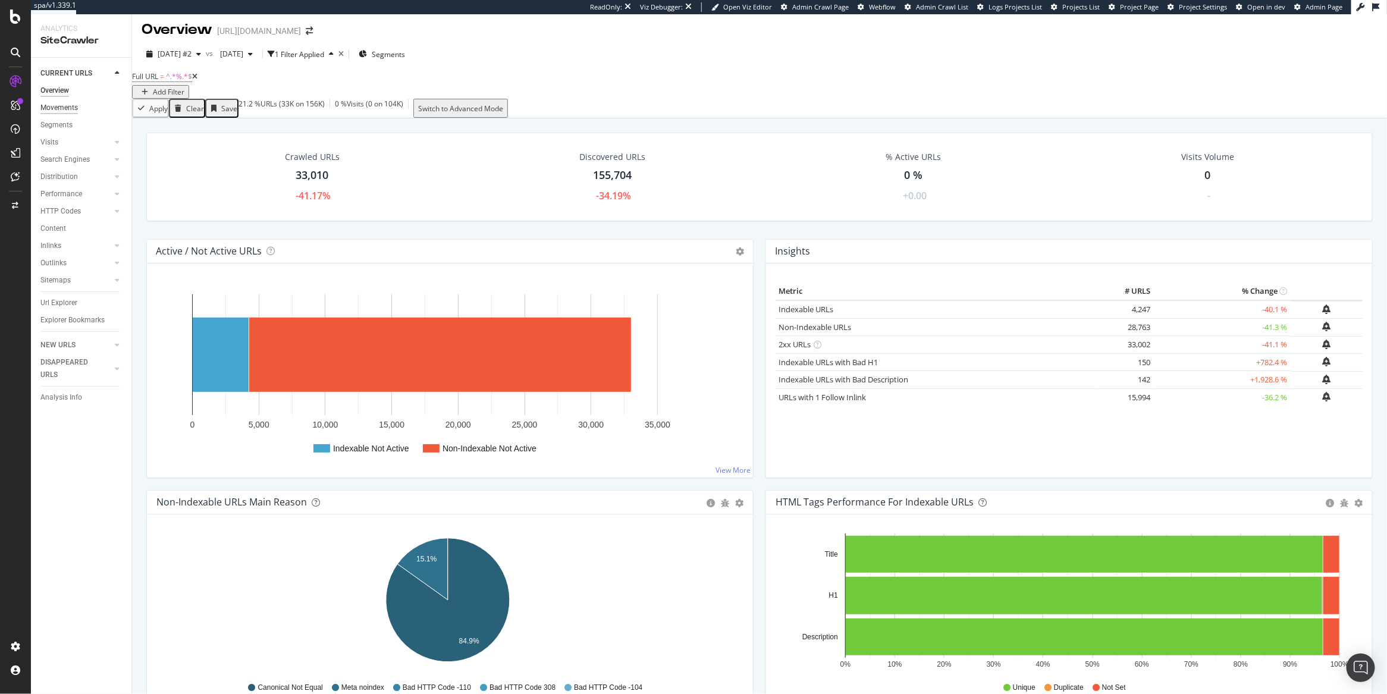
click at [68, 107] on div "Movements" at bounding box center [58, 108] width 37 height 12
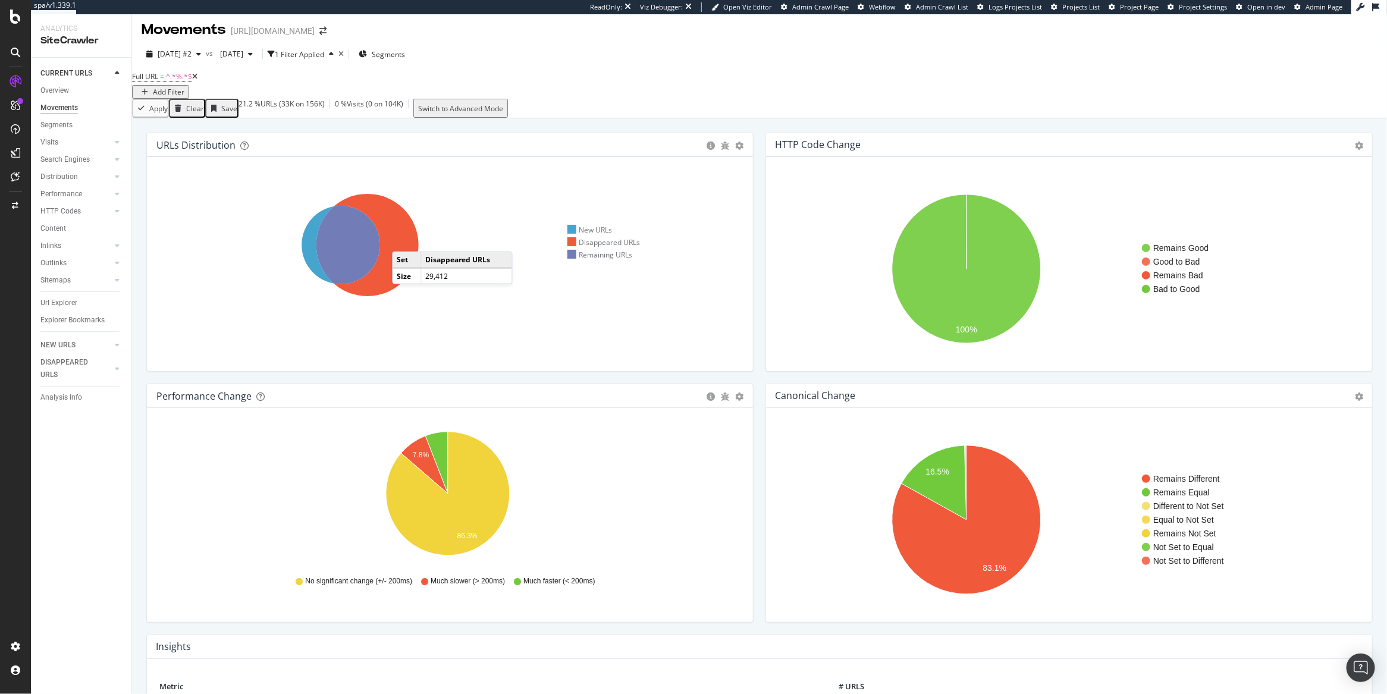
click at [404, 245] on icon at bounding box center [367, 245] width 102 height 102
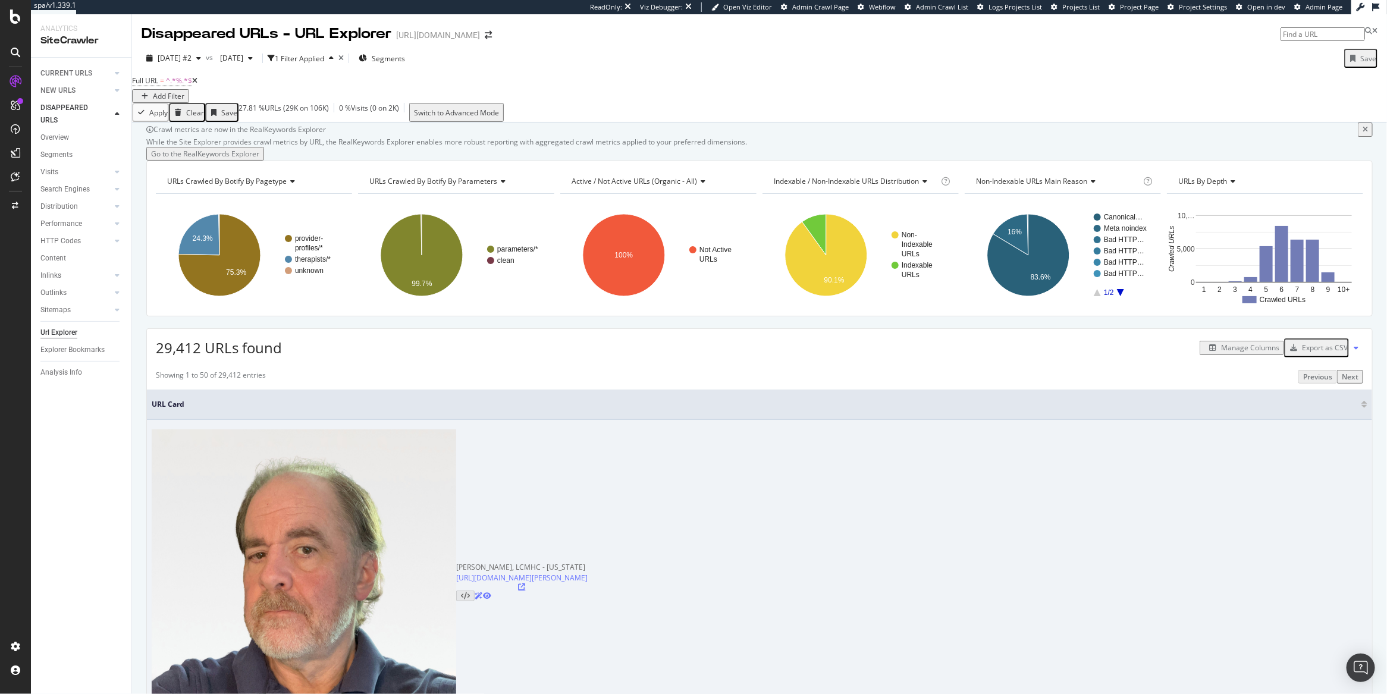
click at [526, 583] on icon at bounding box center [522, 586] width 7 height 7
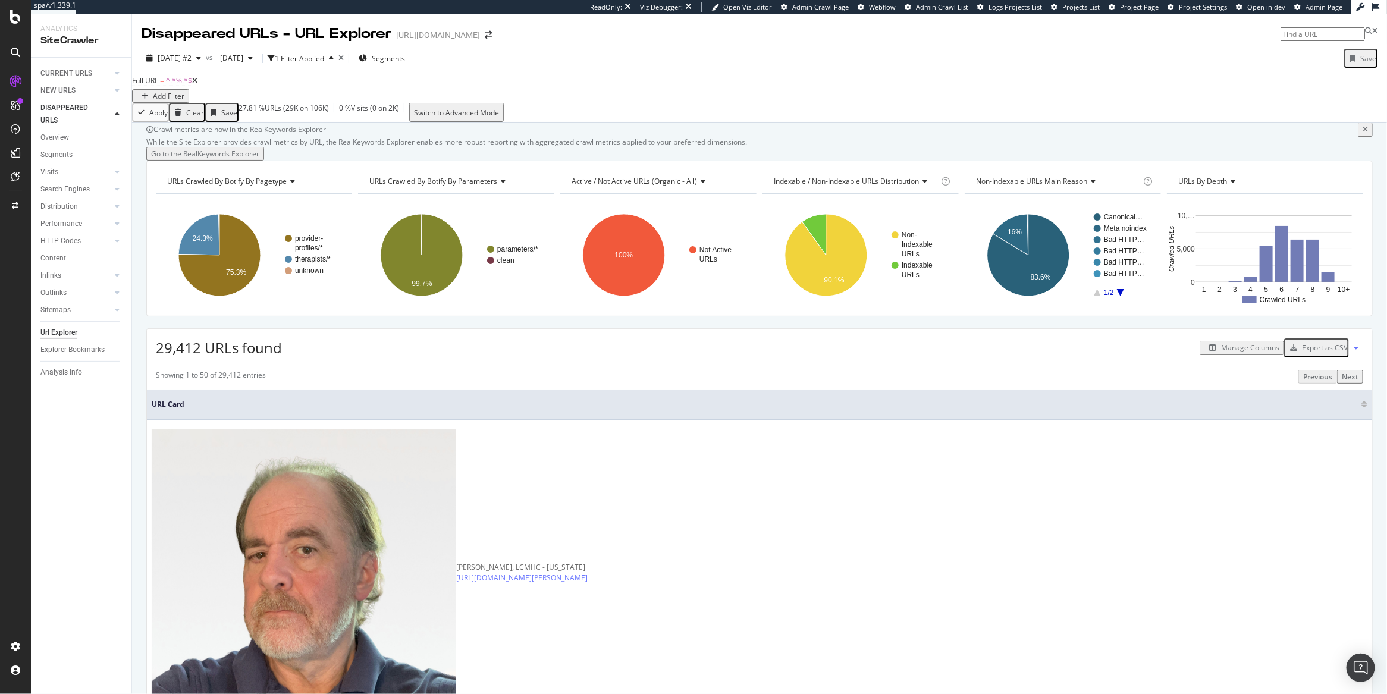
click at [623, 420] on th "URL Card" at bounding box center [759, 405] width 1225 height 30
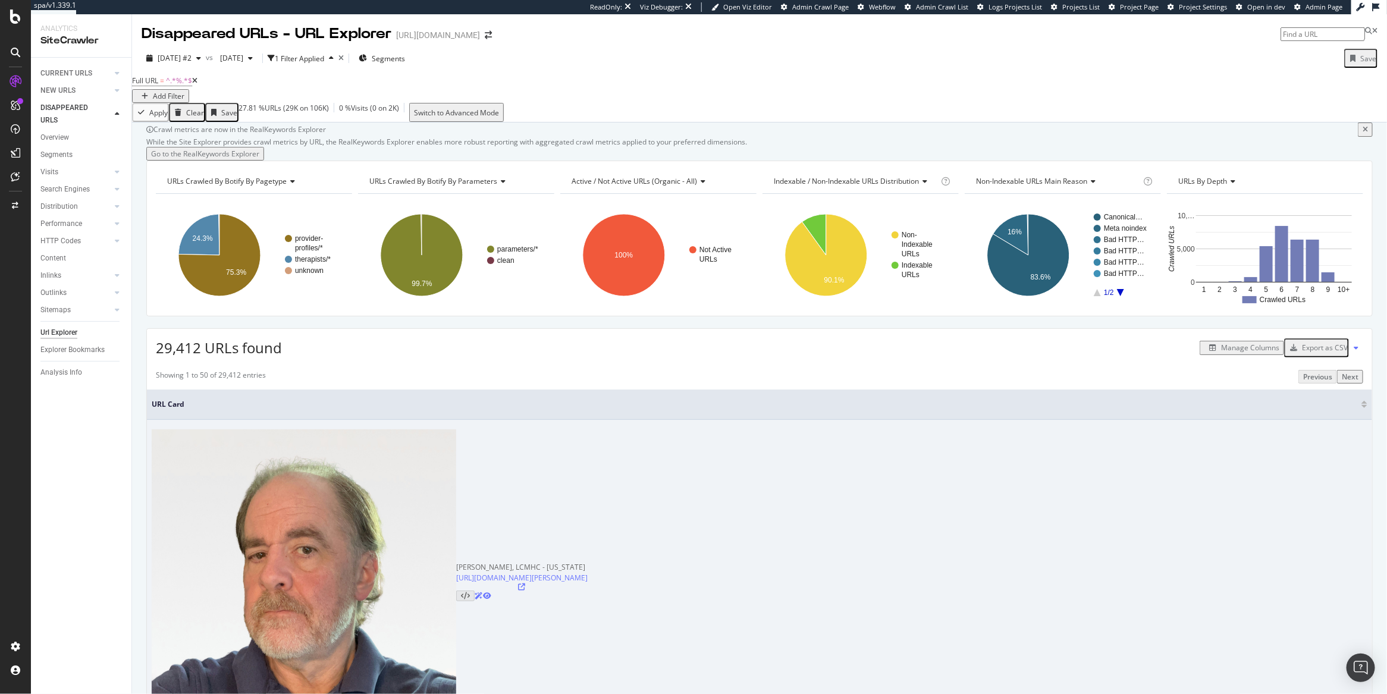
drag, startPoint x: 742, startPoint y: 506, endPoint x: 185, endPoint y: 510, distance: 557.2
click at [185, 510] on div "Daniel Hannon, LCMHC - New Hampshire https://www.rula.com/providers/NH/13669730…" at bounding box center [760, 581] width 1216 height 304
copy link "https://www.rula.com/providers/NH/1366973026-daniel-hannon?modality=Cognitive+B…"
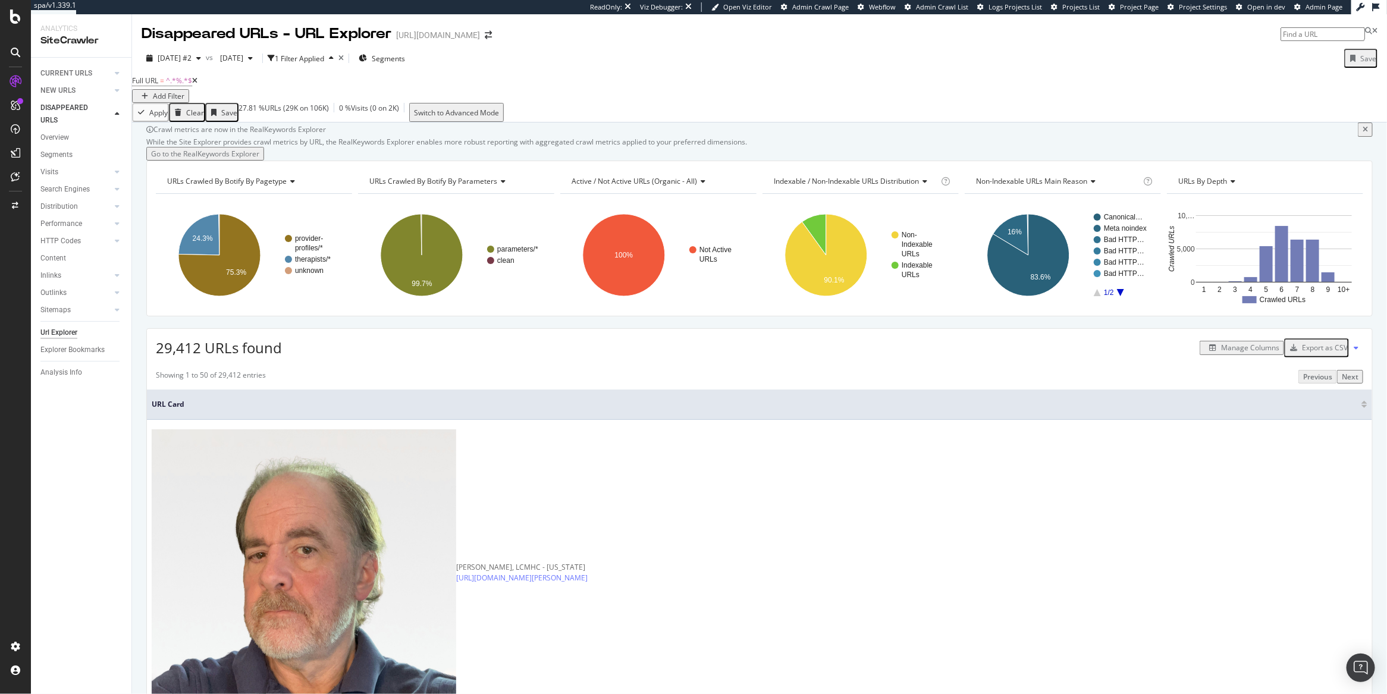
click at [487, 384] on div "Showing 1 to 50 of 29,412 entries Previous Next" at bounding box center [759, 377] width 1225 height 14
click at [191, 86] on span "^.*%.*$" at bounding box center [179, 81] width 26 height 10
click at [419, 81] on div "Full URL = ^.*%.*$ Add Filter" at bounding box center [759, 88] width 1255 height 30
click at [257, 61] on div "button" at bounding box center [250, 58] width 14 height 7
click at [547, 45] on div "2025 Oct. 9th #2 vs 2025 Oct. 4th 1 Filter Applied Segments Save Full URL = ^.*…" at bounding box center [759, 83] width 1255 height 78
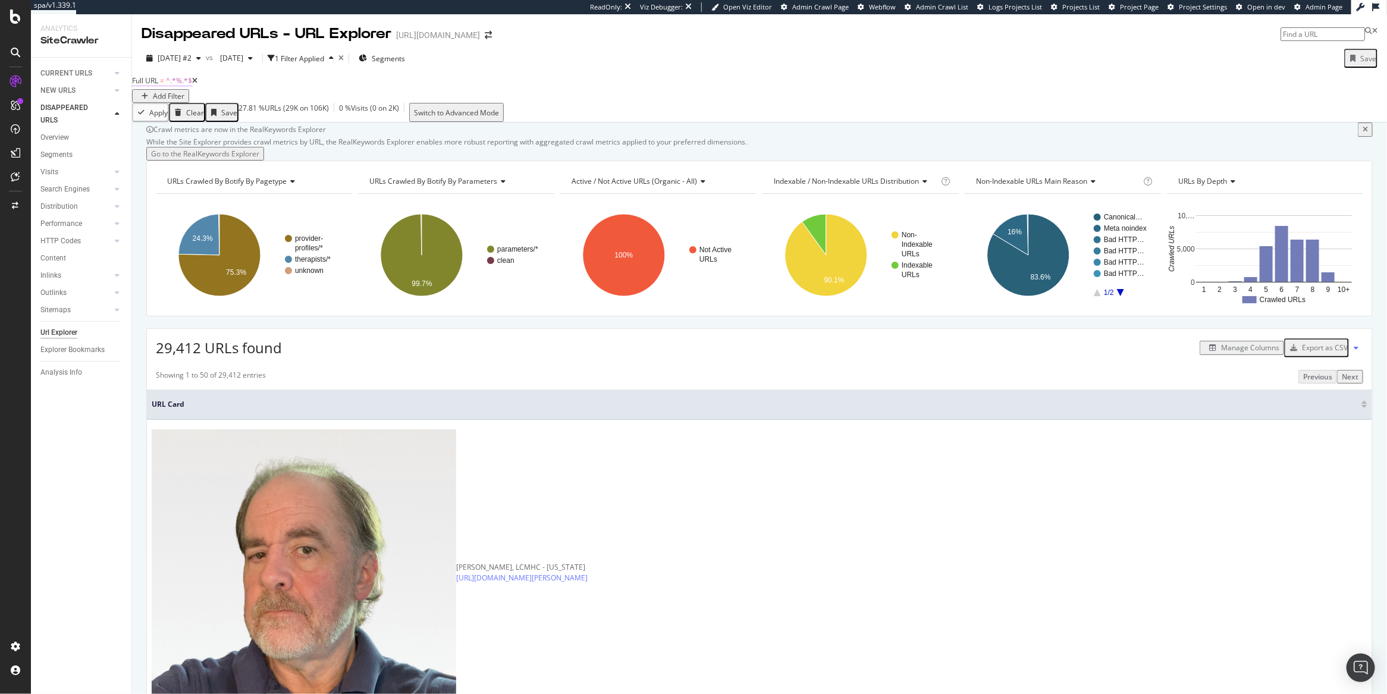
click at [183, 86] on span "^.*%.*$" at bounding box center [179, 81] width 26 height 10
click at [547, 50] on div "2025 Oct. 9th #2 vs 2025 Oct. 4th 1 Filter Applied Segments Save" at bounding box center [759, 61] width 1255 height 24
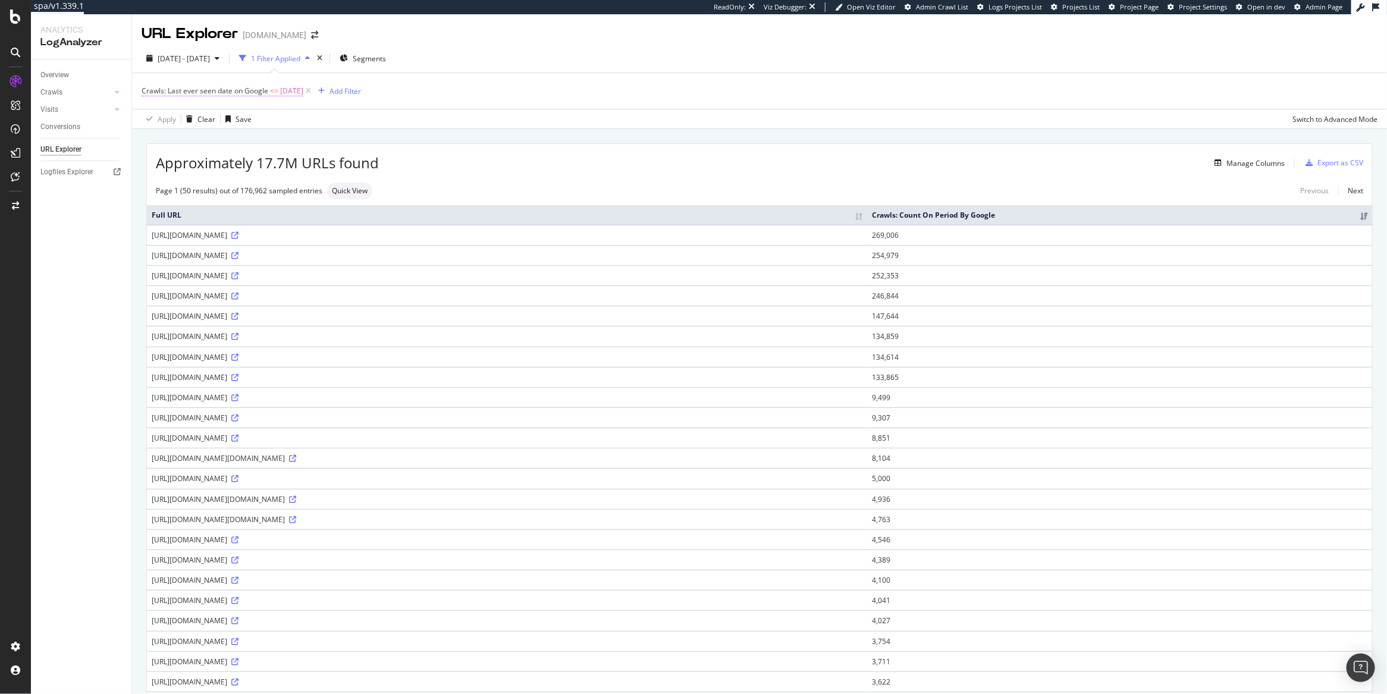
click at [300, 93] on span "[DATE]" at bounding box center [291, 91] width 23 height 17
click at [206, 179] on input "[DATE]" at bounding box center [190, 178] width 77 height 19
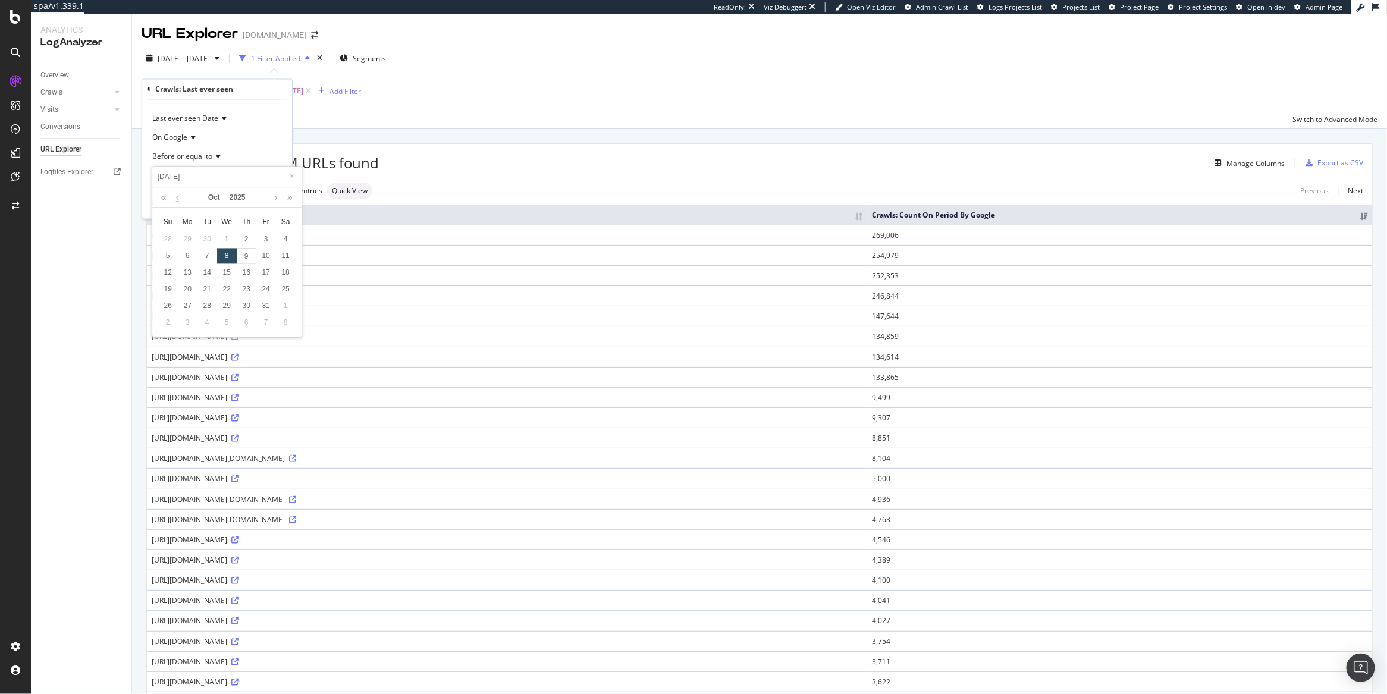
click at [176, 199] on link at bounding box center [177, 198] width 9 height 20
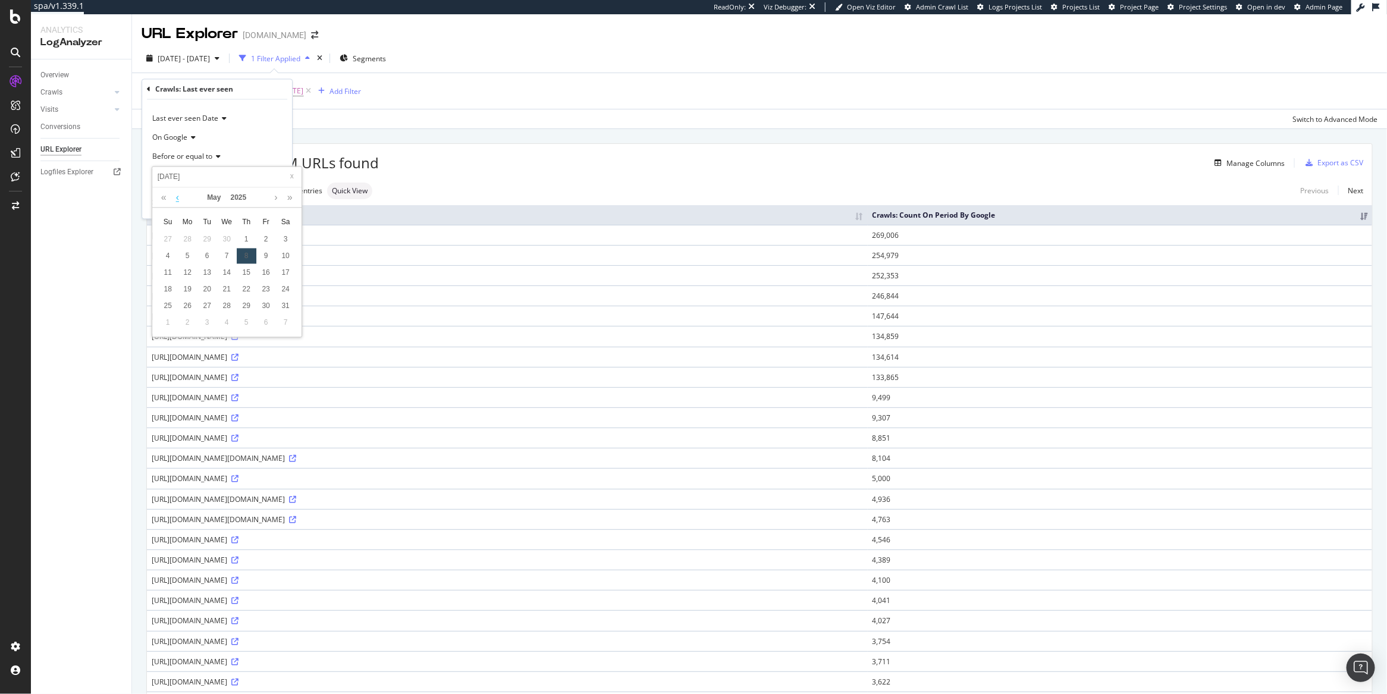
click at [176, 199] on link at bounding box center [177, 198] width 9 height 20
click at [202, 256] on div "8" at bounding box center [207, 256] width 20 height 15
type input "[DATE]"
click at [268, 206] on div "Apply" at bounding box center [273, 203] width 18 height 10
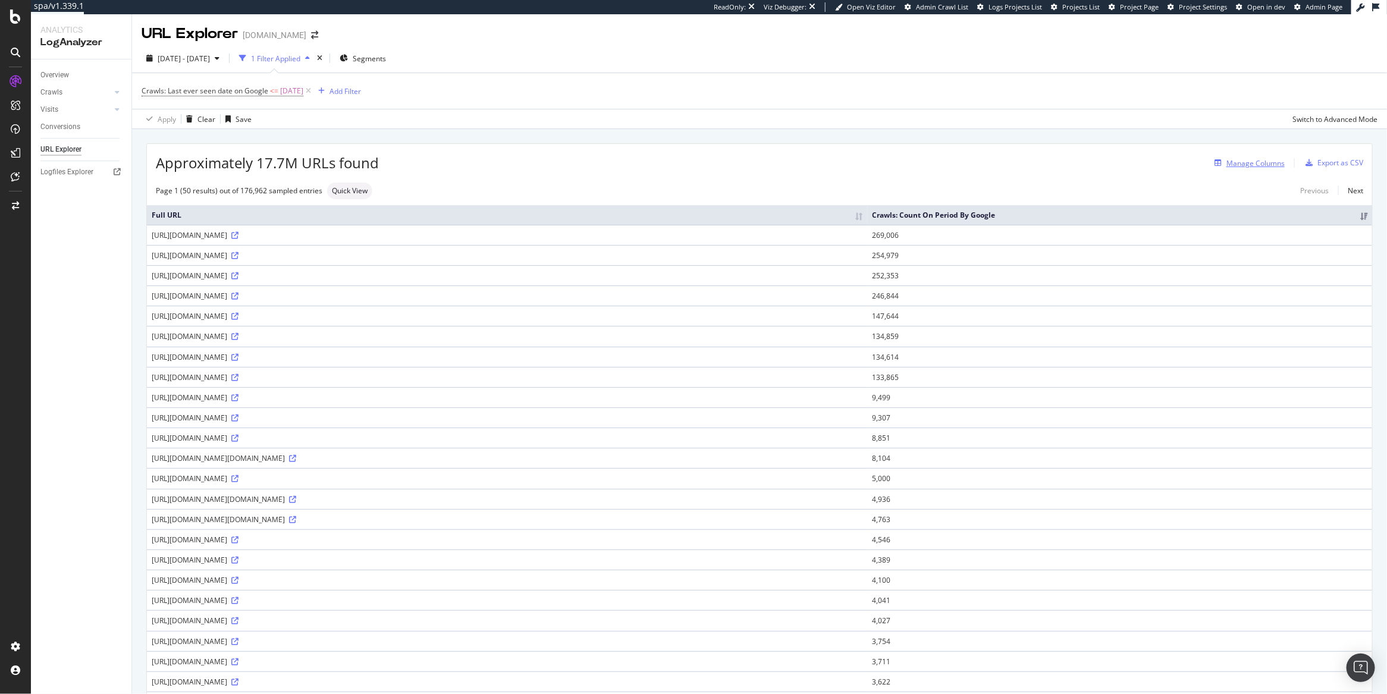
click at [1257, 165] on div "Manage Columns" at bounding box center [1255, 163] width 58 height 10
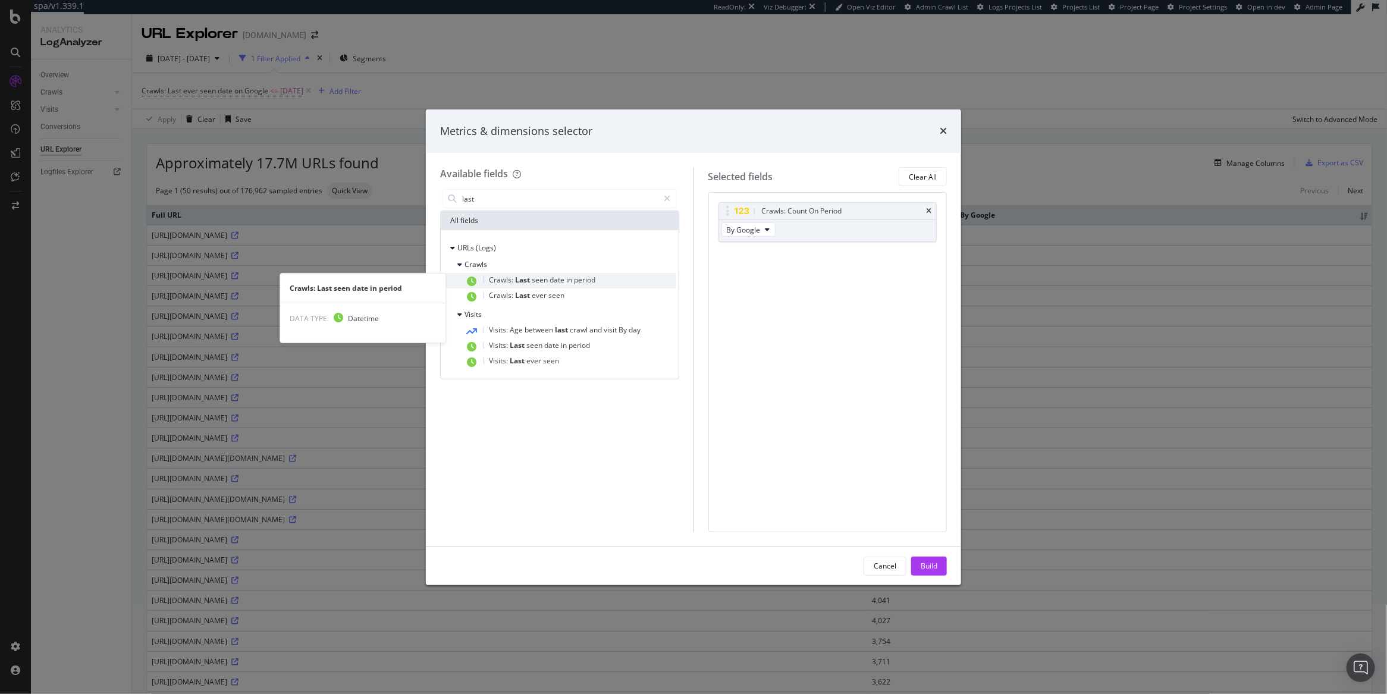
type input "last"
click at [623, 277] on div "Crawls: Last seen date in period" at bounding box center [570, 280] width 212 height 15
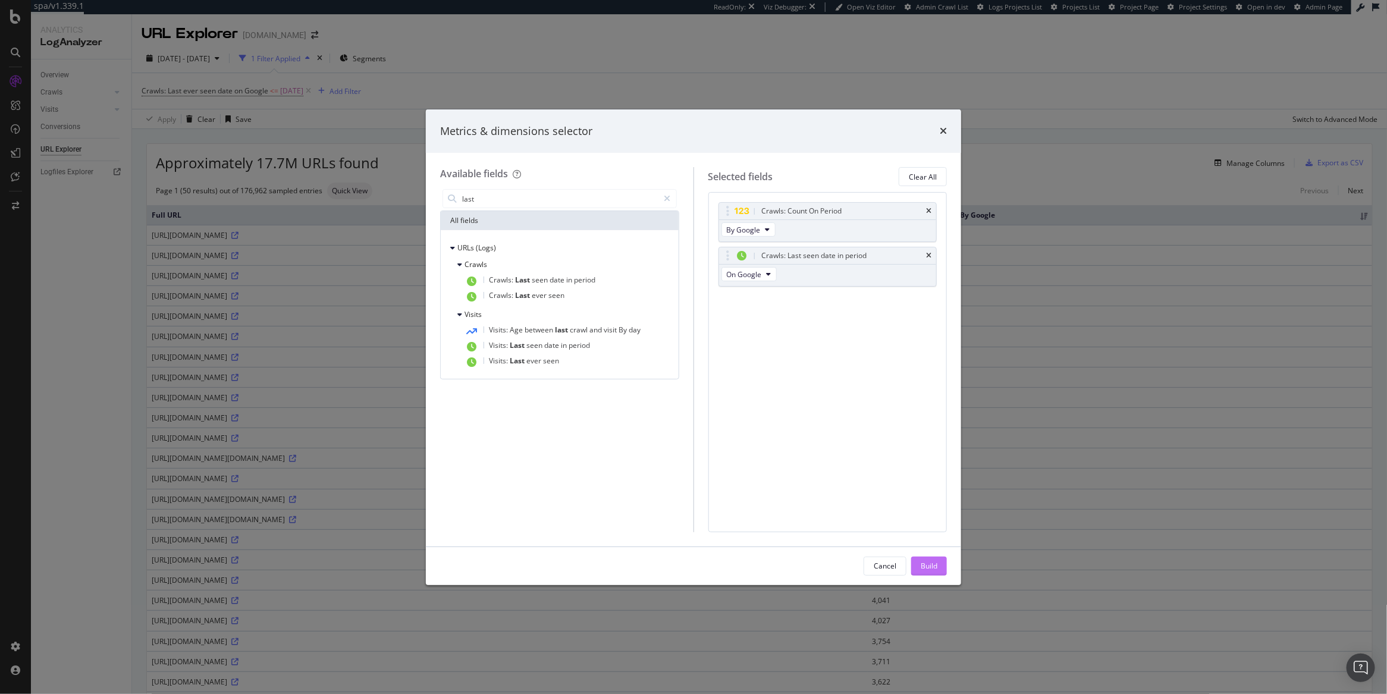
click at [932, 569] on div "Build" at bounding box center [929, 566] width 17 height 10
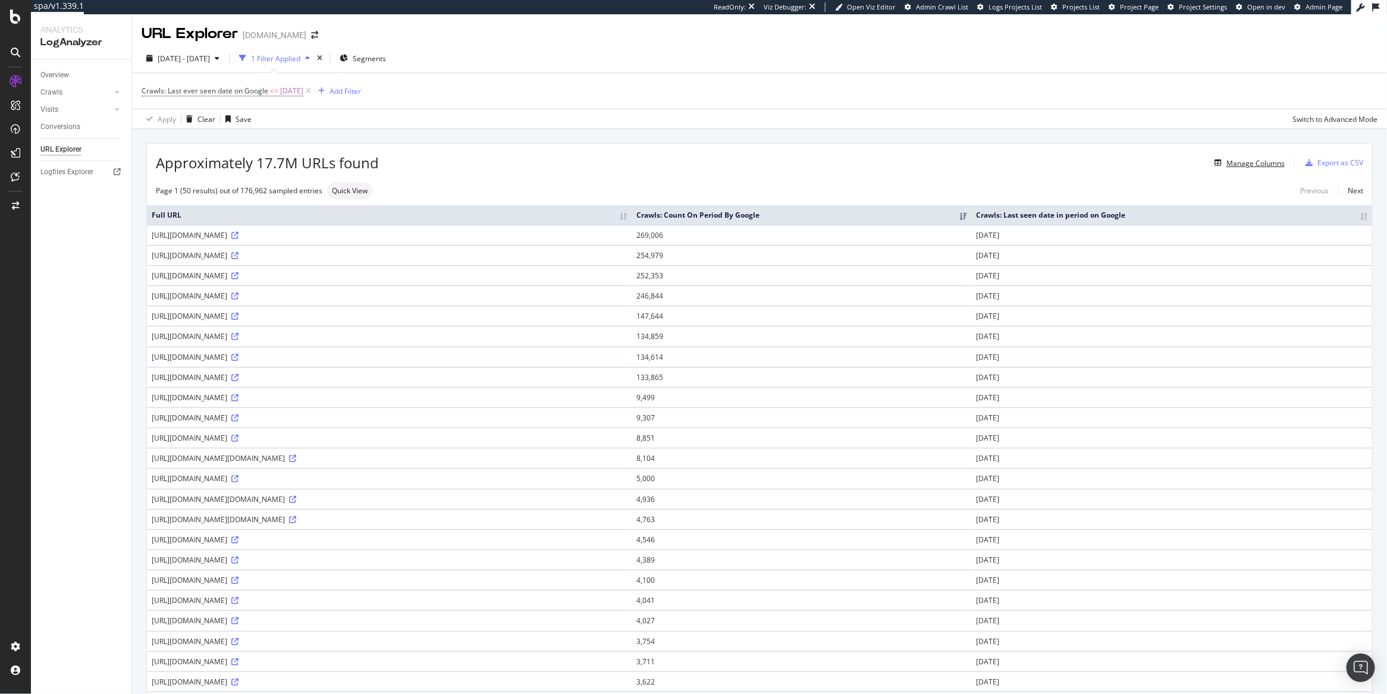
scroll to position [599, 0]
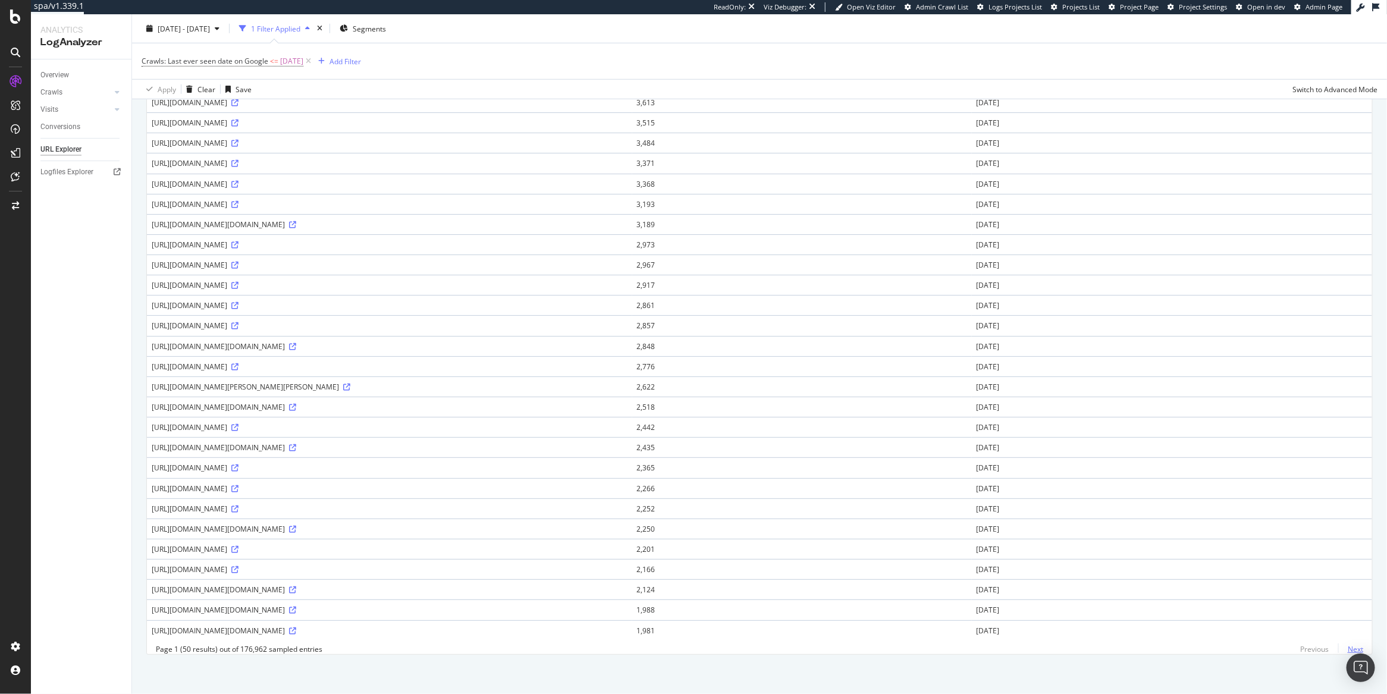
click at [1339, 646] on link "Next" at bounding box center [1350, 648] width 25 height 17
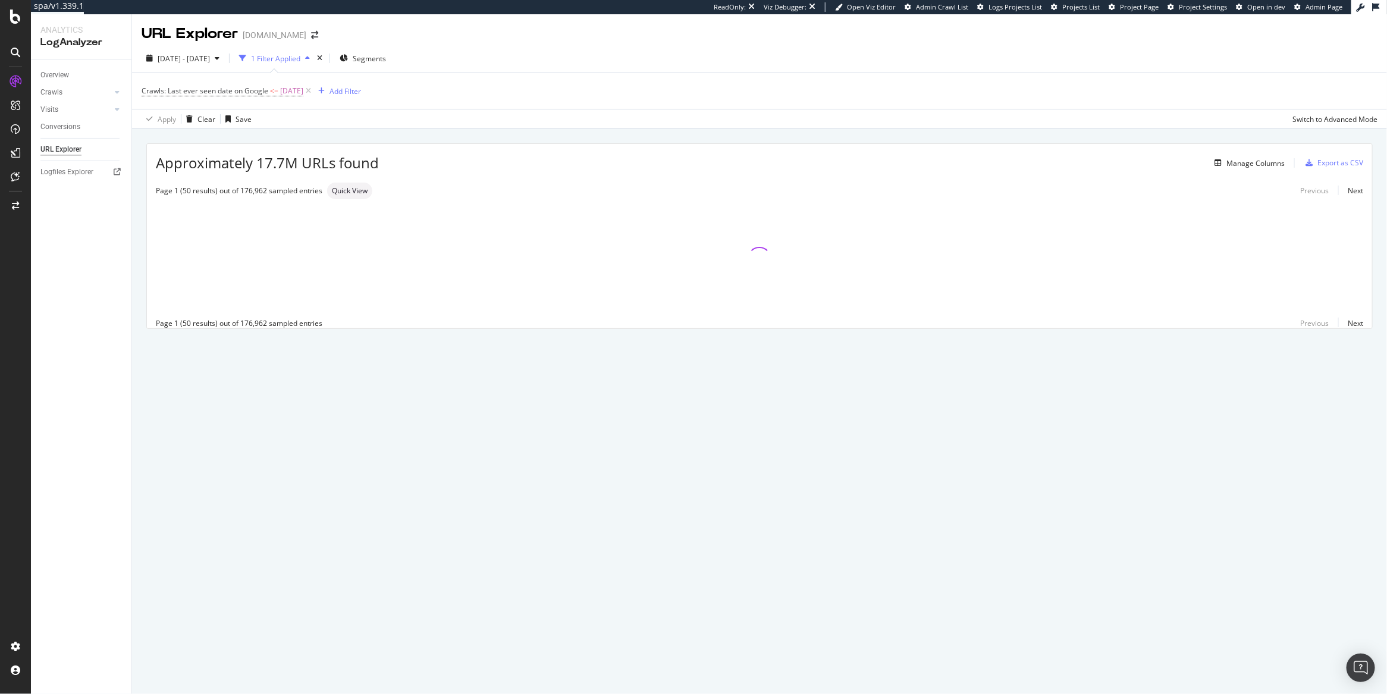
scroll to position [0, 0]
